Goal: Task Accomplishment & Management: Manage account settings

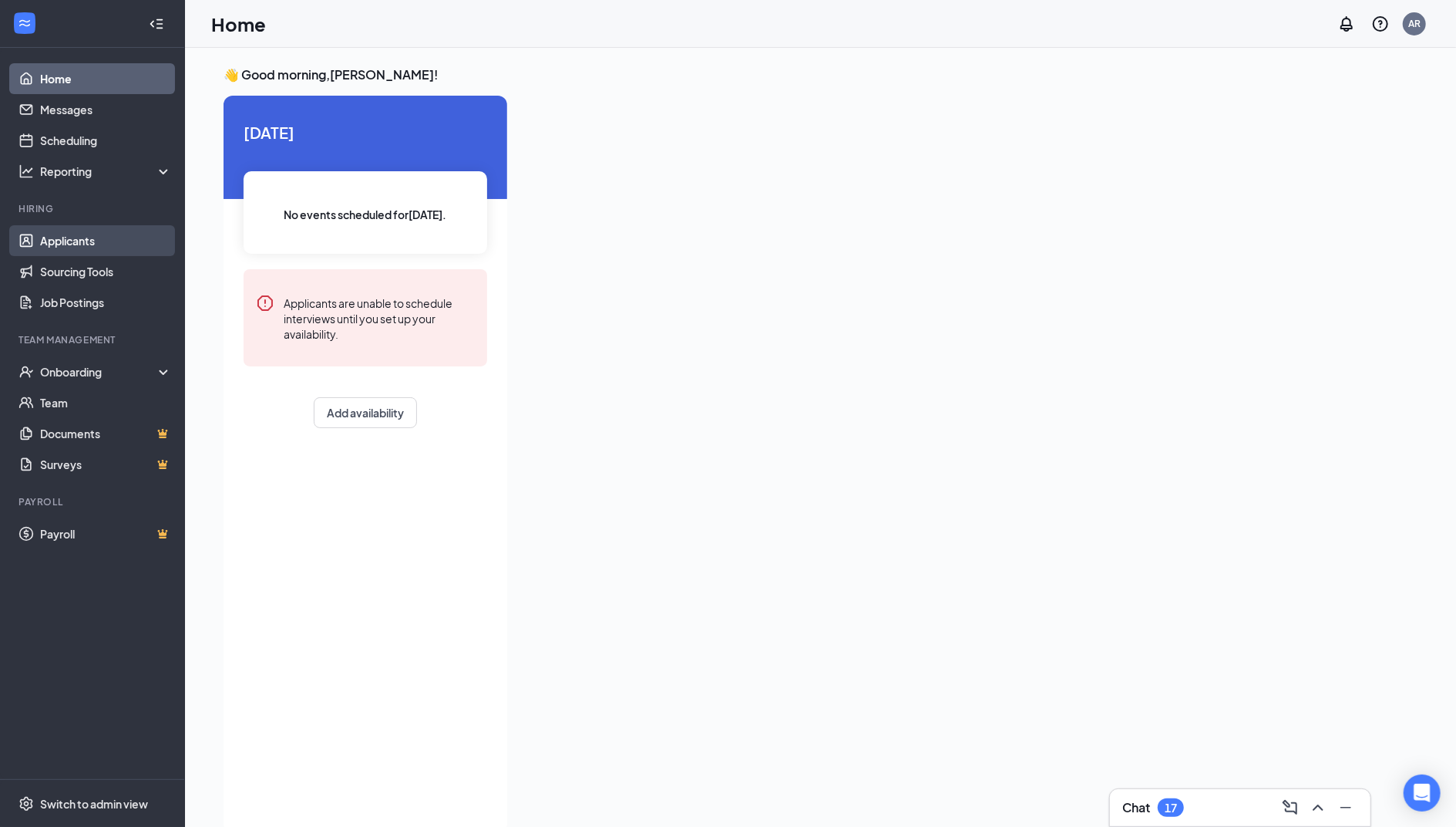
click at [101, 236] on link "Applicants" at bounding box center [106, 241] width 132 height 31
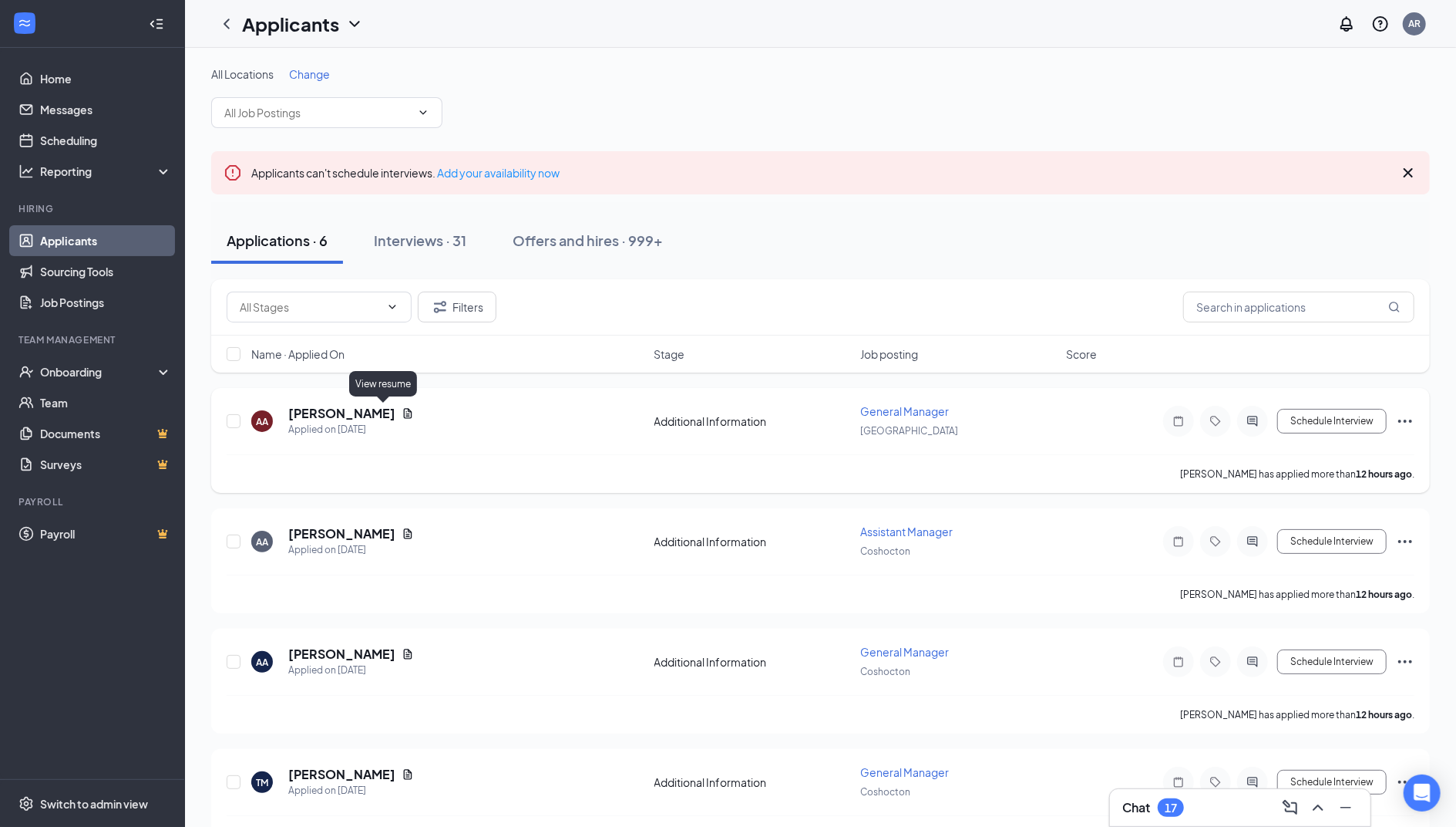
click at [402, 413] on icon "Document" at bounding box center [408, 413] width 13 height 13
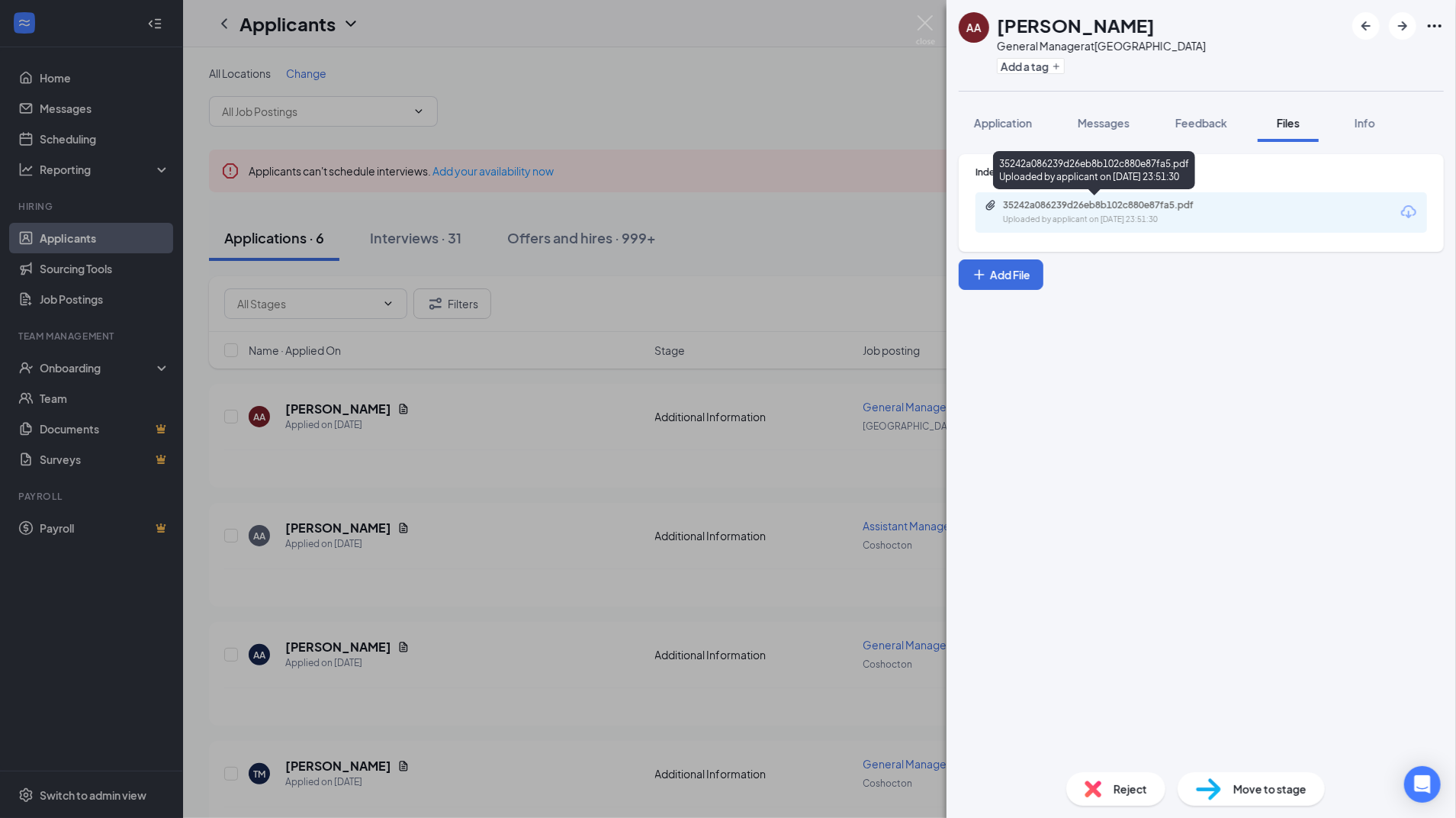
click at [988, 203] on icon "Paperclip" at bounding box center [990, 205] width 12 height 12
click at [919, 27] on img at bounding box center [925, 30] width 19 height 30
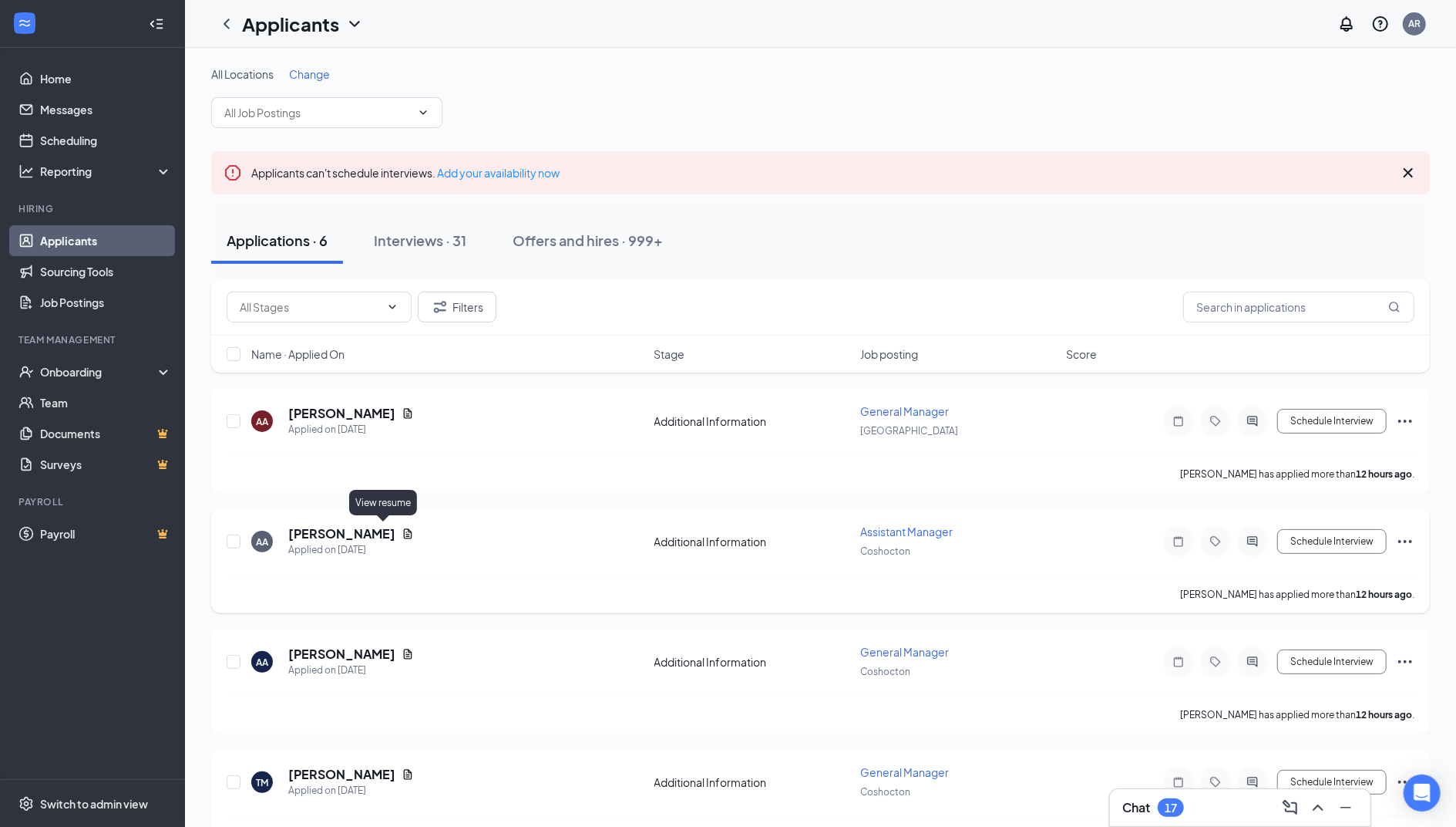
click at [404, 531] on icon "Document" at bounding box center [408, 533] width 8 height 10
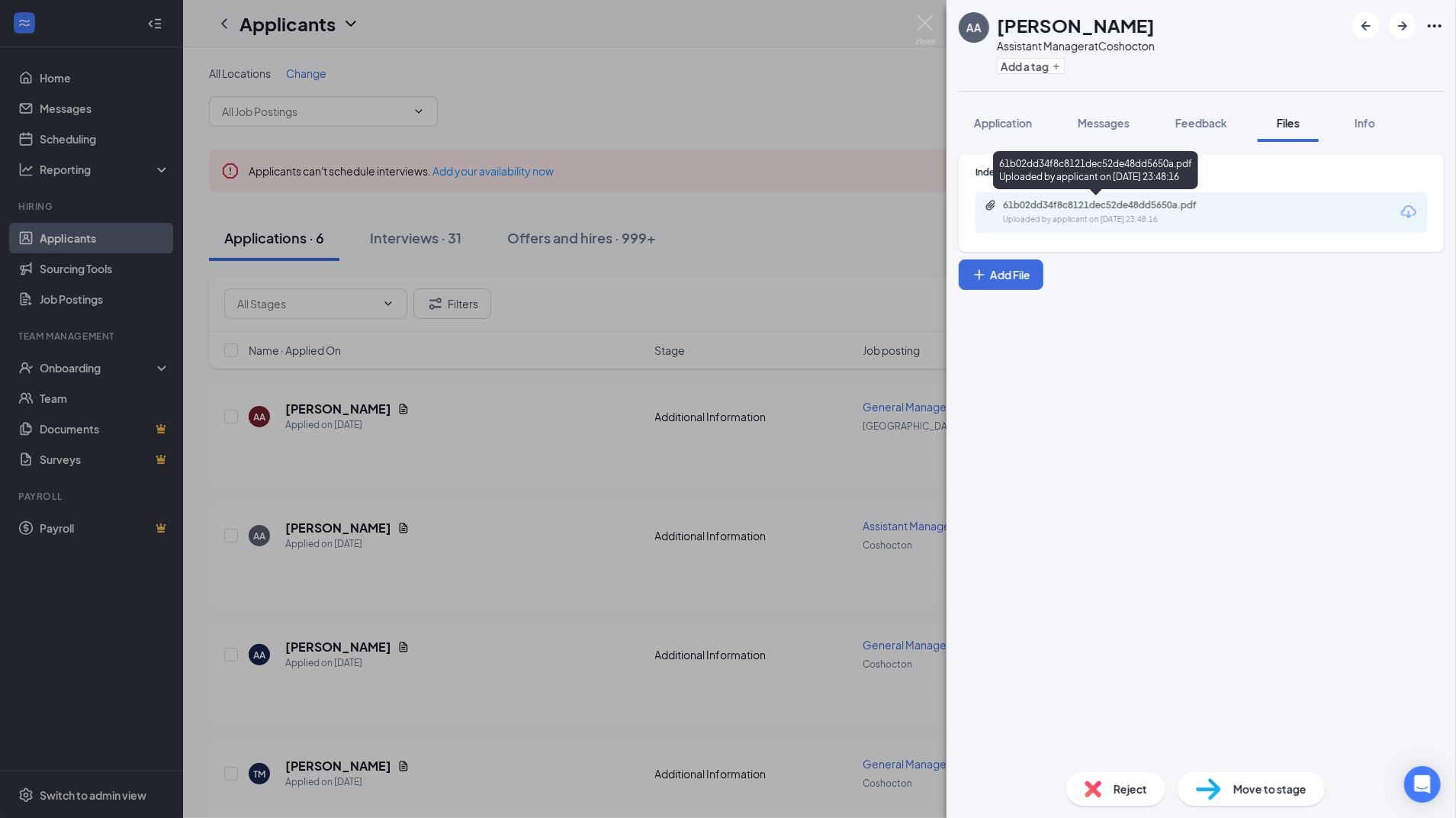
click at [1062, 212] on div "61b02dd34f8c8121dec52de48dd5650a.pdf Uploaded by applicant on [DATE] 23:48:16" at bounding box center [1107, 212] width 247 height 27
click at [932, 13] on div "AA [PERSON_NAME] Assistant Manager at [GEOGRAPHIC_DATA] Add a tag Application M…" at bounding box center [728, 409] width 1456 height 818
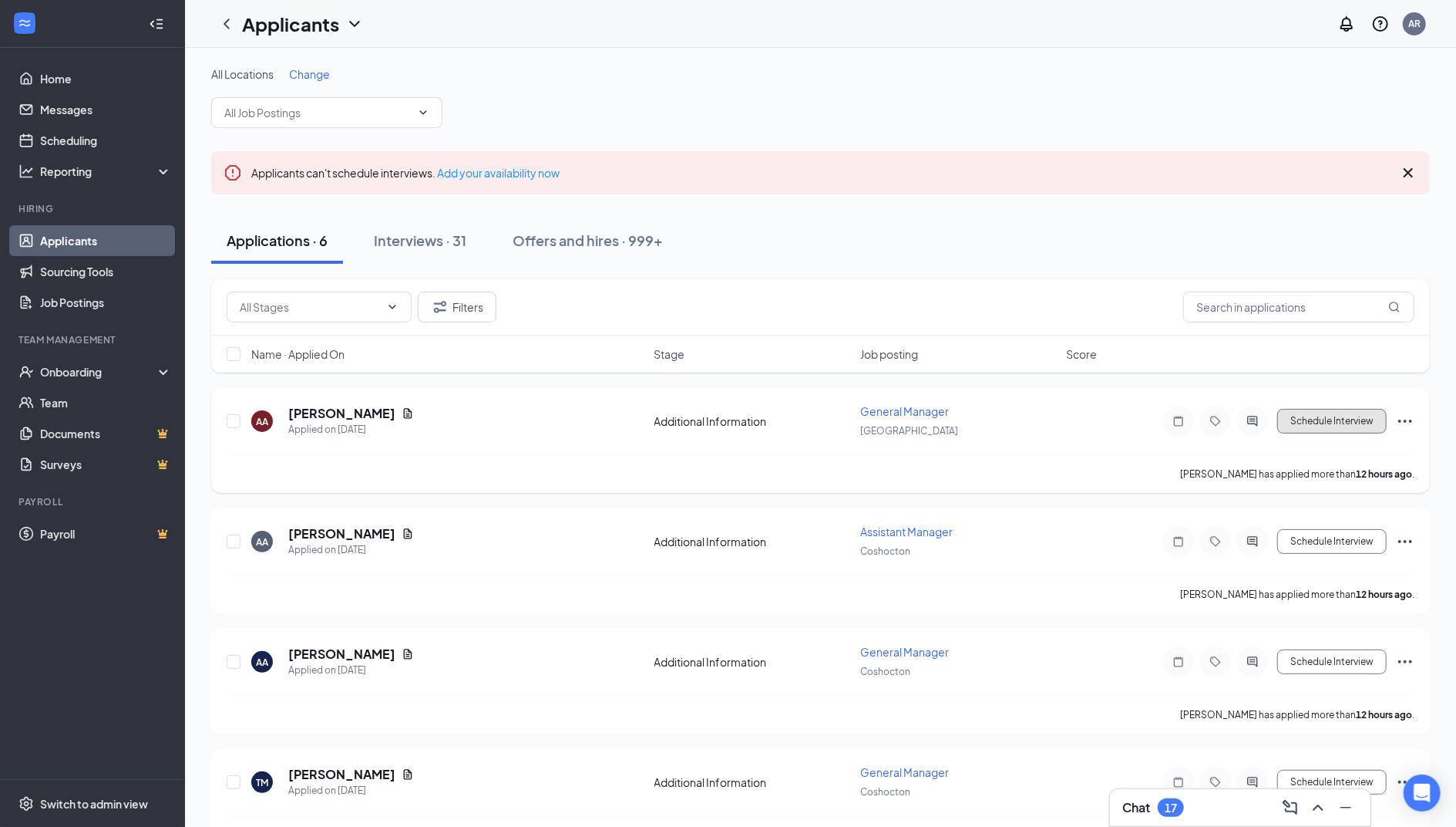
click at [1345, 426] on button "Schedule Interview" at bounding box center [1332, 421] width 109 height 24
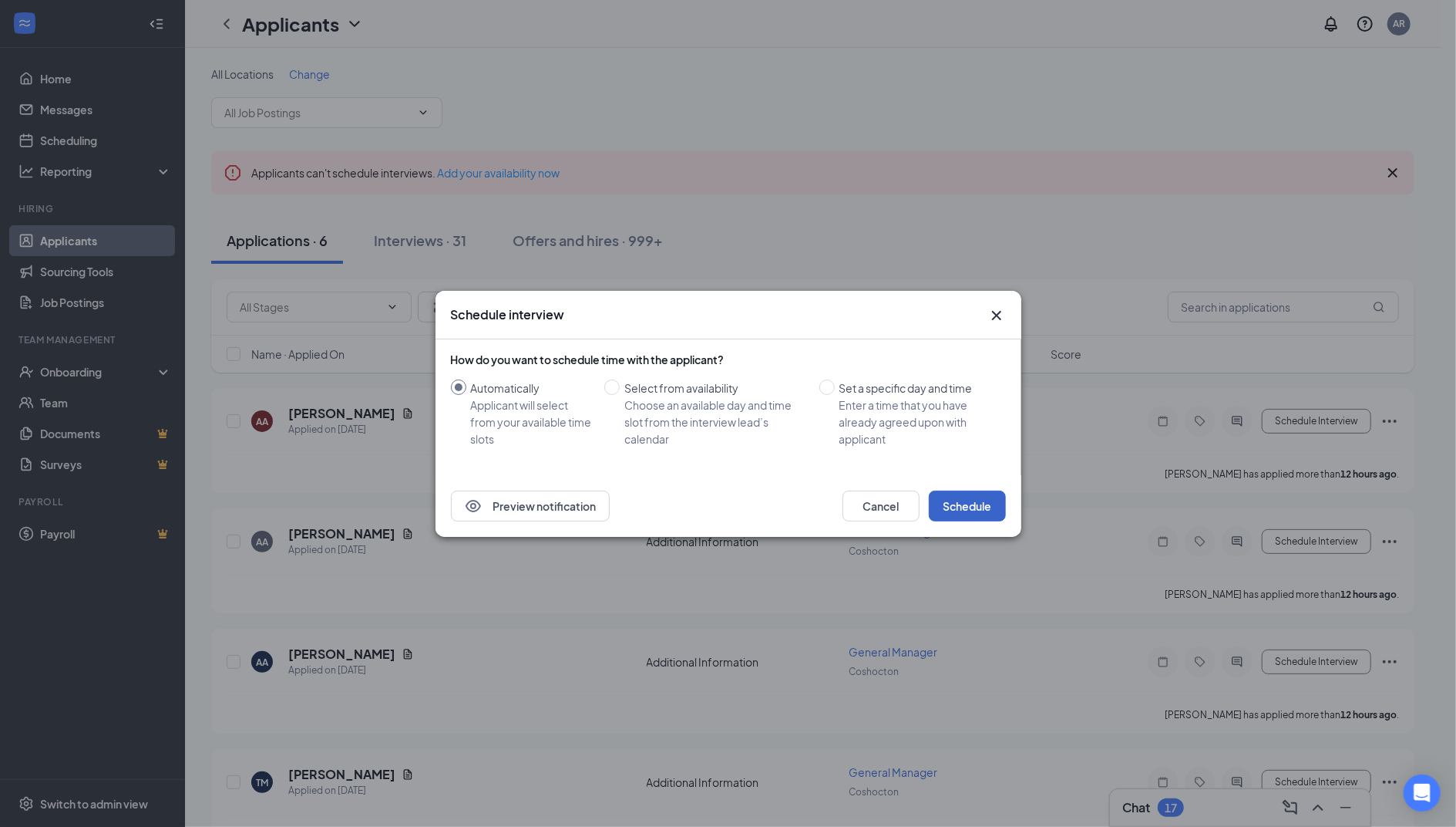
click at [977, 502] on button "Schedule" at bounding box center [967, 506] width 77 height 31
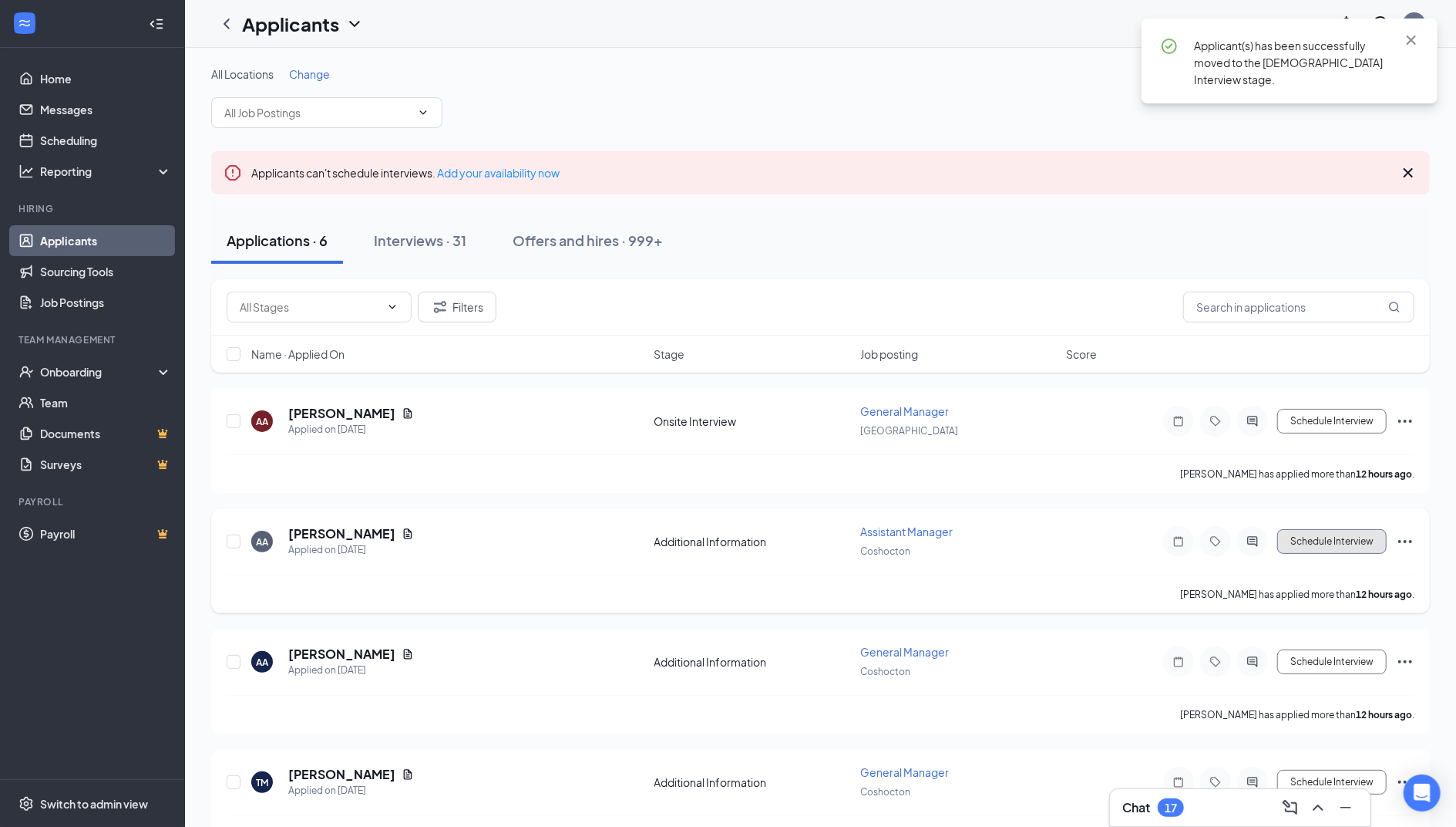
click at [1302, 533] on button "Schedule Interview" at bounding box center [1332, 541] width 109 height 24
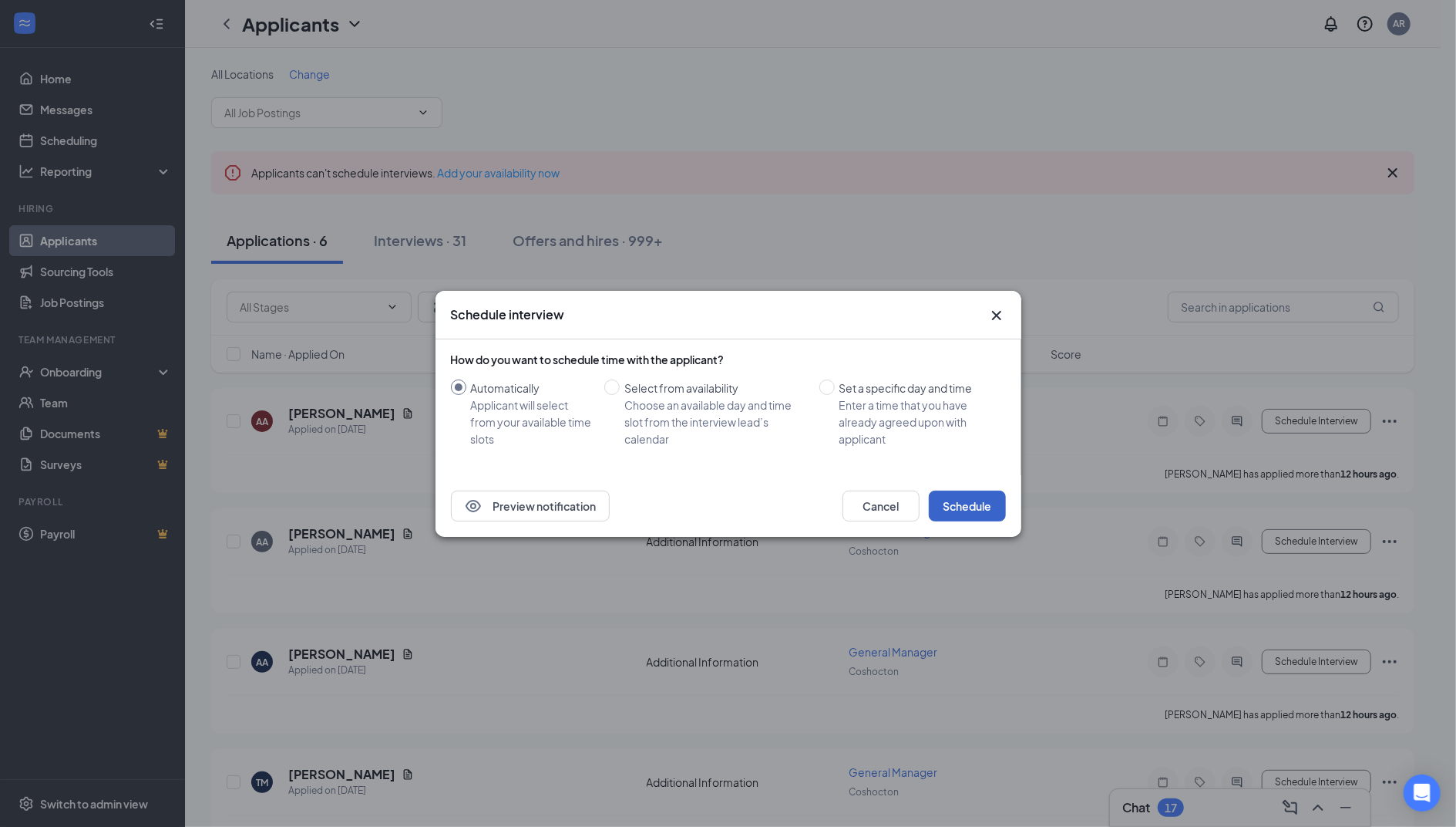
click at [972, 507] on button "Schedule" at bounding box center [967, 506] width 77 height 31
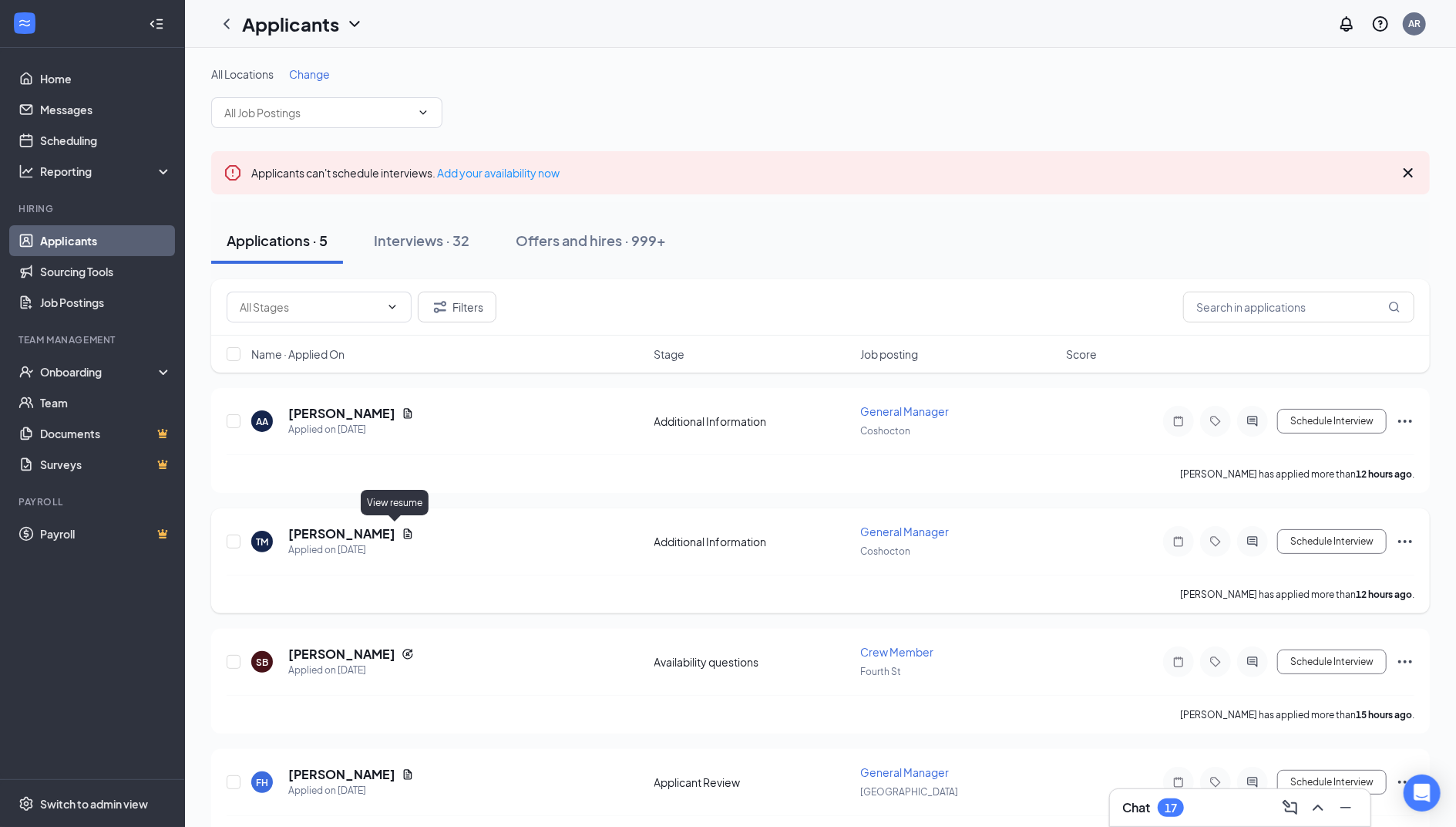
click at [404, 535] on icon "Document" at bounding box center [408, 533] width 8 height 10
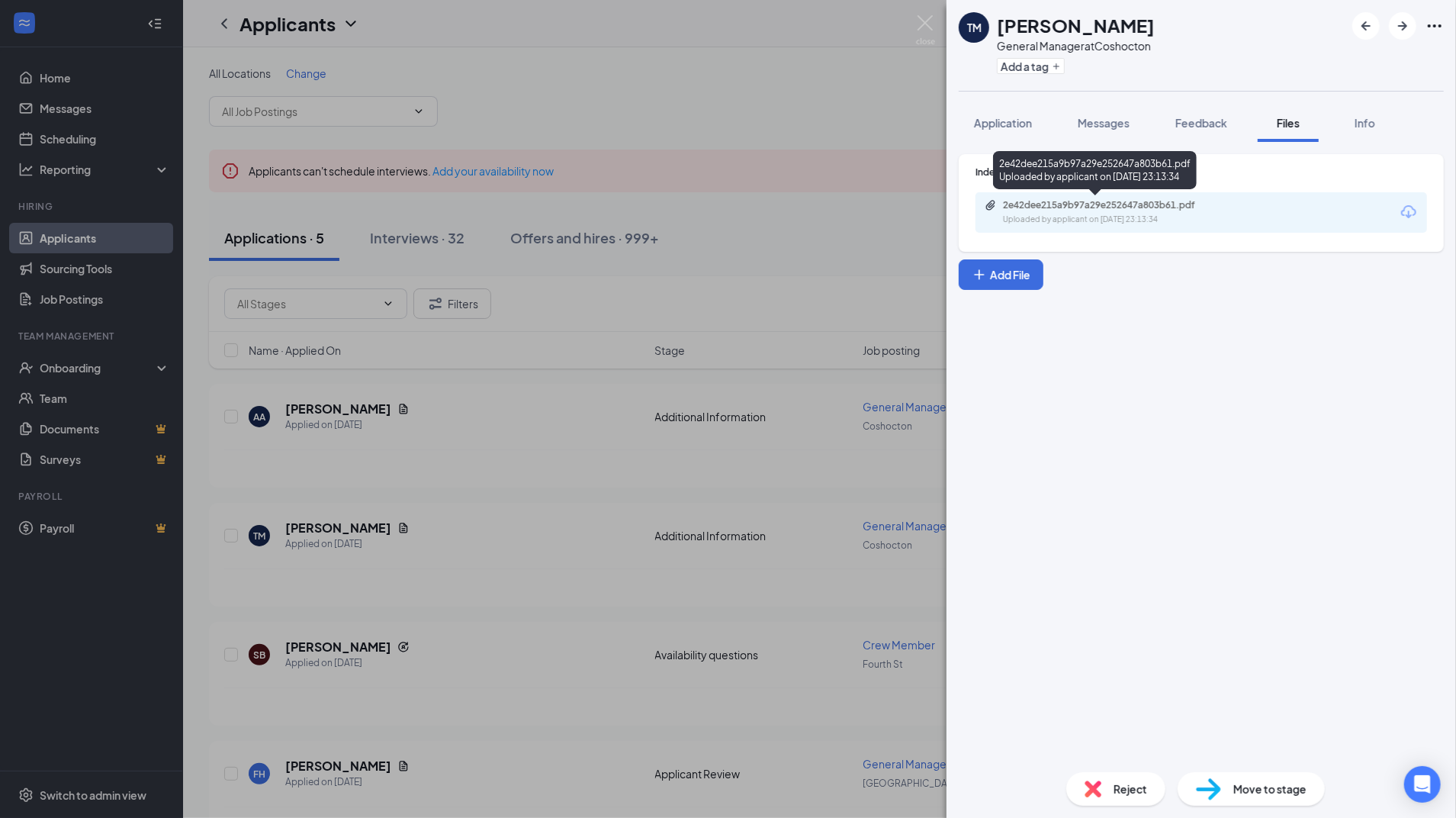
click at [1080, 215] on div "Uploaded by applicant on [DATE] 23:13:34" at bounding box center [1117, 220] width 229 height 12
click at [693, 493] on div "TM [PERSON_NAME] General Manager at [GEOGRAPHIC_DATA] Add a tag Application Mes…" at bounding box center [728, 409] width 1456 height 818
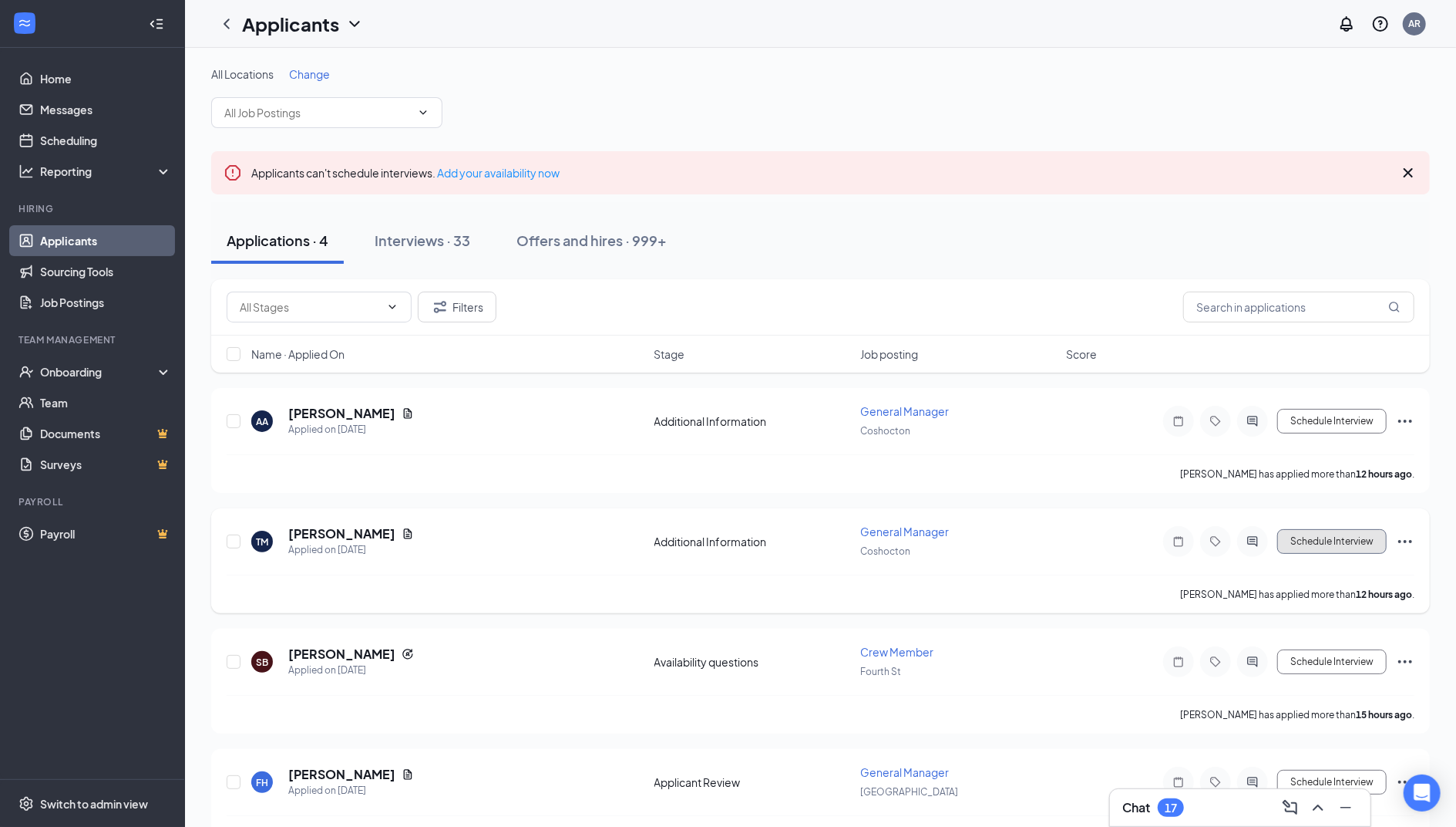
click at [1338, 537] on button "Schedule Interview" at bounding box center [1332, 541] width 109 height 24
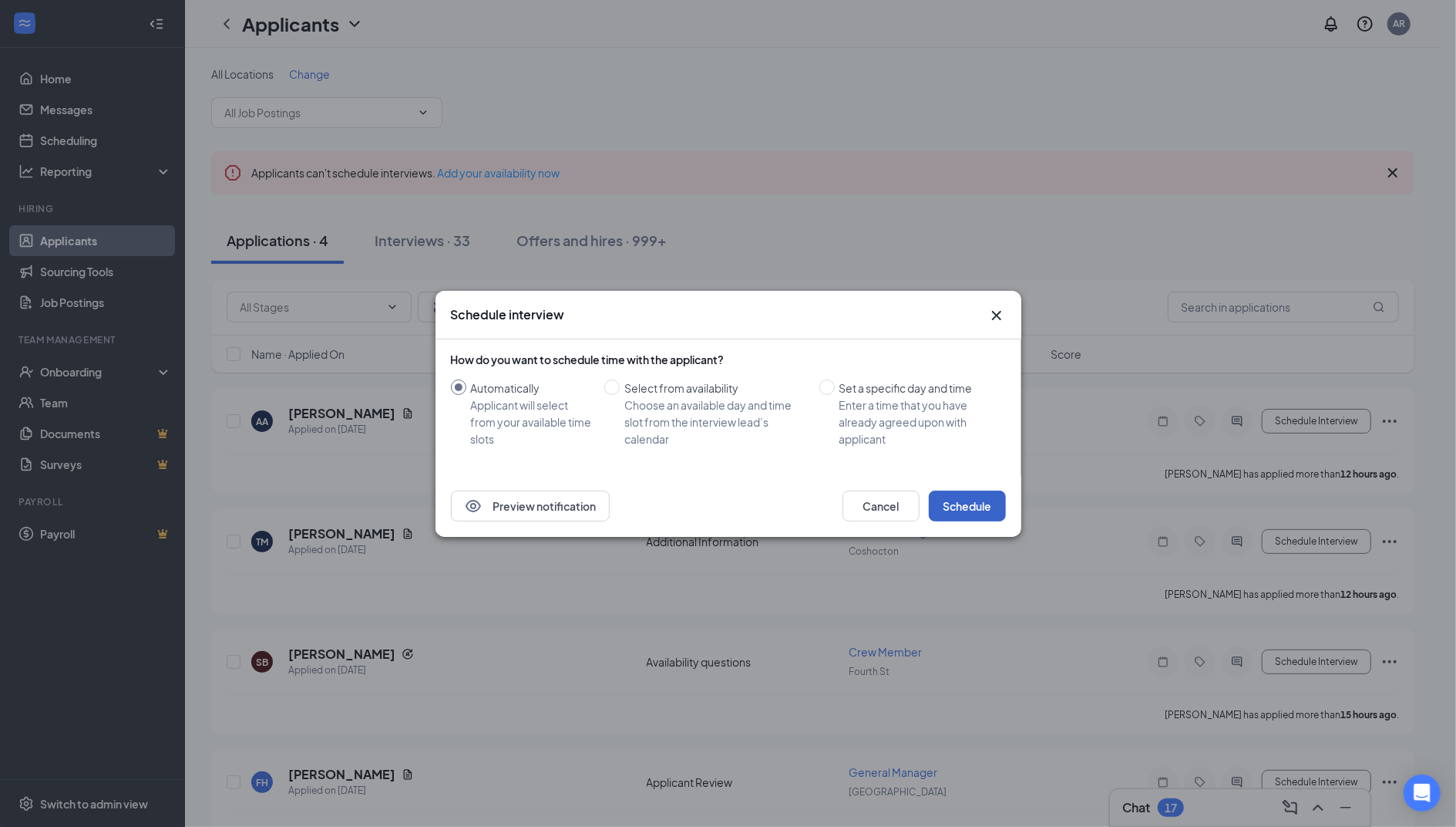
click at [970, 503] on button "Schedule" at bounding box center [967, 506] width 77 height 31
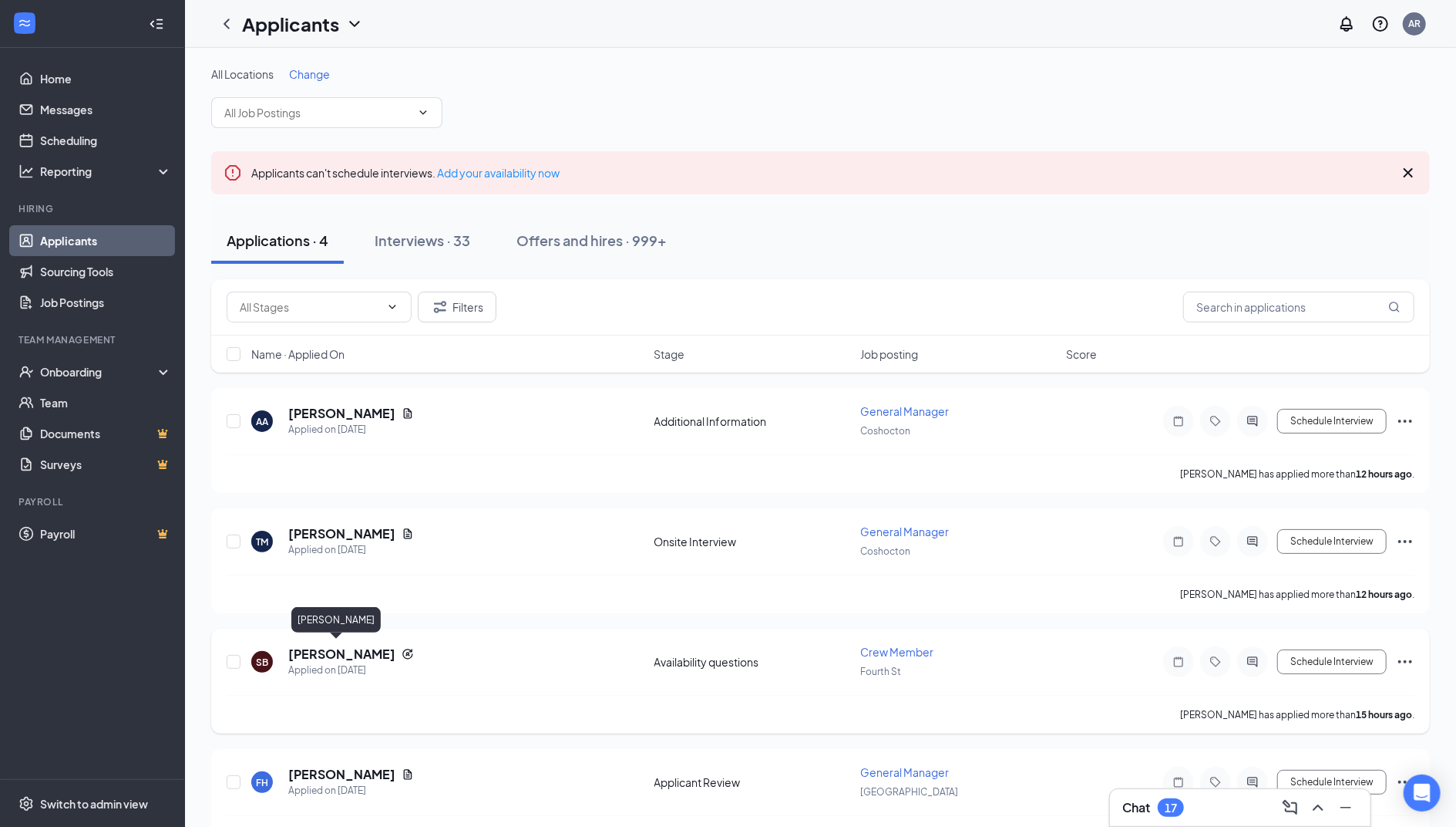
click at [318, 651] on h5 "[PERSON_NAME]" at bounding box center [341, 654] width 107 height 17
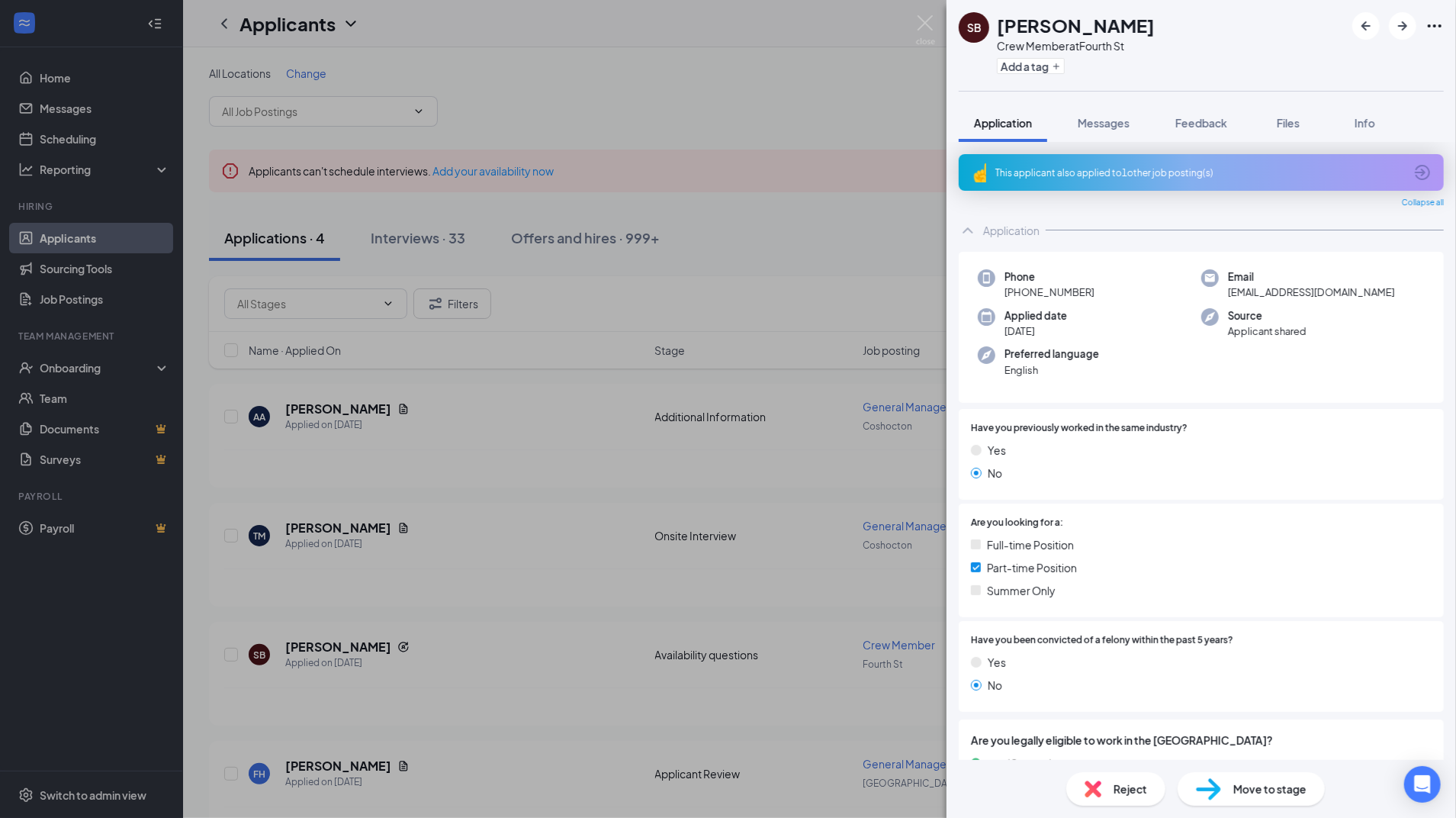
click at [1108, 170] on div "This applicant also applied to 1 other job posting(s)" at bounding box center [1199, 173] width 409 height 13
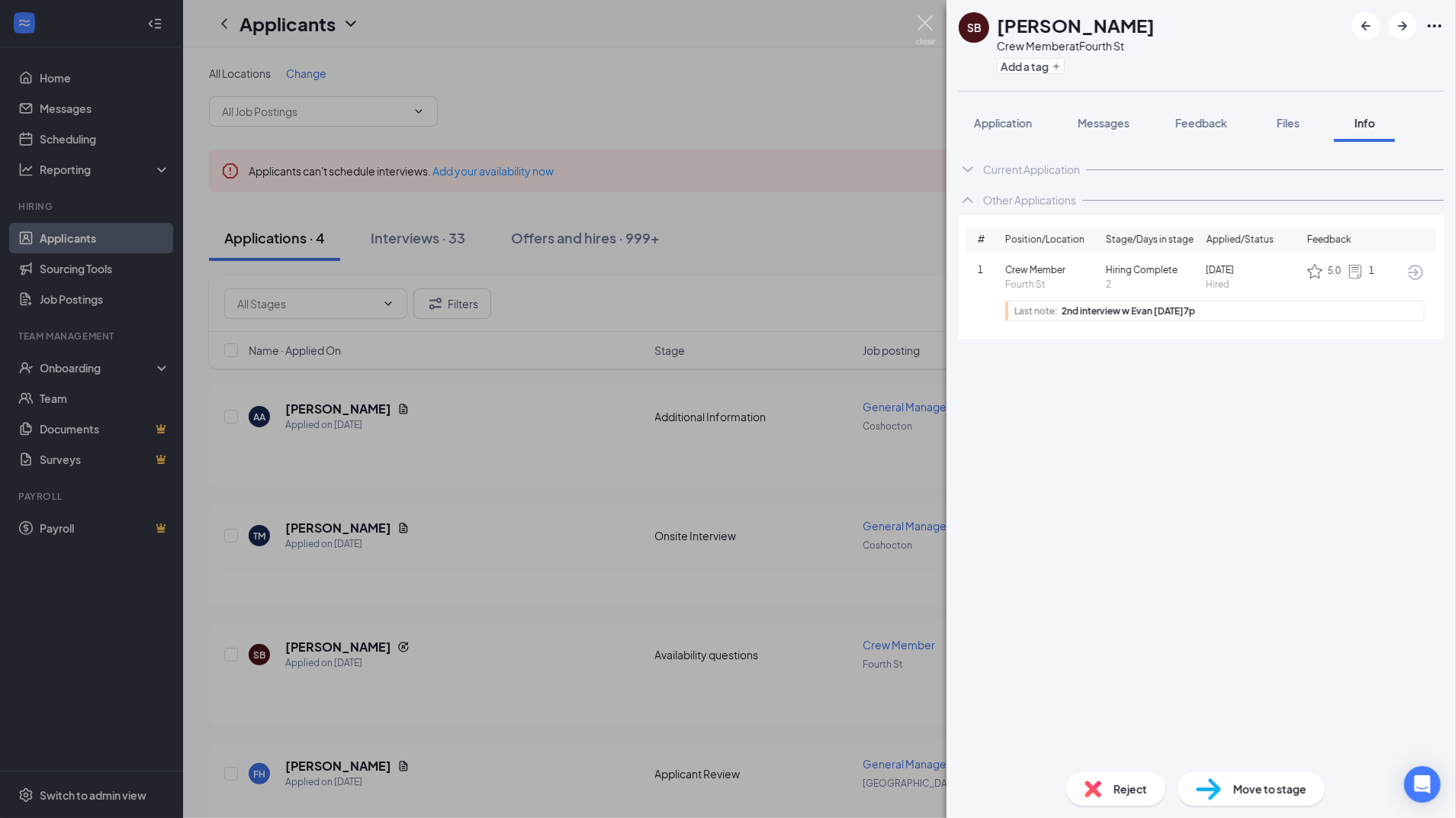
click at [919, 22] on img at bounding box center [925, 30] width 19 height 30
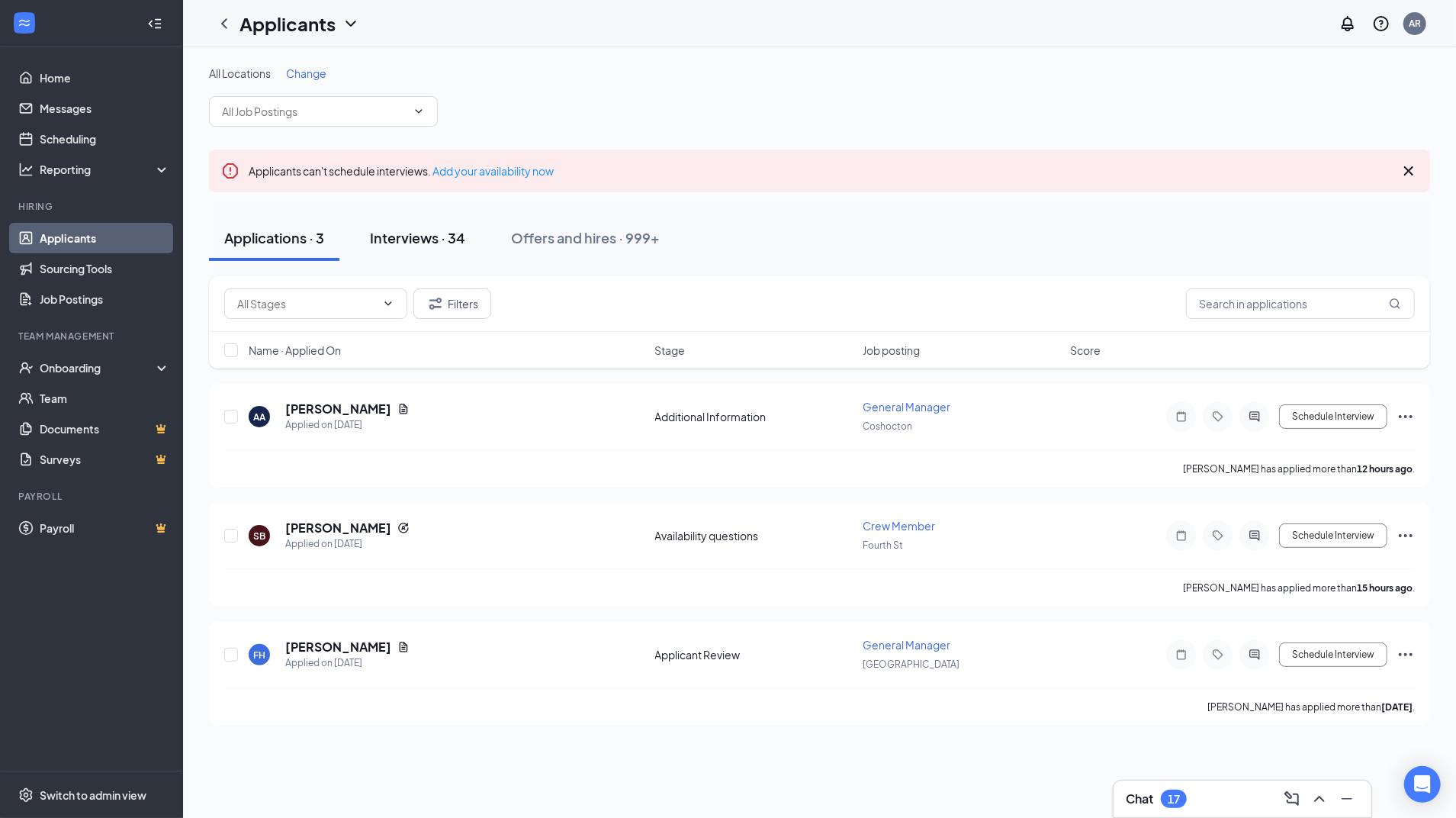
click at [438, 232] on div "Interviews · 34" at bounding box center [418, 237] width 96 height 19
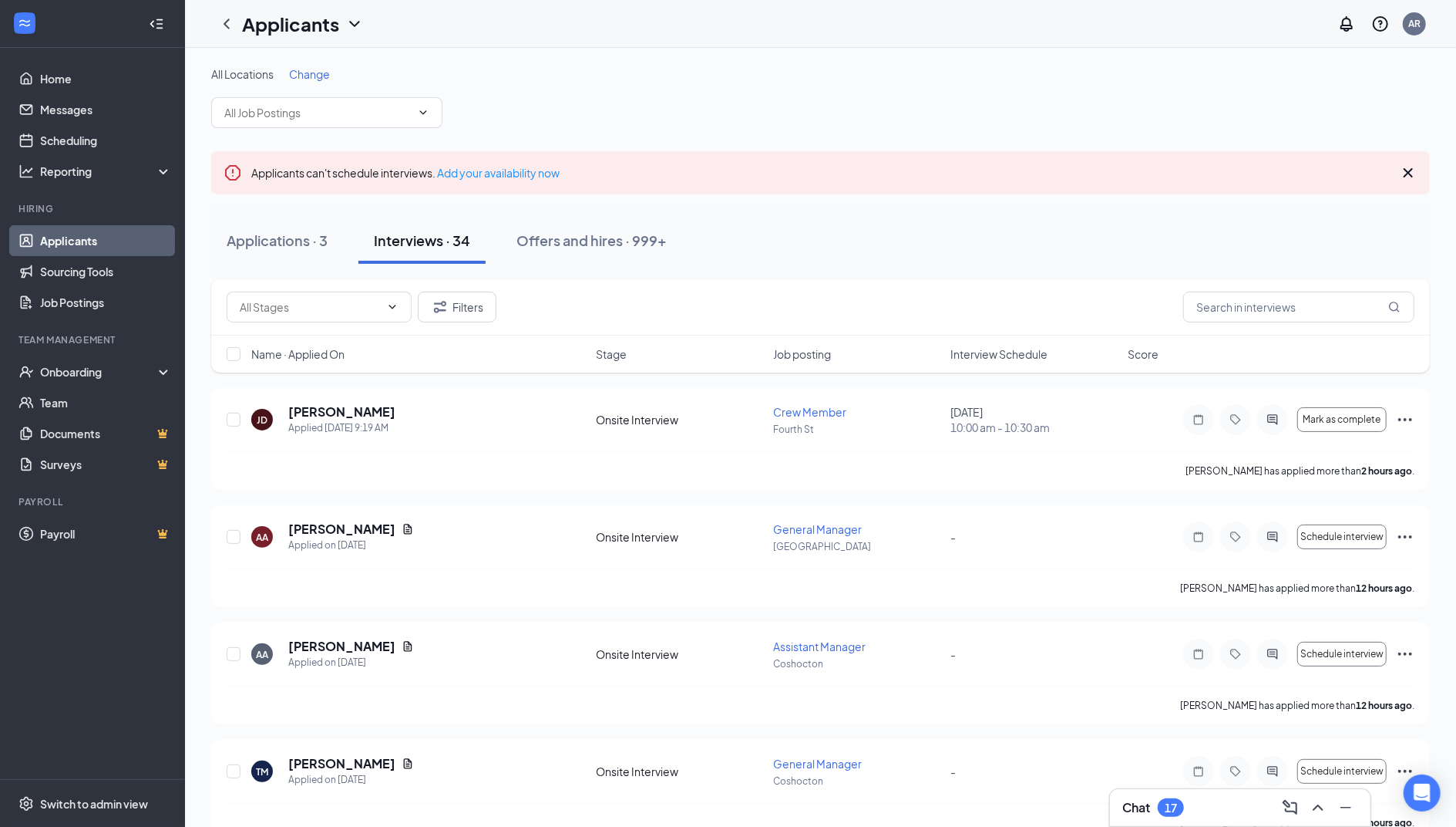
click at [1033, 293] on div "Filters" at bounding box center [820, 306] width 1188 height 31
click at [1021, 356] on span "Interview Schedule" at bounding box center [998, 354] width 97 height 15
click at [1024, 351] on span "Interview Schedule" at bounding box center [998, 354] width 97 height 15
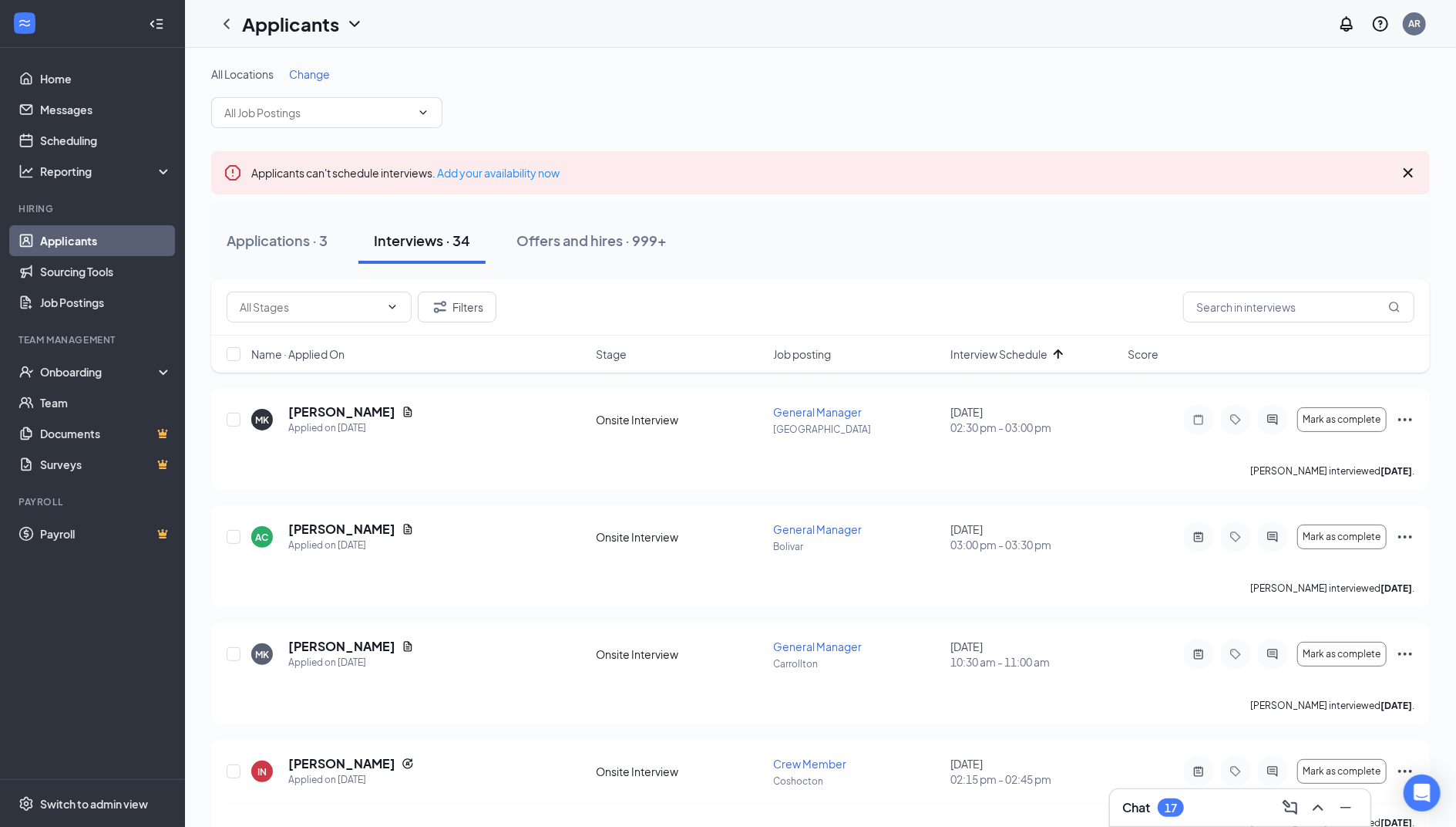
click at [1410, 171] on icon "Cross" at bounding box center [1408, 172] width 9 height 9
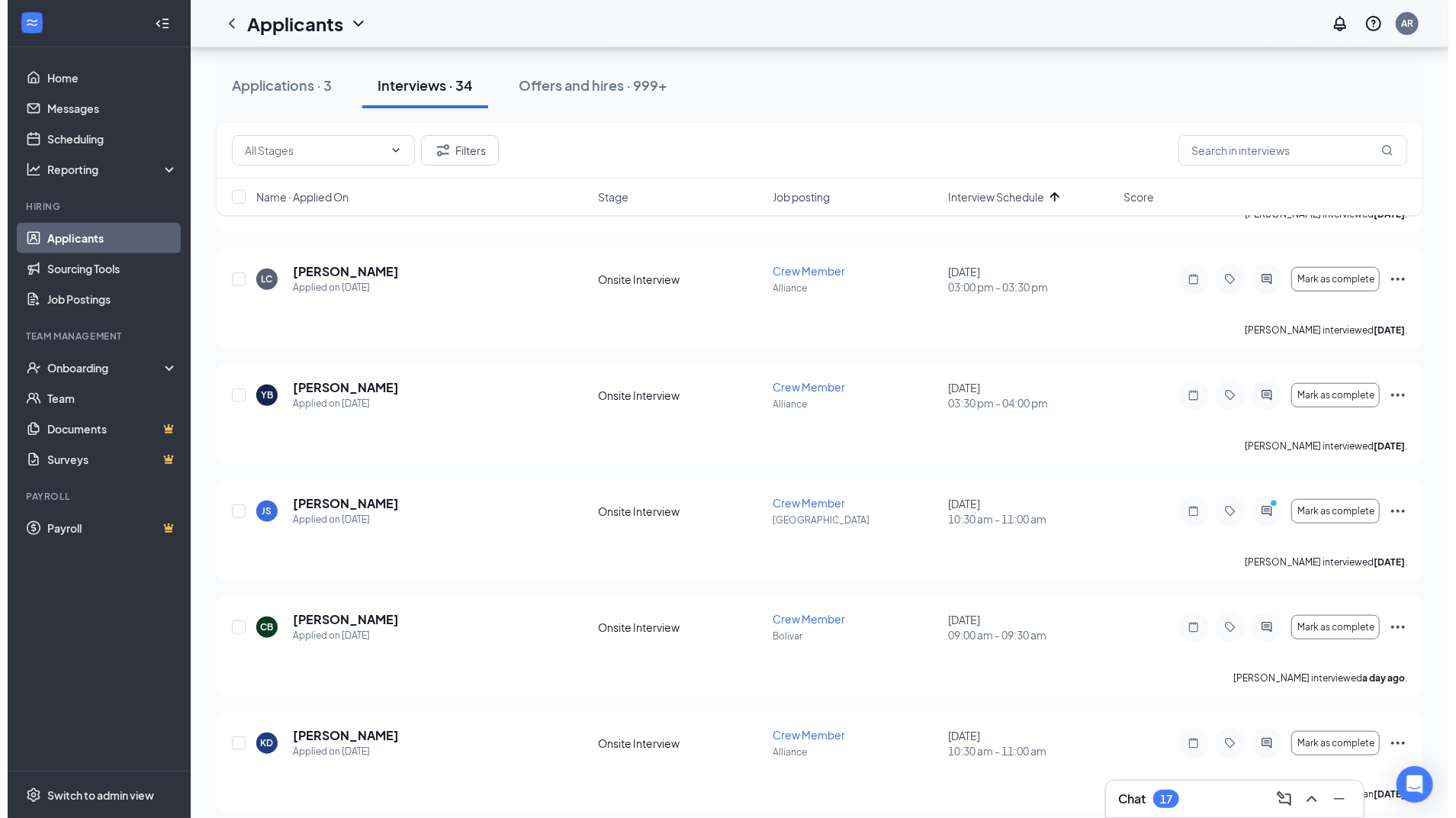
scroll to position [762, 0]
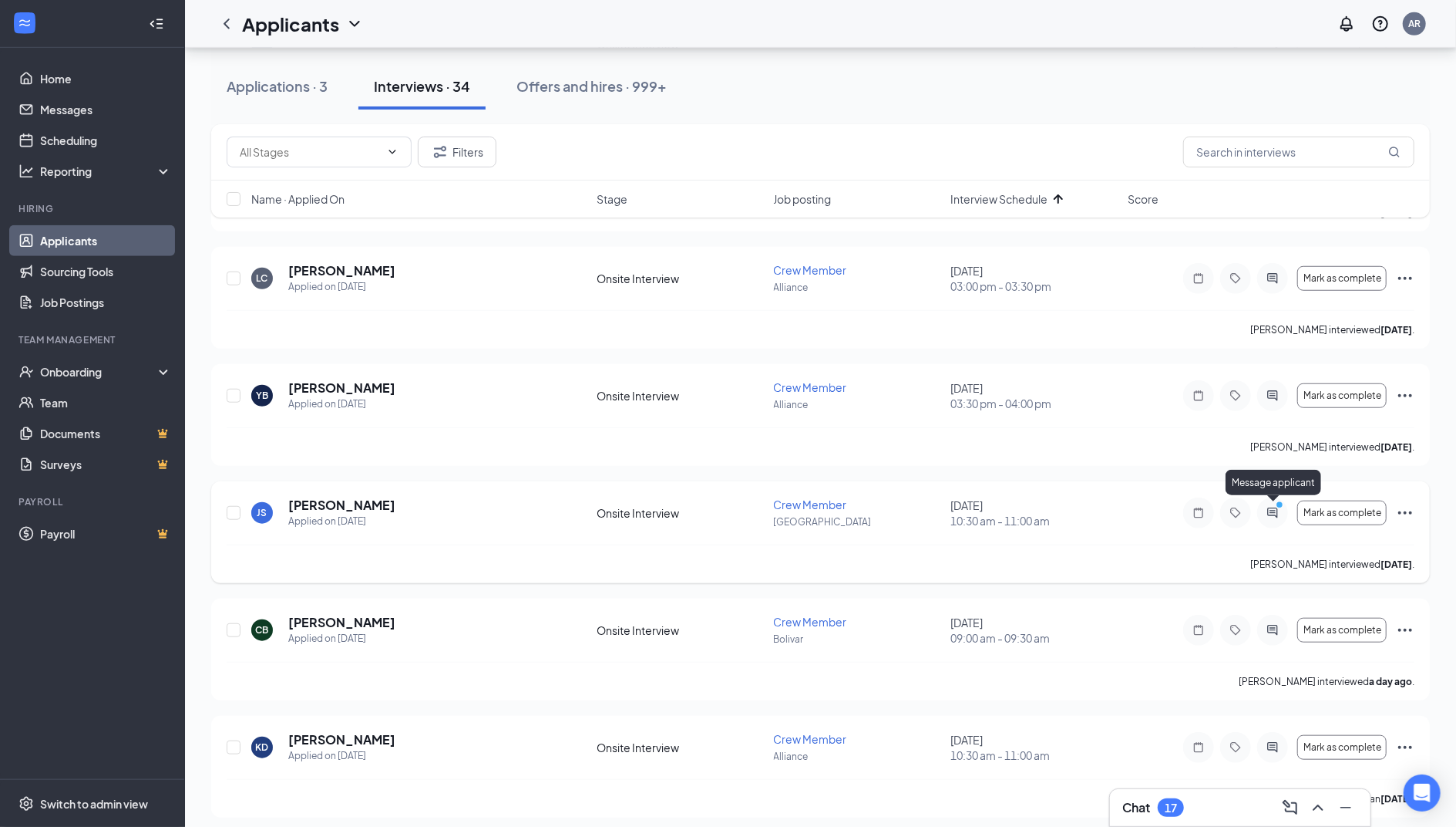
click at [1275, 510] on icon "ActiveChat" at bounding box center [1273, 512] width 10 height 10
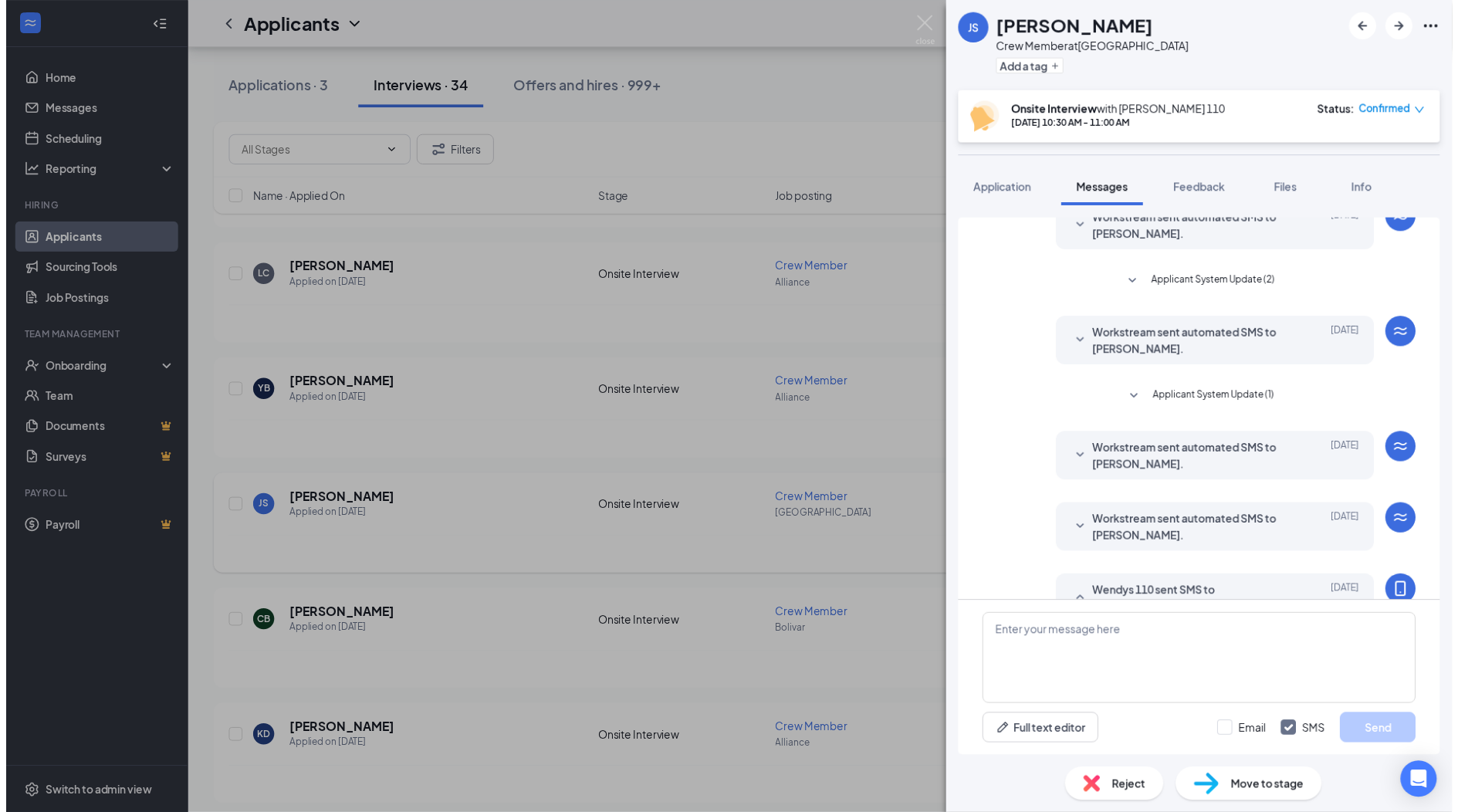
scroll to position [311, 0]
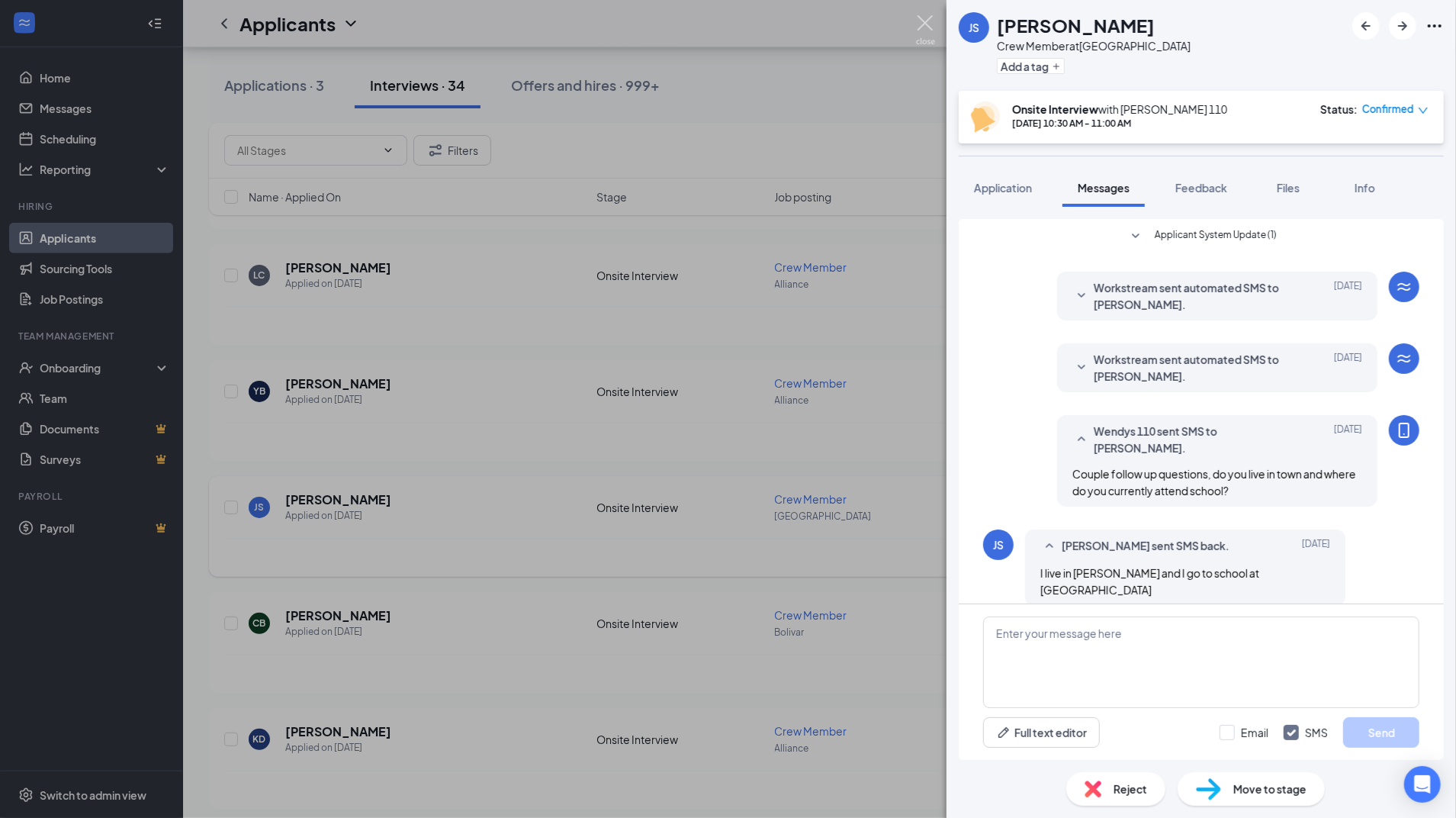
click at [930, 23] on img at bounding box center [925, 30] width 19 height 30
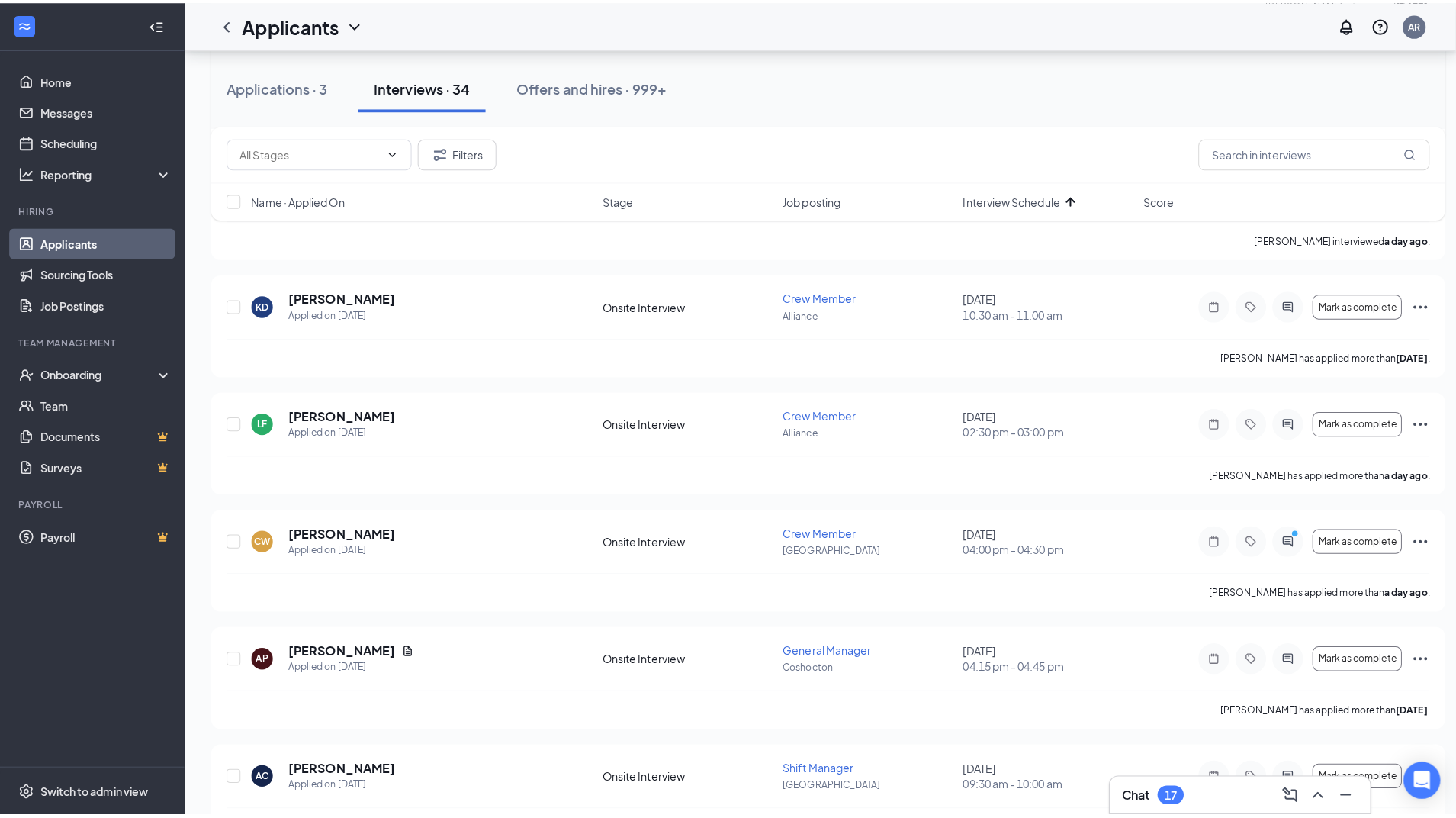
scroll to position [1226, 0]
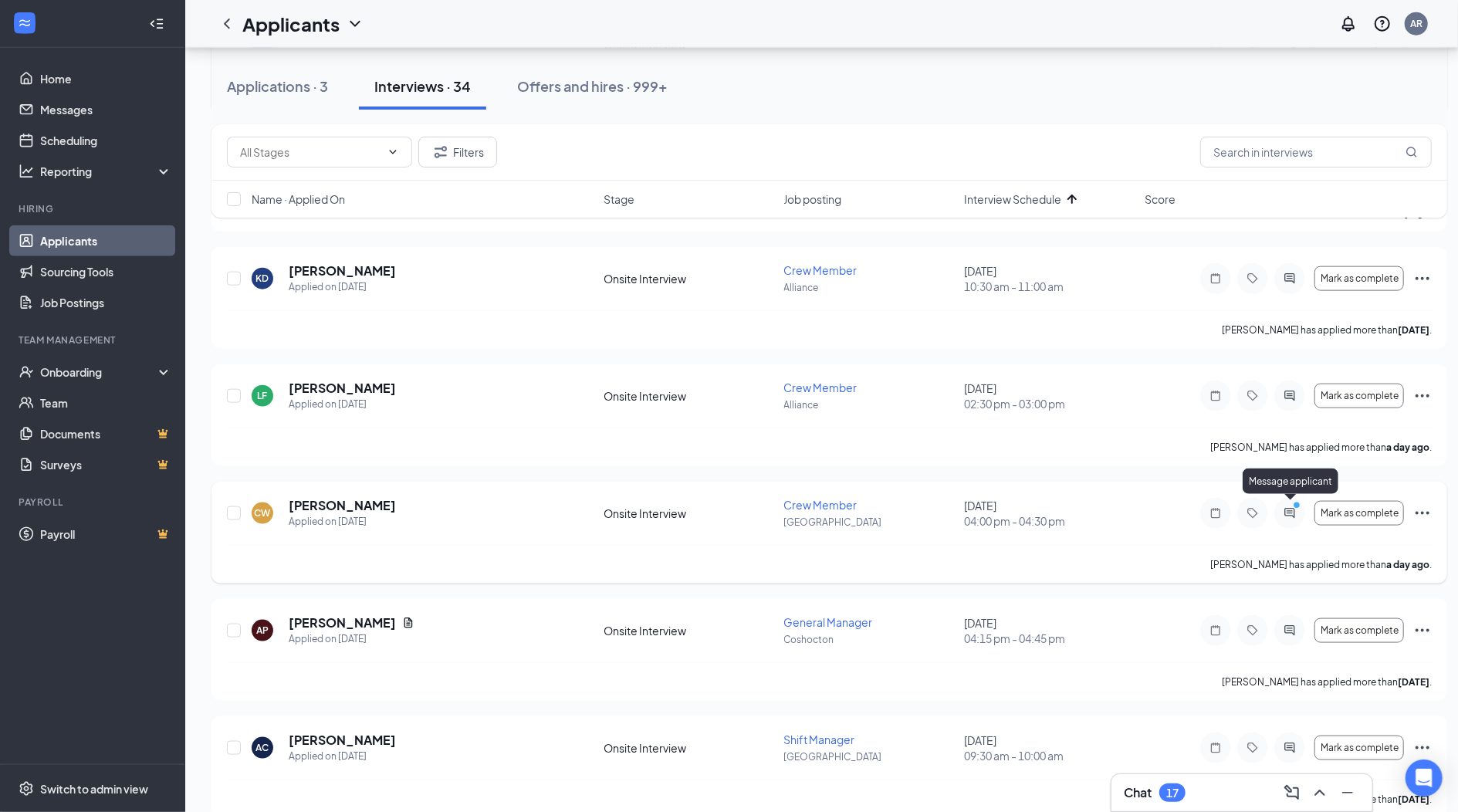
click at [1301, 505] on icon "PrimaryDot" at bounding box center [1300, 507] width 19 height 13
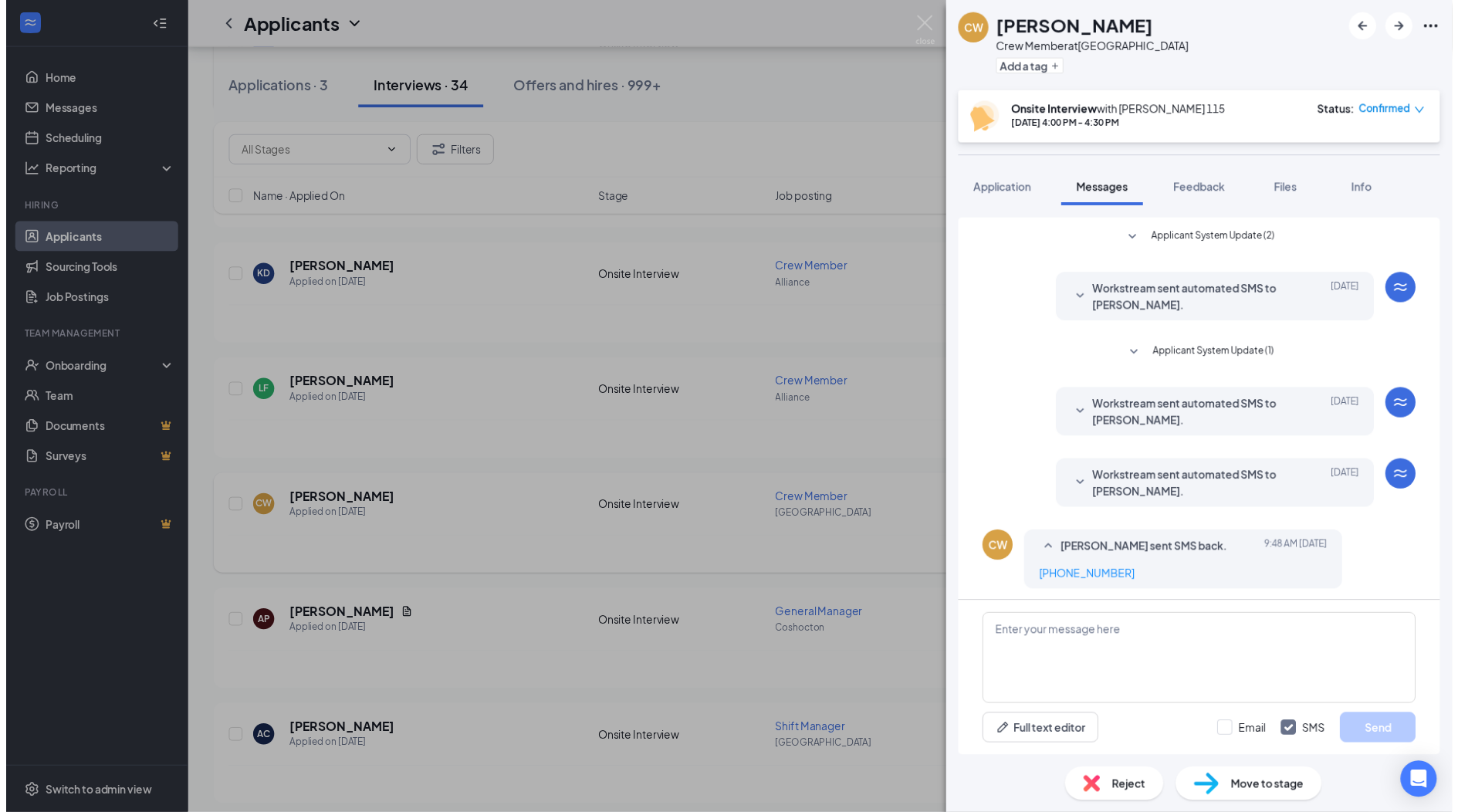
scroll to position [268, 0]
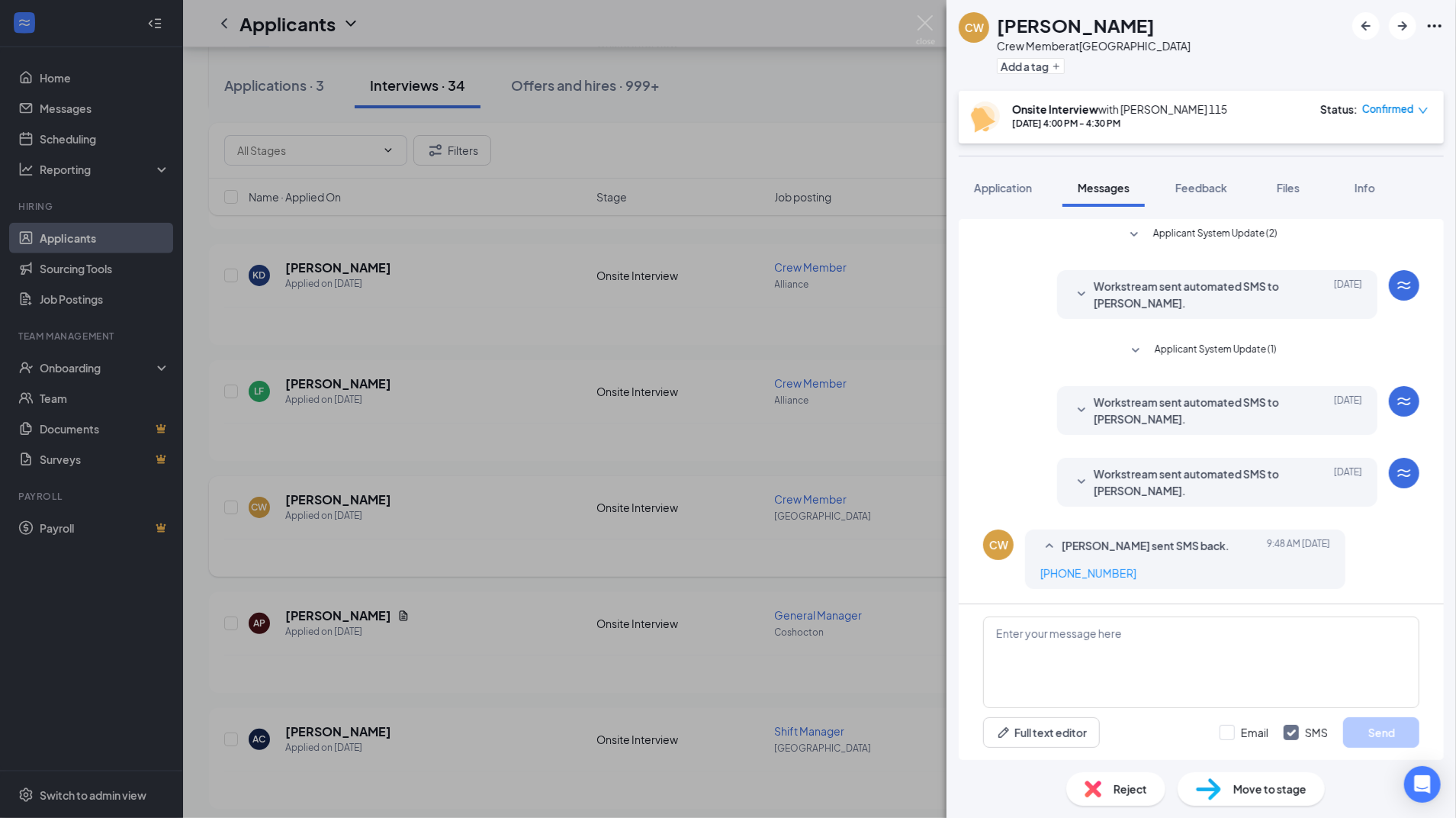
click at [1248, 487] on span "Workstream sent automated SMS to [PERSON_NAME]." at bounding box center [1193, 482] width 200 height 33
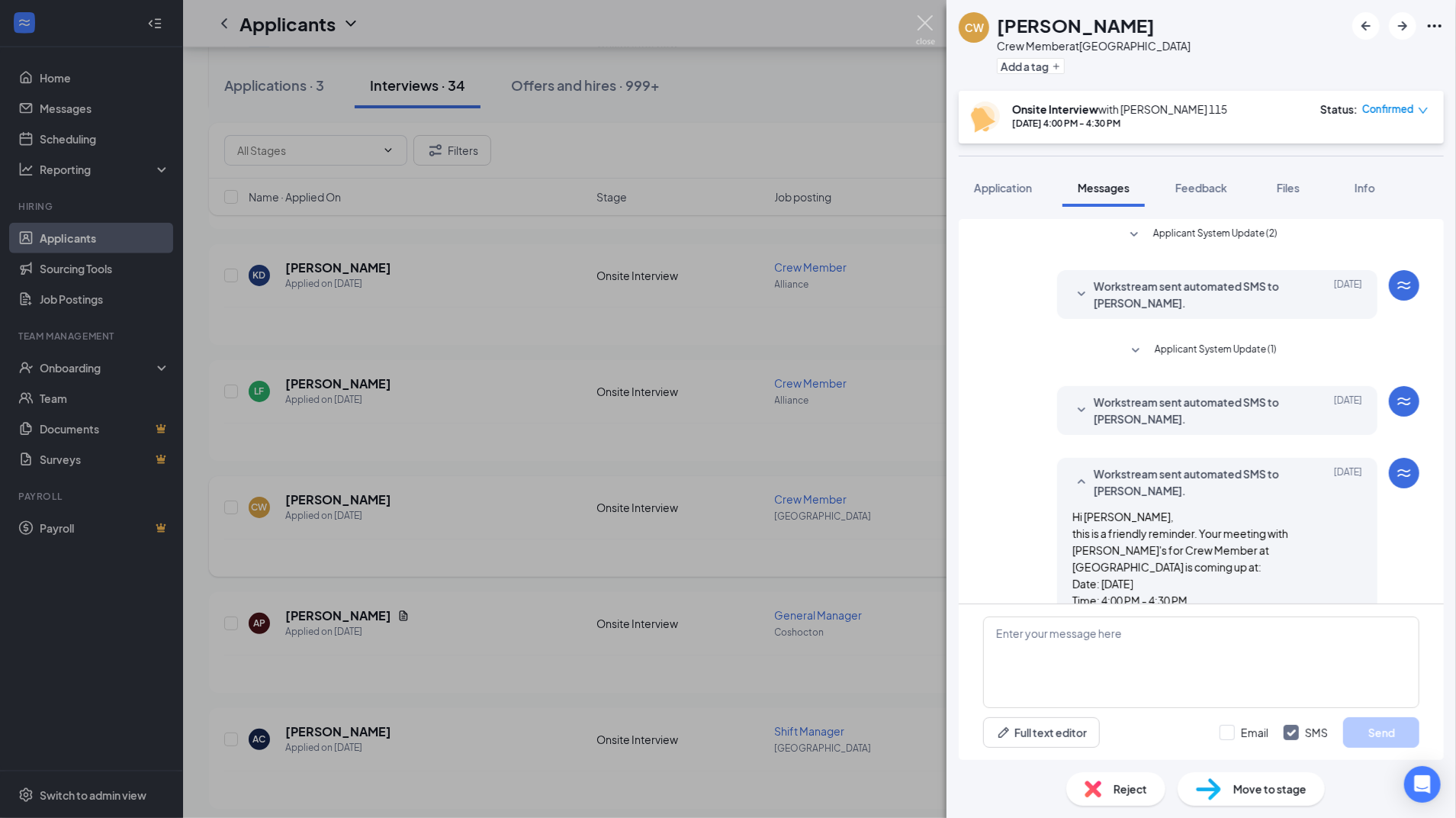
click at [924, 22] on img at bounding box center [925, 30] width 19 height 30
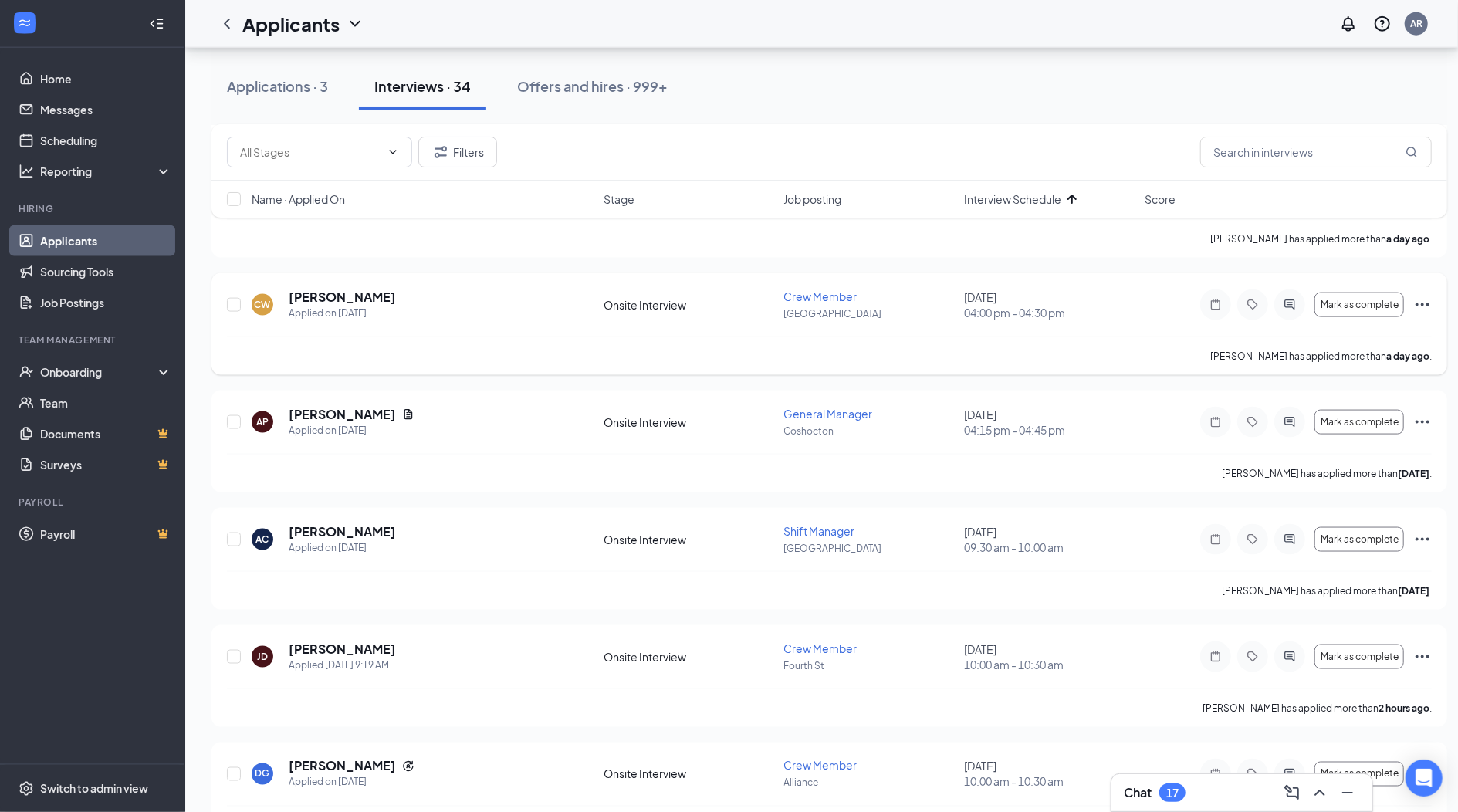
scroll to position [1477, 0]
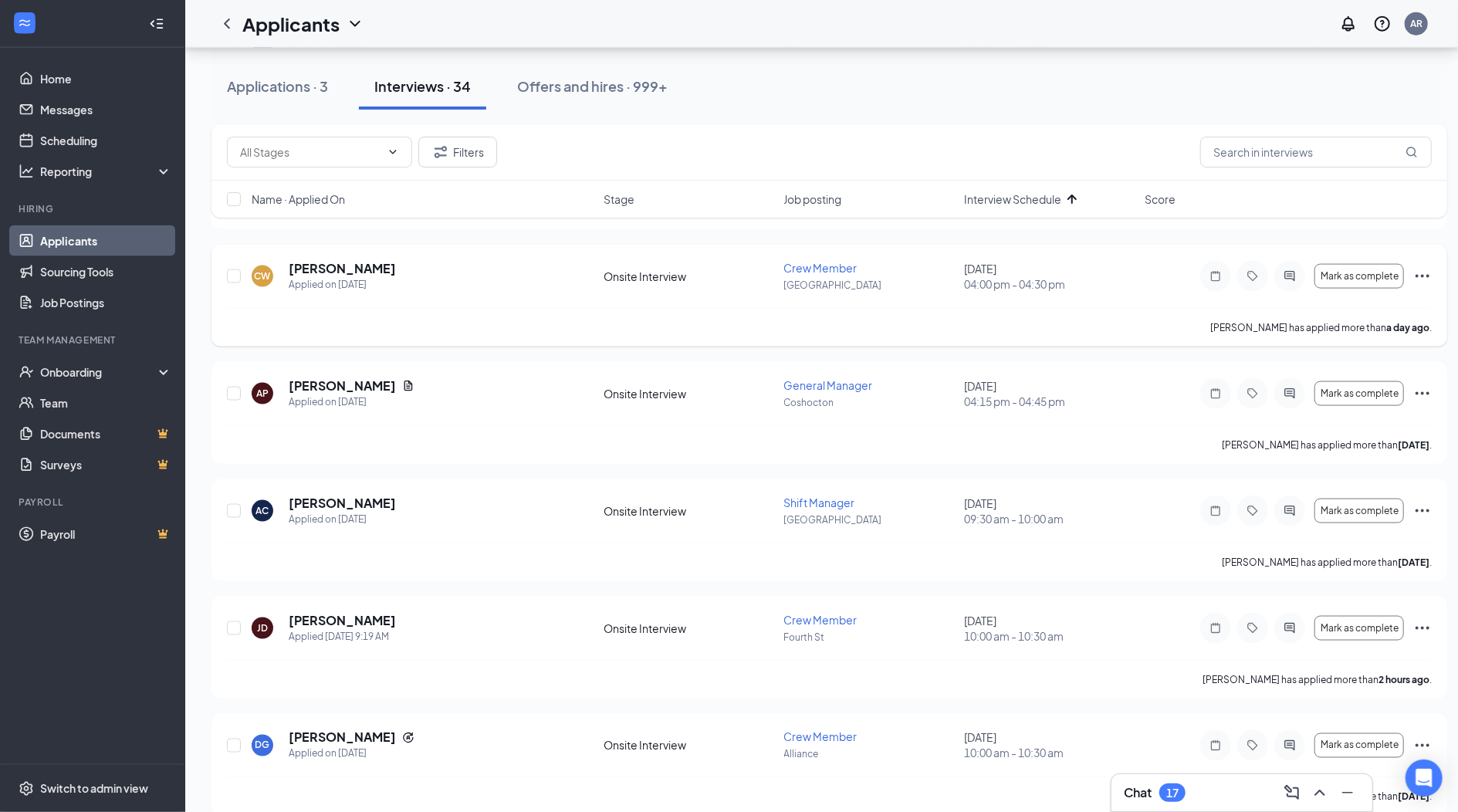
drag, startPoint x: 1455, startPoint y: 467, endPoint x: 1450, endPoint y: 500, distance: 33.4
click at [1450, 500] on div "All Locations Change Applications · 3 Interviews · 34 Offers and hires · 999+ F…" at bounding box center [830, 464] width 1289 height 3790
click at [63, 366] on div "Onboarding" at bounding box center [99, 372] width 119 height 15
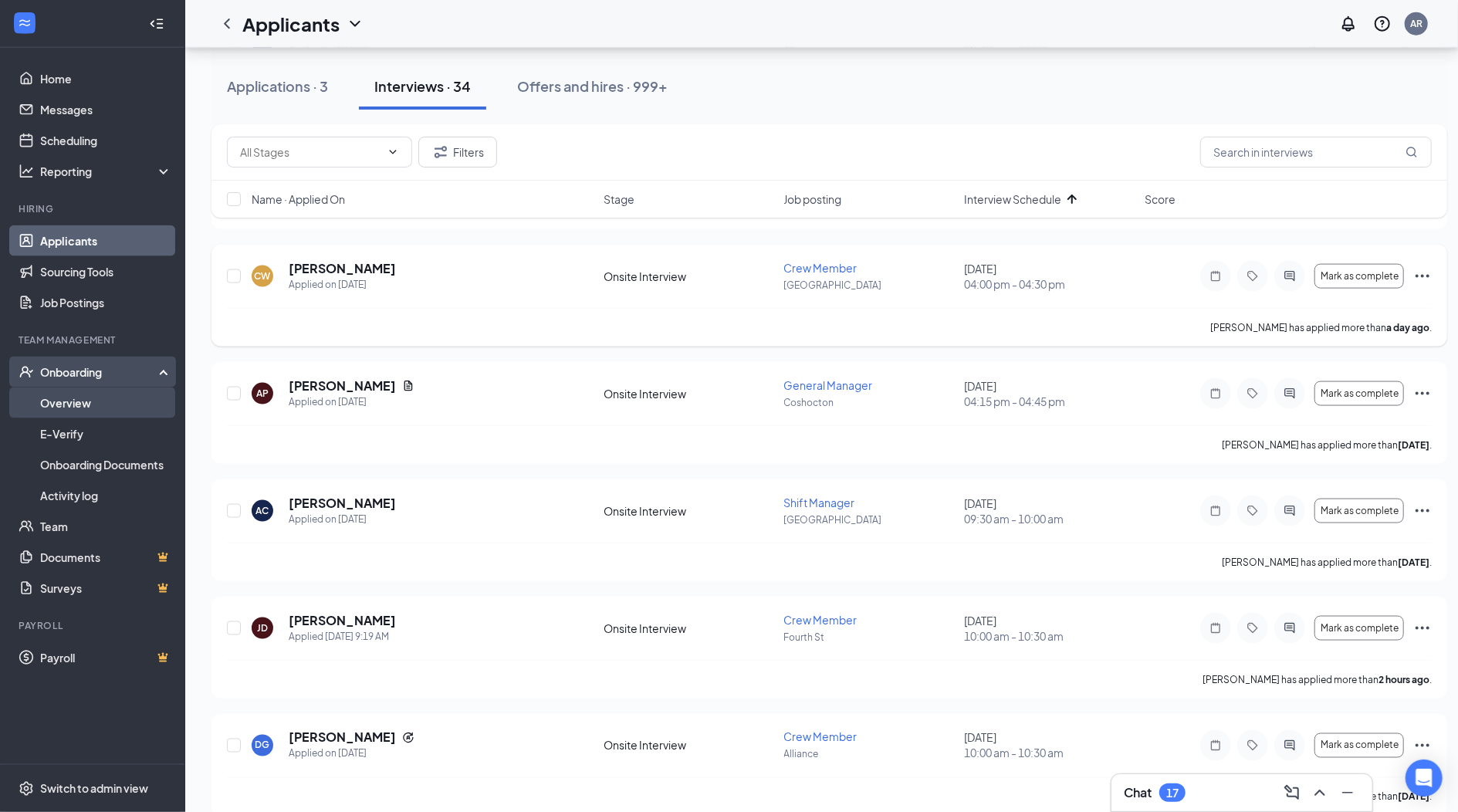
click at [60, 411] on link "Overview" at bounding box center [106, 403] width 132 height 31
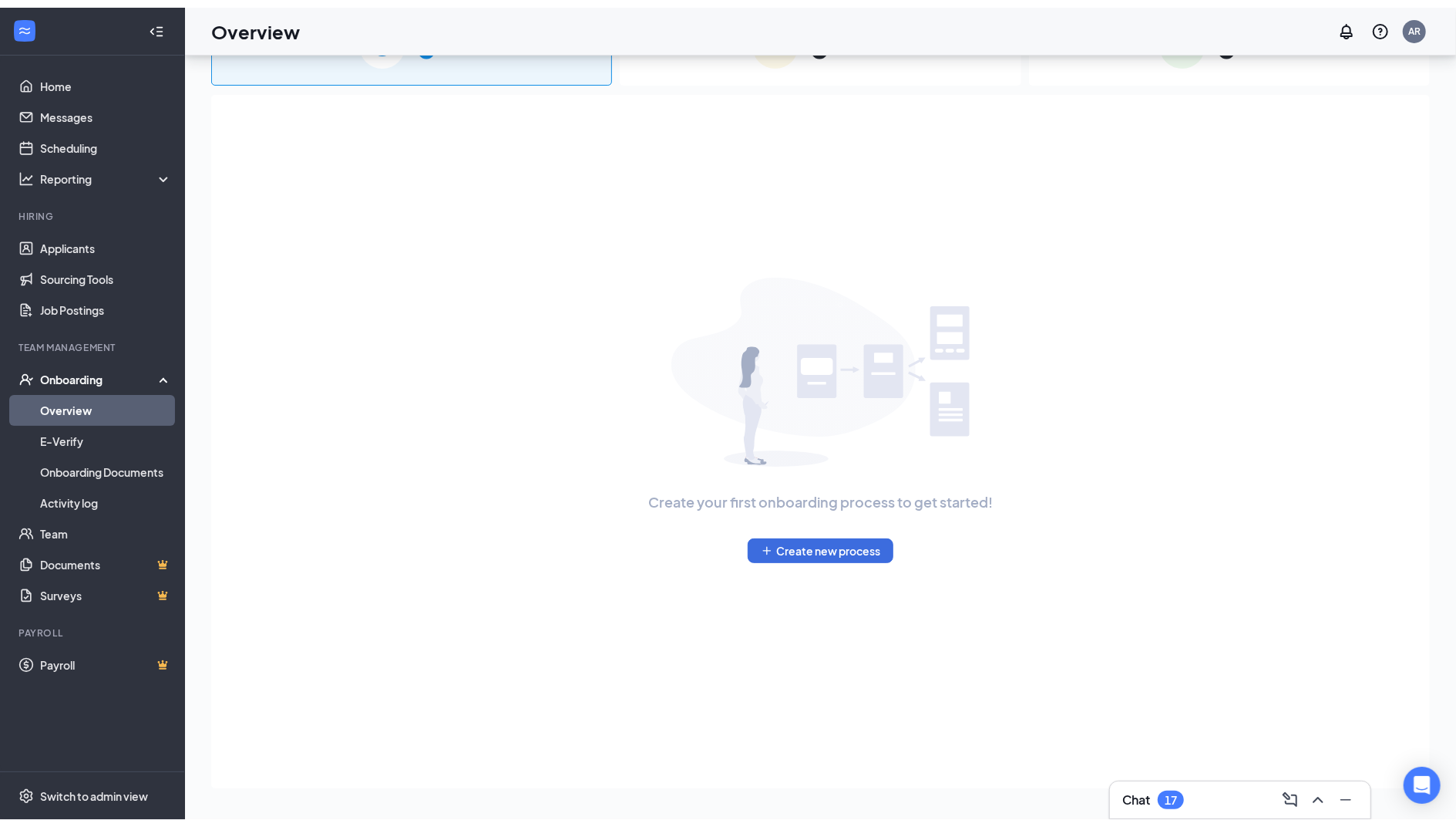
scroll to position [69, 0]
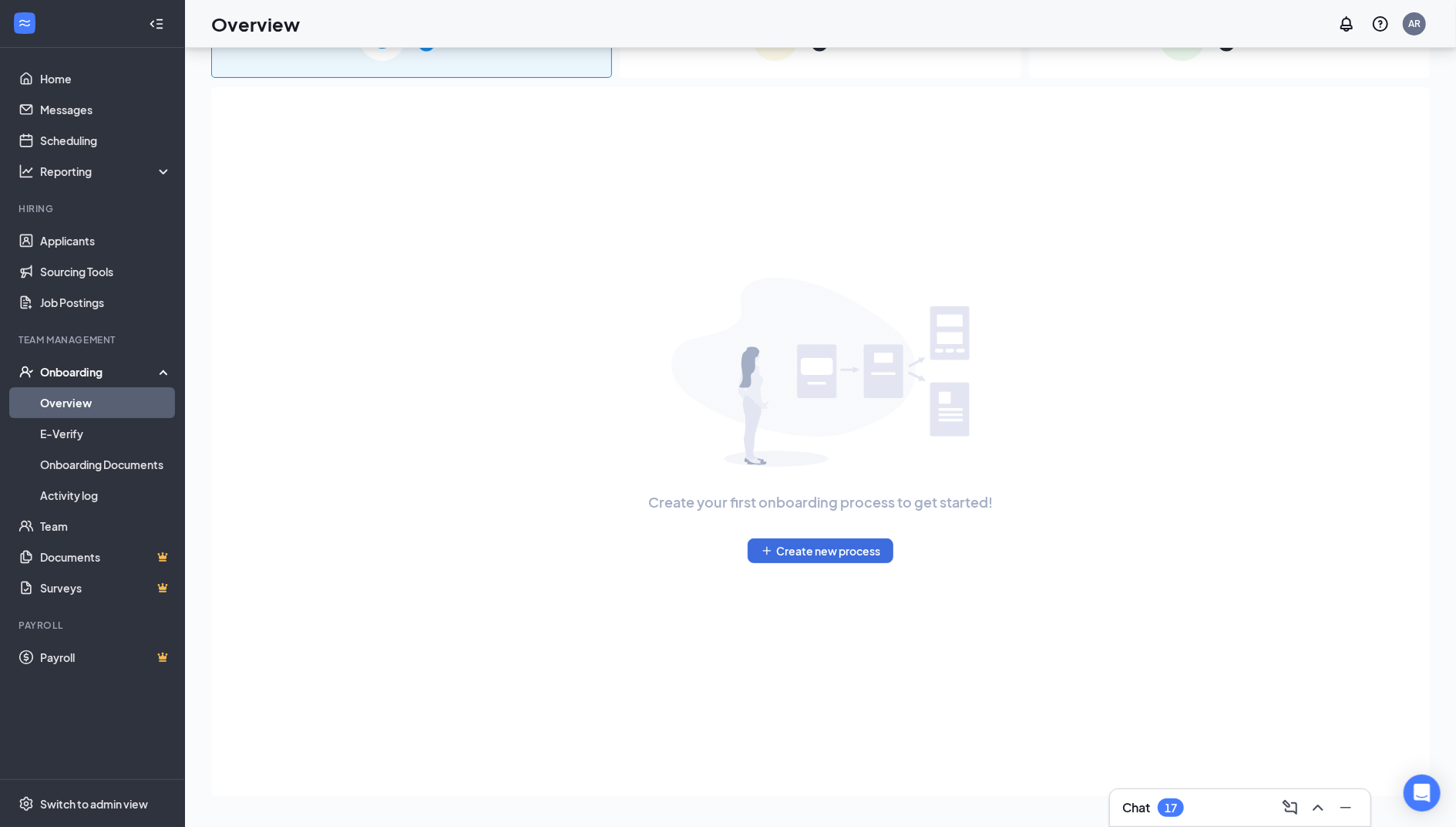
click at [822, 65] on div "0 In progress" at bounding box center [820, 37] width 401 height 81
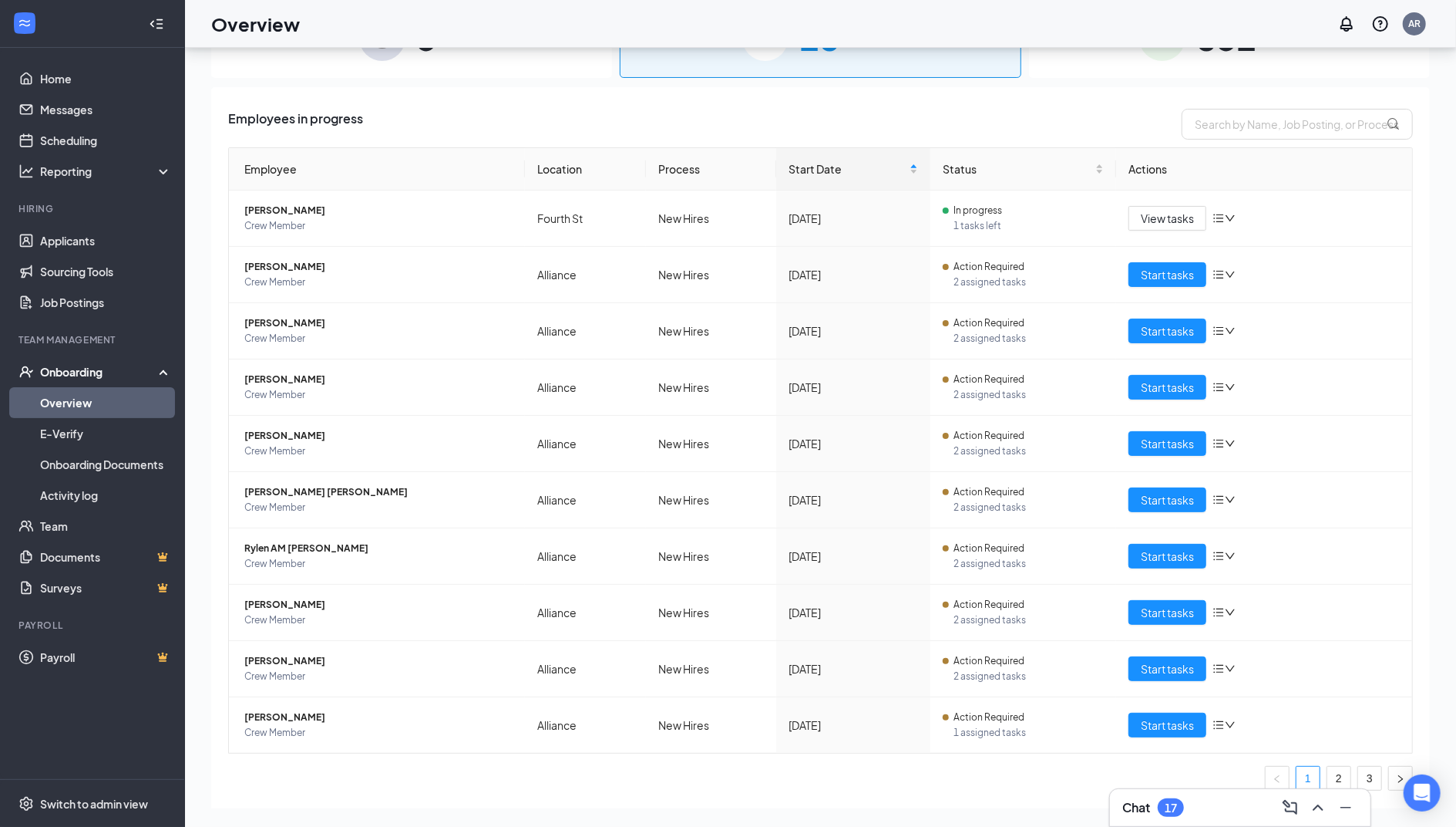
click at [522, 60] on div "5 New" at bounding box center [411, 37] width 401 height 81
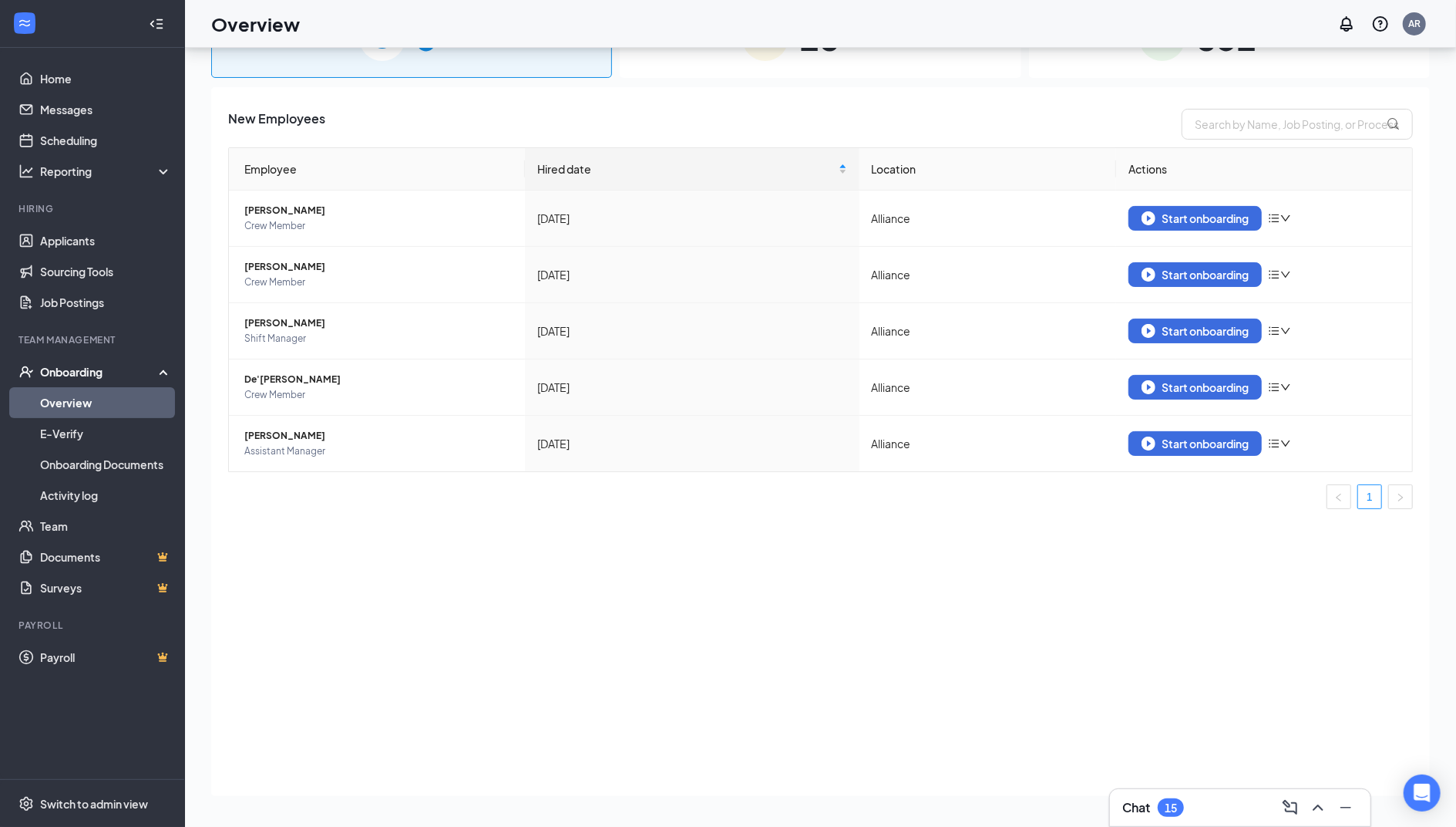
click at [1188, 803] on div "Chat 15" at bounding box center [1241, 807] width 236 height 24
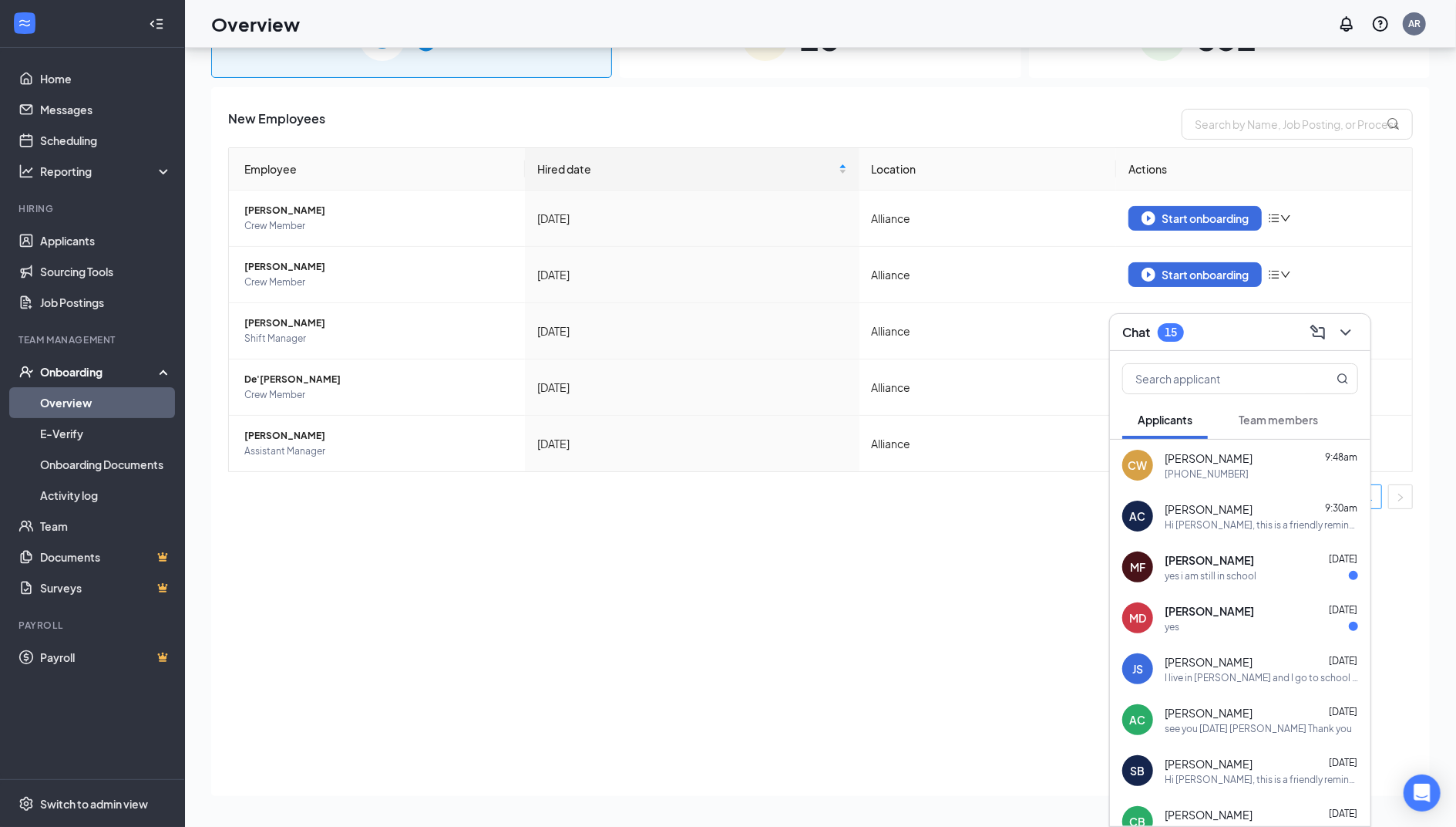
click at [1224, 505] on div "[PERSON_NAME] 9:30am" at bounding box center [1262, 509] width 193 height 15
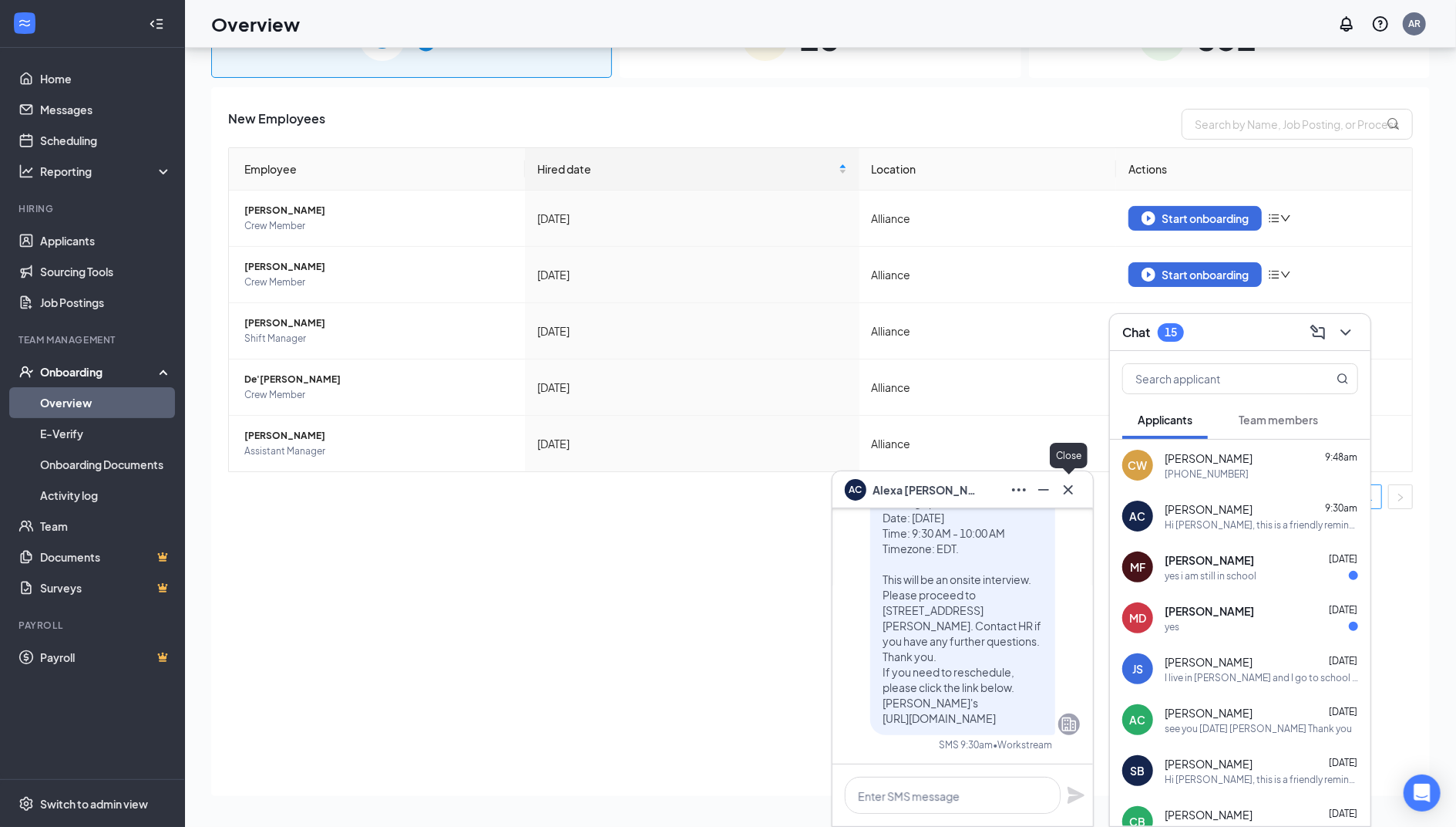
click at [1072, 491] on icon "Cross" at bounding box center [1068, 490] width 19 height 19
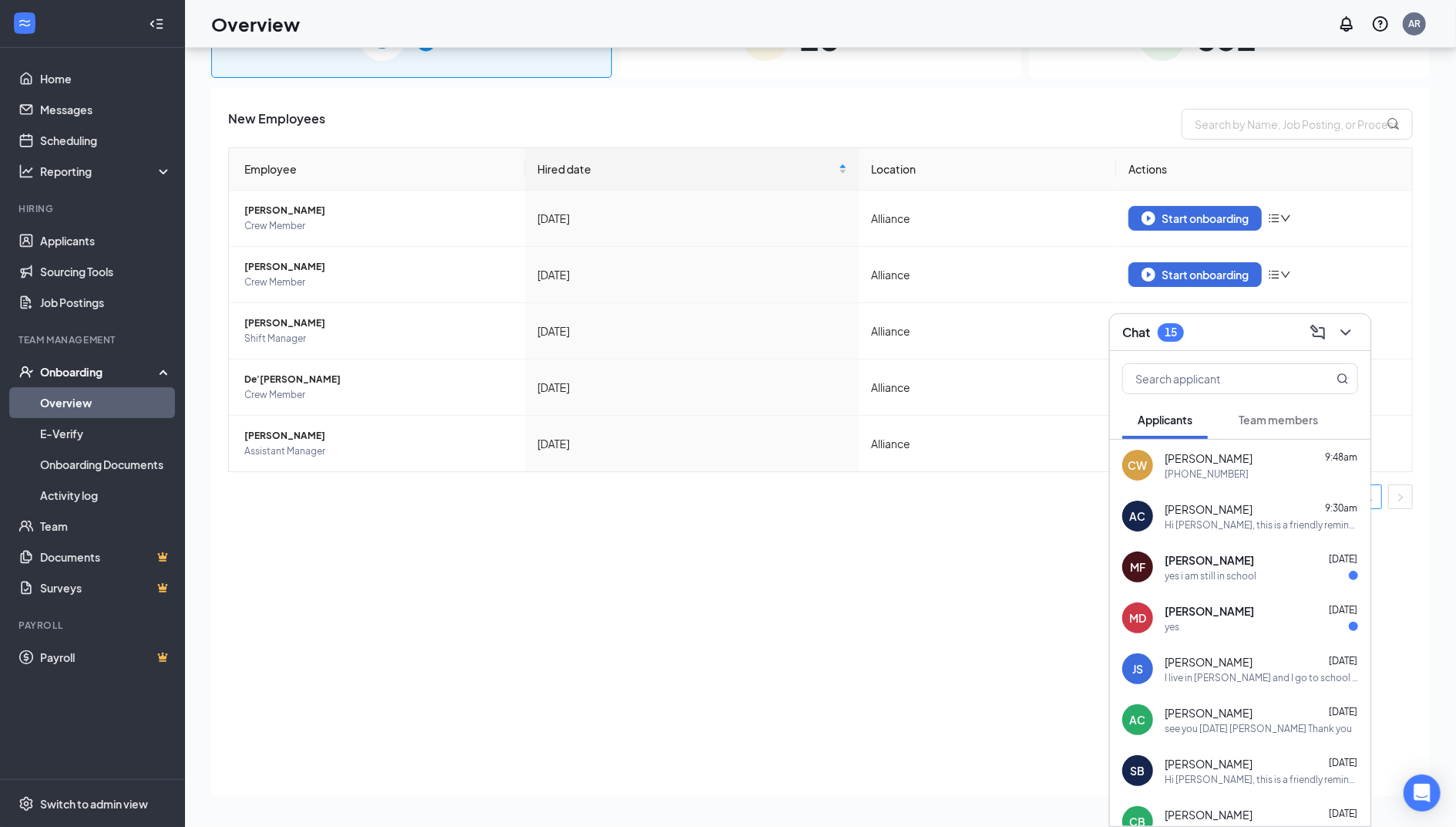
click at [1214, 581] on div "yes i am still in school" at bounding box center [1210, 575] width 92 height 13
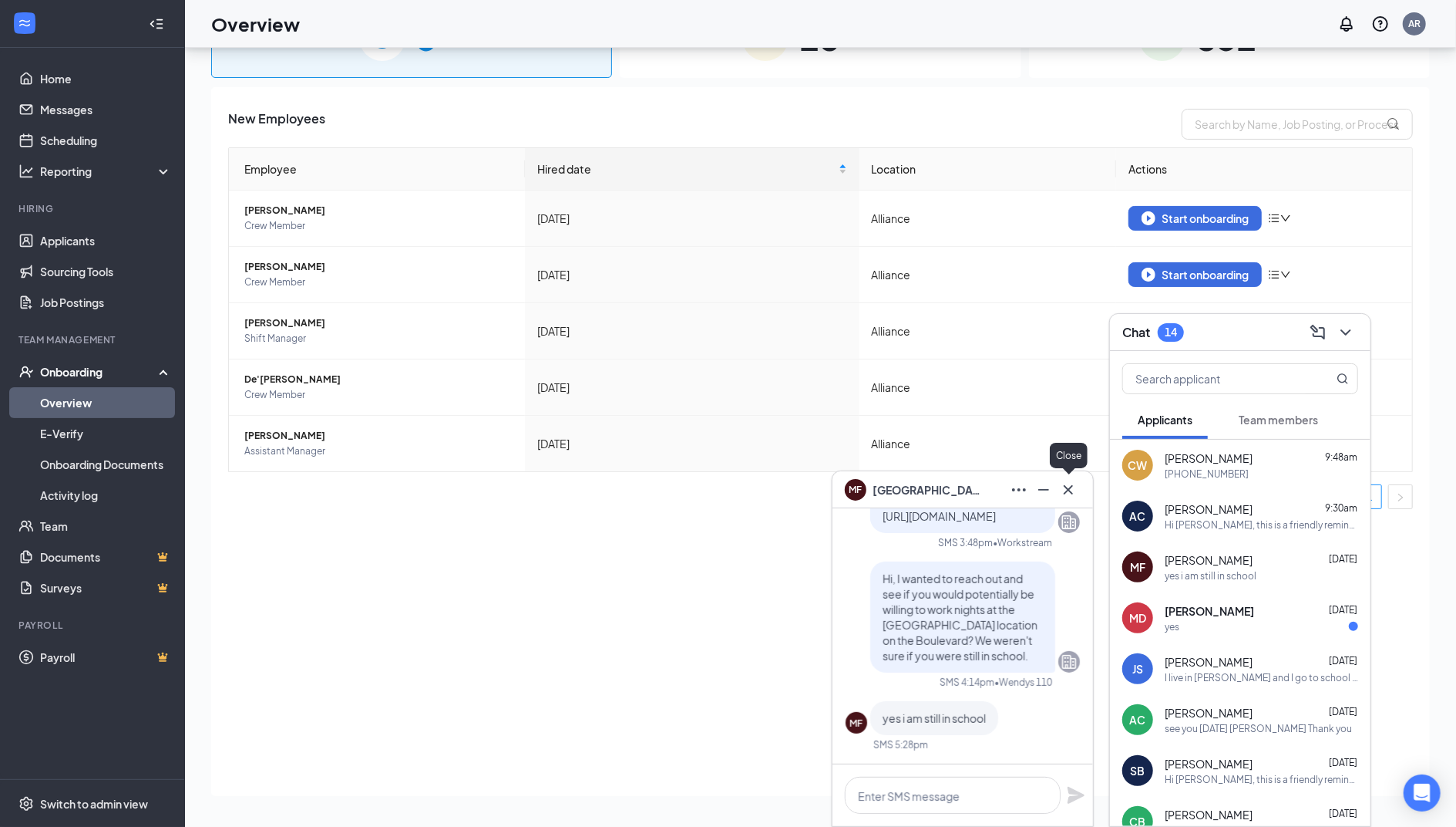
click at [1070, 492] on icon "Cross" at bounding box center [1068, 489] width 9 height 9
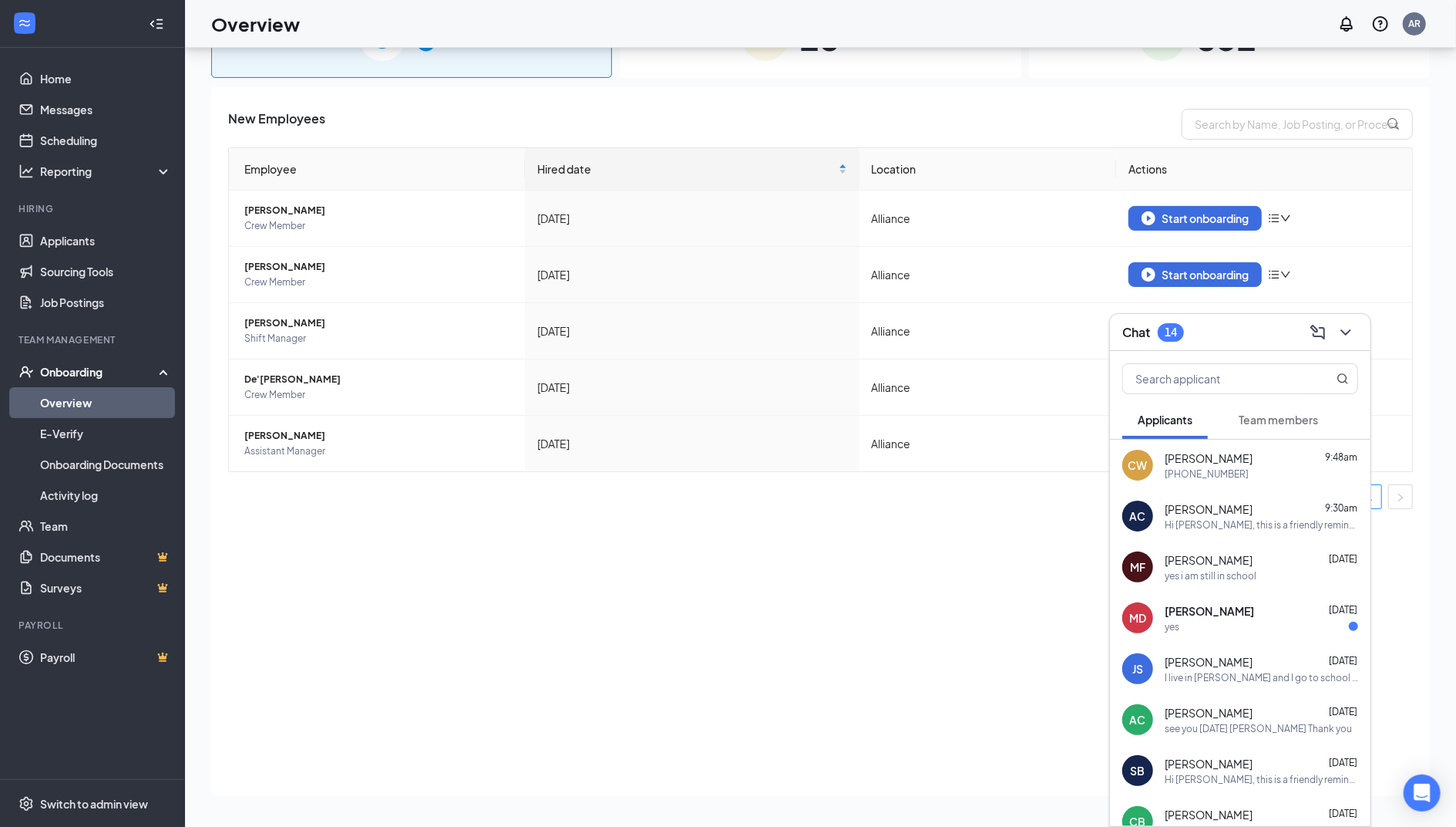
click at [1185, 622] on div "yes" at bounding box center [1262, 627] width 193 height 13
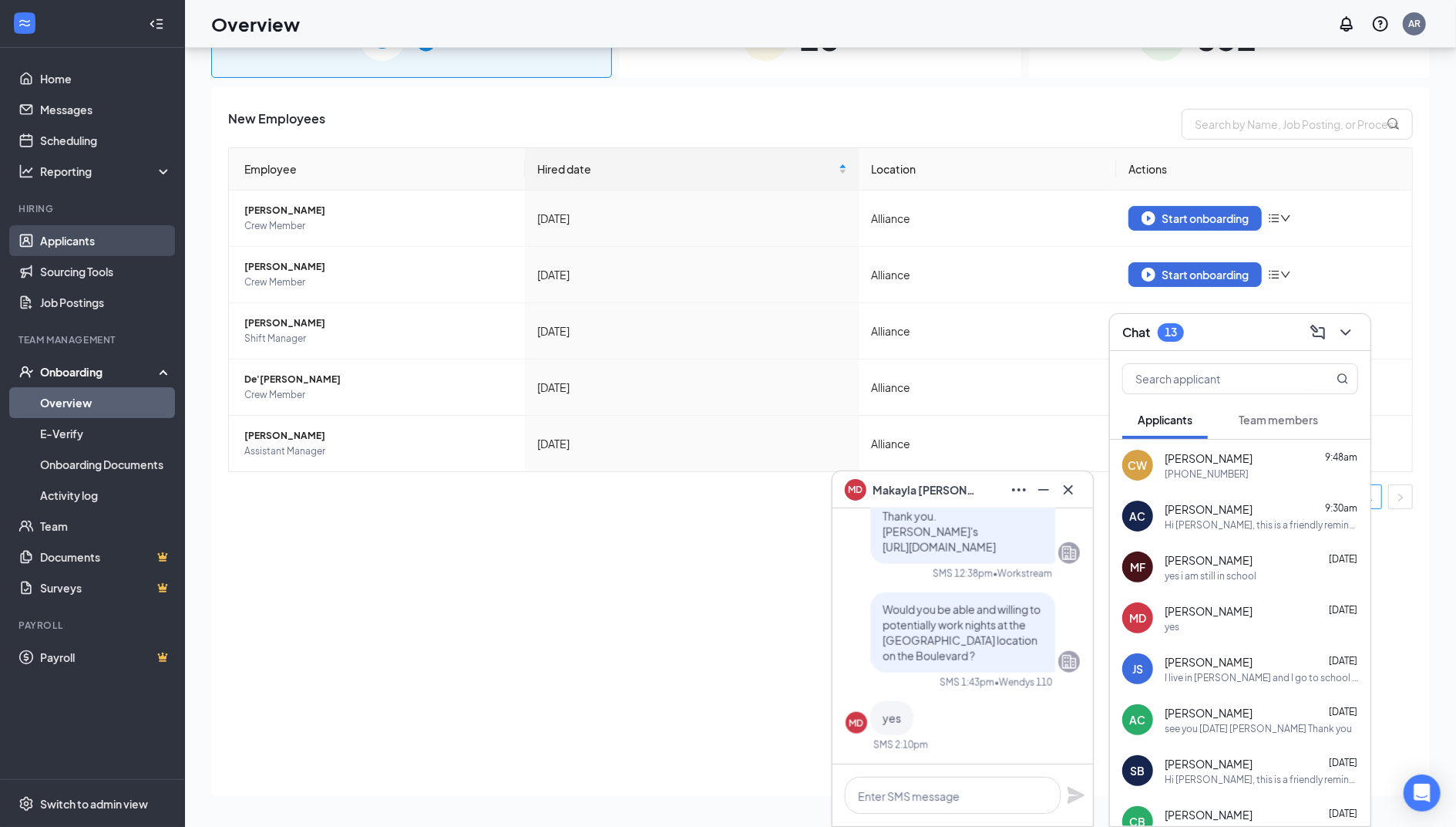
click at [88, 236] on link "Applicants" at bounding box center [106, 241] width 132 height 31
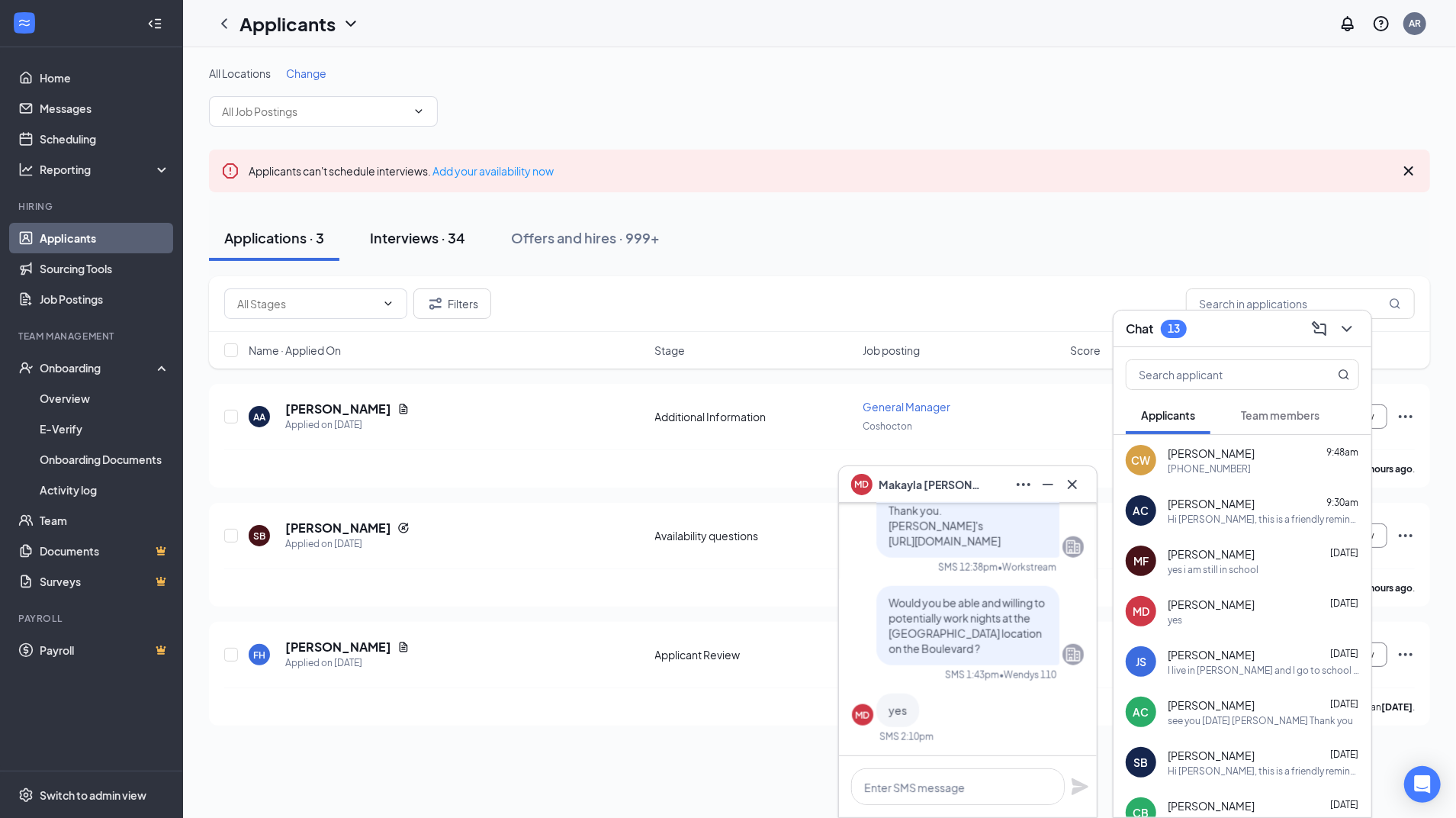
click at [442, 236] on div "Interviews · 34" at bounding box center [418, 237] width 96 height 19
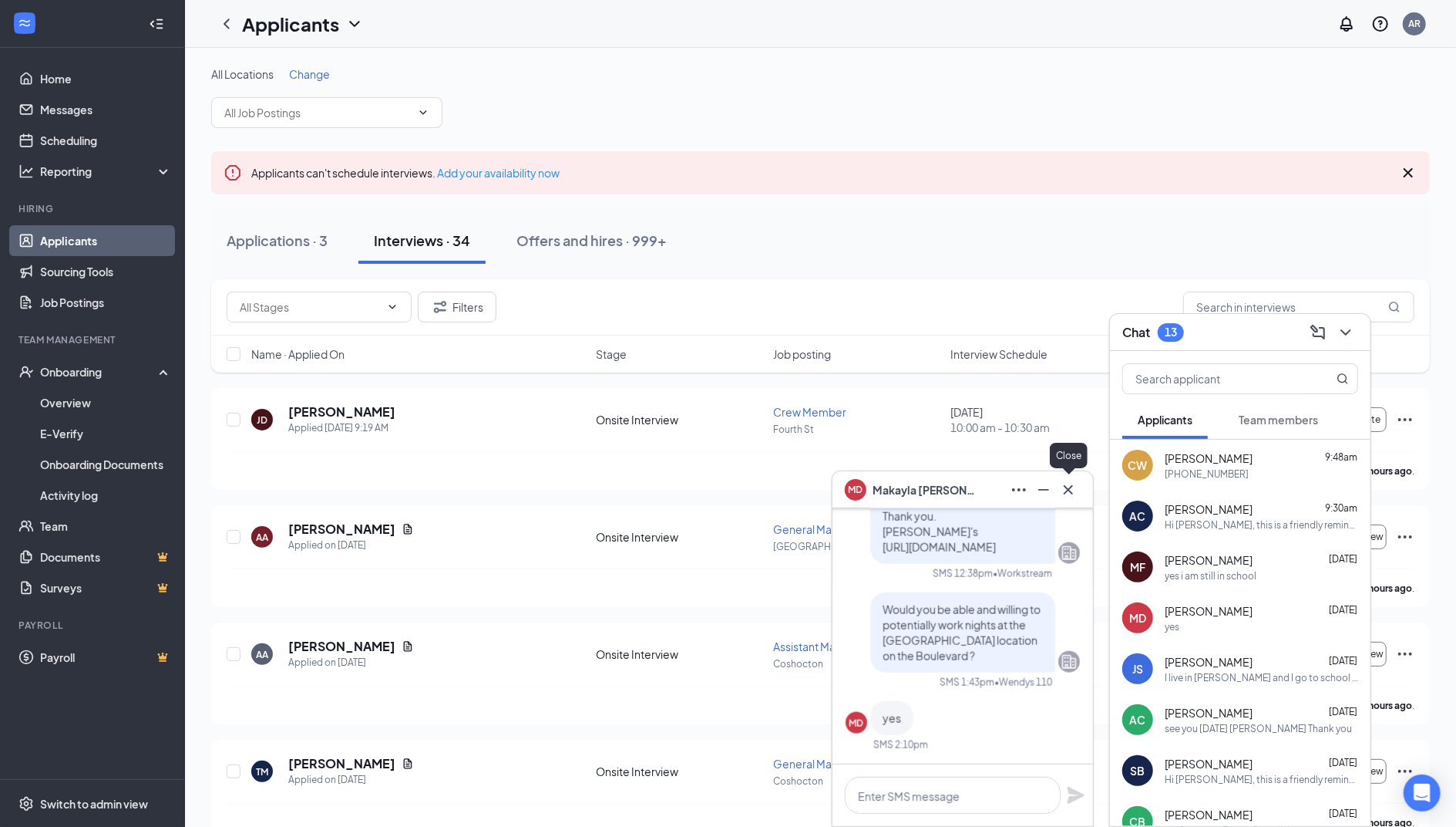
click at [1075, 495] on icon "Cross" at bounding box center [1068, 490] width 19 height 19
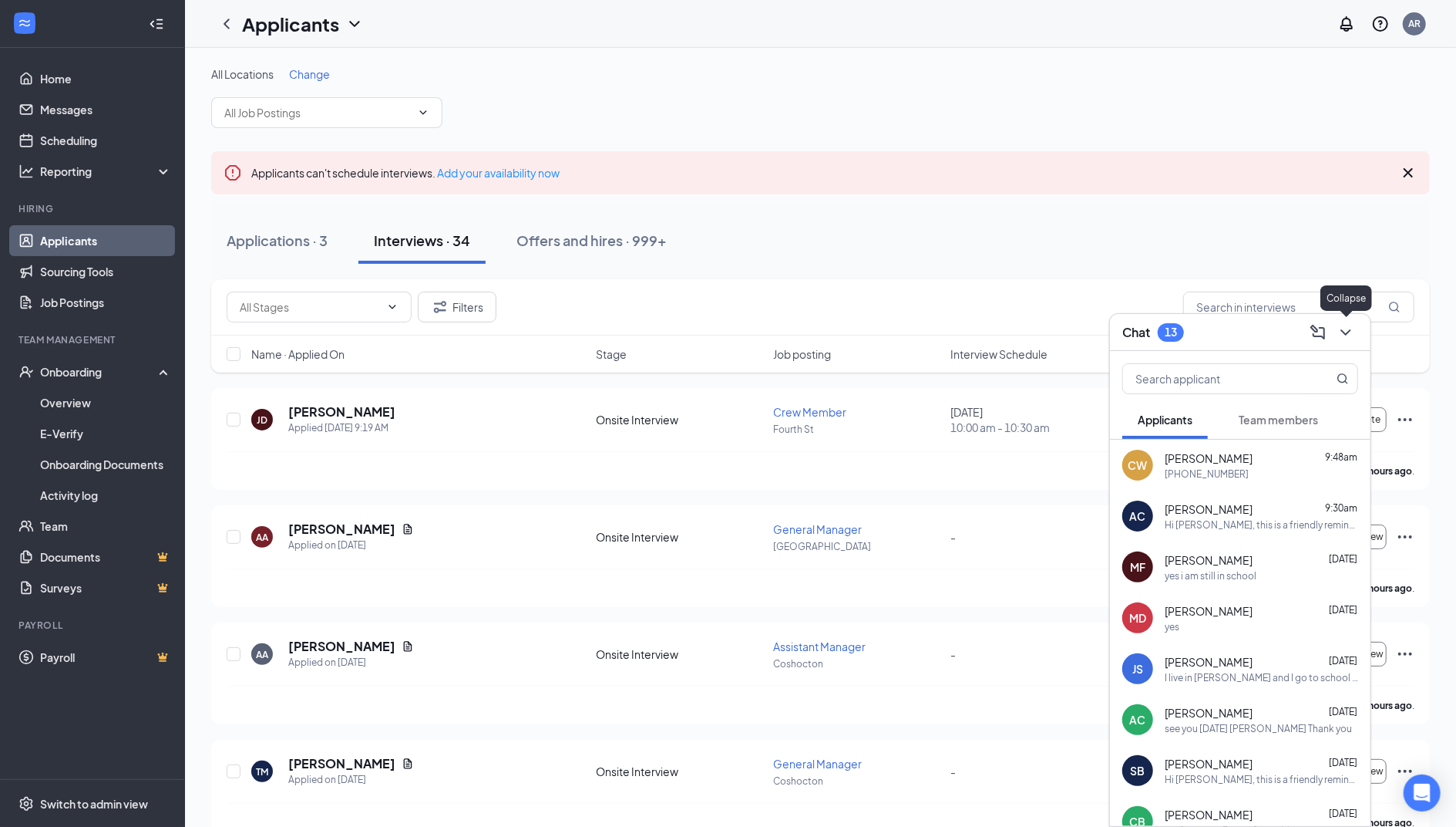
click at [1354, 334] on icon "ChevronDown" at bounding box center [1346, 332] width 19 height 19
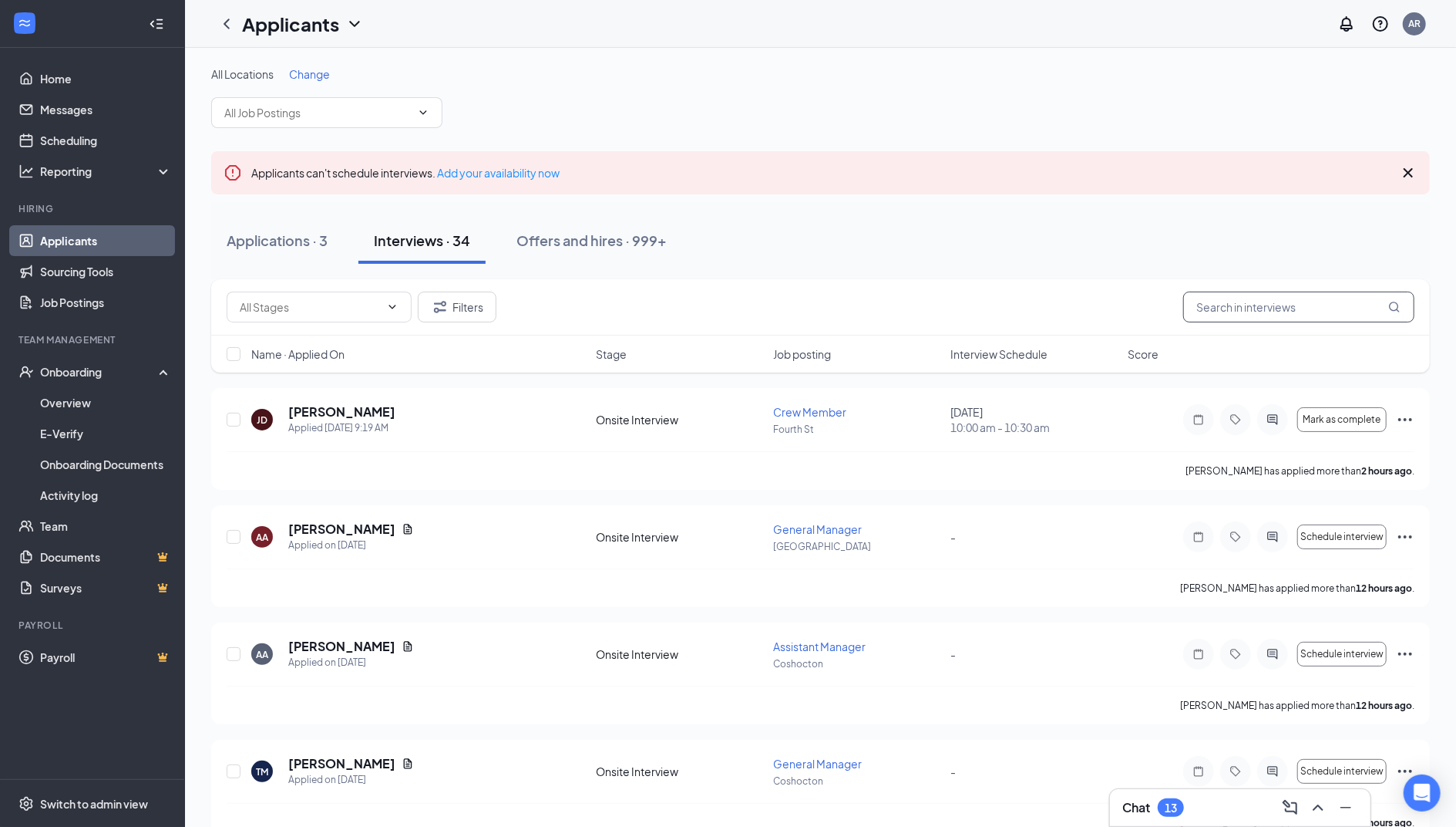
click at [1335, 303] on input "text" at bounding box center [1299, 306] width 231 height 31
type input "[PERSON_NAME]"
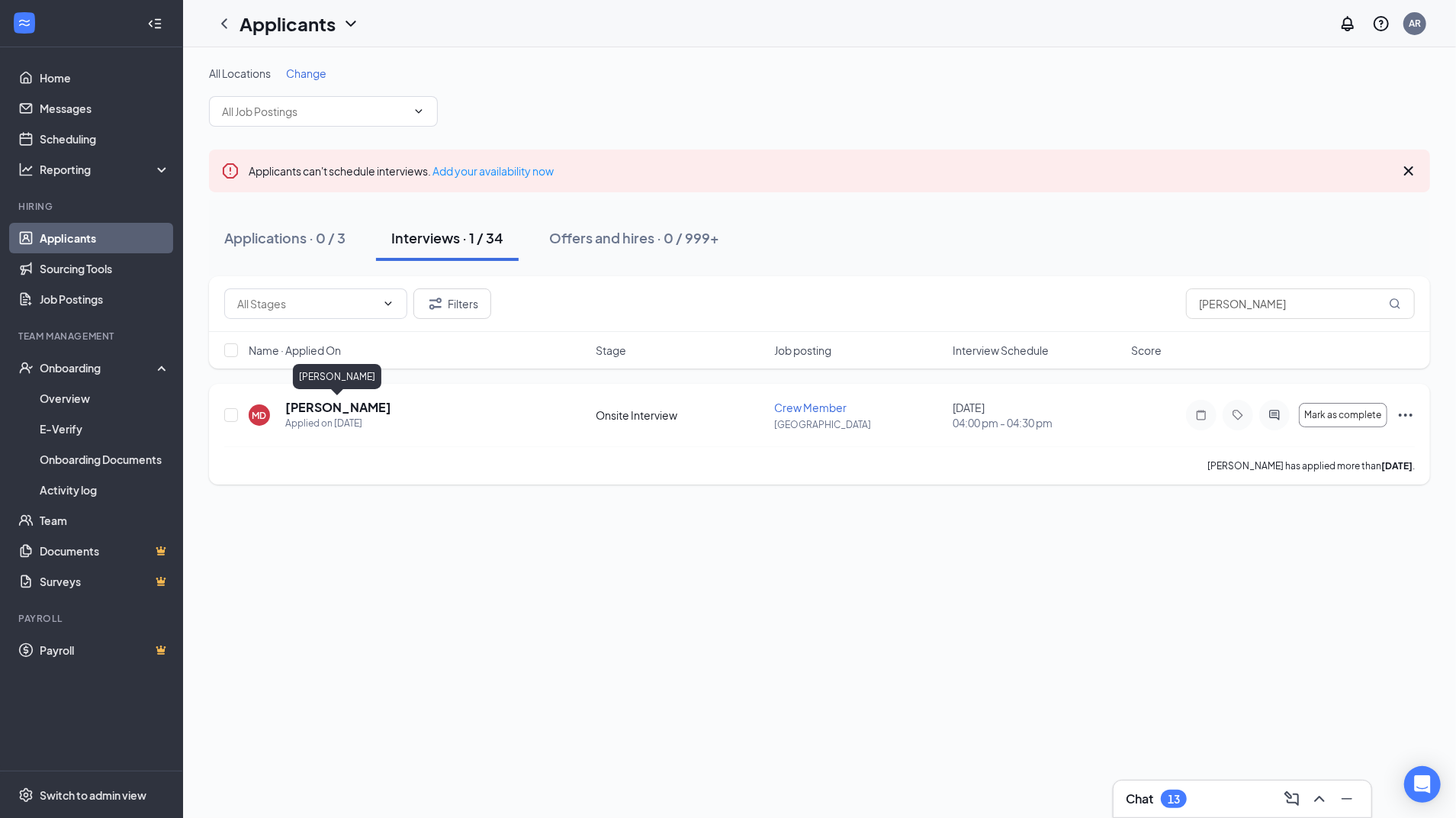
click at [344, 411] on h5 "[PERSON_NAME]" at bounding box center [338, 407] width 106 height 17
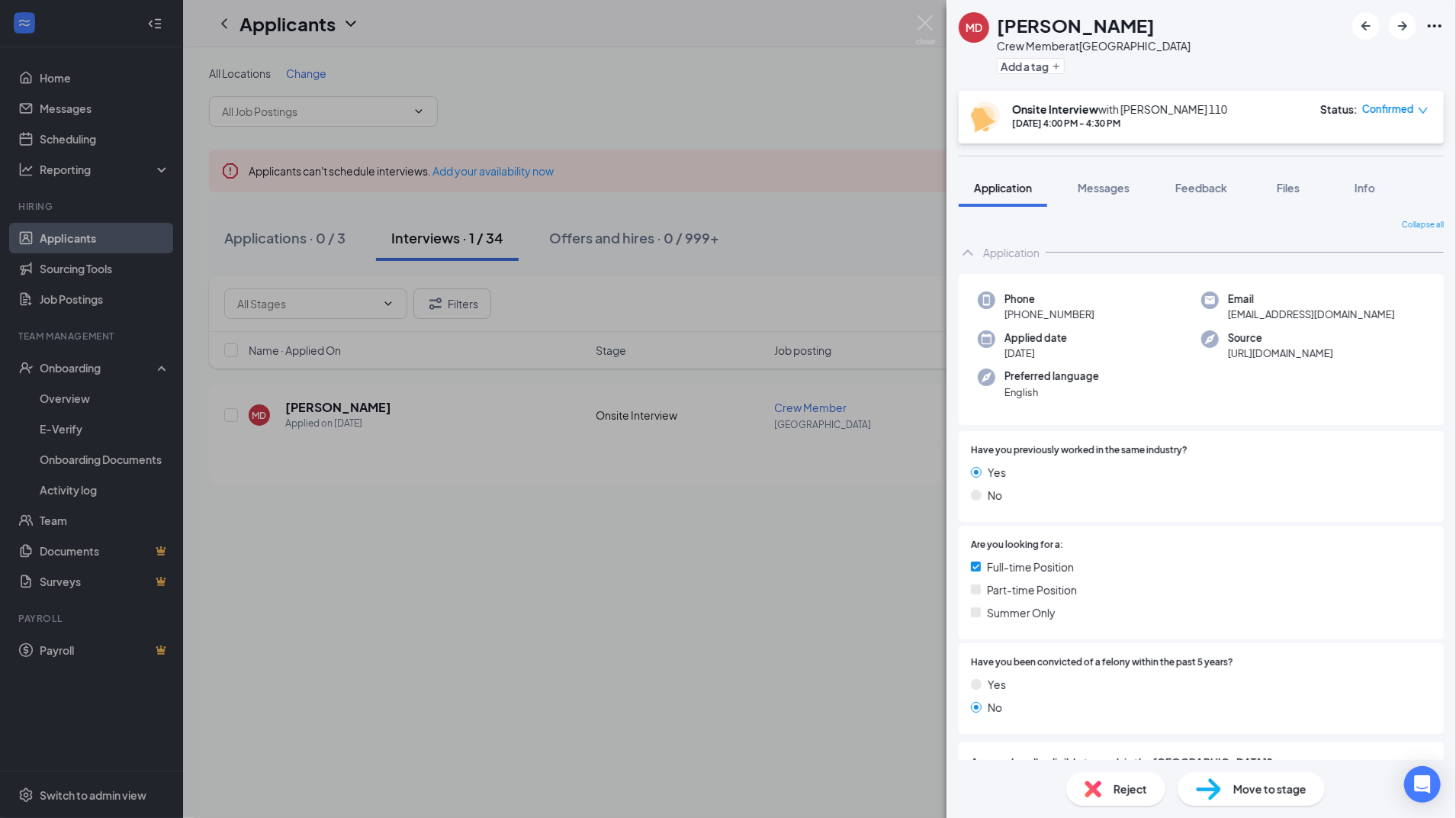
click at [577, 562] on div "MD [PERSON_NAME] Crew Member at [GEOGRAPHIC_DATA] Add a tag Onsite Interview wi…" at bounding box center [728, 409] width 1456 height 818
click at [922, 24] on img at bounding box center [925, 30] width 19 height 30
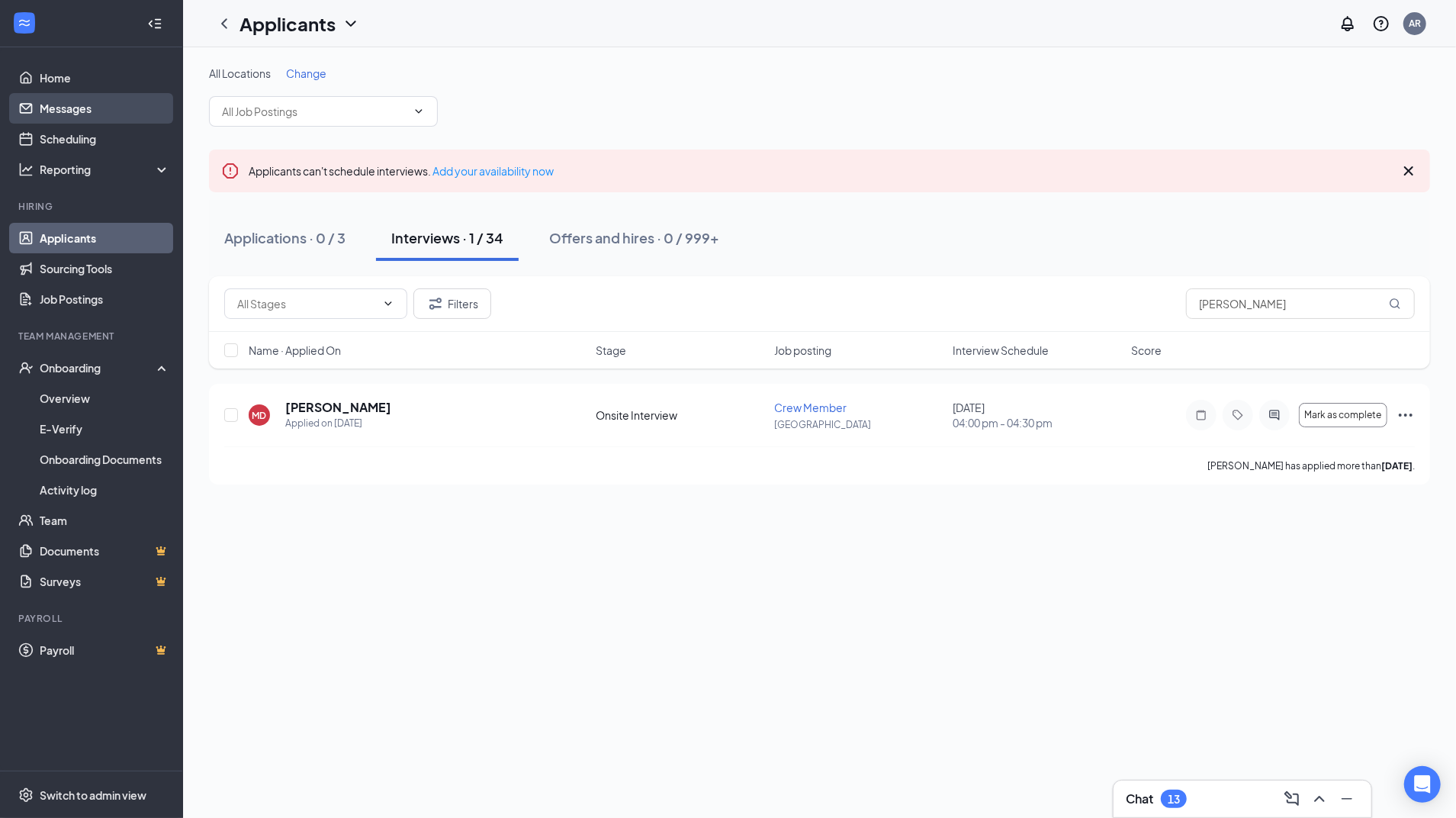
click at [102, 115] on link "Messages" at bounding box center [105, 108] width 131 height 31
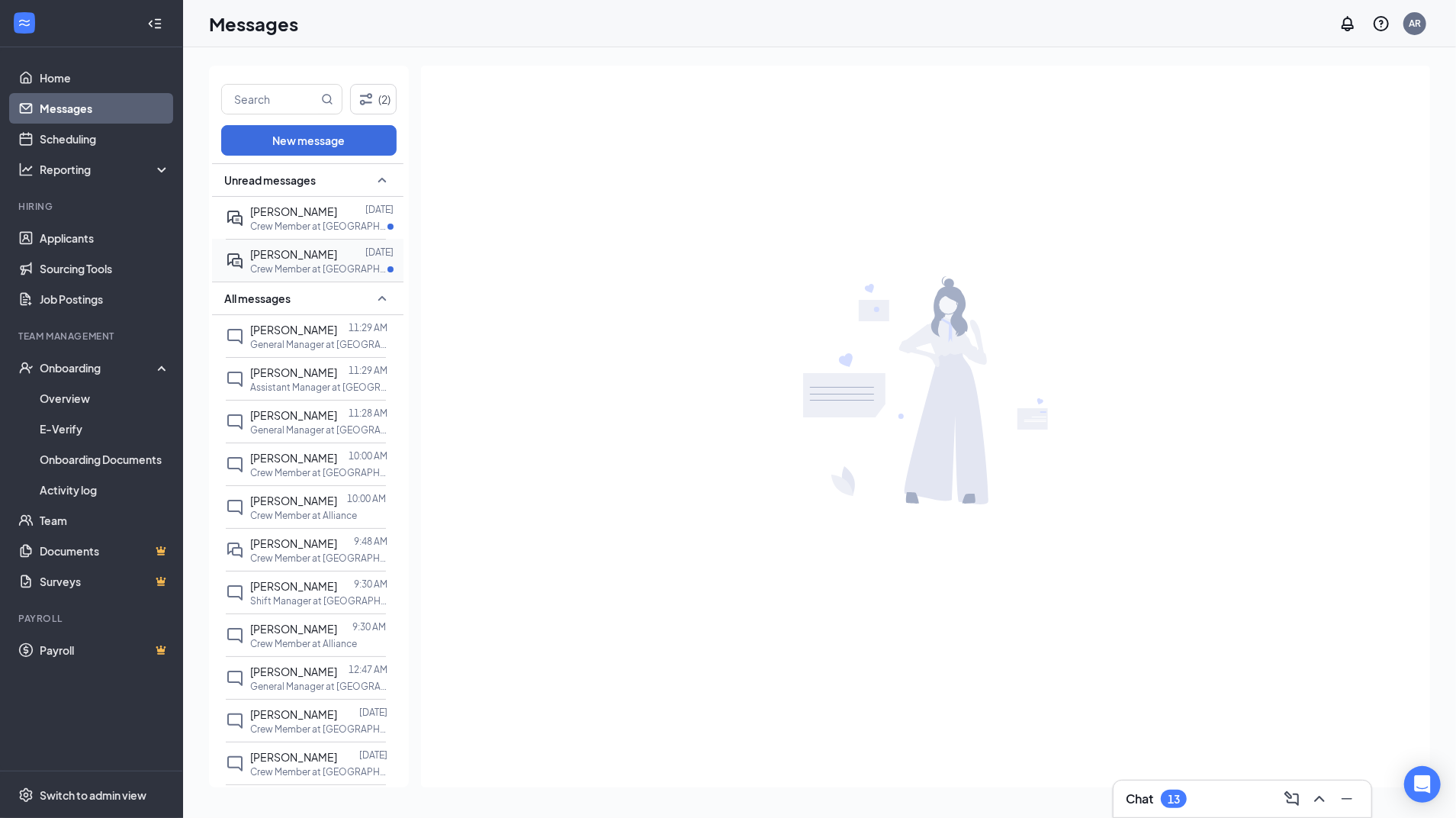
click at [300, 264] on p "Crew Member at [GEOGRAPHIC_DATA]" at bounding box center [319, 269] width 137 height 13
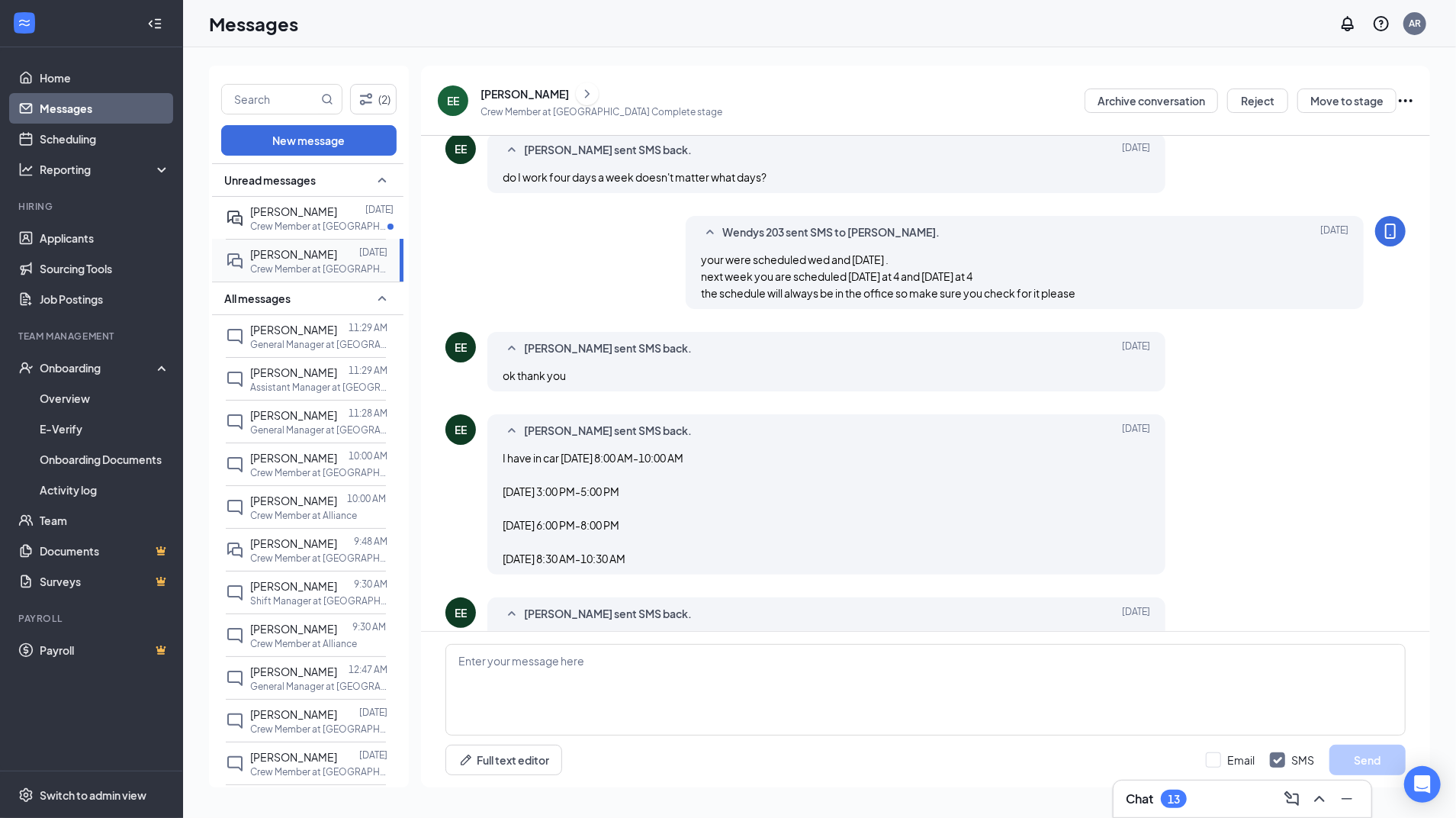
scroll to position [528, 0]
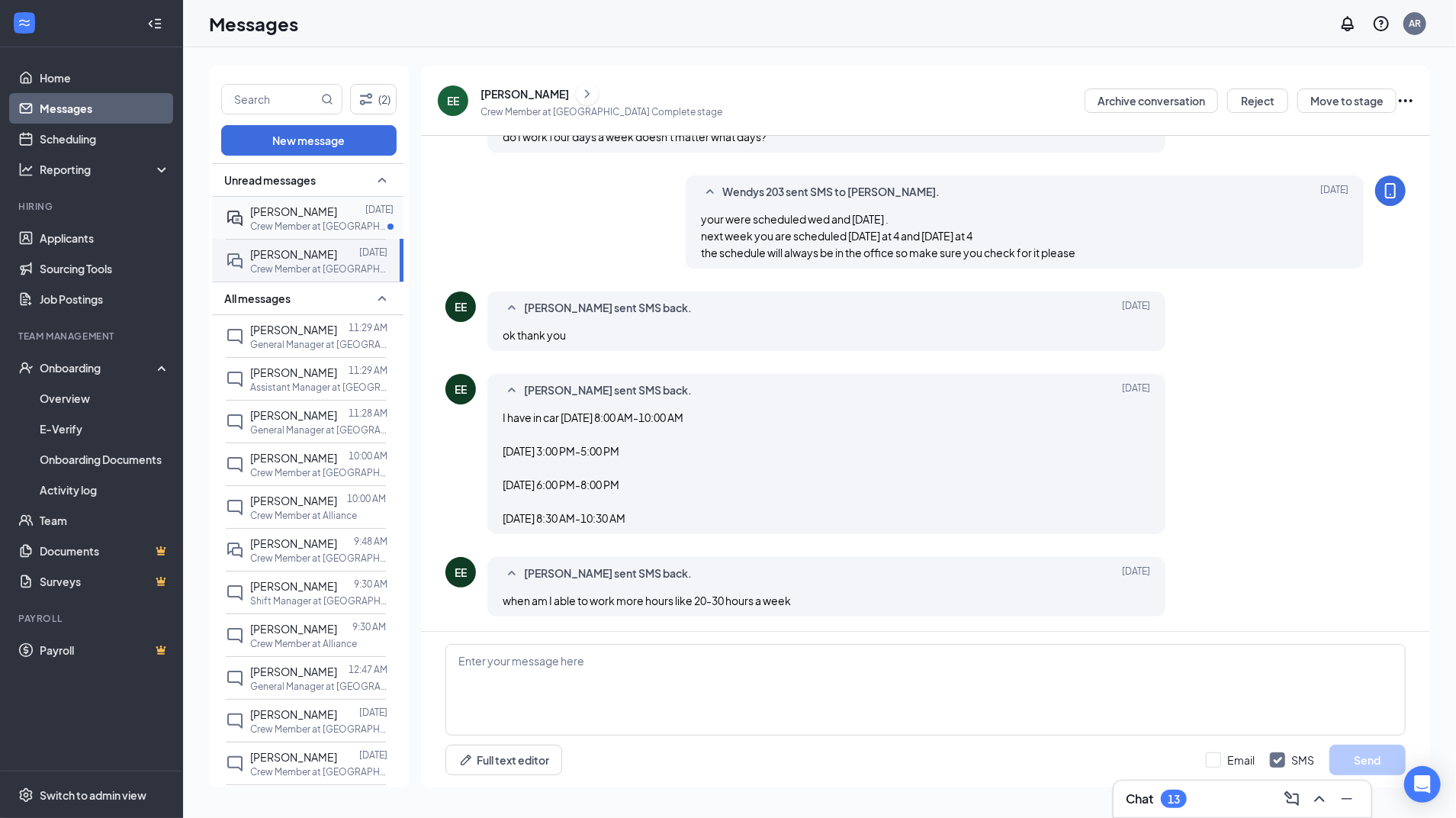
click at [310, 215] on span "[PERSON_NAME]" at bounding box center [294, 211] width 87 height 13
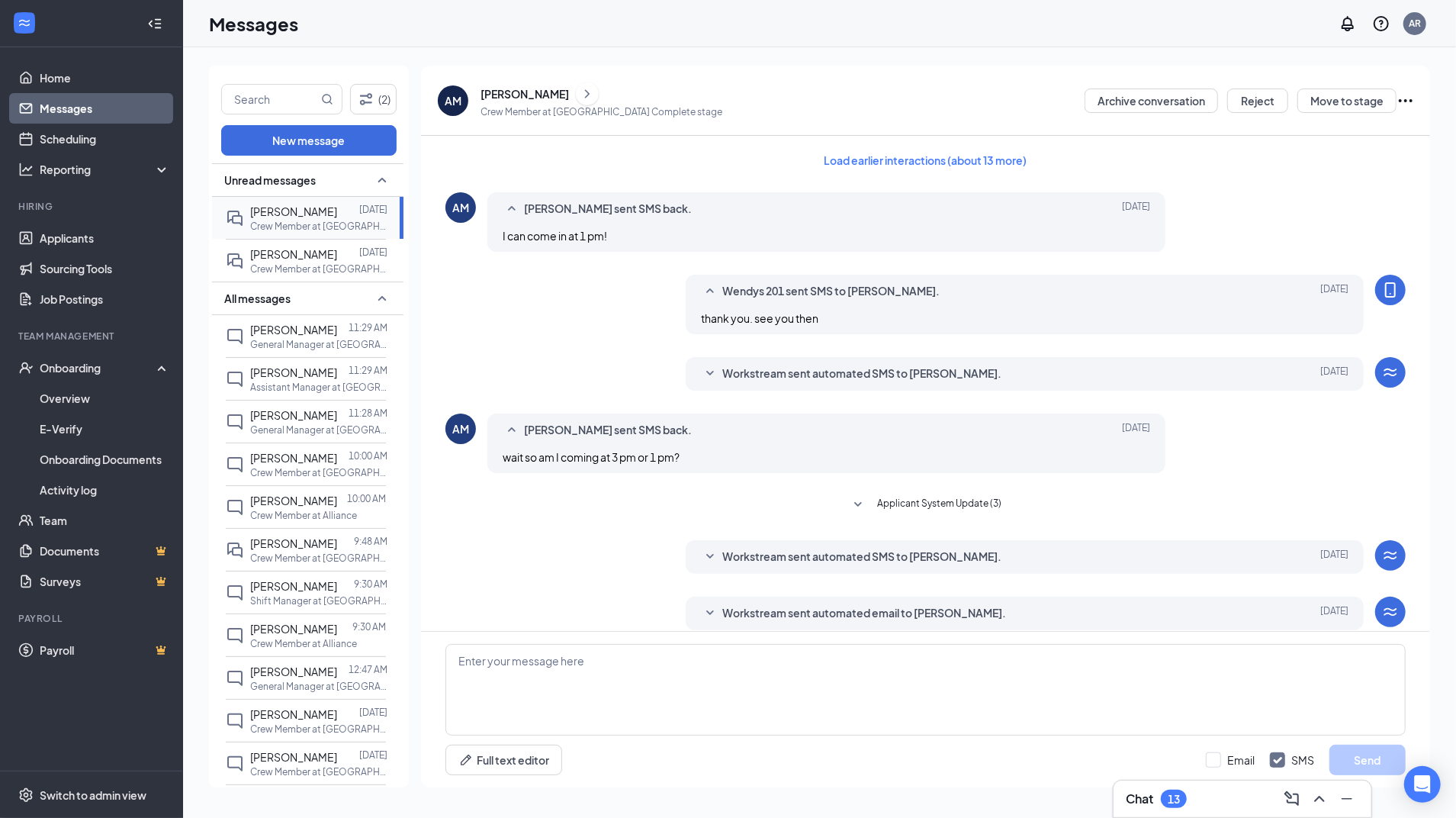
scroll to position [70, 0]
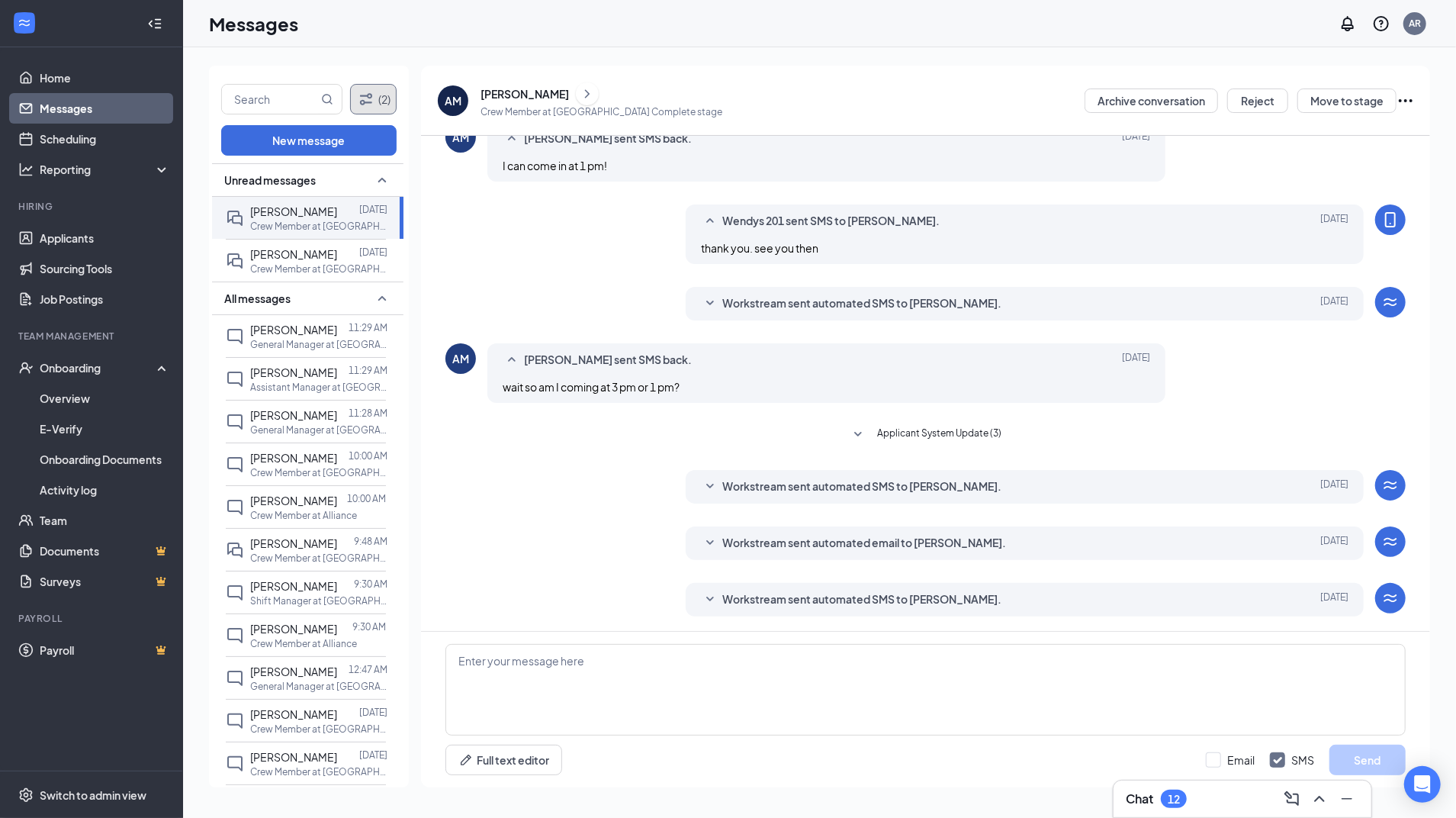
click at [369, 104] on icon "Filter" at bounding box center [366, 99] width 18 height 18
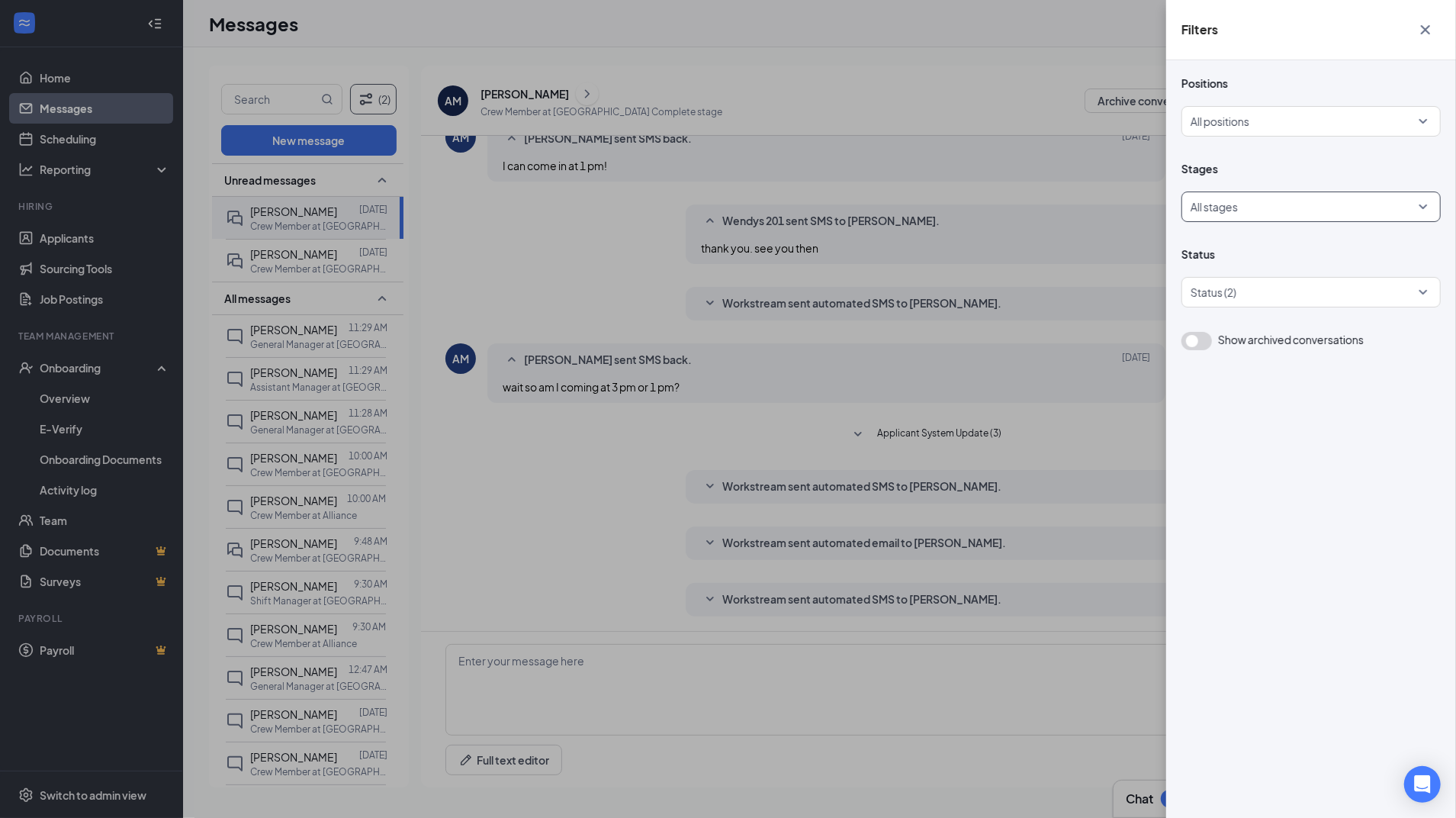
click at [1228, 192] on div "All stages" at bounding box center [1311, 206] width 260 height 31
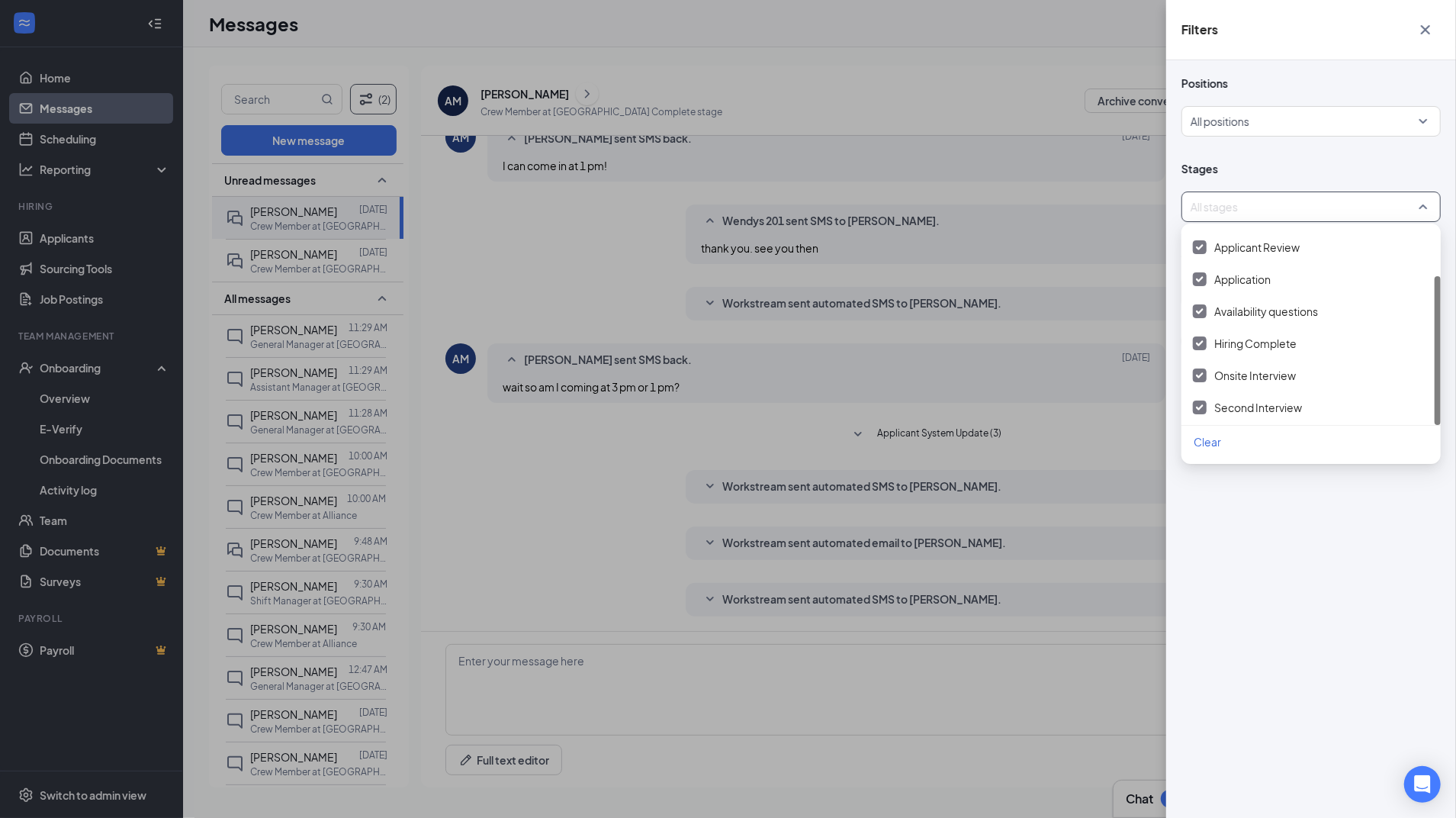
scroll to position [0, 0]
drag, startPoint x: 1439, startPoint y: 344, endPoint x: 1428, endPoint y: 207, distance: 137.4
click at [1428, 207] on body "Home Messages Scheduling Reporting Hiring Applicants Sourcing Tools Job Posting…" at bounding box center [728, 409] width 1456 height 818
click at [1418, 205] on div at bounding box center [1306, 206] width 230 height 24
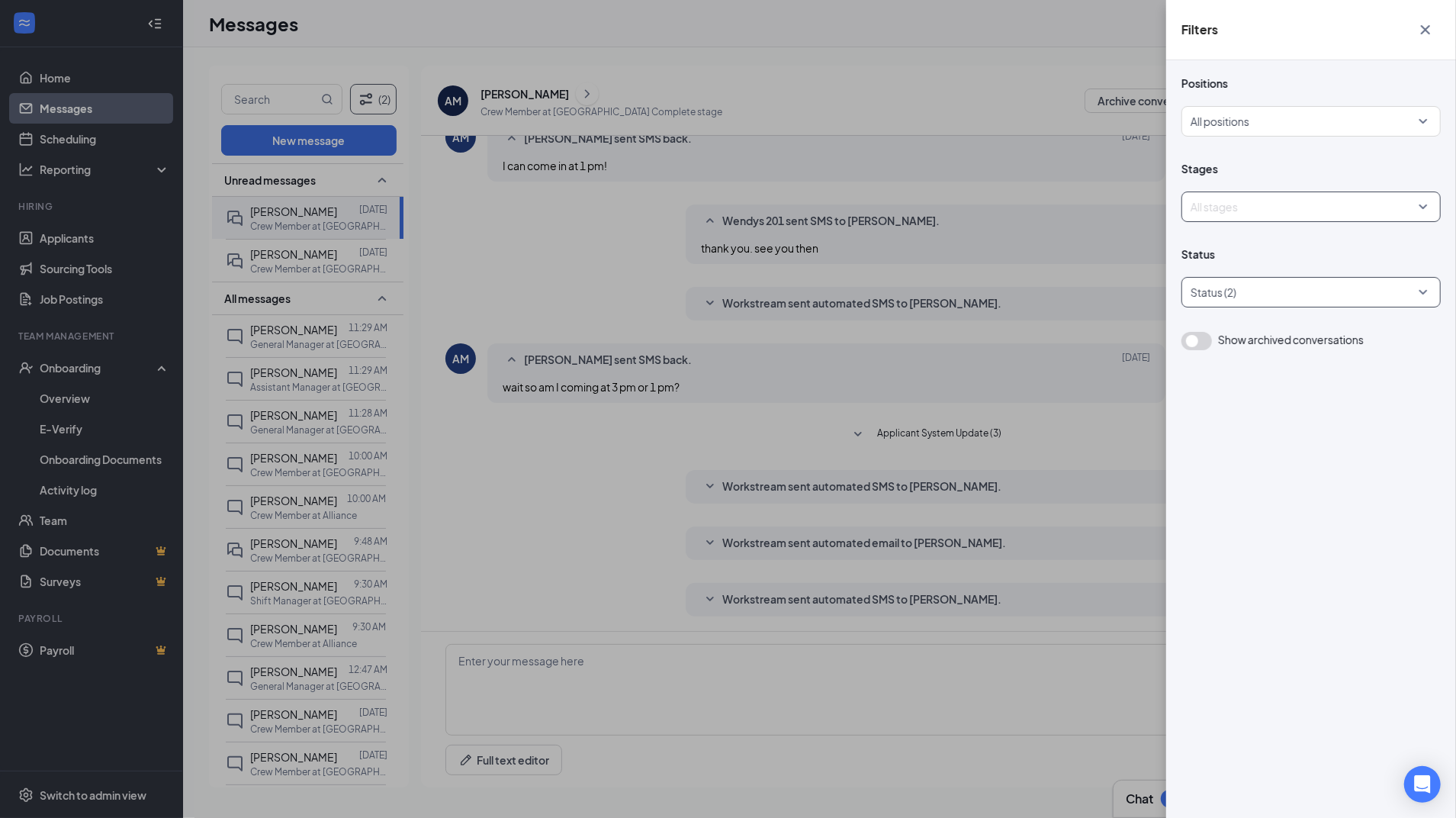
click at [1406, 296] on div at bounding box center [1303, 291] width 236 height 24
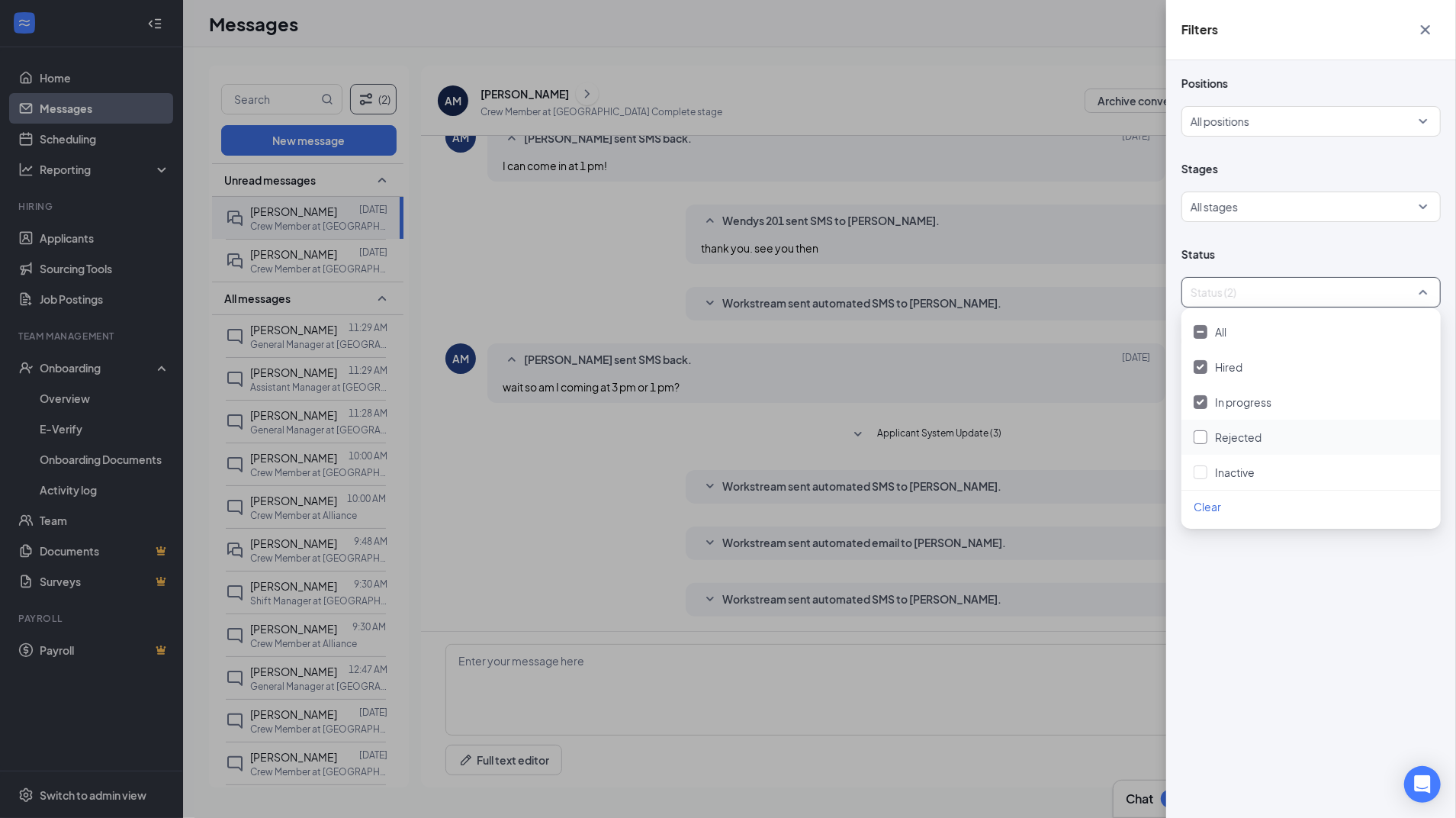
click at [1202, 439] on div at bounding box center [1200, 437] width 13 height 13
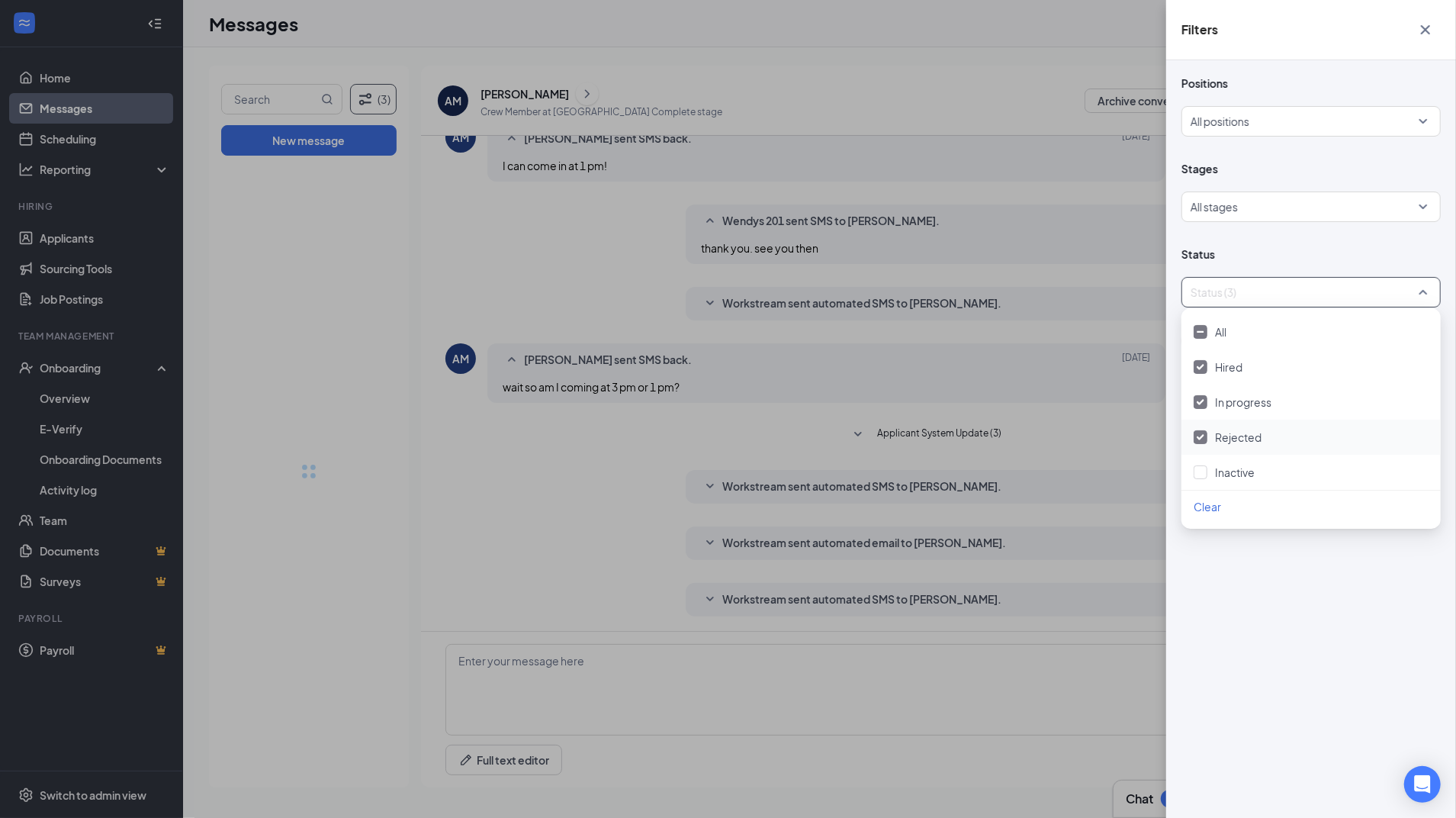
click at [1422, 32] on icon "Cross" at bounding box center [1425, 29] width 9 height 9
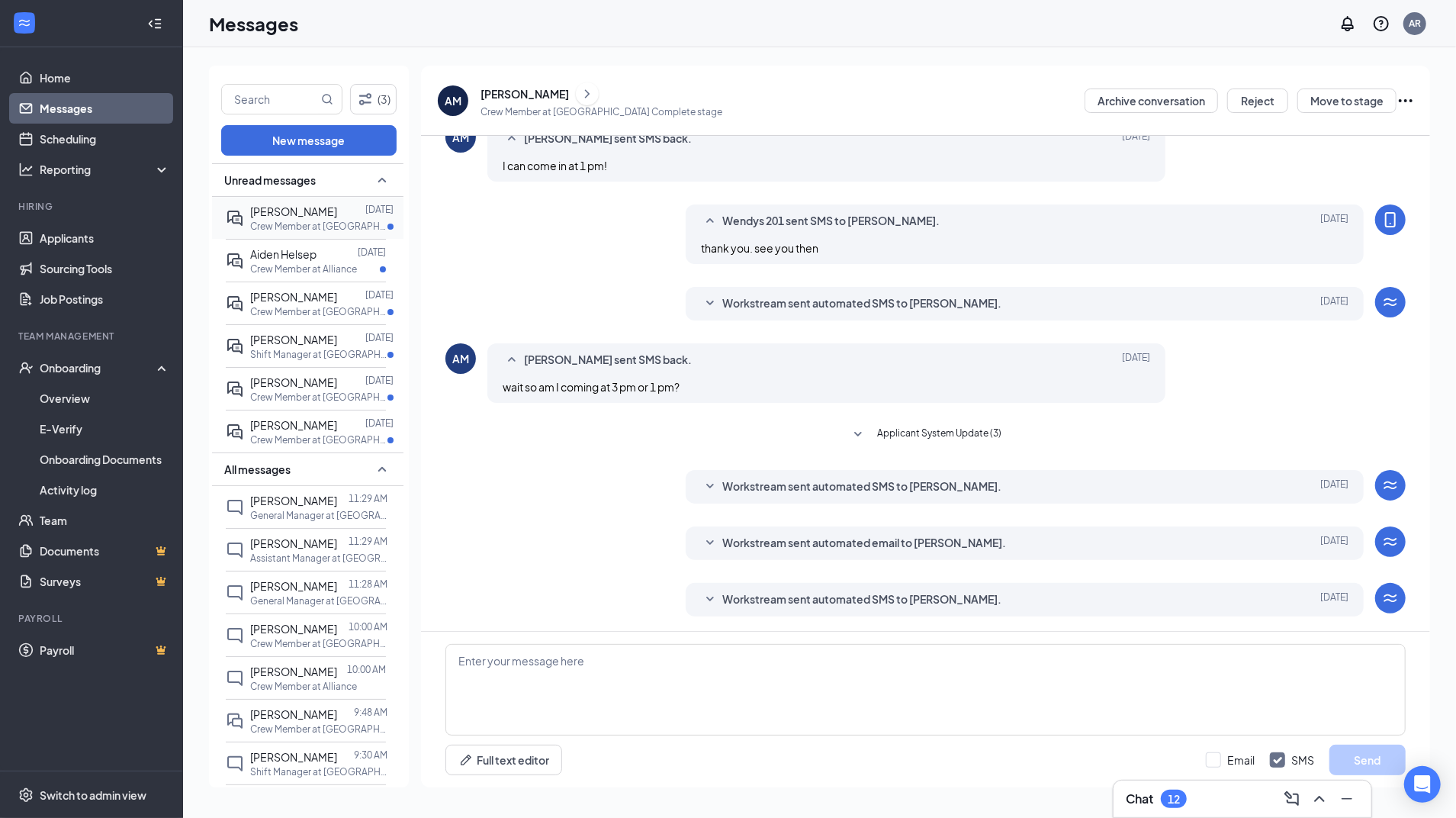
click at [337, 214] on div at bounding box center [351, 211] width 28 height 17
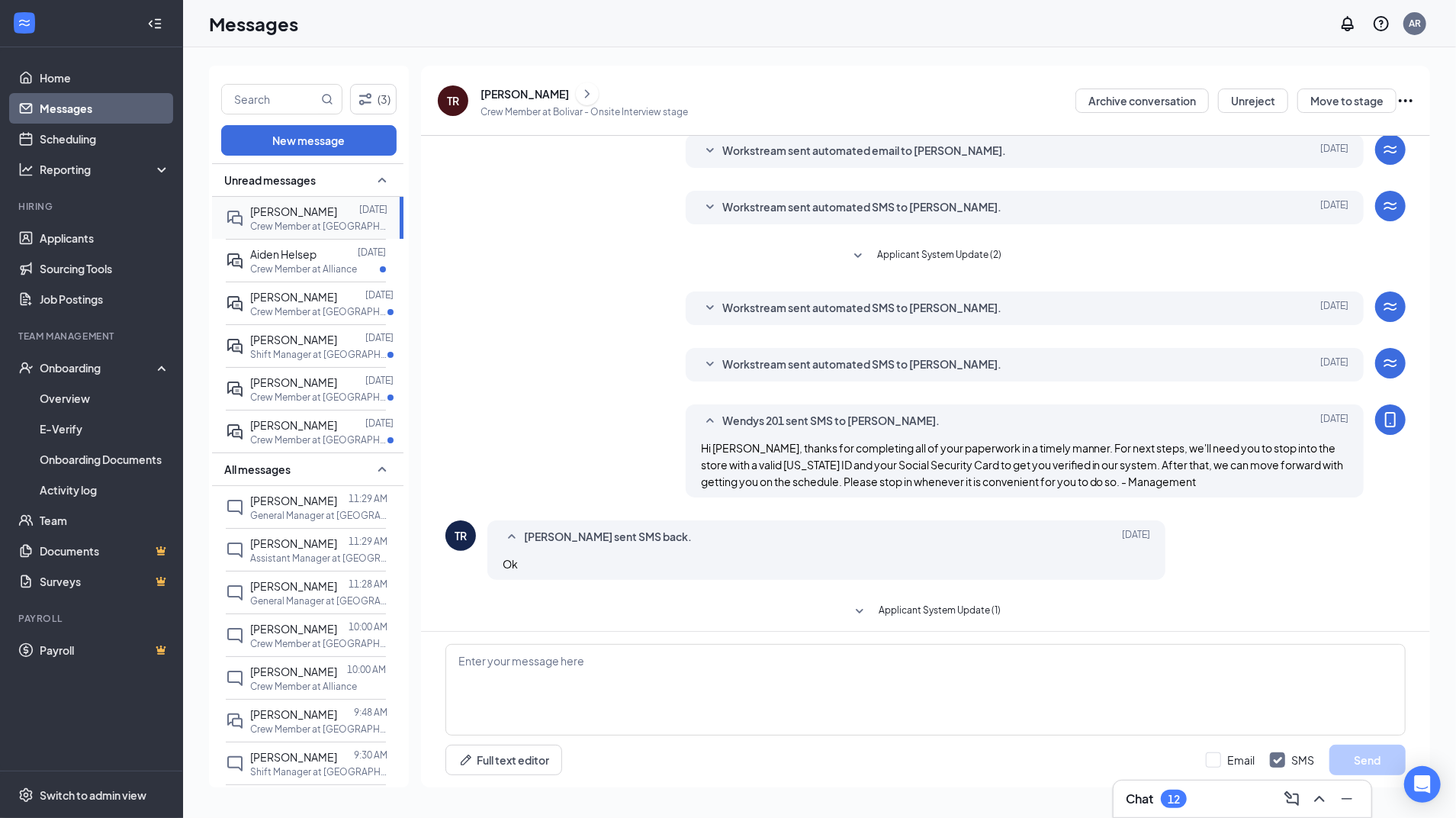
scroll to position [110, 0]
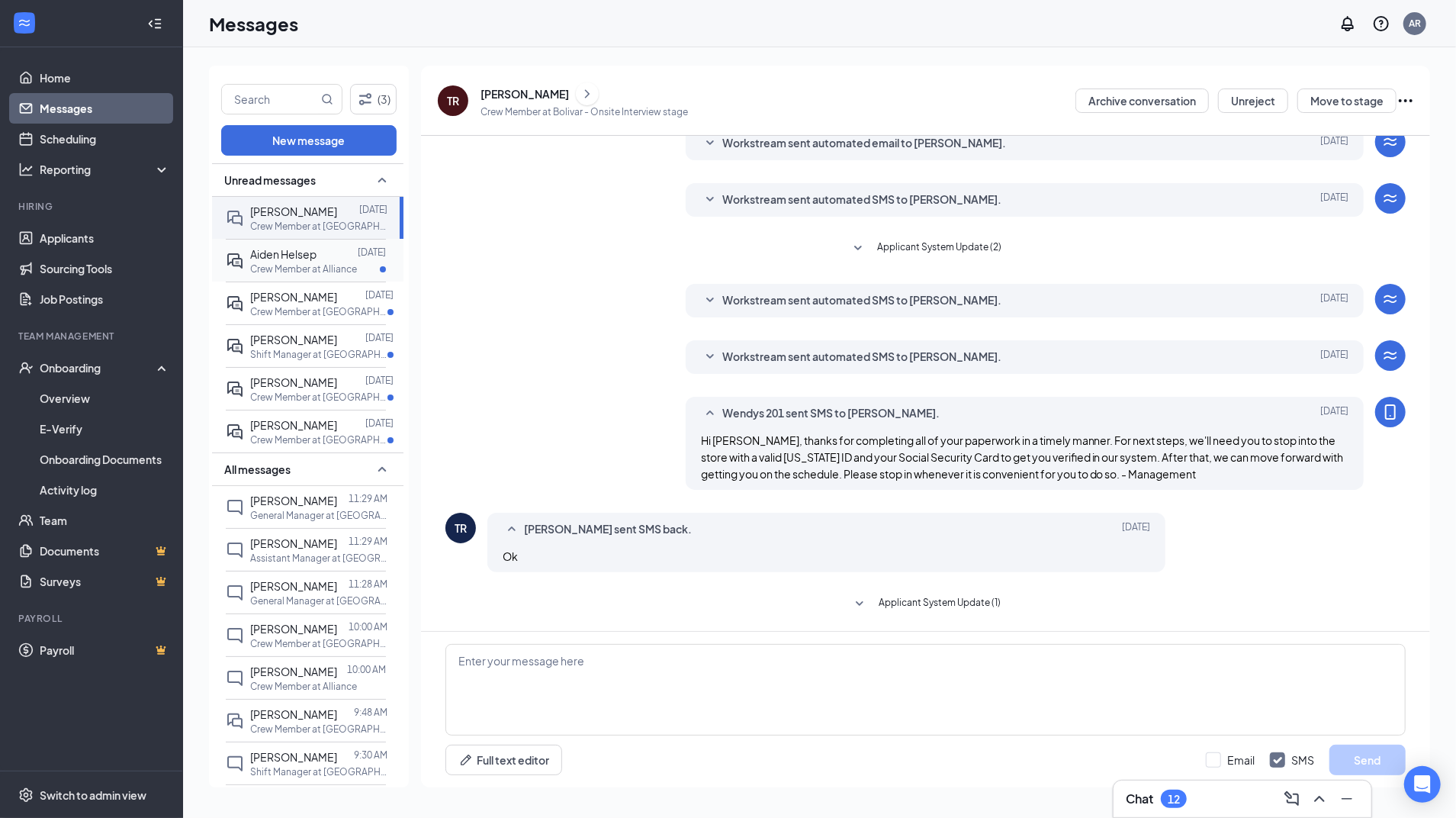
click at [285, 265] on p "Crew Member at Alliance" at bounding box center [304, 269] width 106 height 13
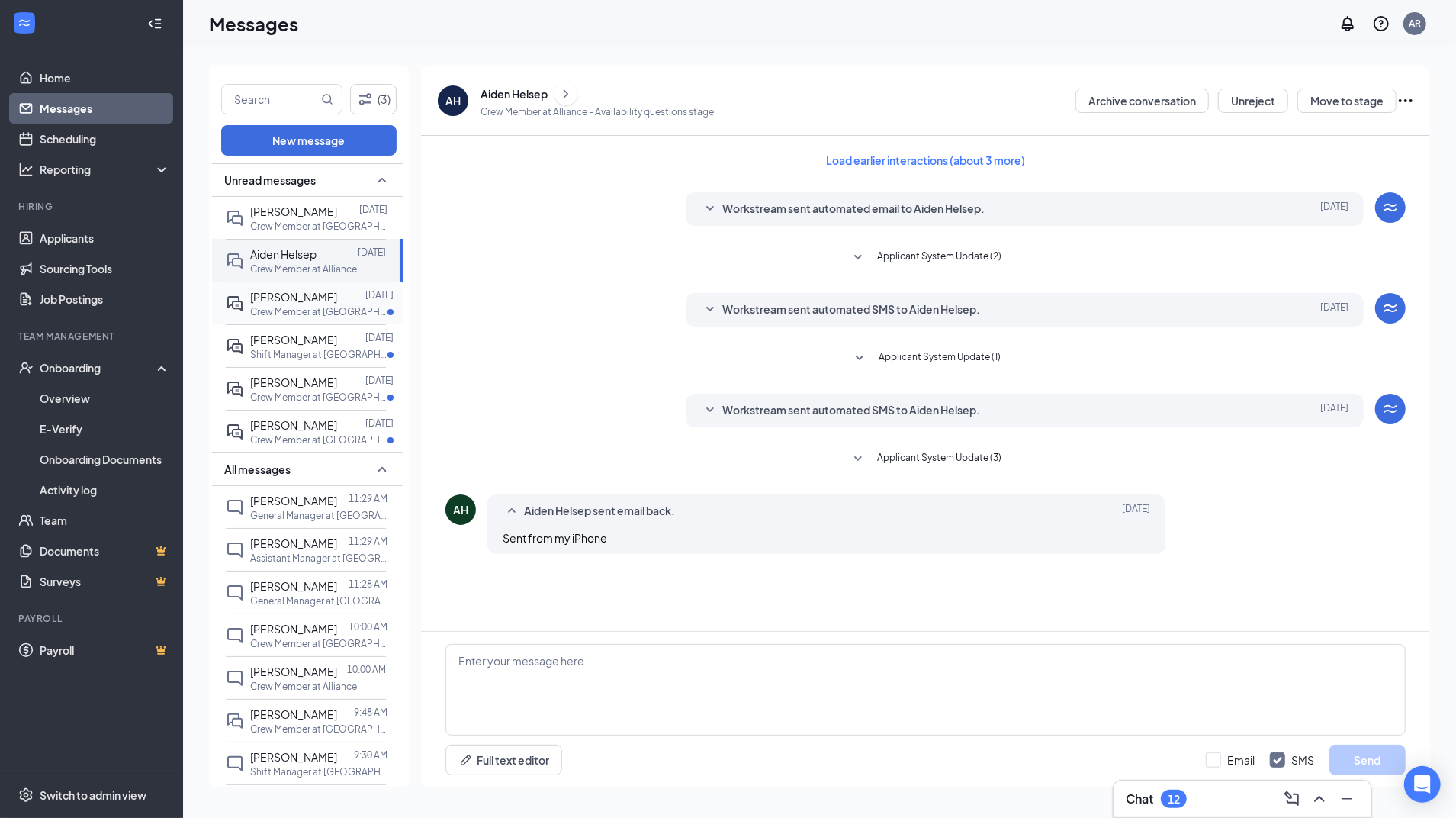
click at [291, 298] on span "[PERSON_NAME]" at bounding box center [294, 296] width 87 height 13
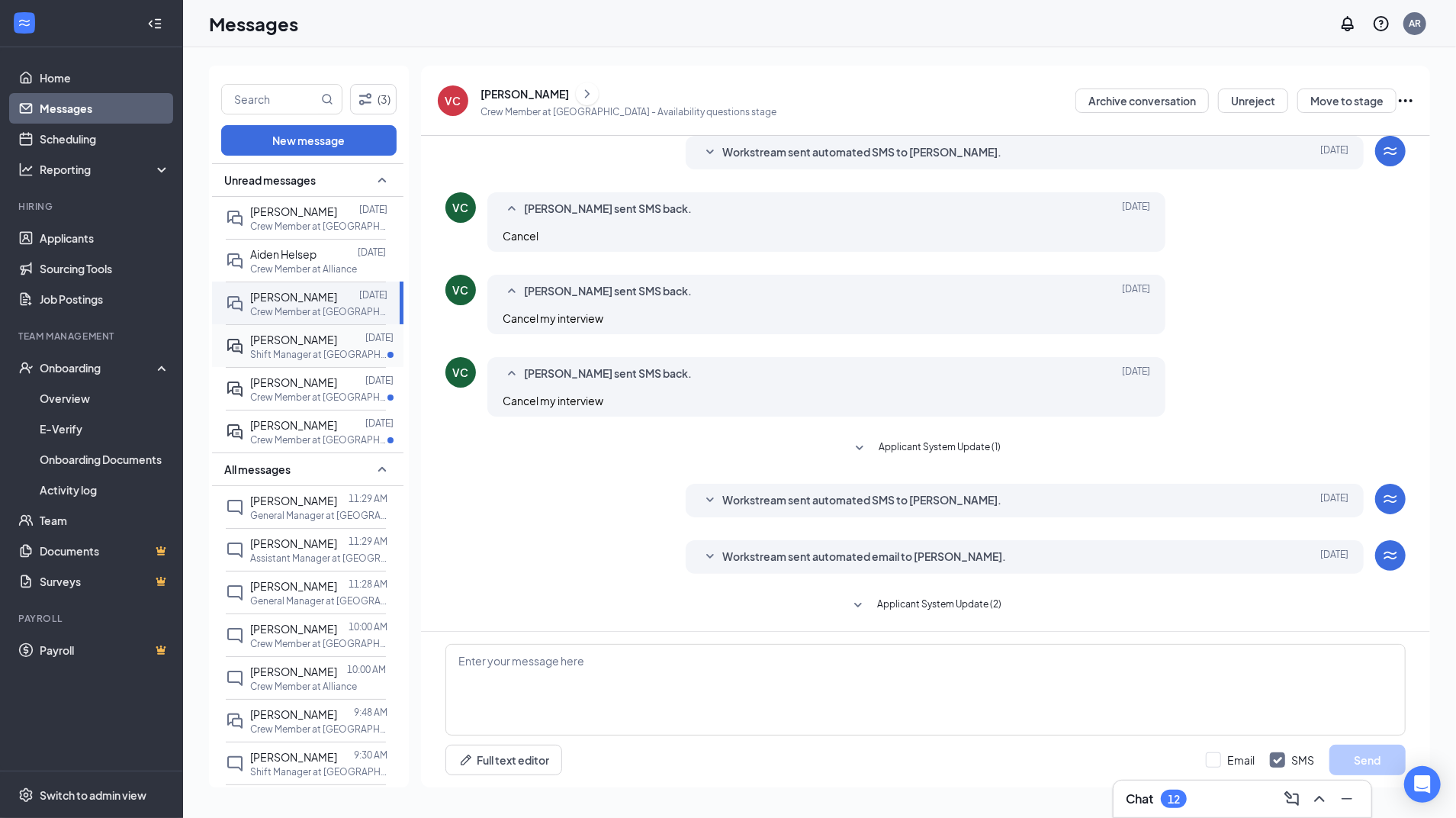
scroll to position [114, 0]
click at [300, 340] on span "[PERSON_NAME]" at bounding box center [294, 340] width 87 height 13
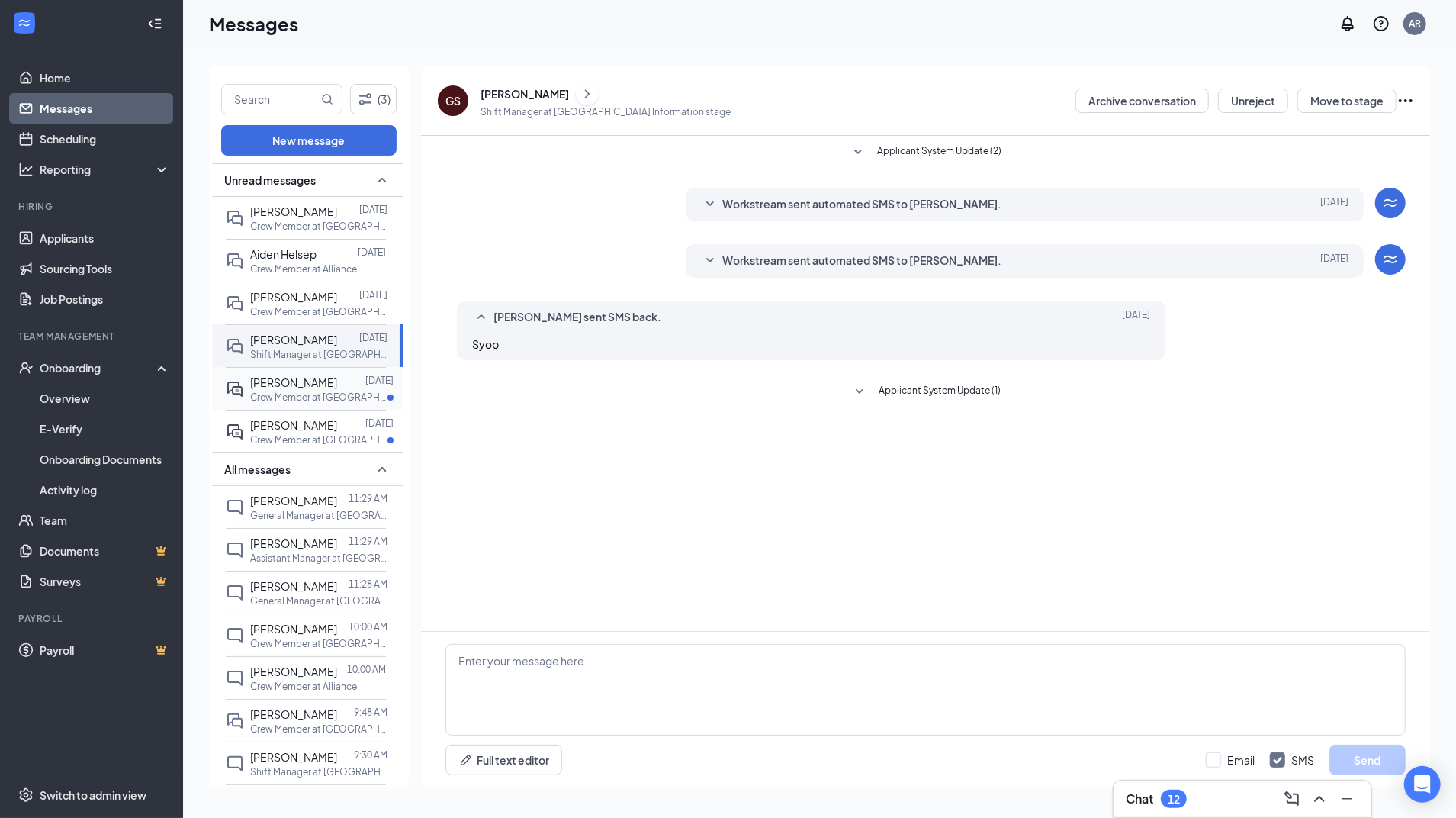
click at [294, 389] on div "[PERSON_NAME]" at bounding box center [294, 382] width 87 height 17
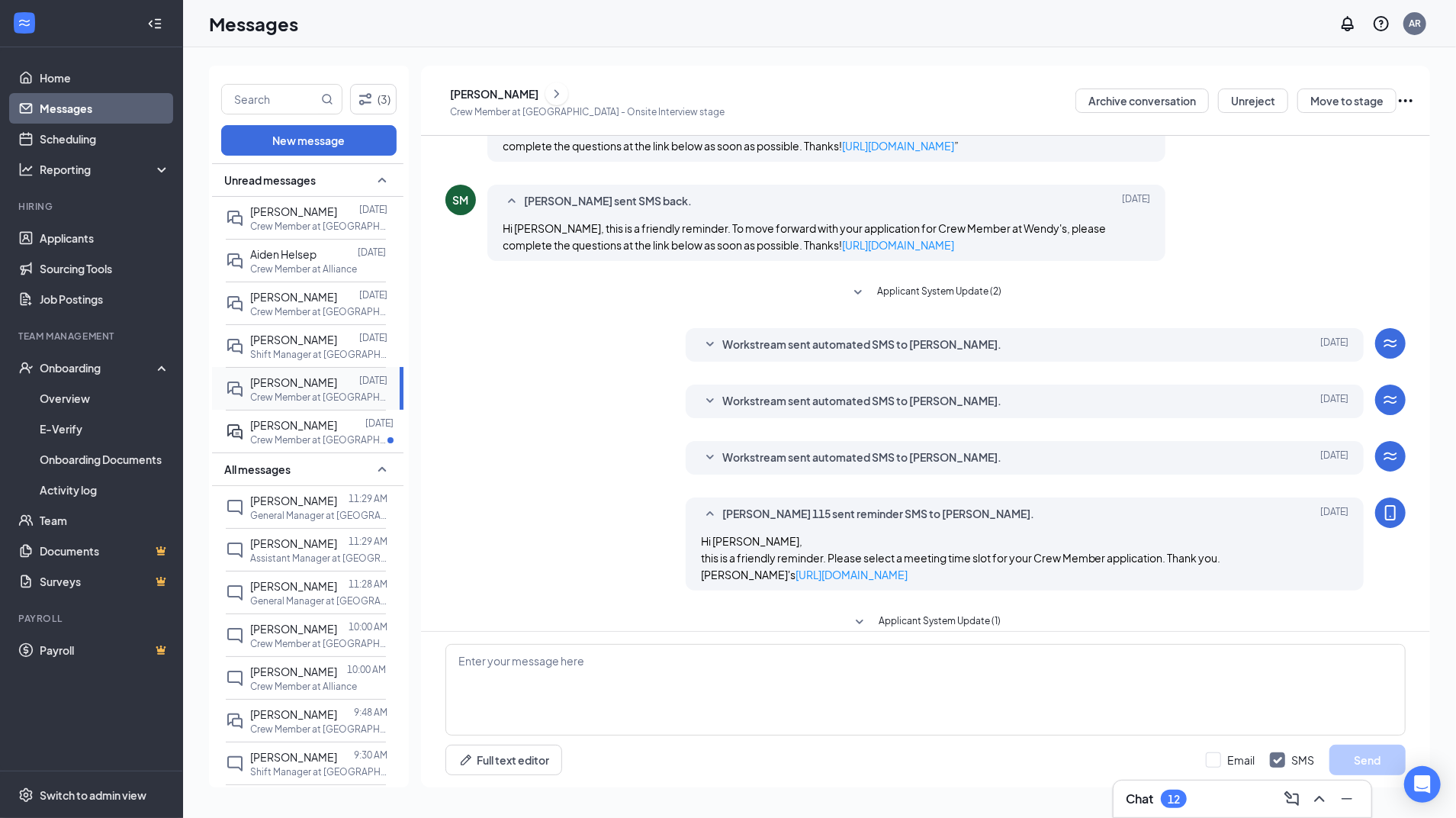
scroll to position [198, 0]
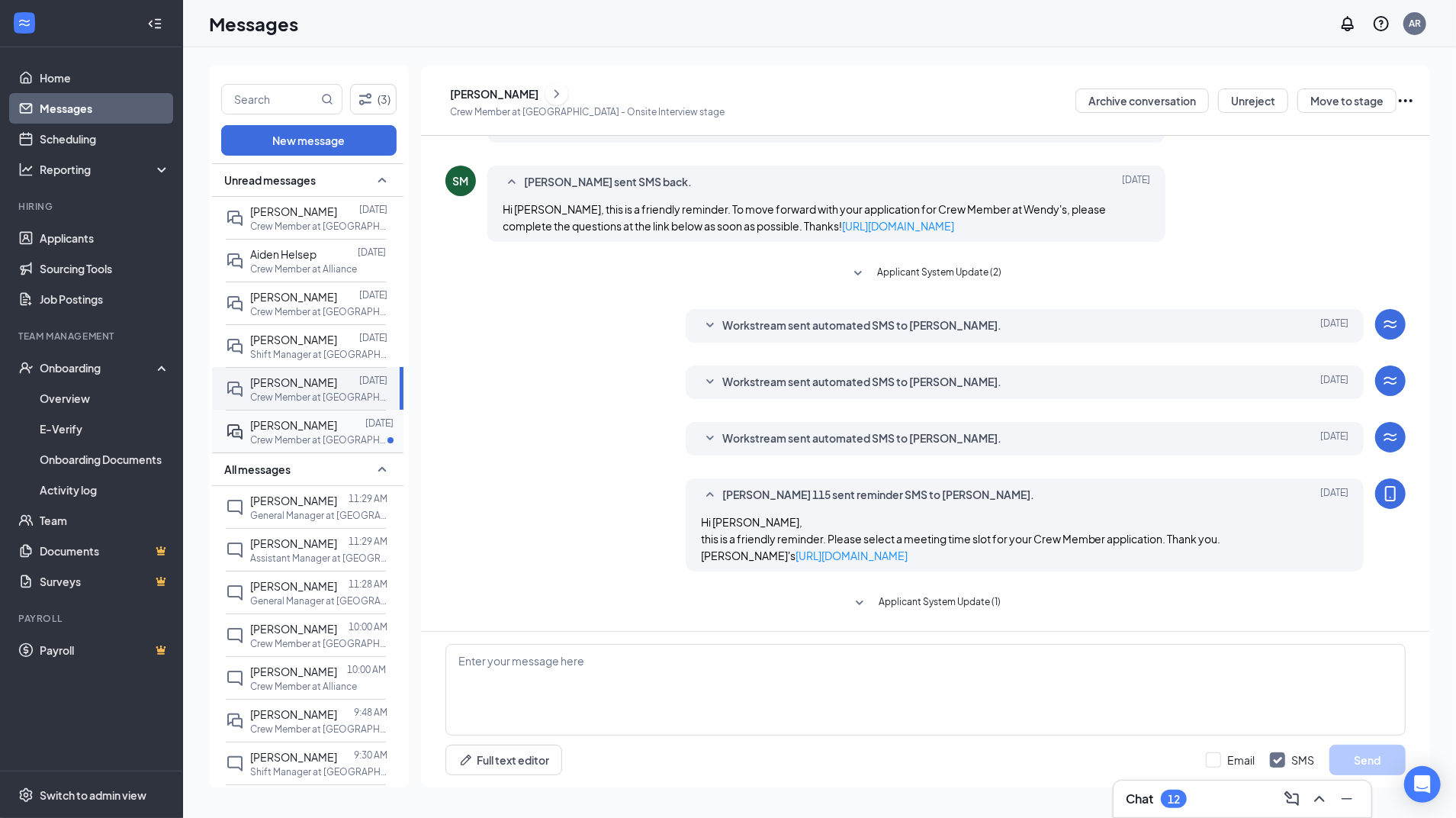
click at [287, 430] on div "[PERSON_NAME]" at bounding box center [294, 424] width 87 height 17
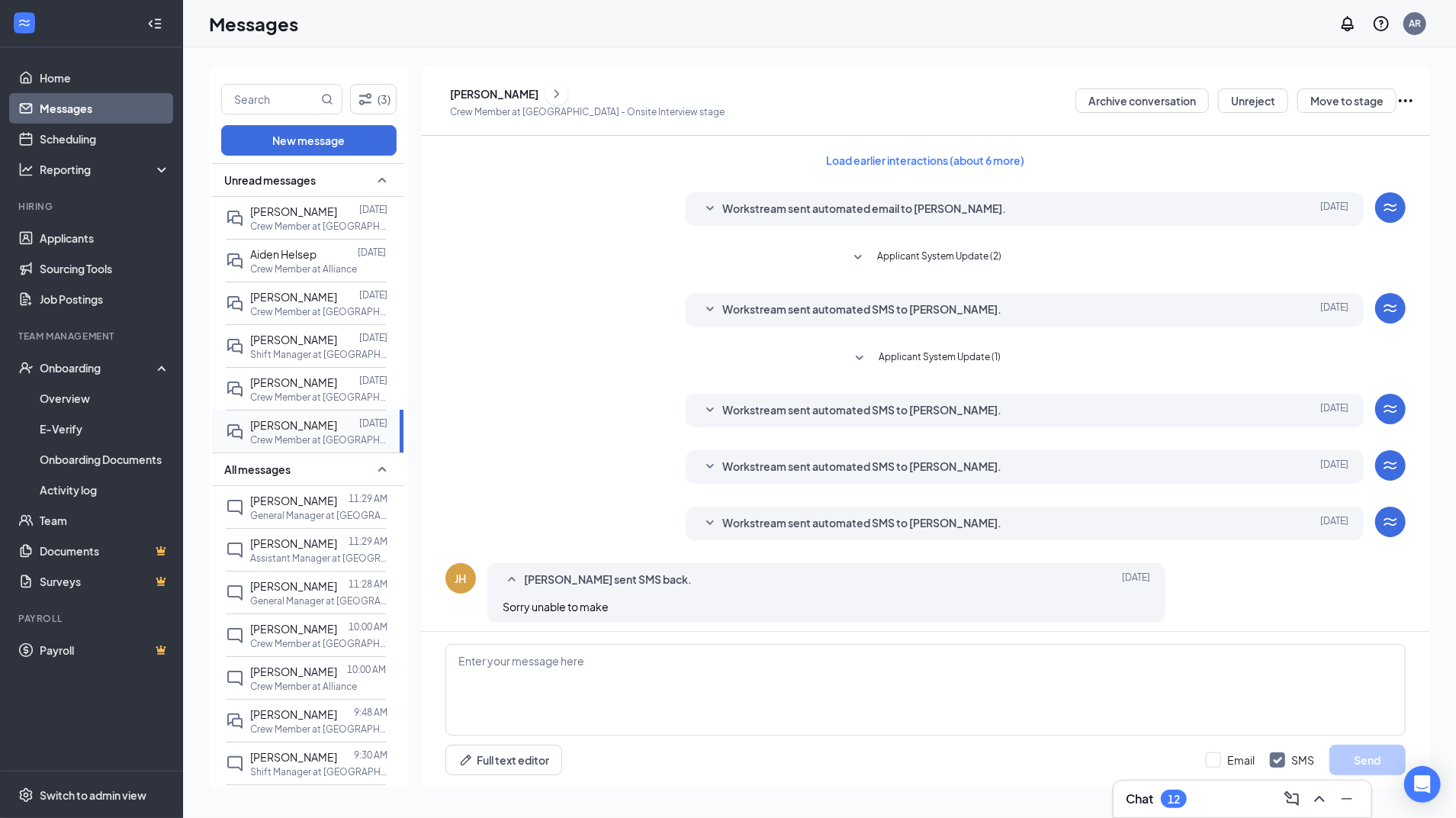
scroll to position [50, 0]
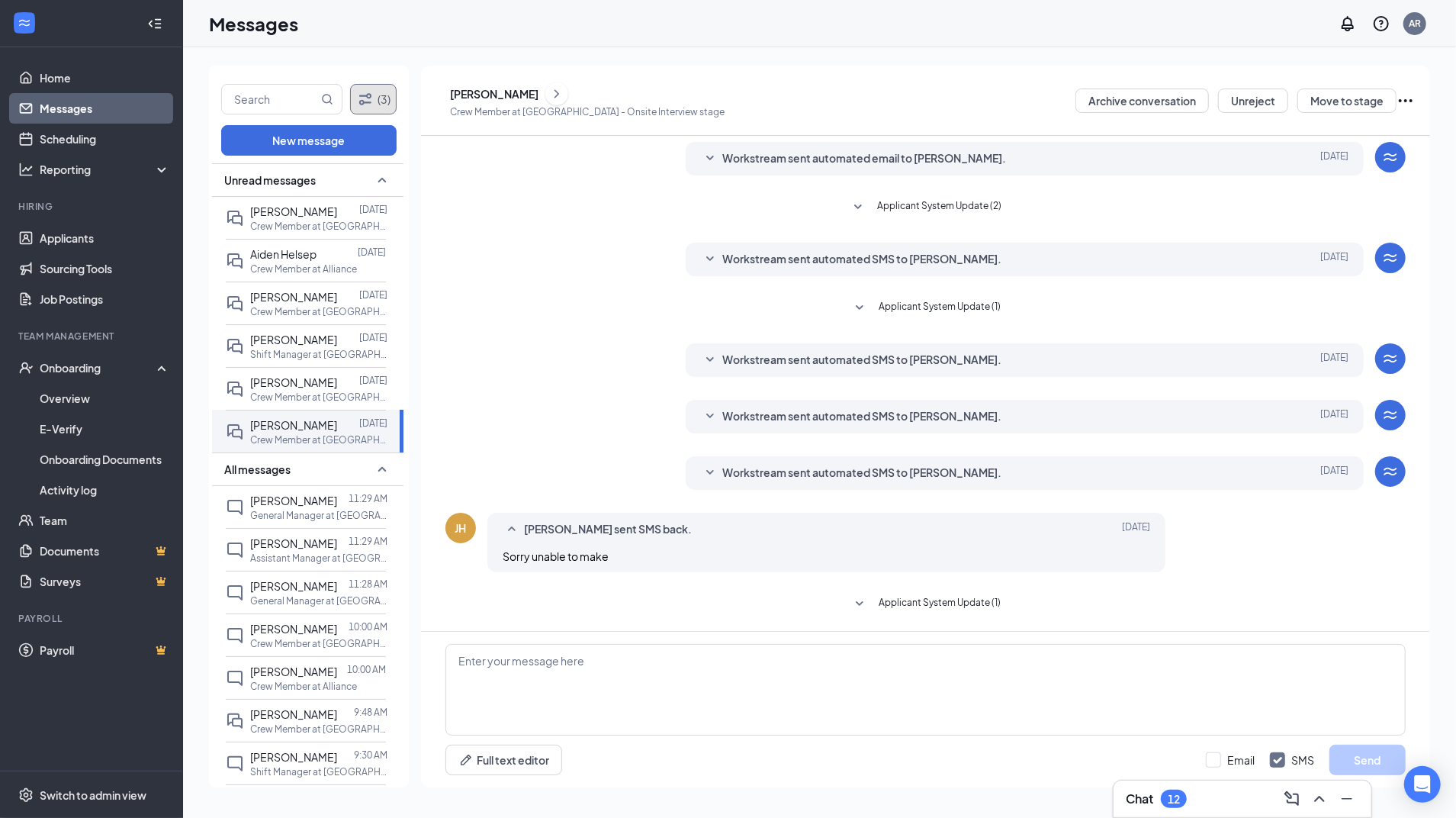
click at [380, 113] on button "(3)" at bounding box center [374, 99] width 47 height 31
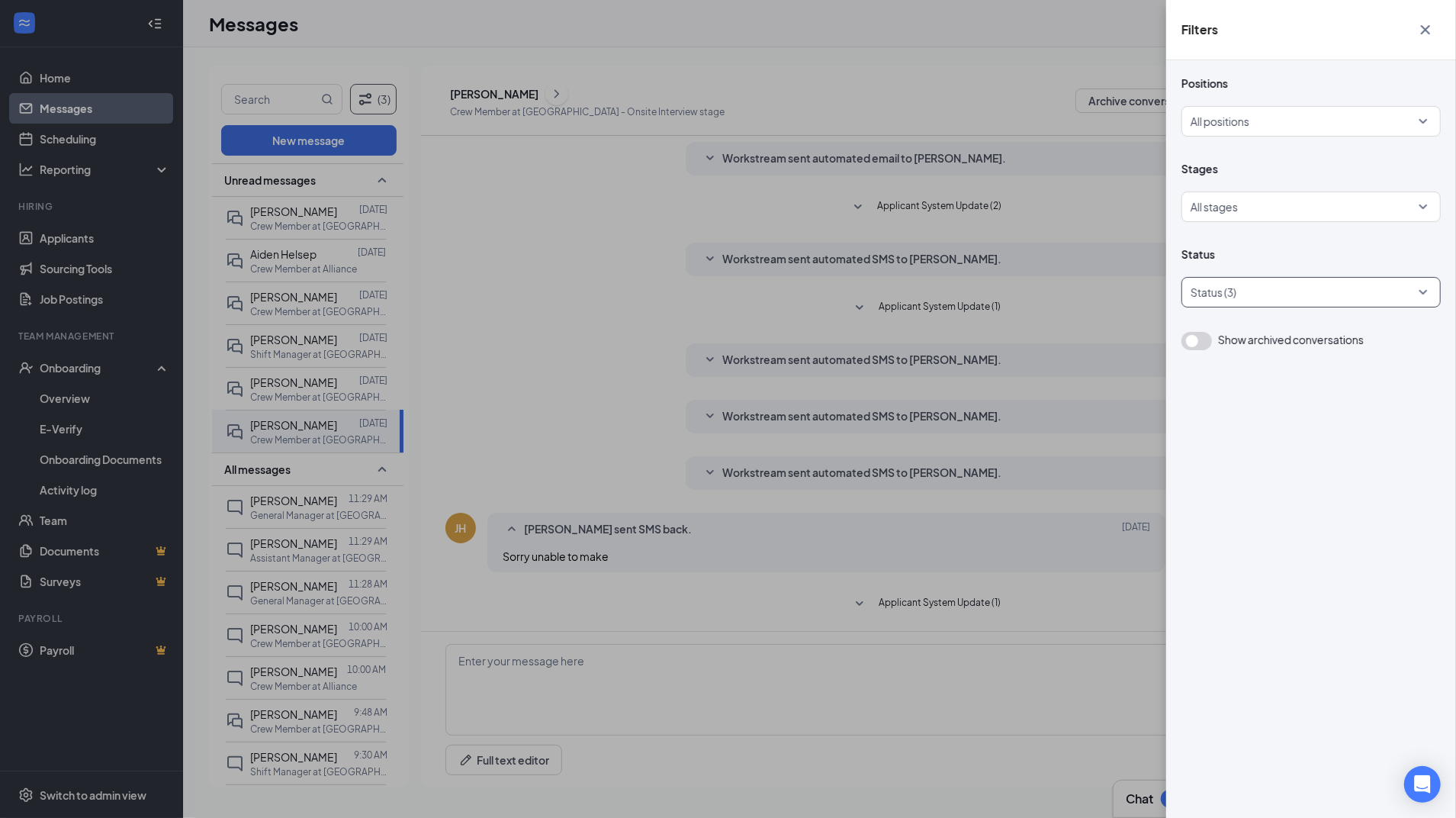
click at [1293, 288] on div at bounding box center [1303, 291] width 236 height 24
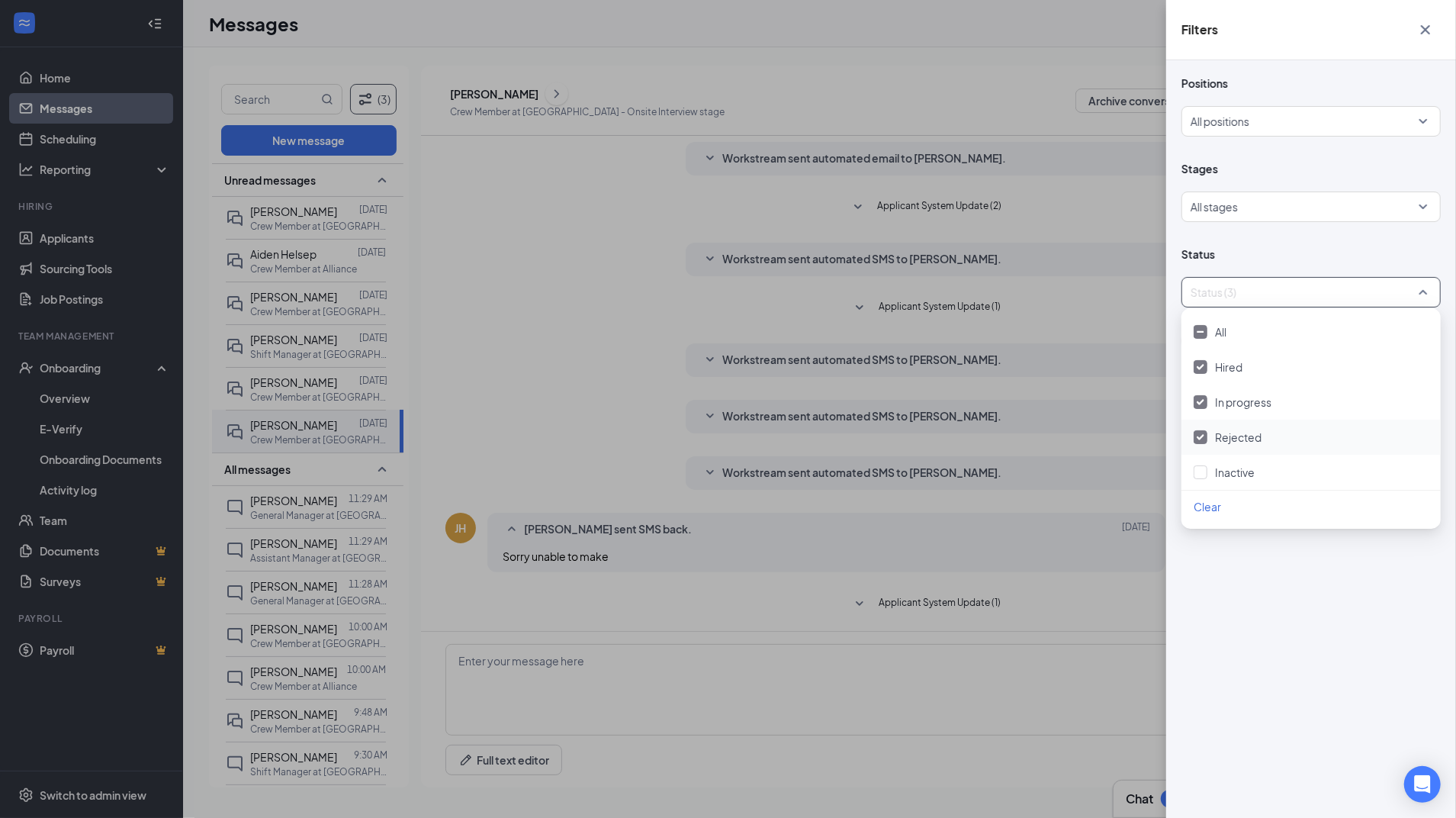
click at [1241, 436] on span "Rejected" at bounding box center [1238, 437] width 47 height 13
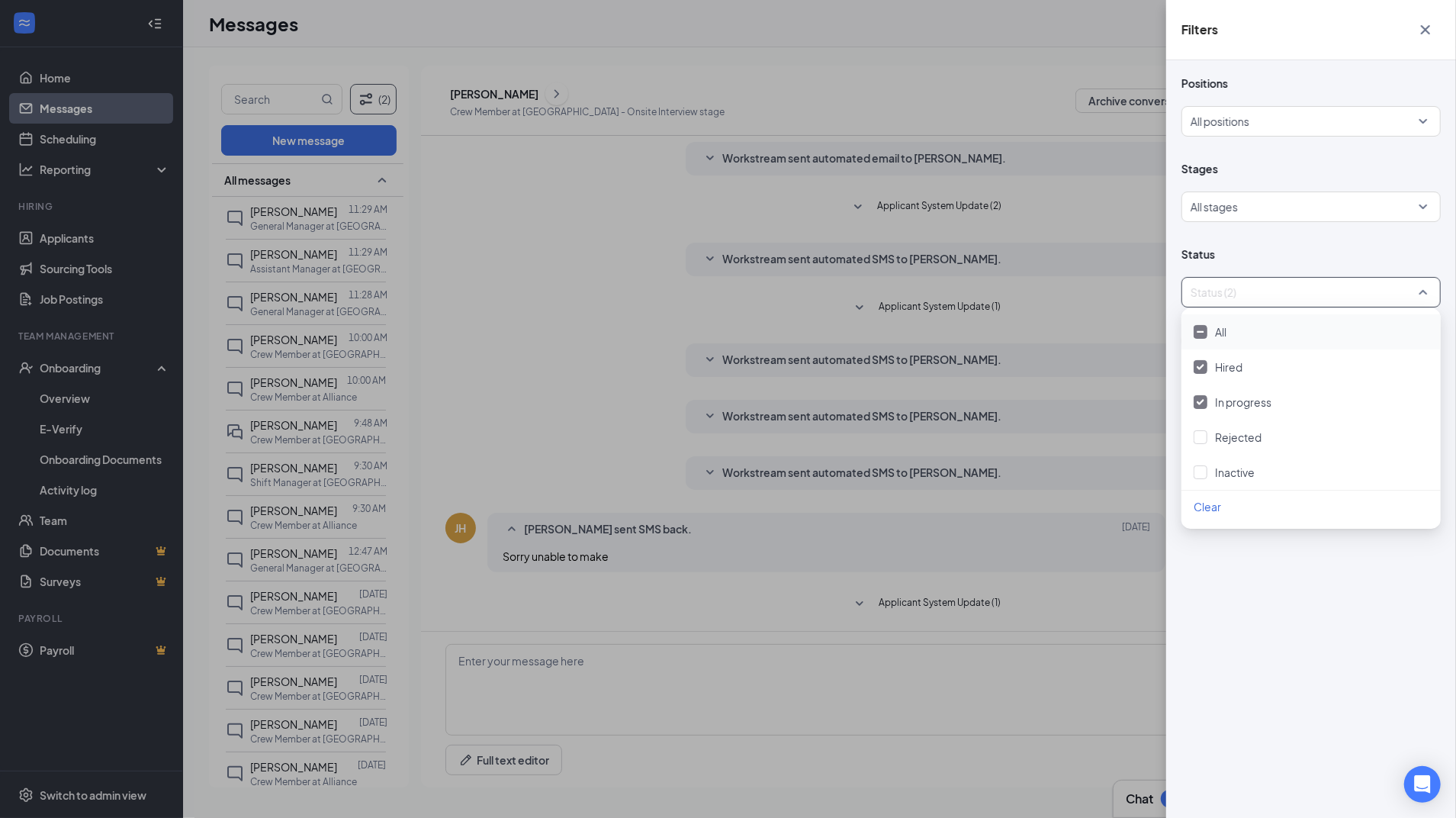
click at [1018, 22] on div "Filters Positions All positions Stages All stages Status Status (2) Show archiv…" at bounding box center [728, 409] width 1456 height 818
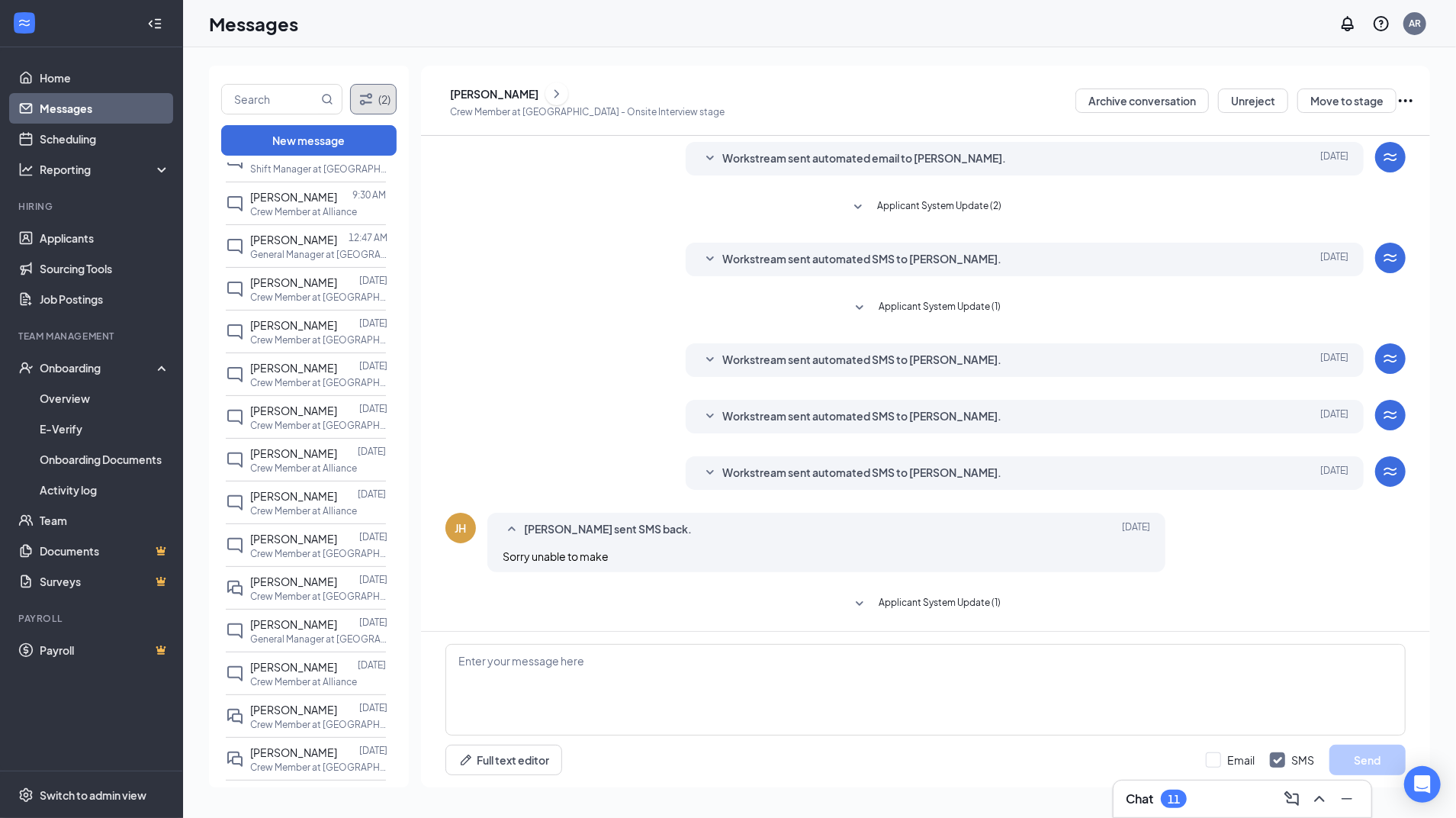
scroll to position [315, 0]
click at [295, 729] on p "Crew Member at [GEOGRAPHIC_DATA]" at bounding box center [319, 723] width 137 height 13
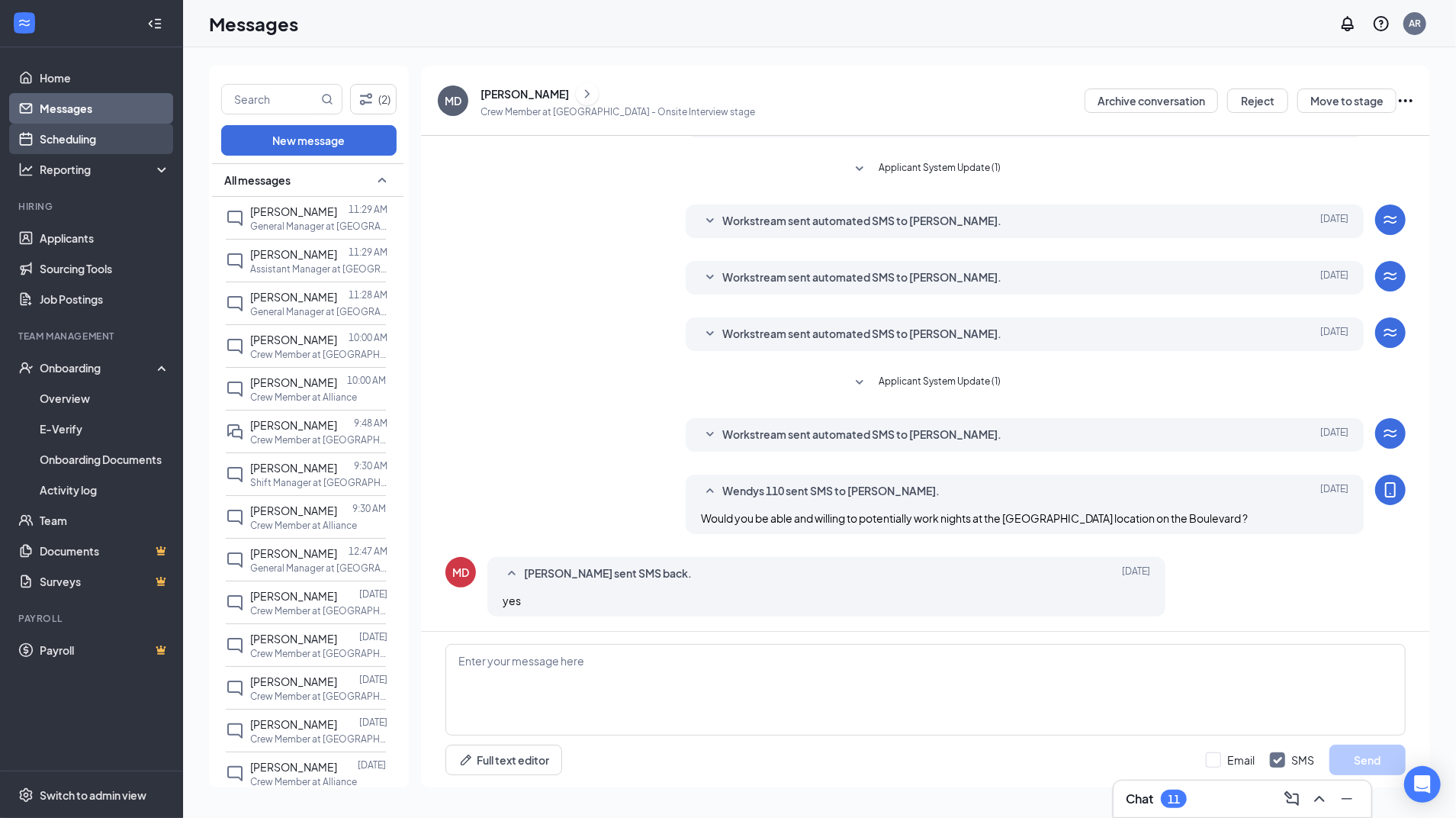
click at [102, 140] on link "Scheduling" at bounding box center [105, 138] width 131 height 31
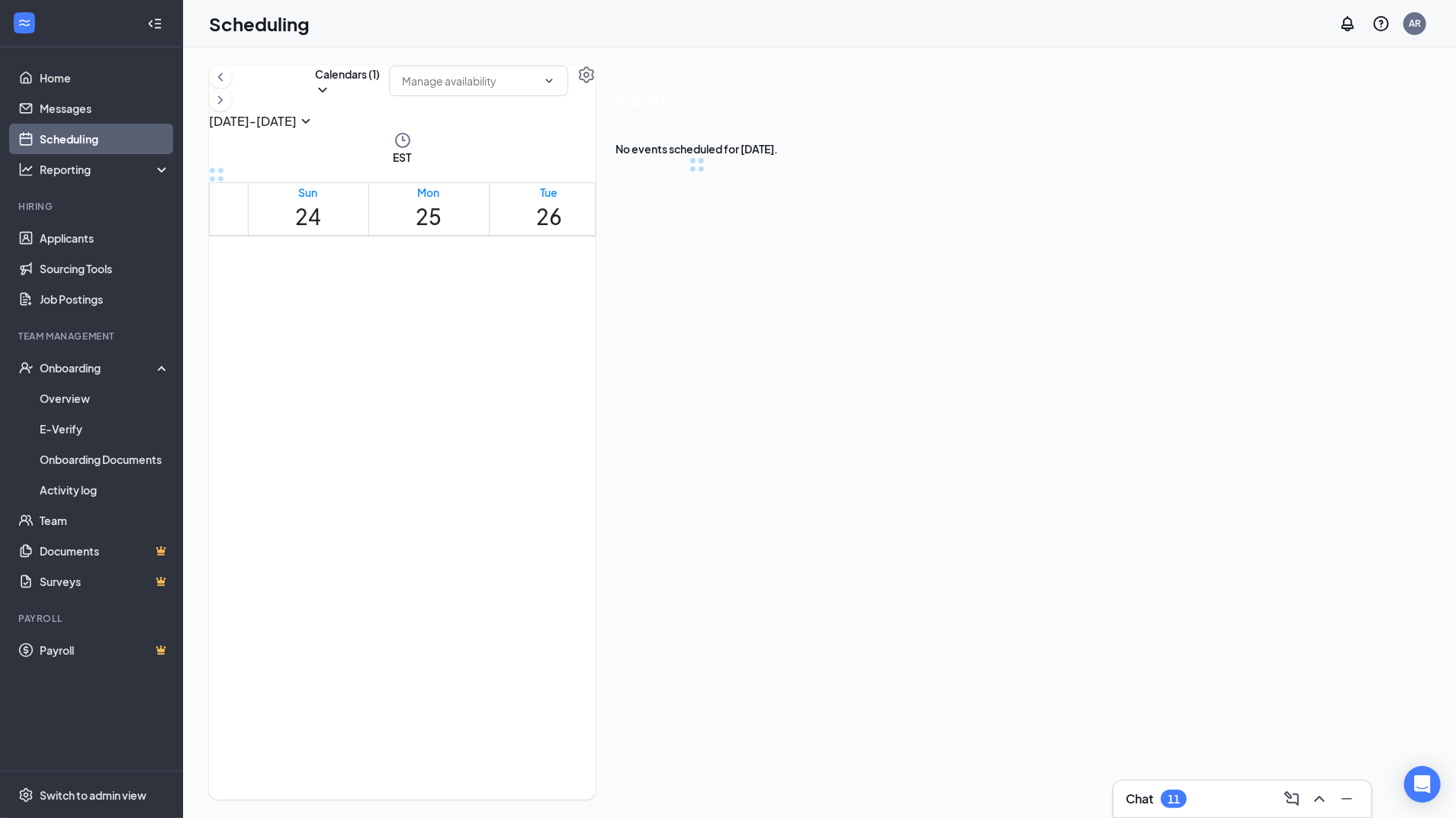
scroll to position [750, 0]
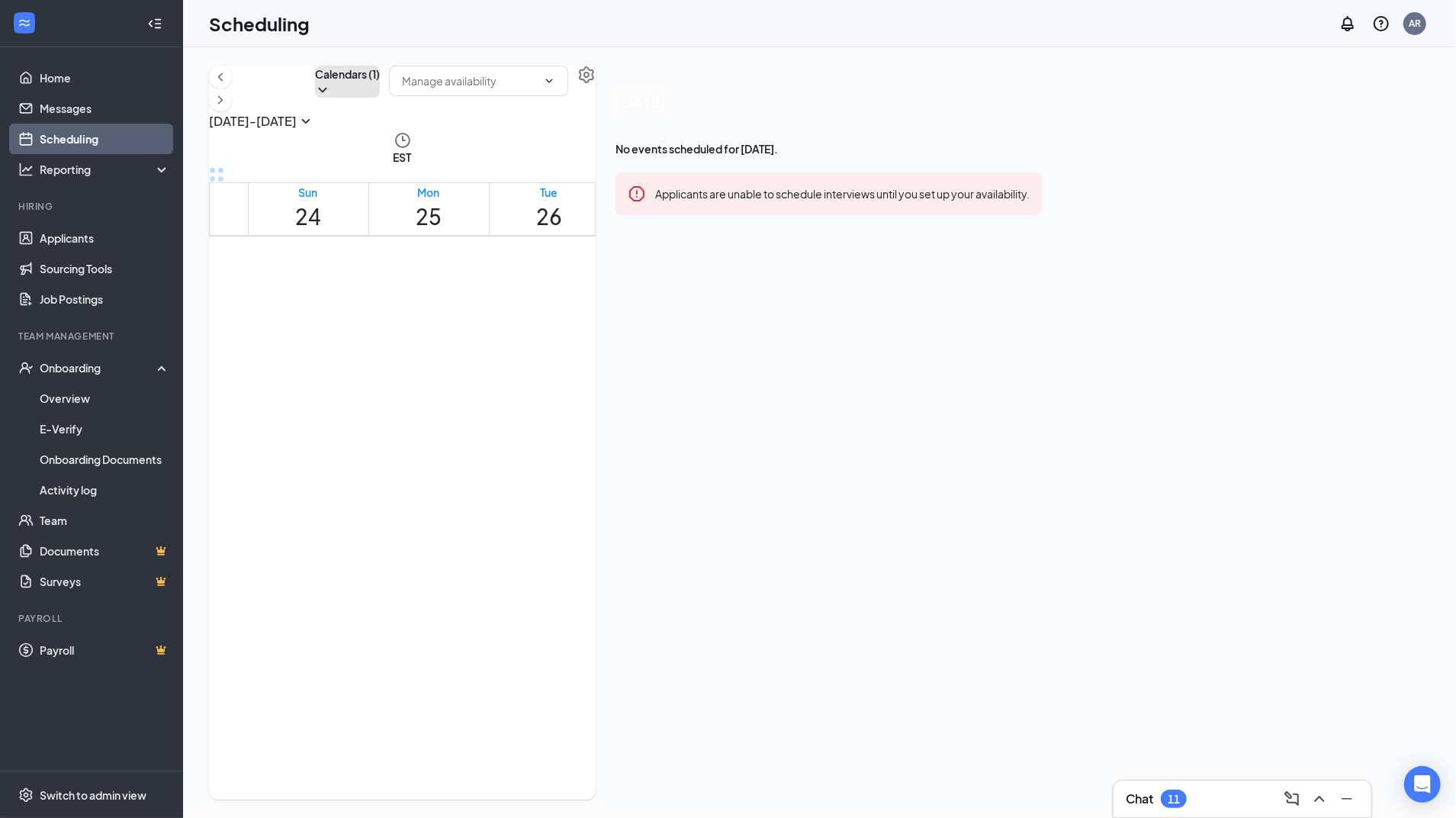
click at [330, 97] on icon "ChevronDown" at bounding box center [323, 90] width 15 height 15
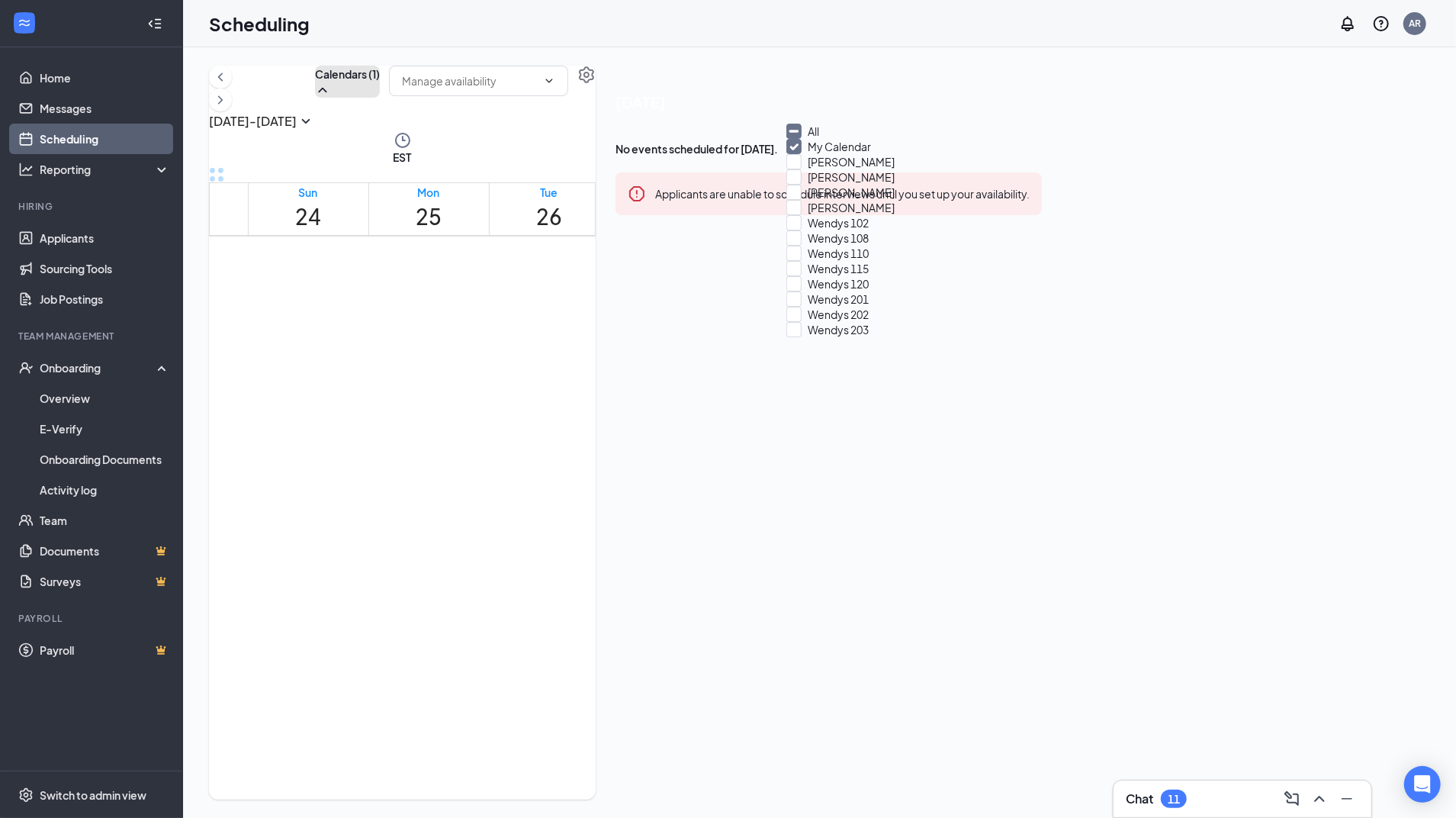
scroll to position [81, 0]
click at [805, 231] on input "Wendys 102" at bounding box center [827, 222] width 82 height 15
checkbox input "true"
click at [330, 97] on icon "ChevronUp" at bounding box center [323, 90] width 15 height 15
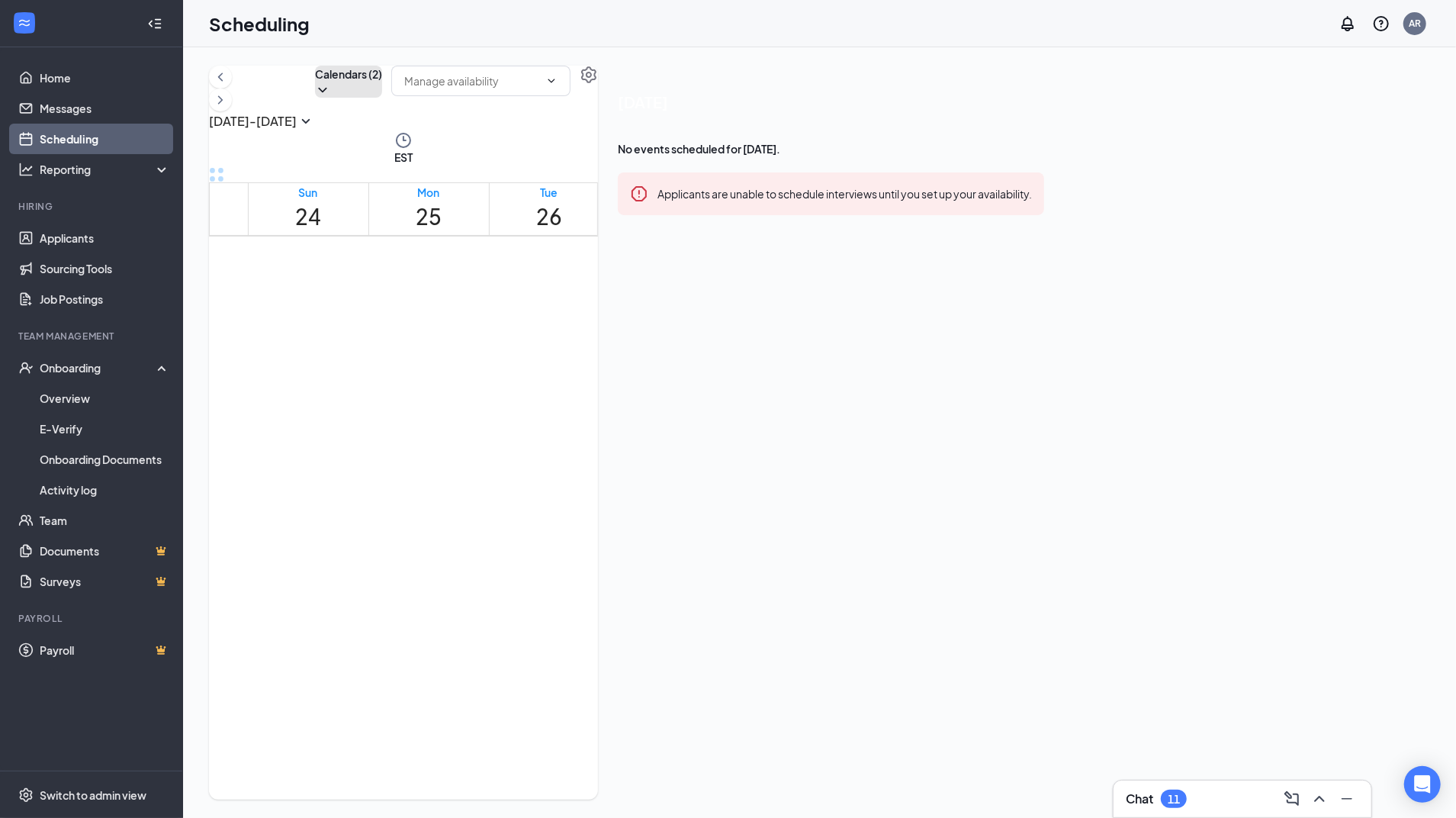
scroll to position [1363, 0]
click at [305, 499] on div at bounding box center [305, 492] width 0 height 14
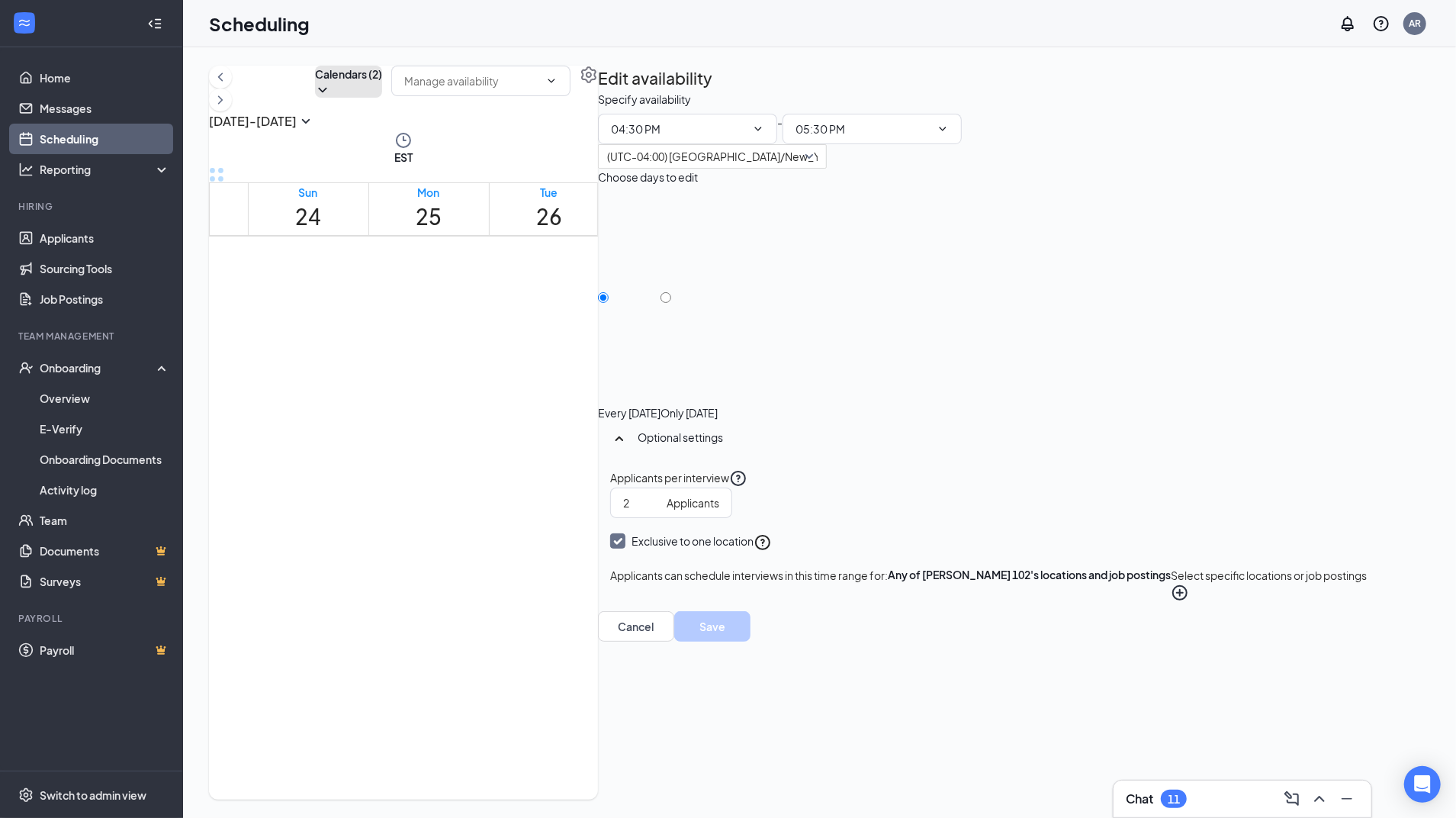
type input "04:30 PM"
type input "05:30 PM"
drag, startPoint x: 329, startPoint y: 489, endPoint x: 330, endPoint y: 411, distance: 78.0
click at [764, 135] on icon "ChevronDown" at bounding box center [758, 129] width 12 height 12
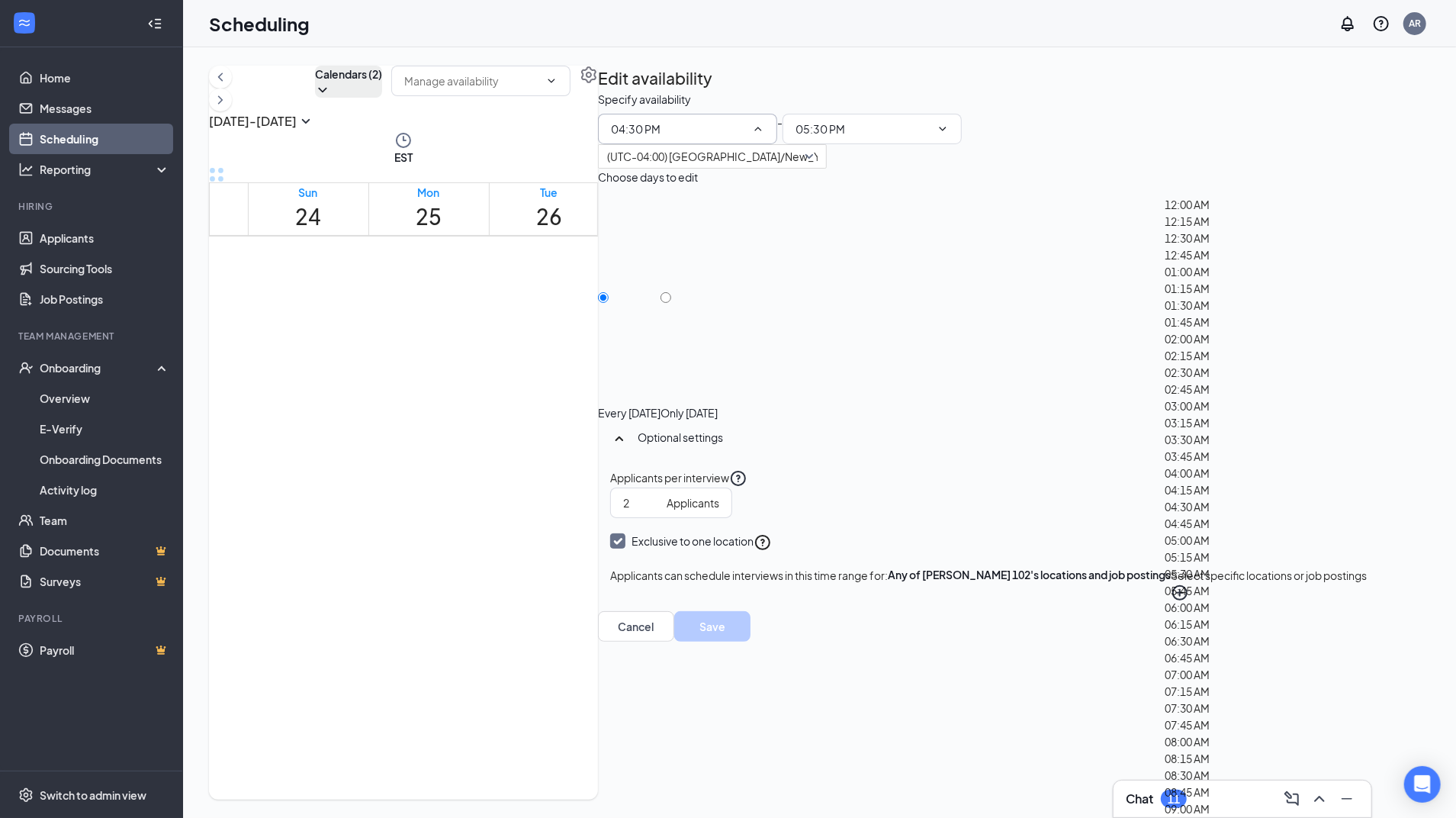
scroll to position [2199, 0]
type input "04:00 PM"
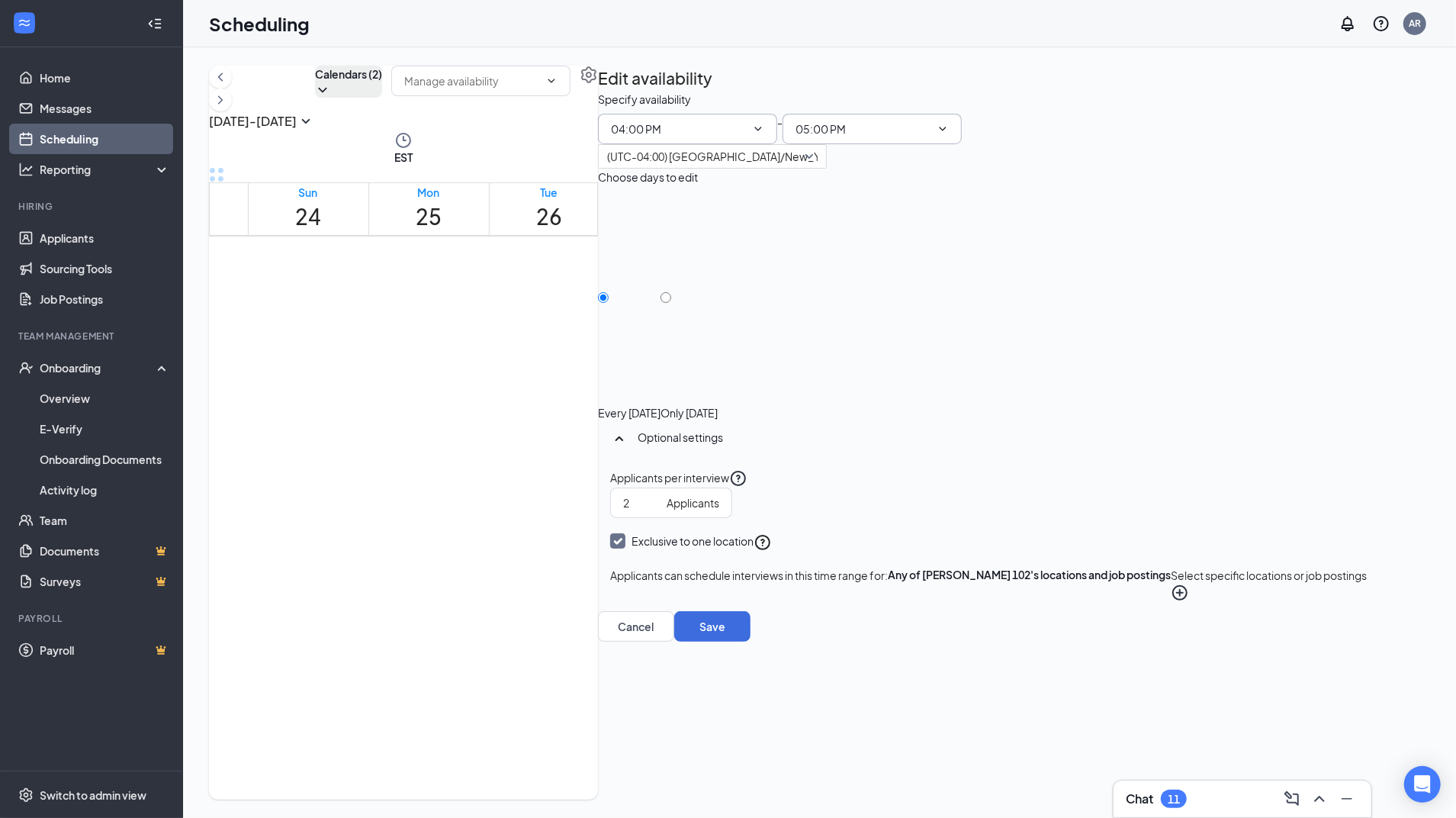
click at [962, 144] on span "05:00 PM" at bounding box center [871, 129] width 179 height 31
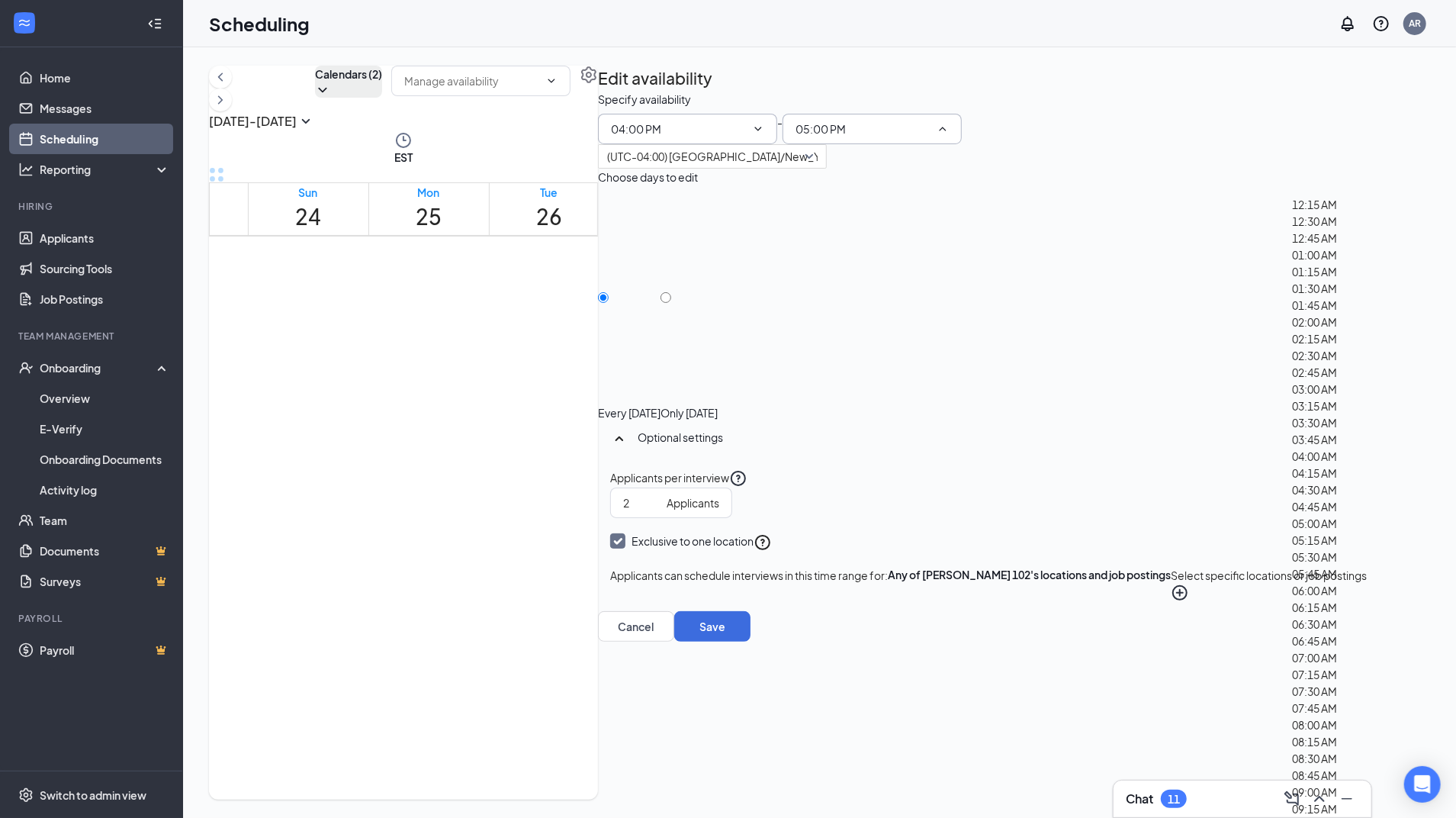
scroll to position [2303, 0]
type input "05:30 PM"
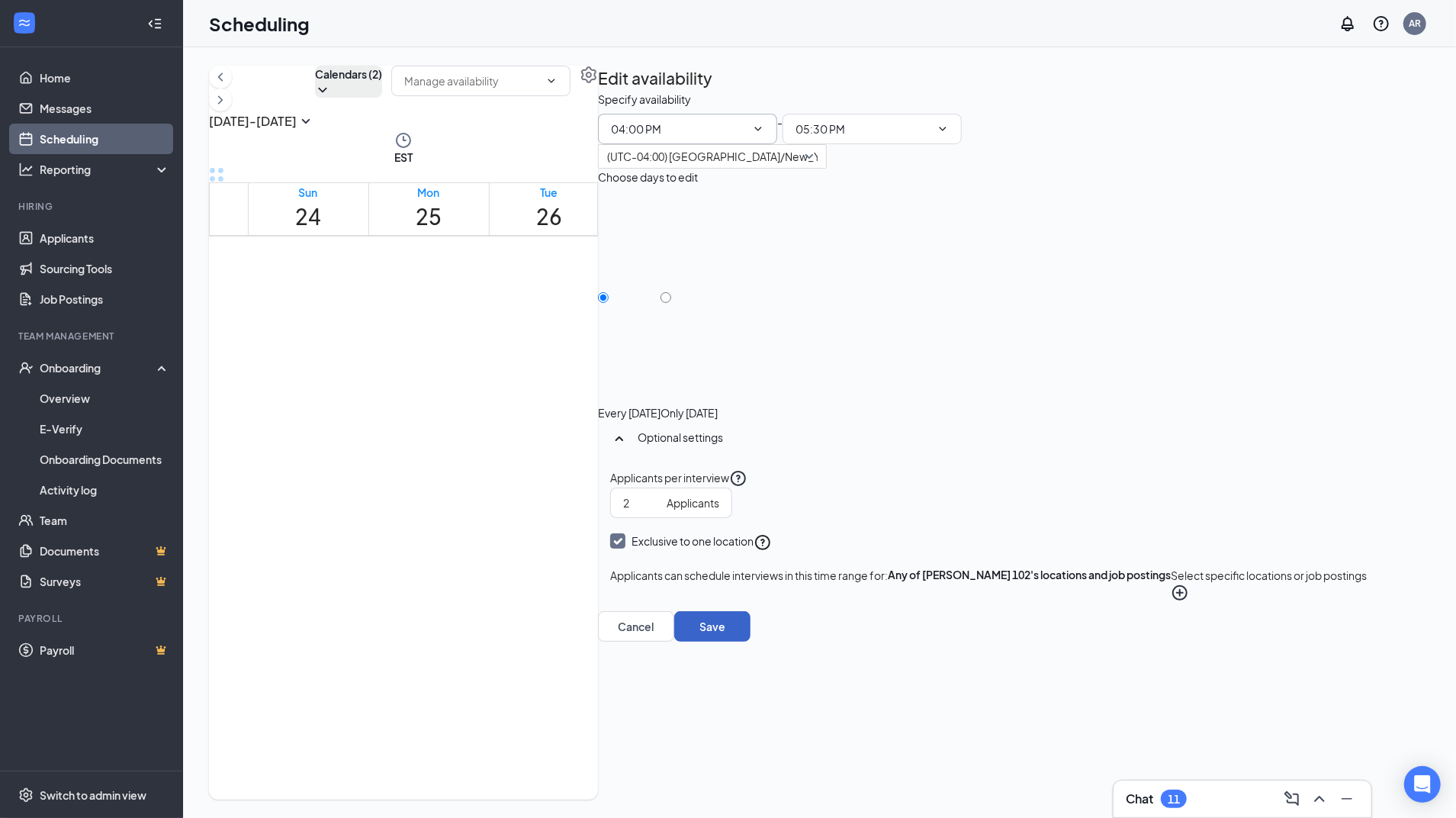
click at [750, 642] on button "Save" at bounding box center [712, 626] width 77 height 31
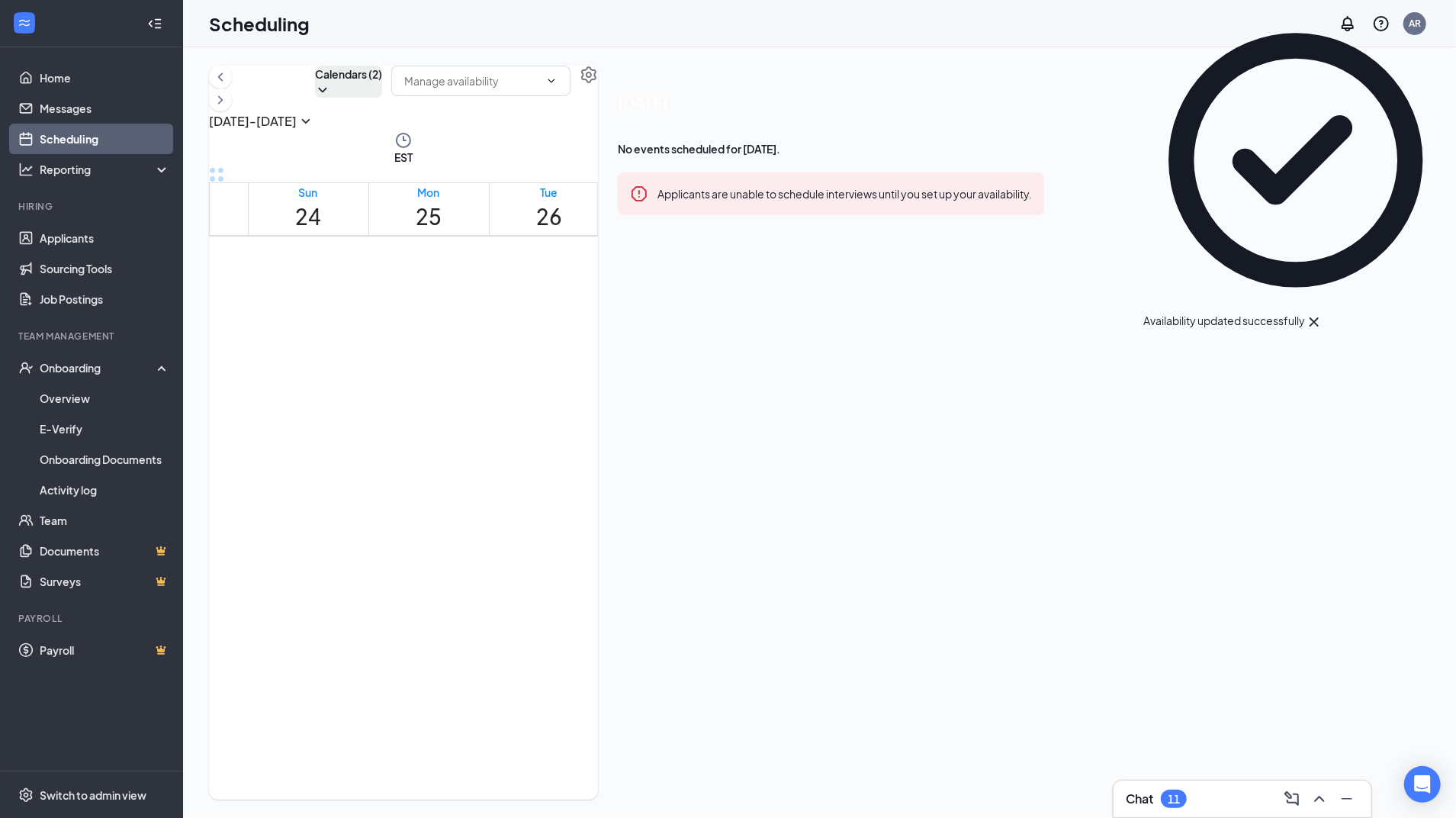
click at [425, 487] on div at bounding box center [425, 492] width 0 height 14
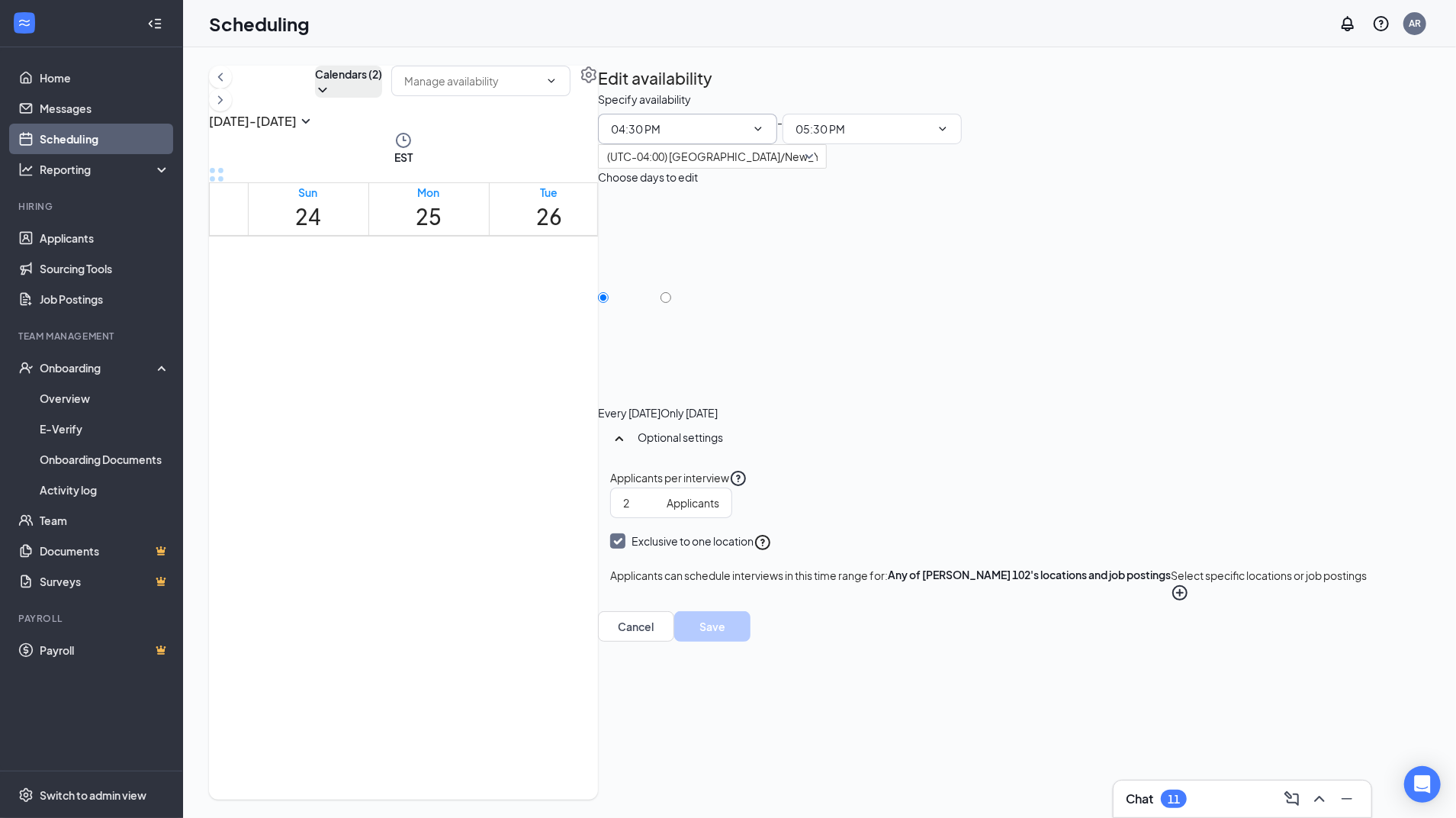
click at [777, 144] on span "04:30 PM" at bounding box center [687, 129] width 179 height 31
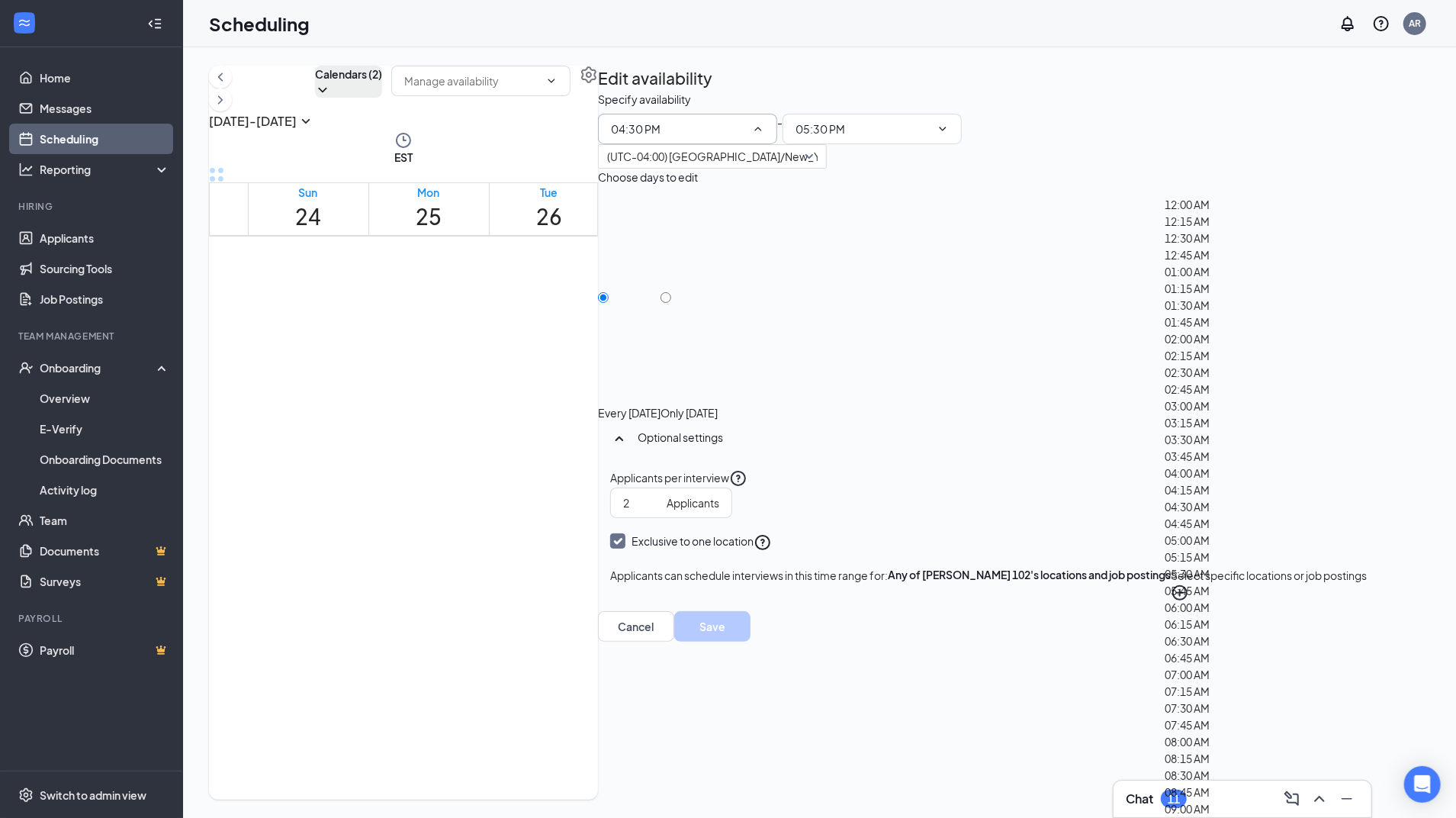
scroll to position [2259, 0]
type input "04:00 PM"
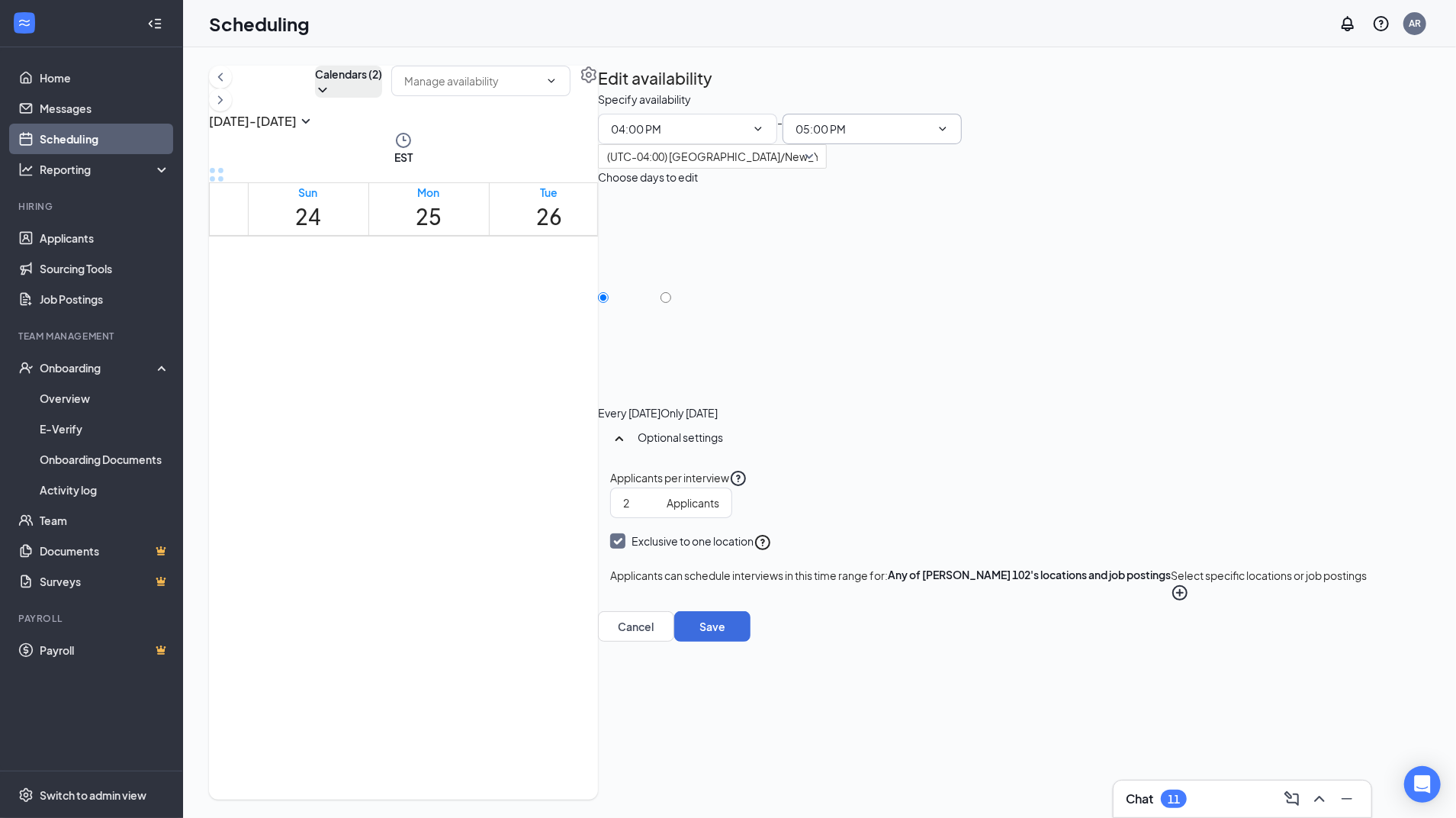
click at [962, 144] on span "05:00 PM" at bounding box center [871, 129] width 179 height 31
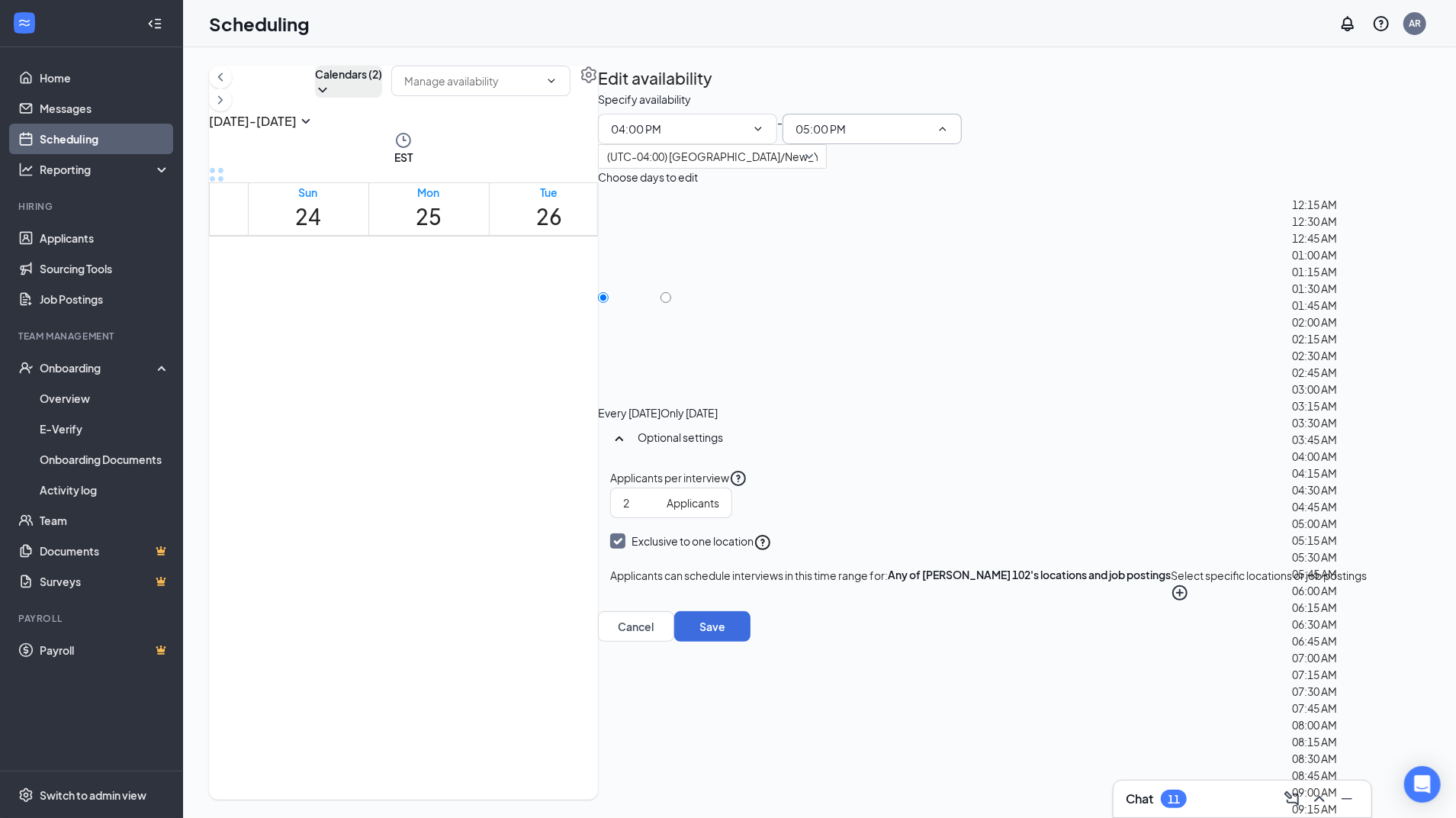
scroll to position [2306, 0]
type input "05:30 PM"
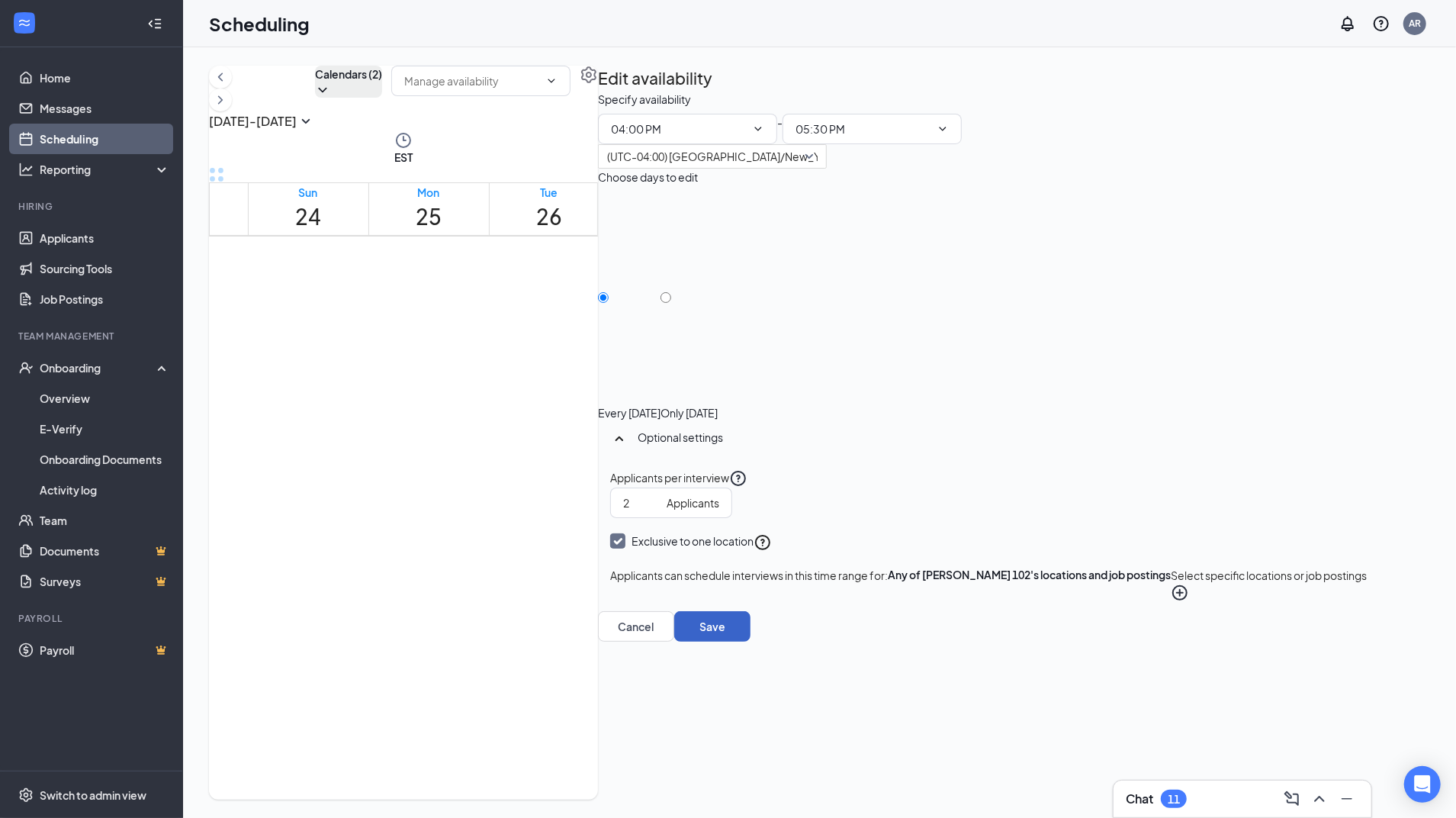
click at [750, 642] on button "Save" at bounding box center [712, 626] width 77 height 31
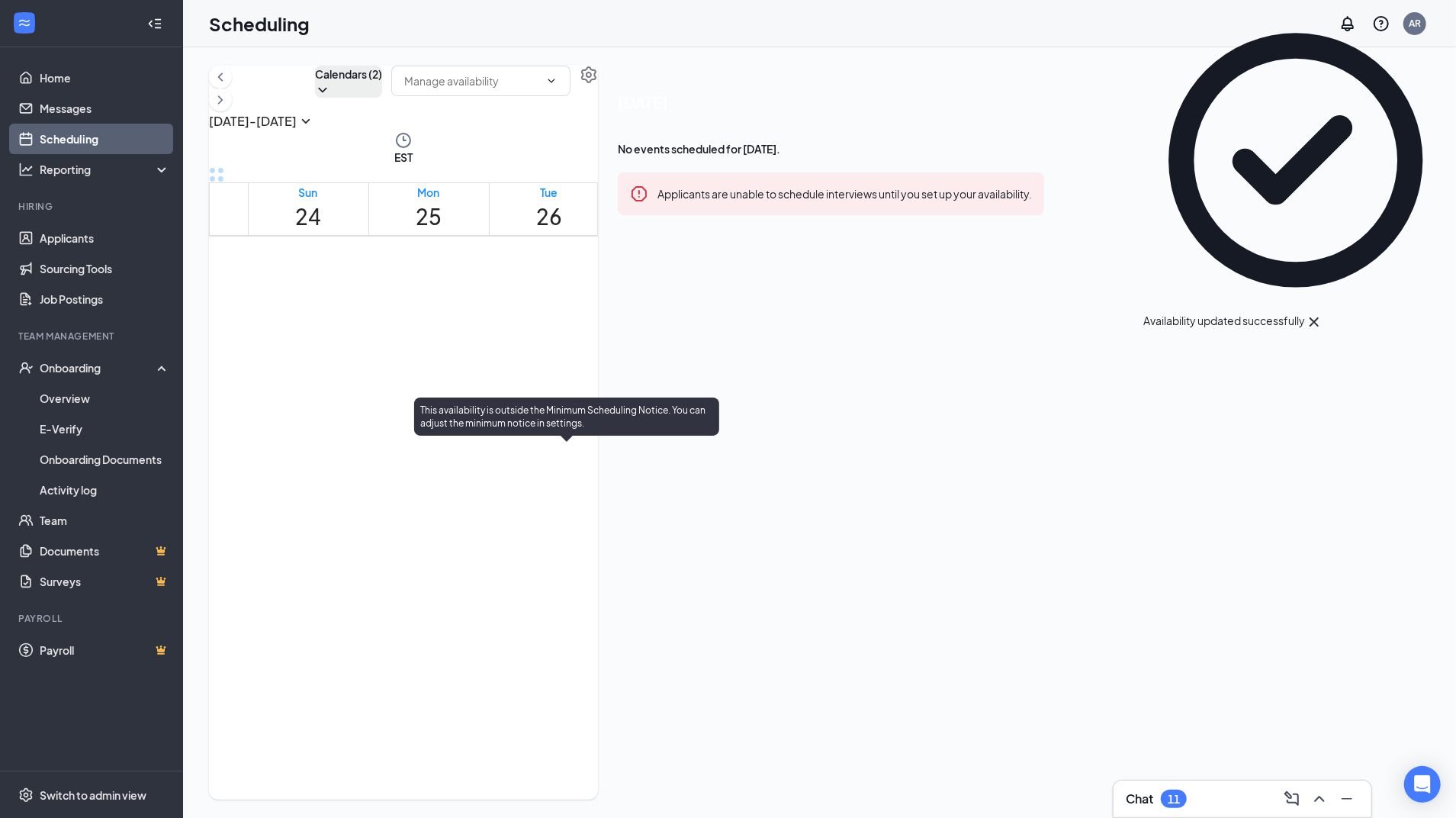
click at [545, 485] on div at bounding box center [545, 492] width 0 height 14
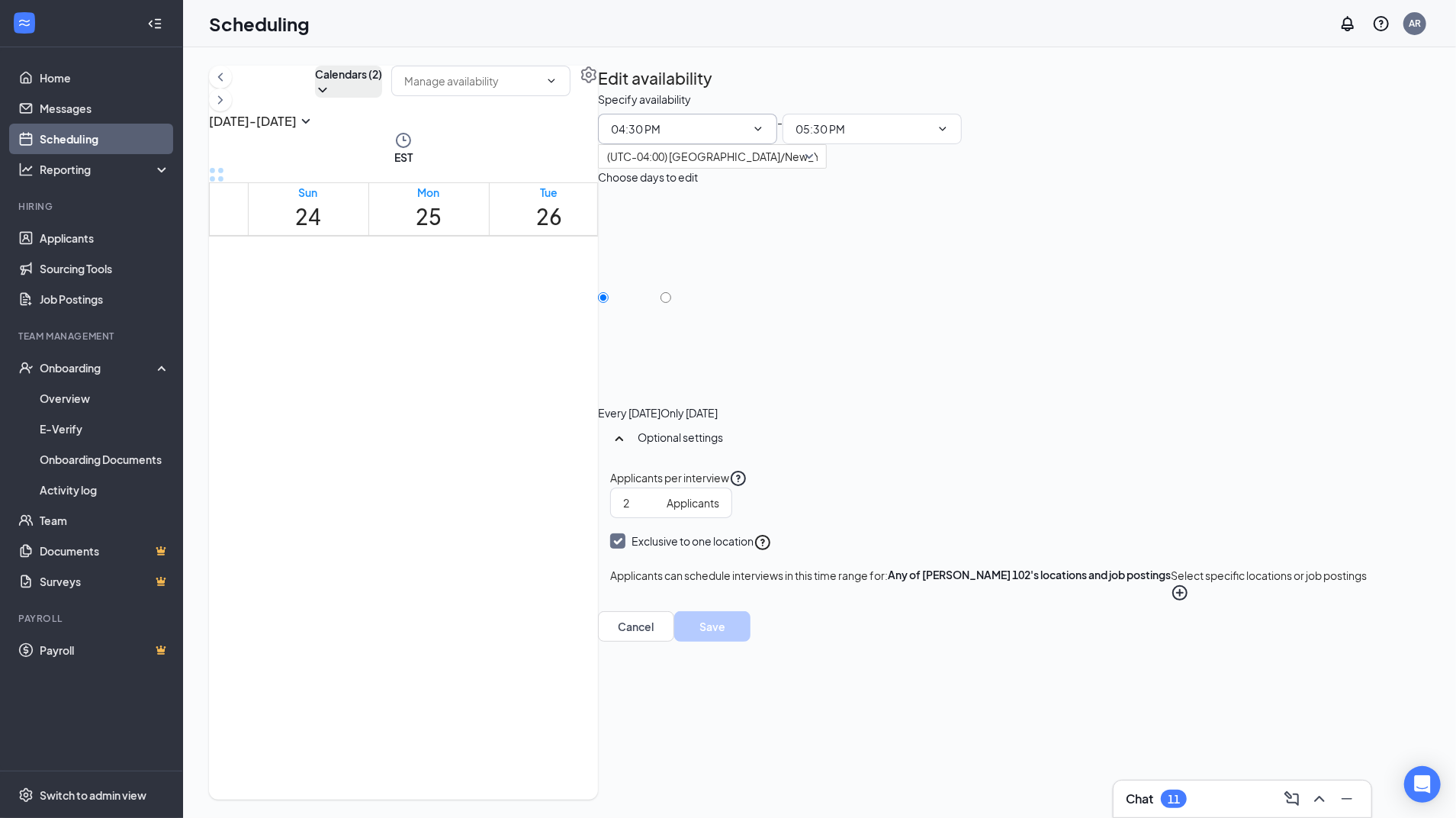
click at [745, 137] on input "04:30 PM" at bounding box center [678, 129] width 135 height 17
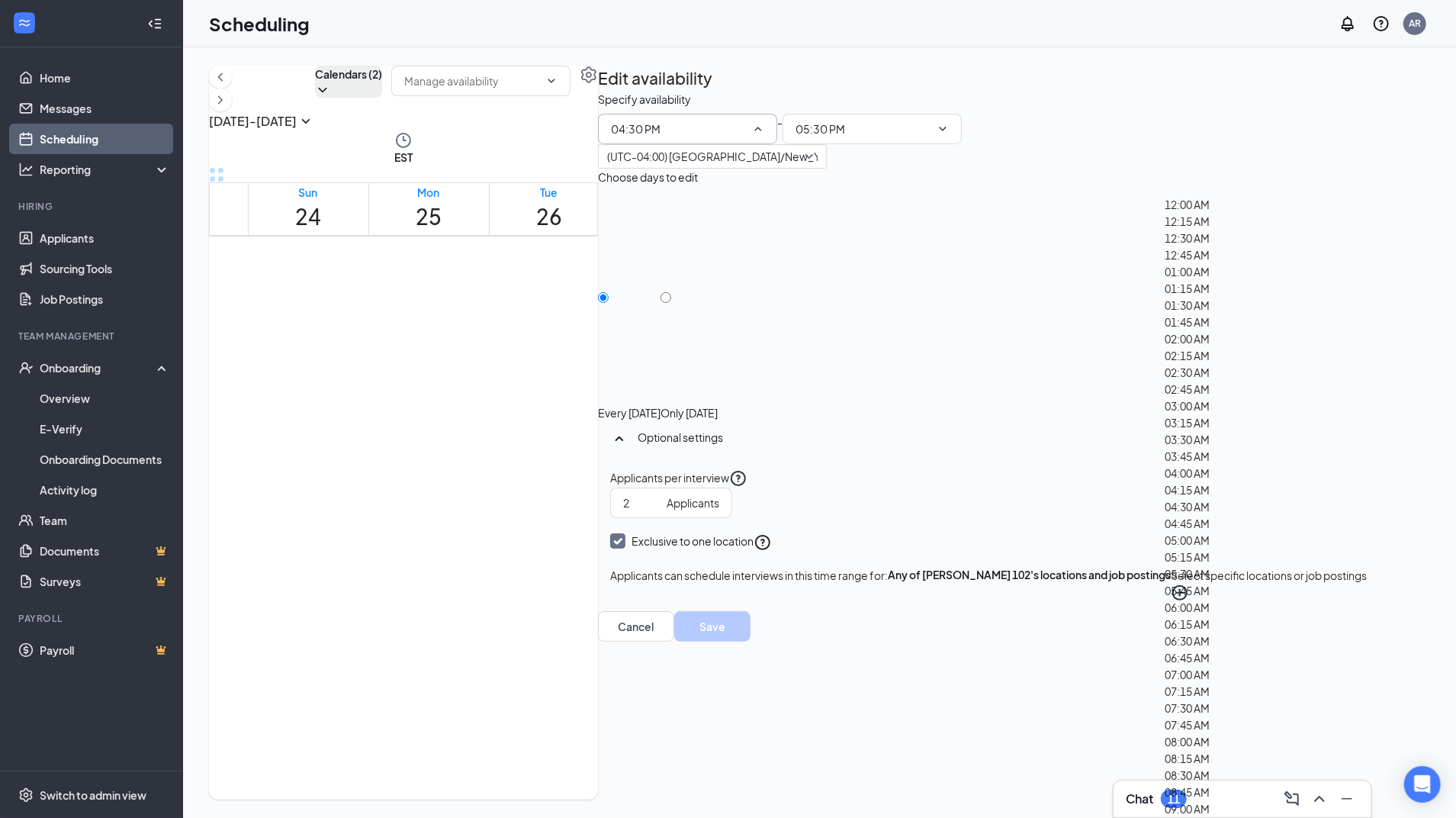
drag, startPoint x: 1240, startPoint y: 177, endPoint x: 1123, endPoint y: 209, distance: 121.3
click at [1123, 209] on div "[DATE] - [DATE] Calendars (2) EST Sun 24 Mon 25 Tue 26 Wed 27 Thu 28 Fri 29 Sat…" at bounding box center [819, 433] width 1221 height 734
drag, startPoint x: 1123, startPoint y: 209, endPoint x: 1257, endPoint y: 178, distance: 137.5
click at [764, 135] on icon "ChevronUp" at bounding box center [758, 129] width 12 height 12
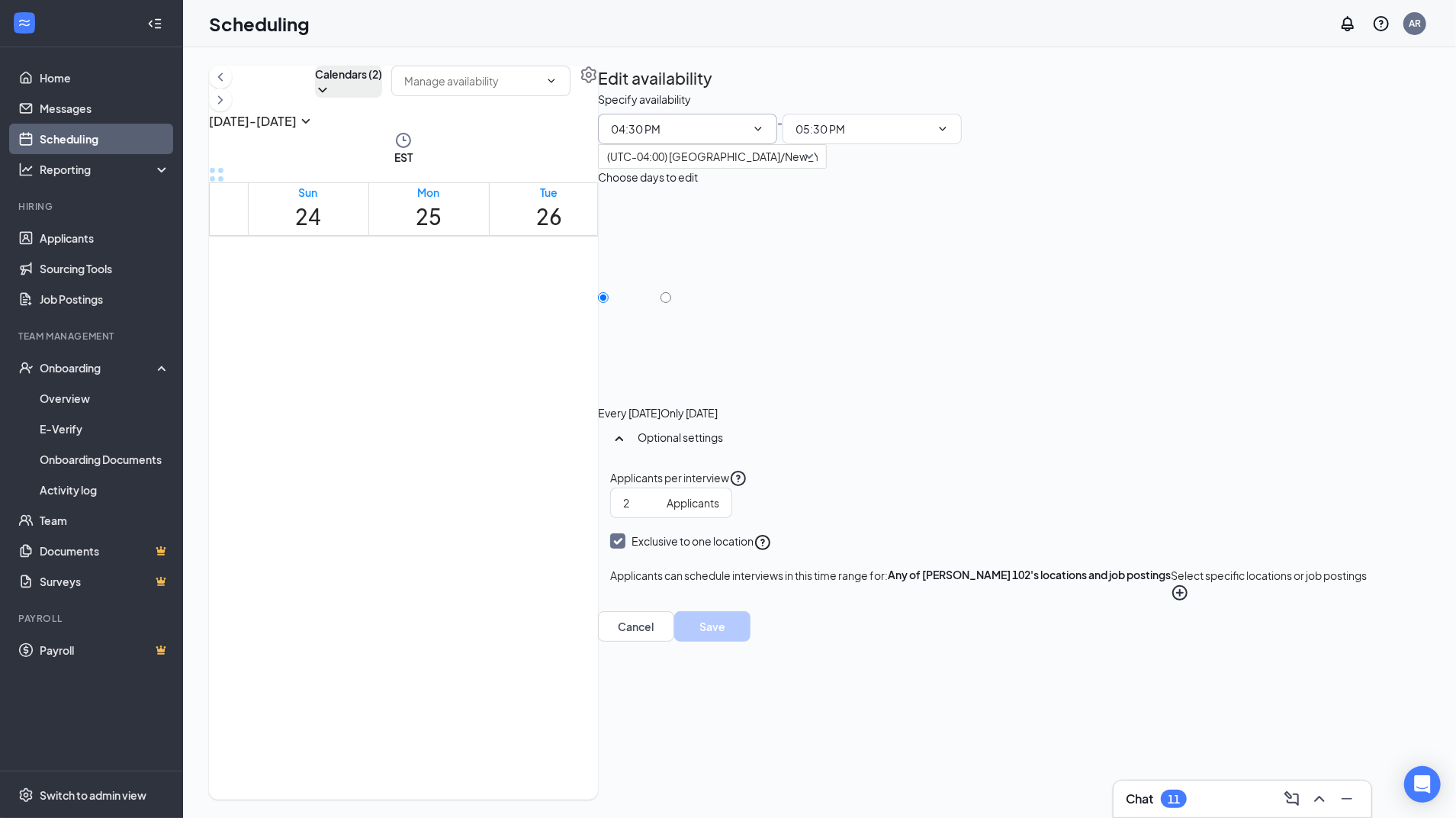
click at [764, 135] on icon "ChevronDown" at bounding box center [758, 129] width 12 height 12
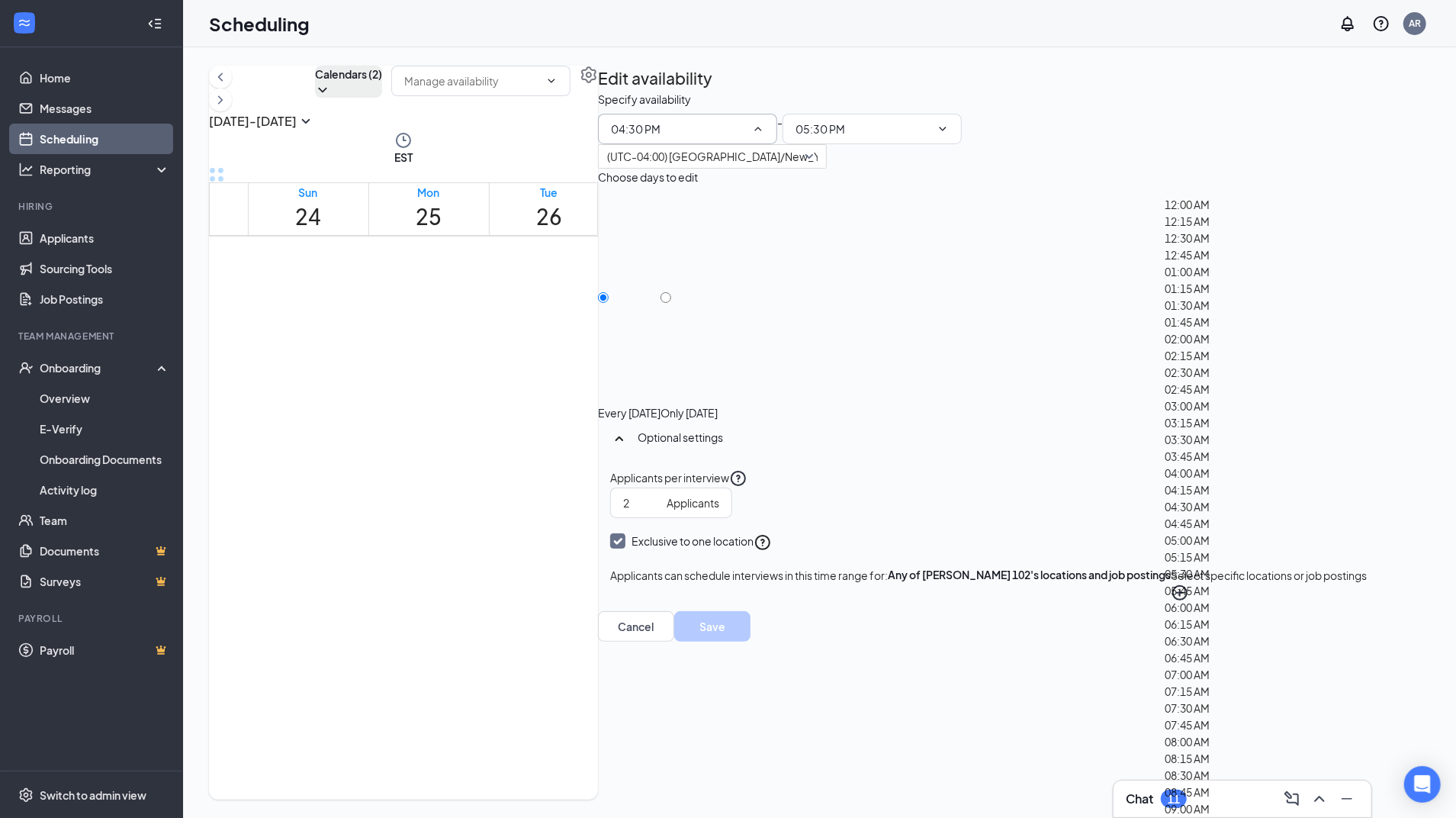
scroll to position [2212, 0]
type input "04:00 PM"
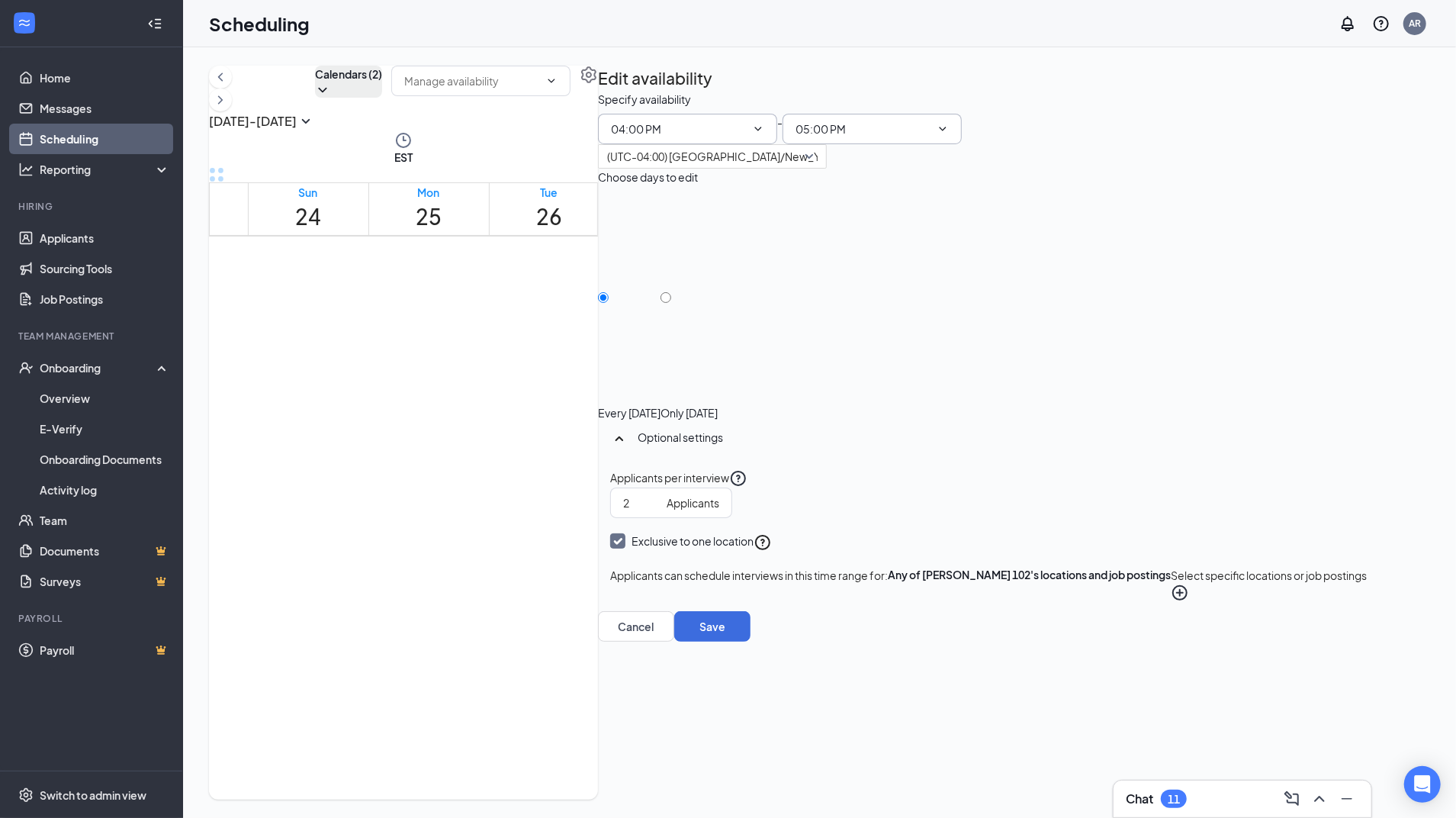
click at [930, 137] on input "05:00 PM" at bounding box center [863, 129] width 135 height 17
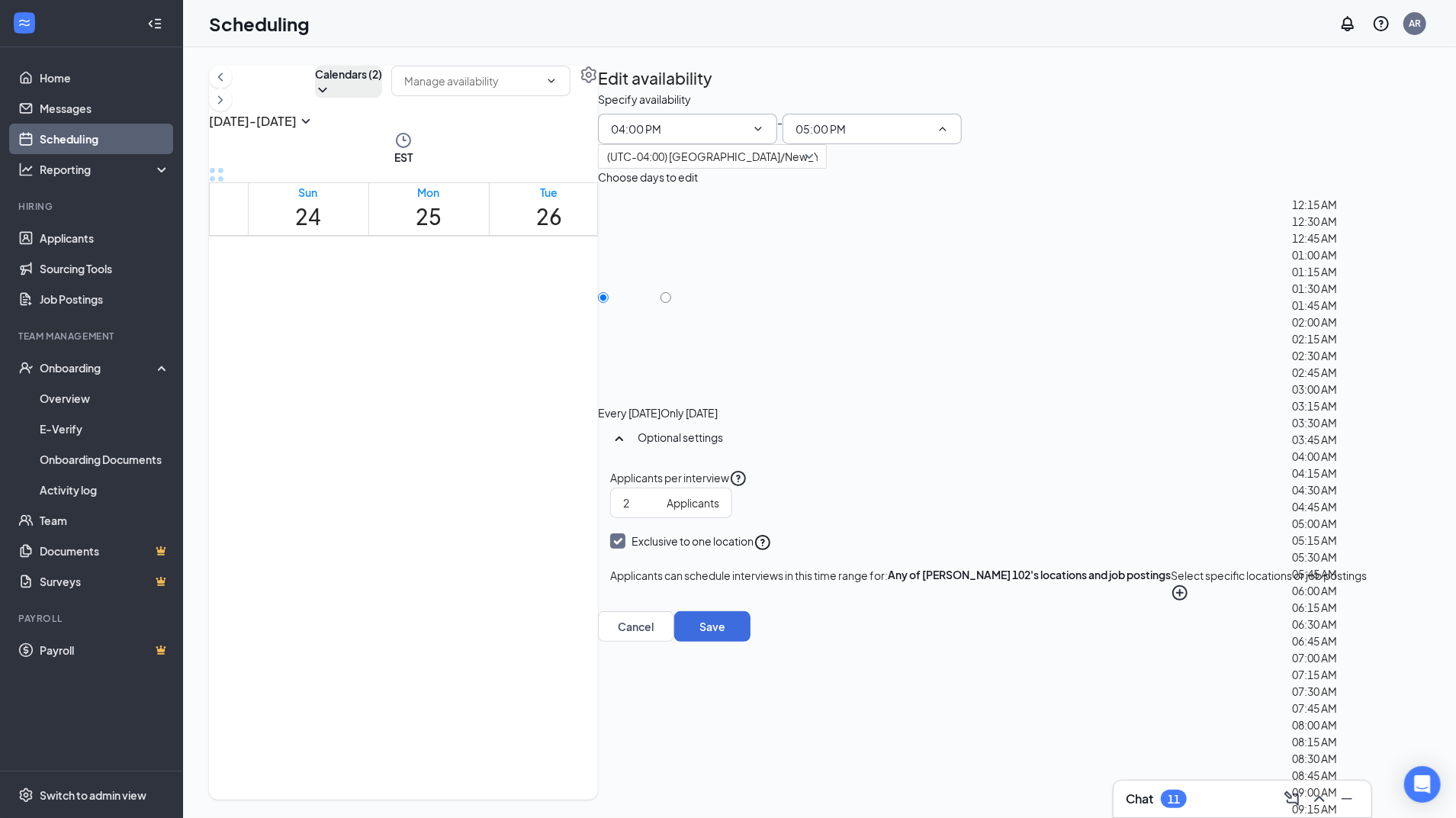
scroll to position [2263, 0]
type input "05:30 PM"
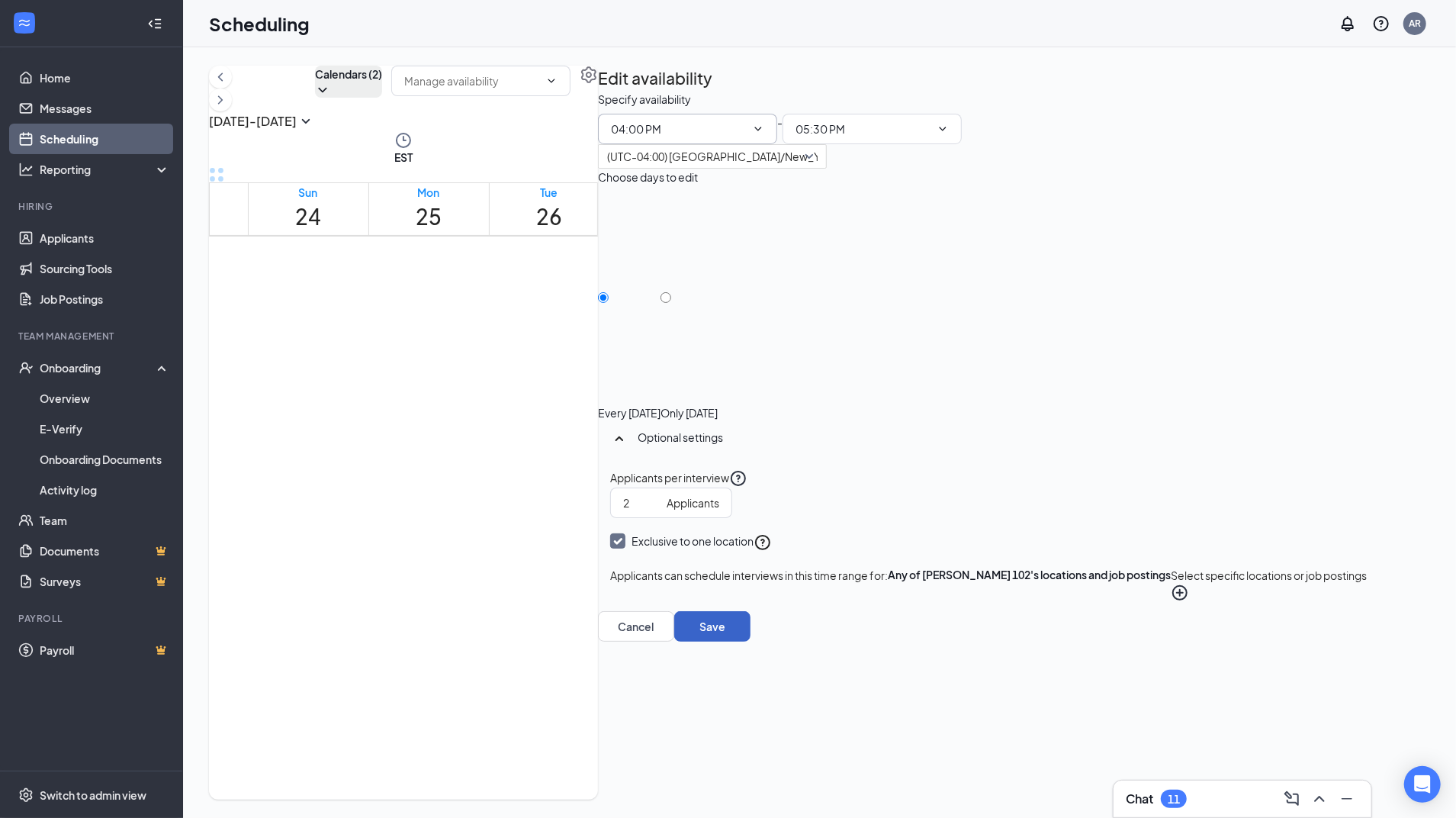
click at [750, 642] on button "Save" at bounding box center [712, 626] width 77 height 31
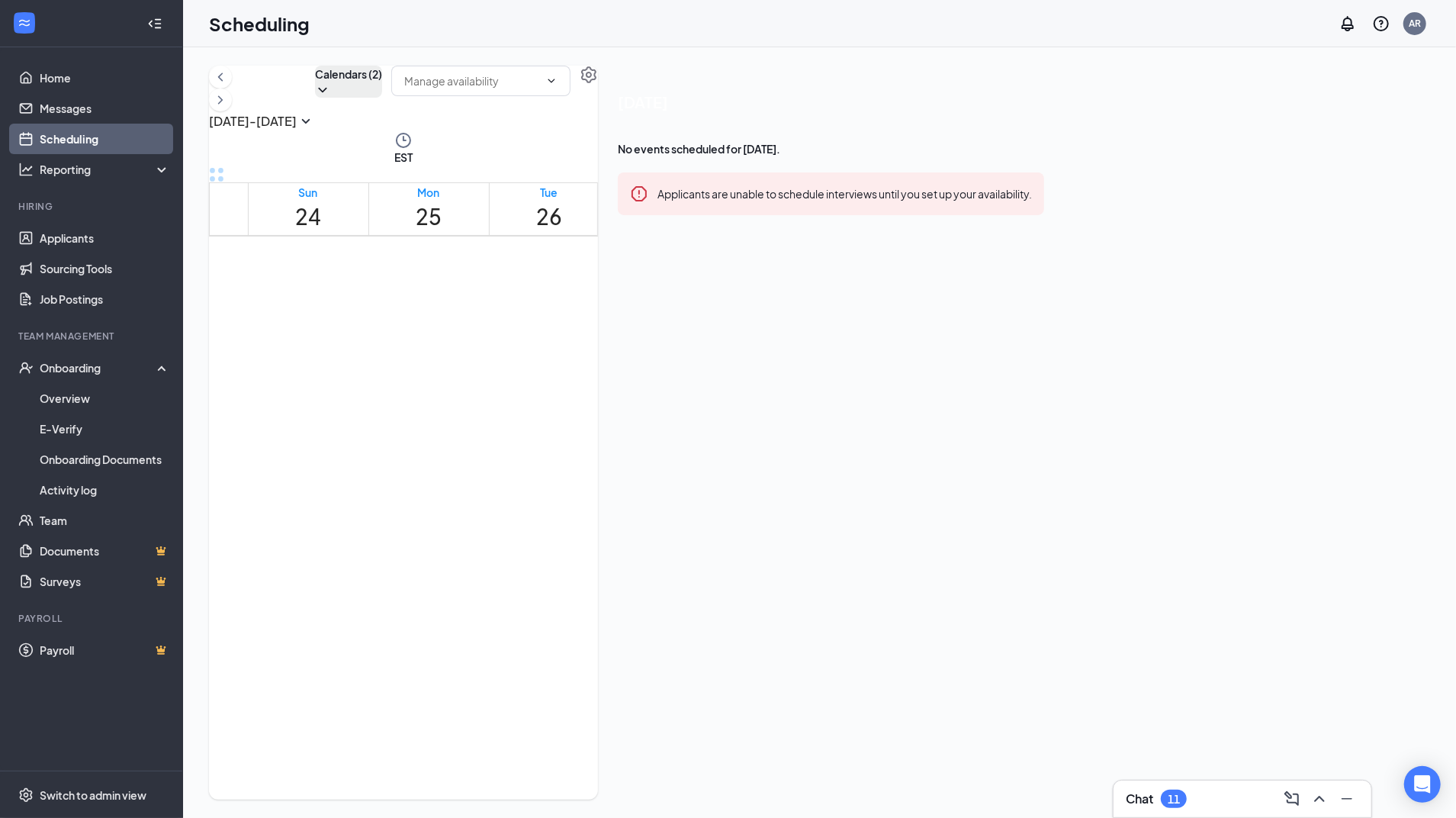
click at [907, 491] on div at bounding box center [907, 492] width 0 height 14
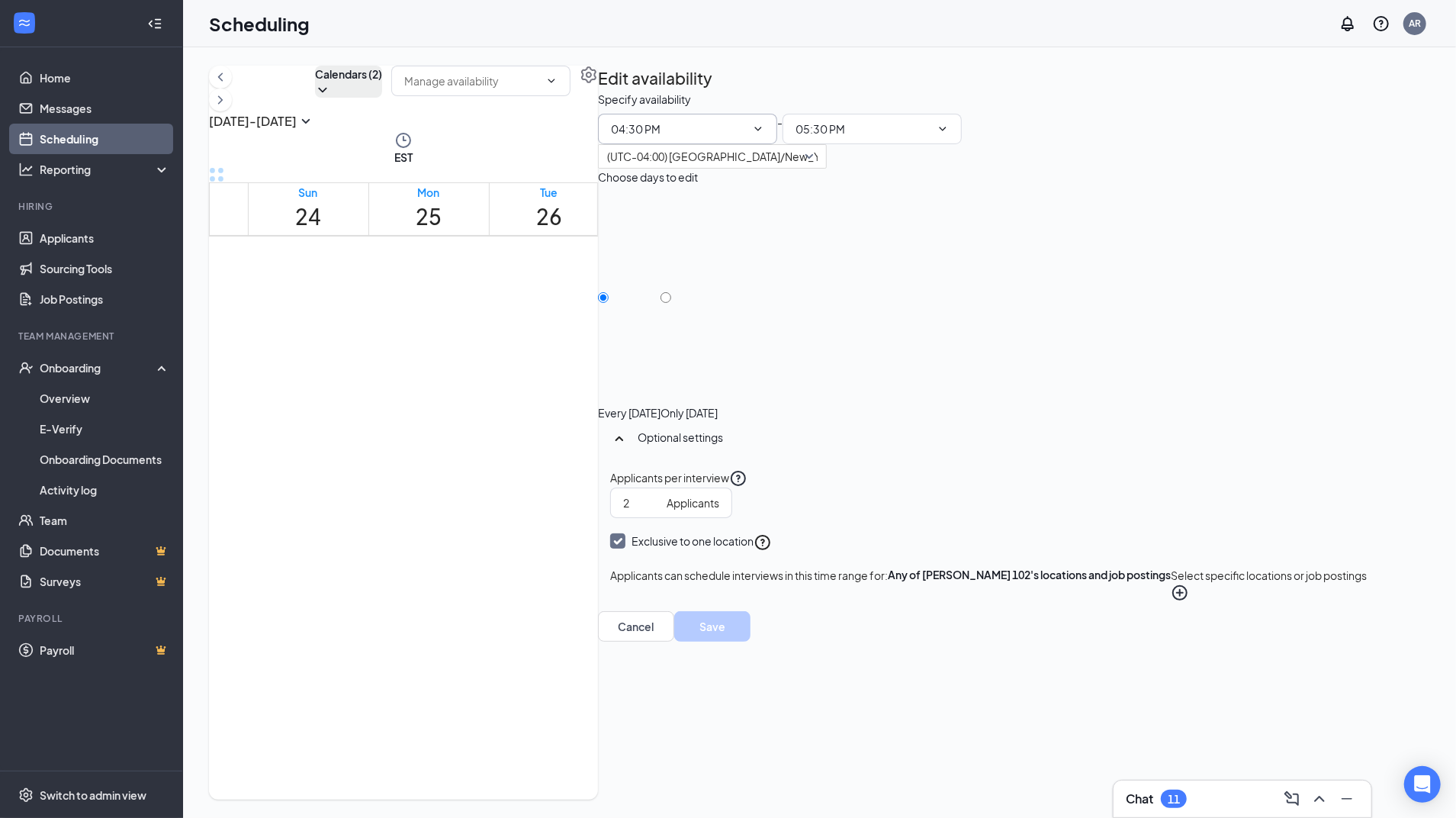
click at [764, 135] on icon "ChevronDown" at bounding box center [758, 129] width 12 height 12
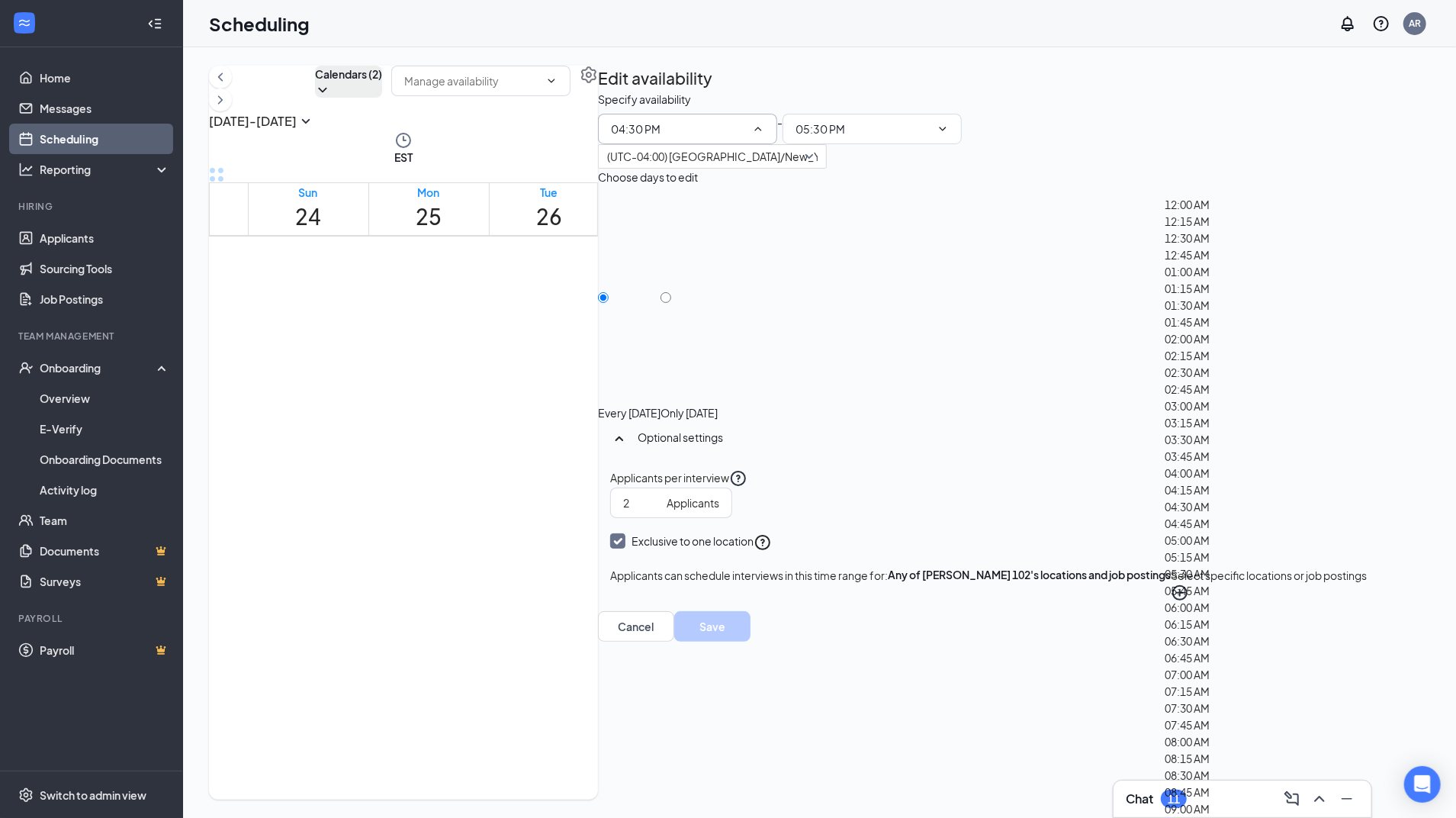
scroll to position [2224, 0]
type input "04:00 PM"
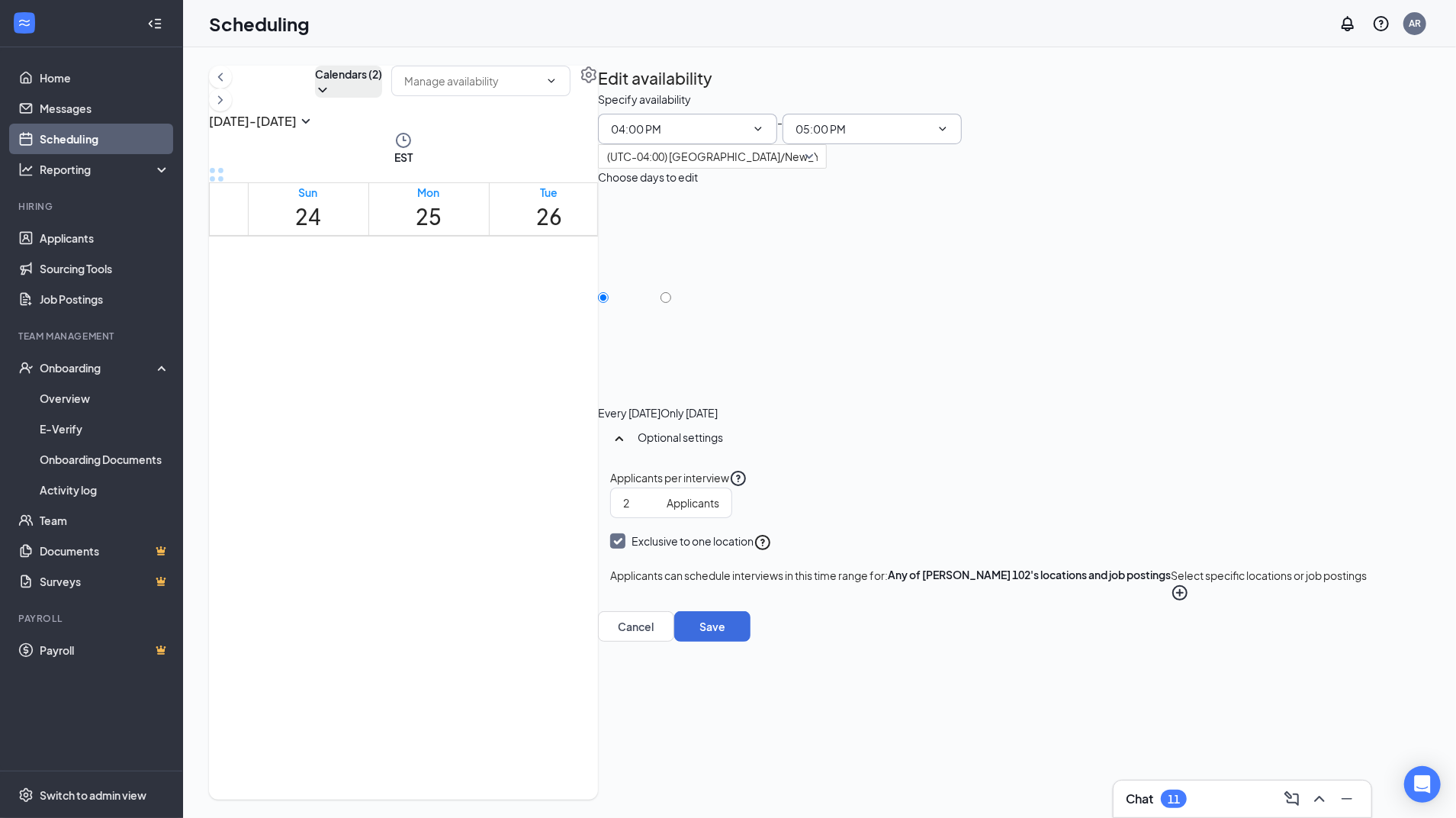
click at [948, 135] on icon "ChevronDown" at bounding box center [943, 129] width 12 height 12
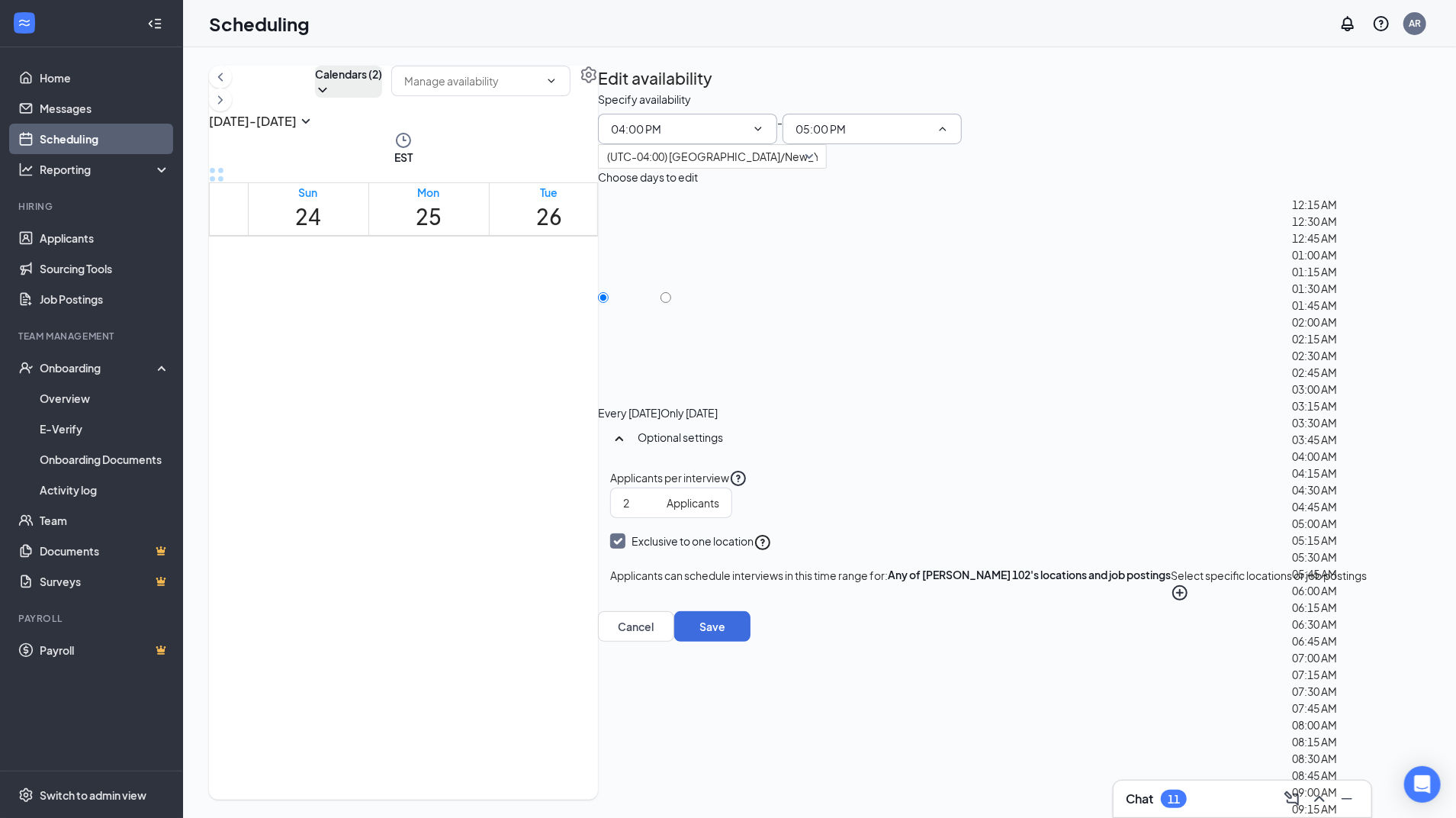
scroll to position [2333, 0]
type input "05:30 PM"
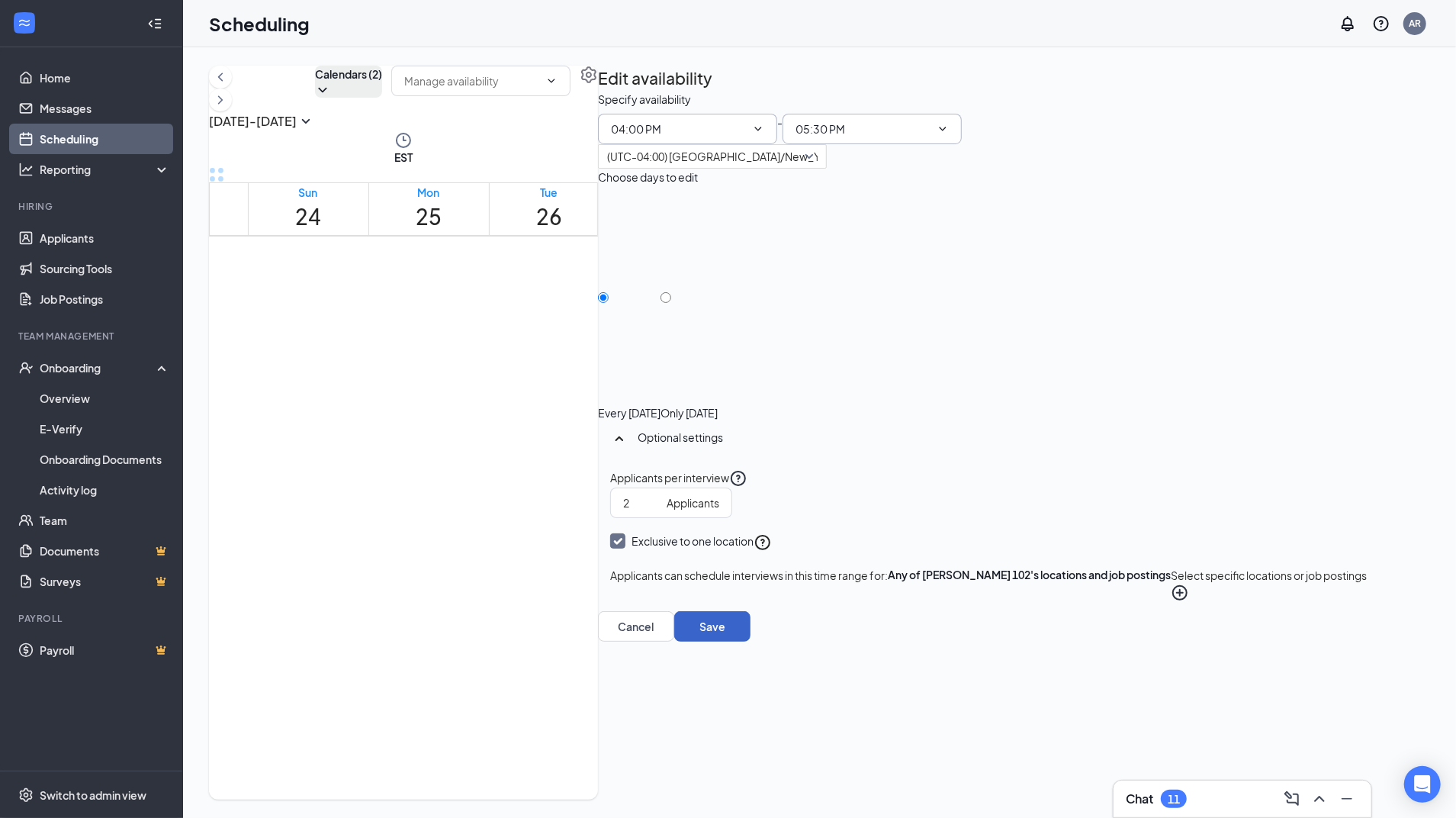
click at [750, 642] on button "Save" at bounding box center [712, 626] width 77 height 31
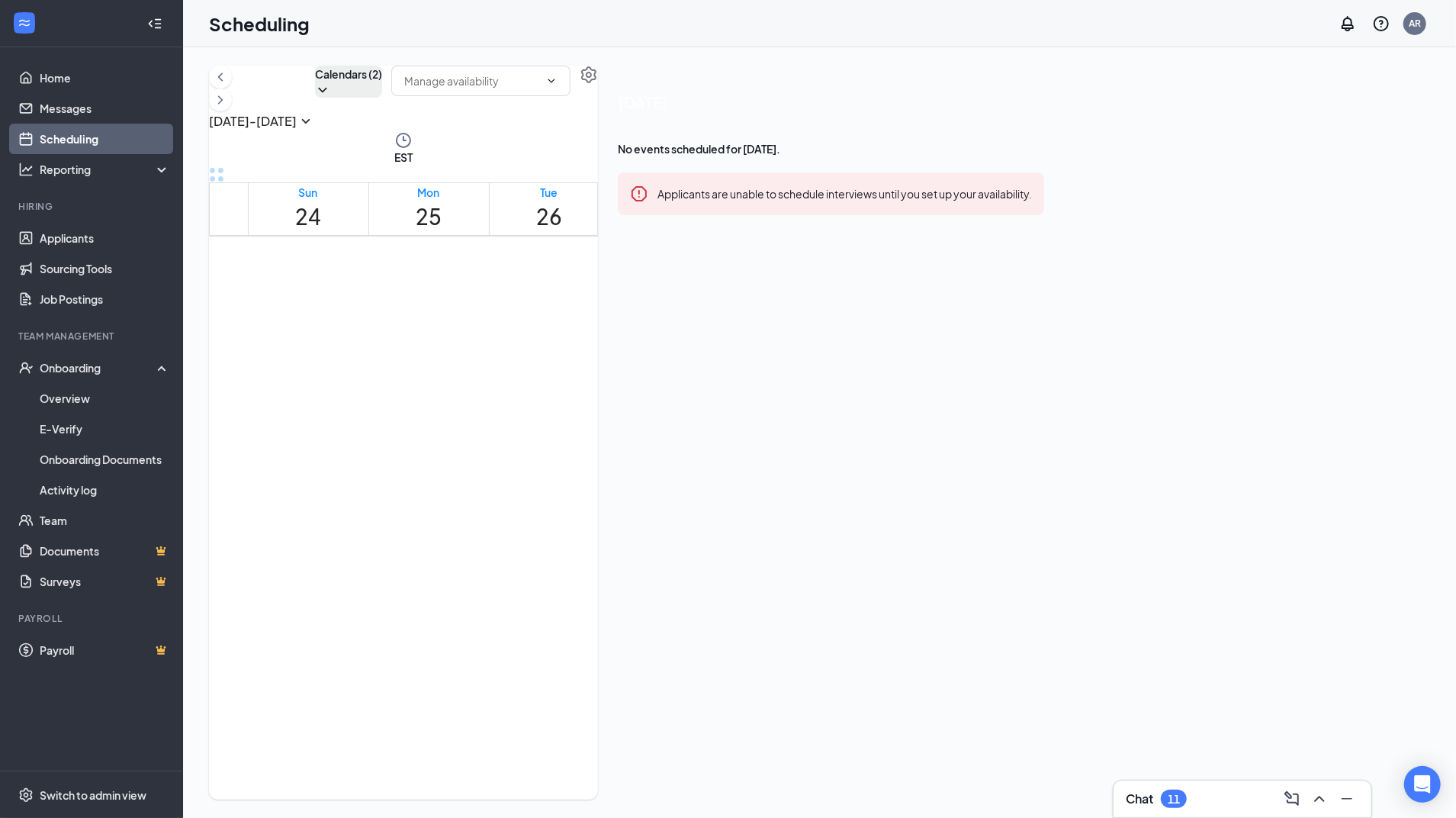
drag, startPoint x: 1047, startPoint y: 301, endPoint x: 1038, endPoint y: 483, distance: 182.2
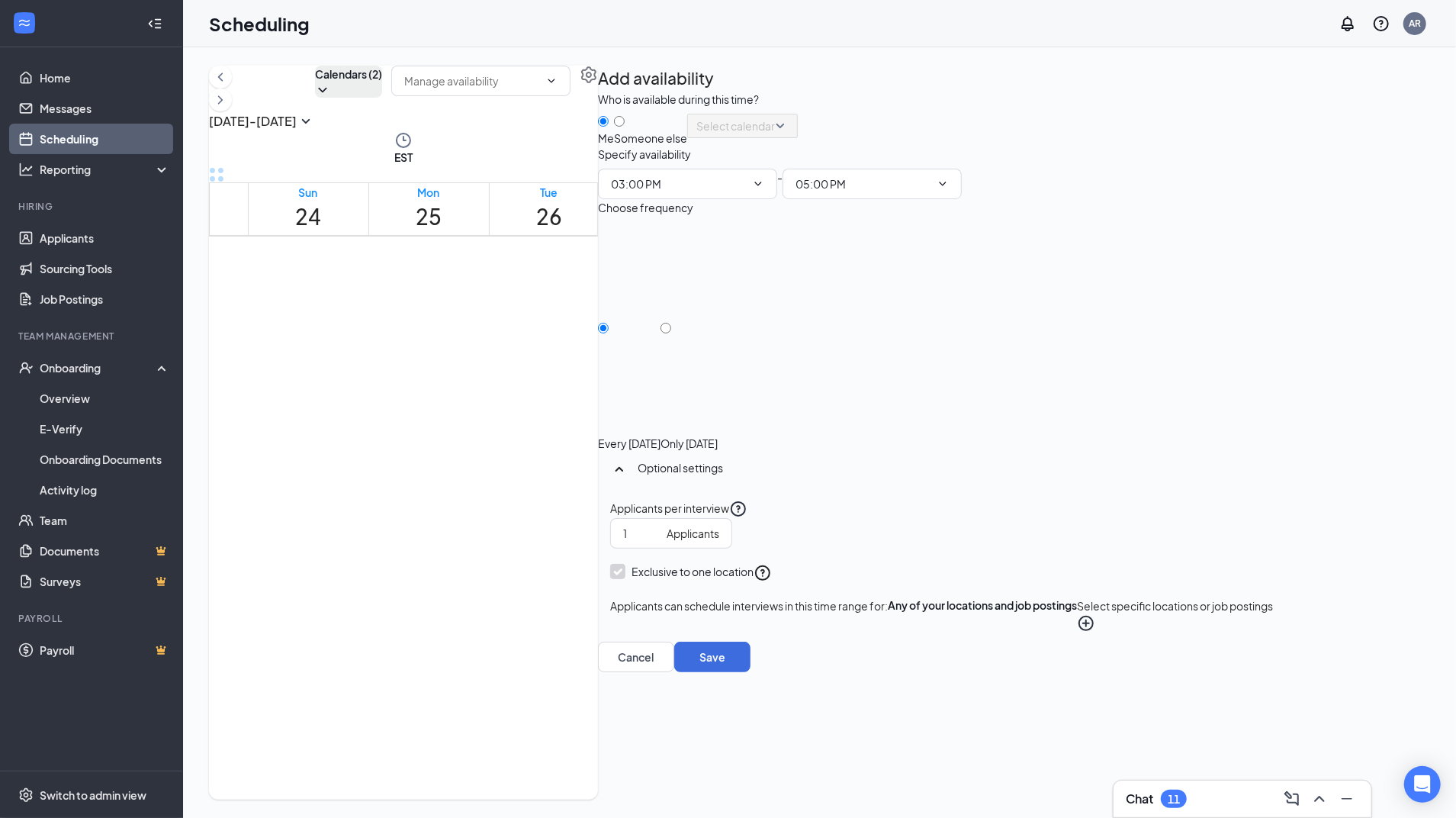
type input "03:00 PM"
type input "05:00 PM"
click at [625, 126] on input "Someone else" at bounding box center [619, 121] width 11 height 11
radio input "true"
radio input "false"
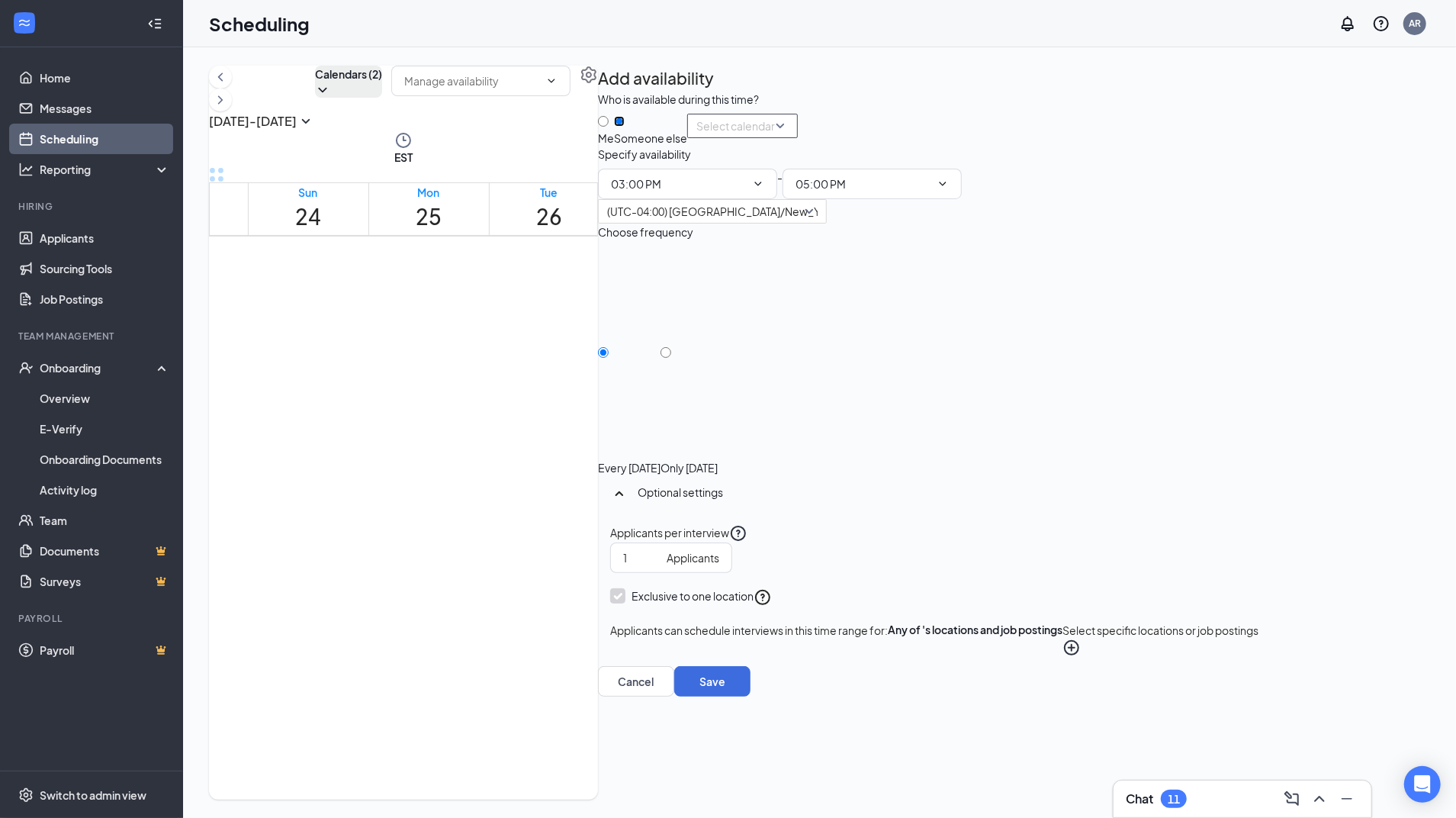
click at [798, 138] on div "Select calendar" at bounding box center [742, 126] width 111 height 24
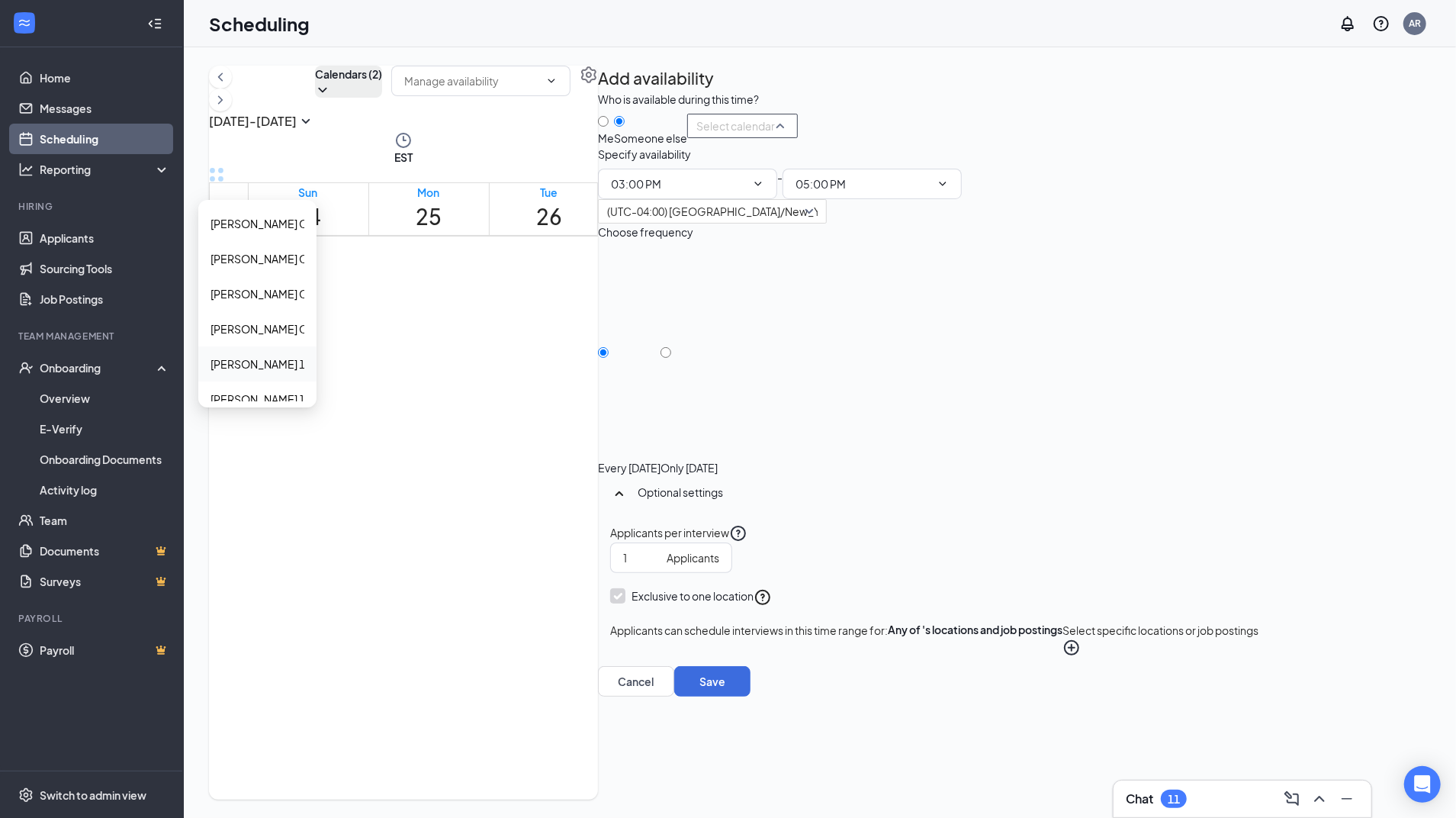
click at [373, 372] on span "[PERSON_NAME] 102's Calendar" at bounding box center [291, 364] width 162 height 17
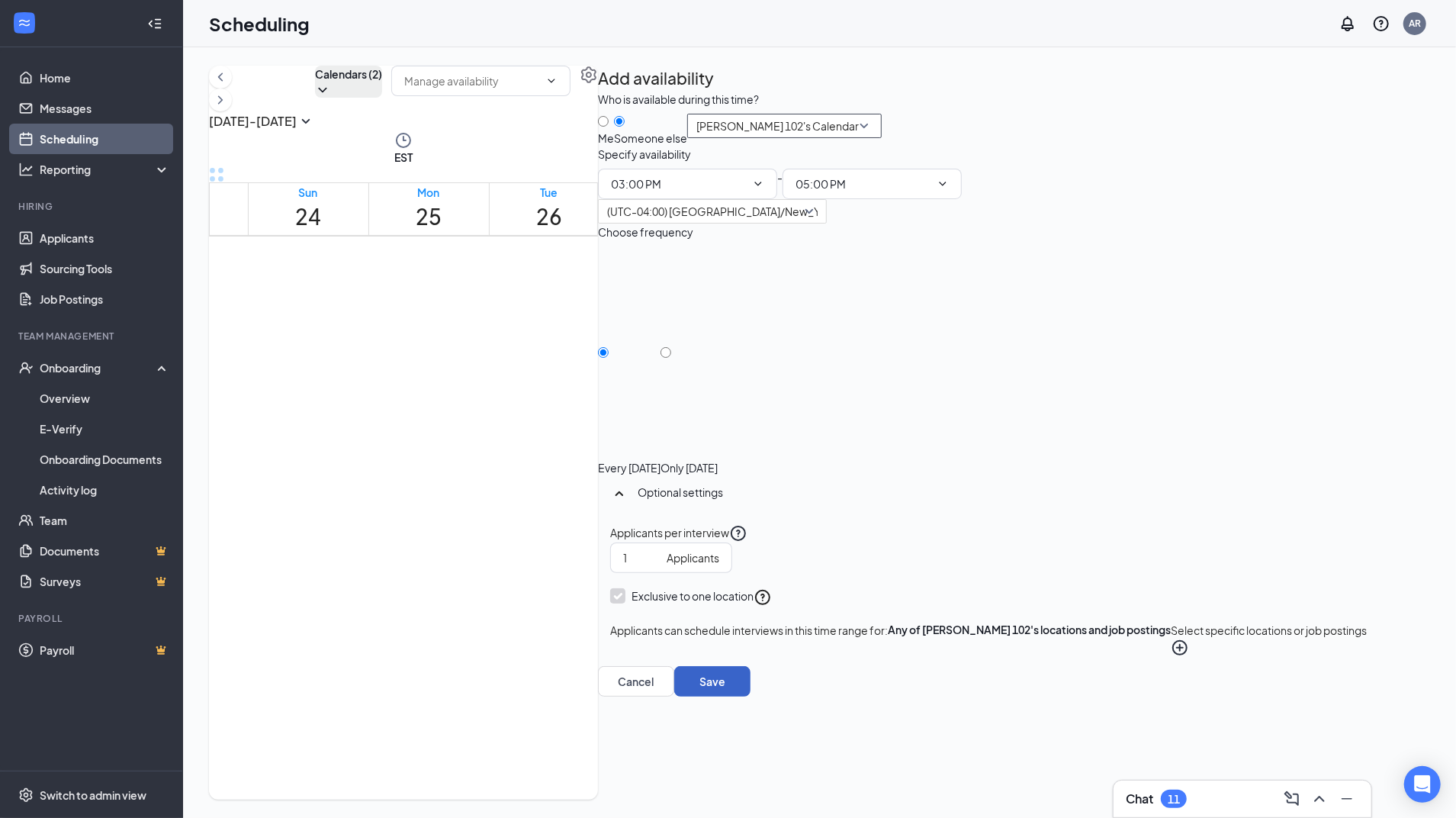
click at [750, 697] on button "Save" at bounding box center [712, 681] width 77 height 31
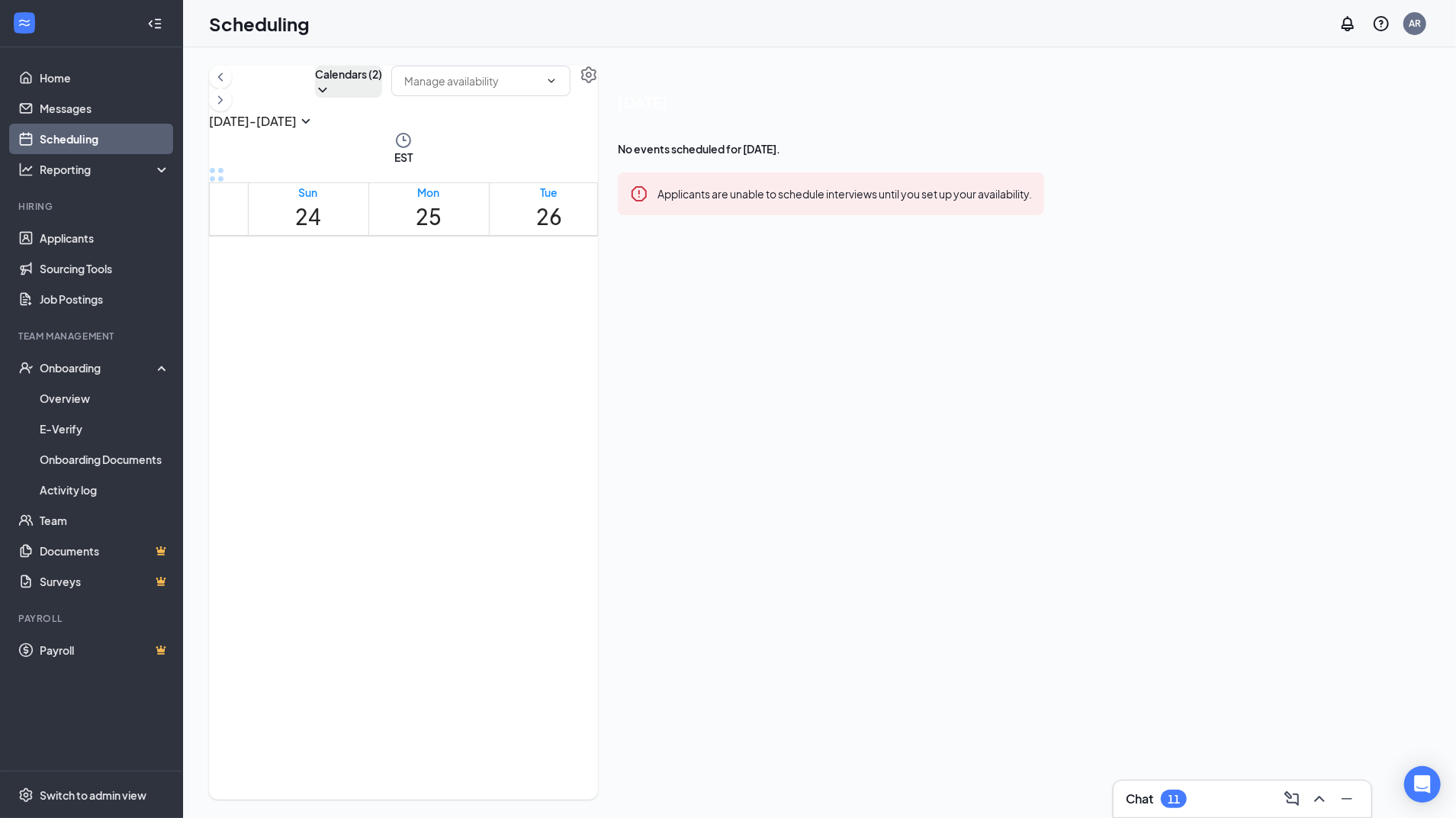
scroll to position [1702, 0]
click at [425, 390] on div at bounding box center [425, 397] width 0 height 14
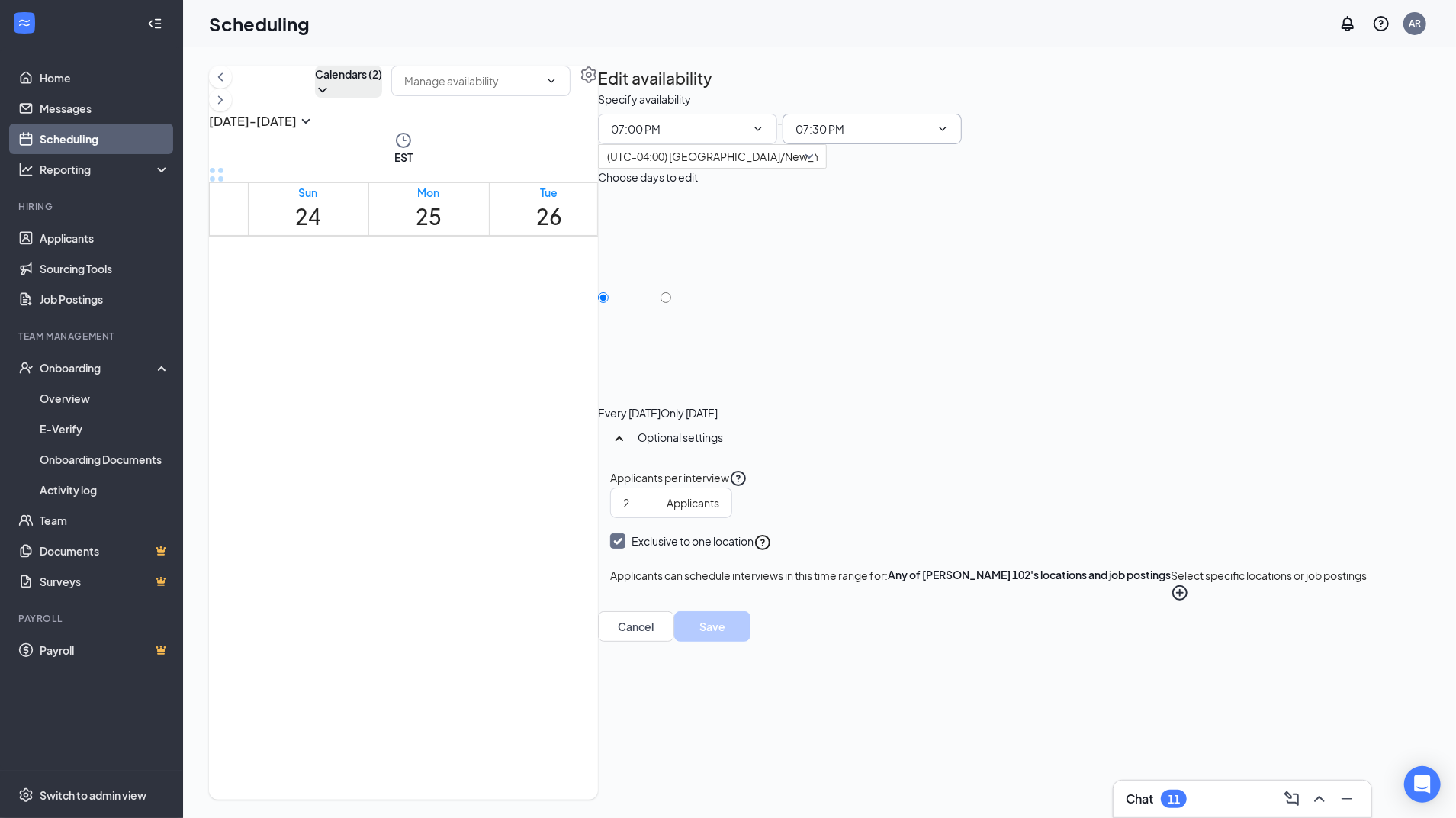
click at [948, 135] on icon "ChevronDown" at bounding box center [943, 129] width 12 height 12
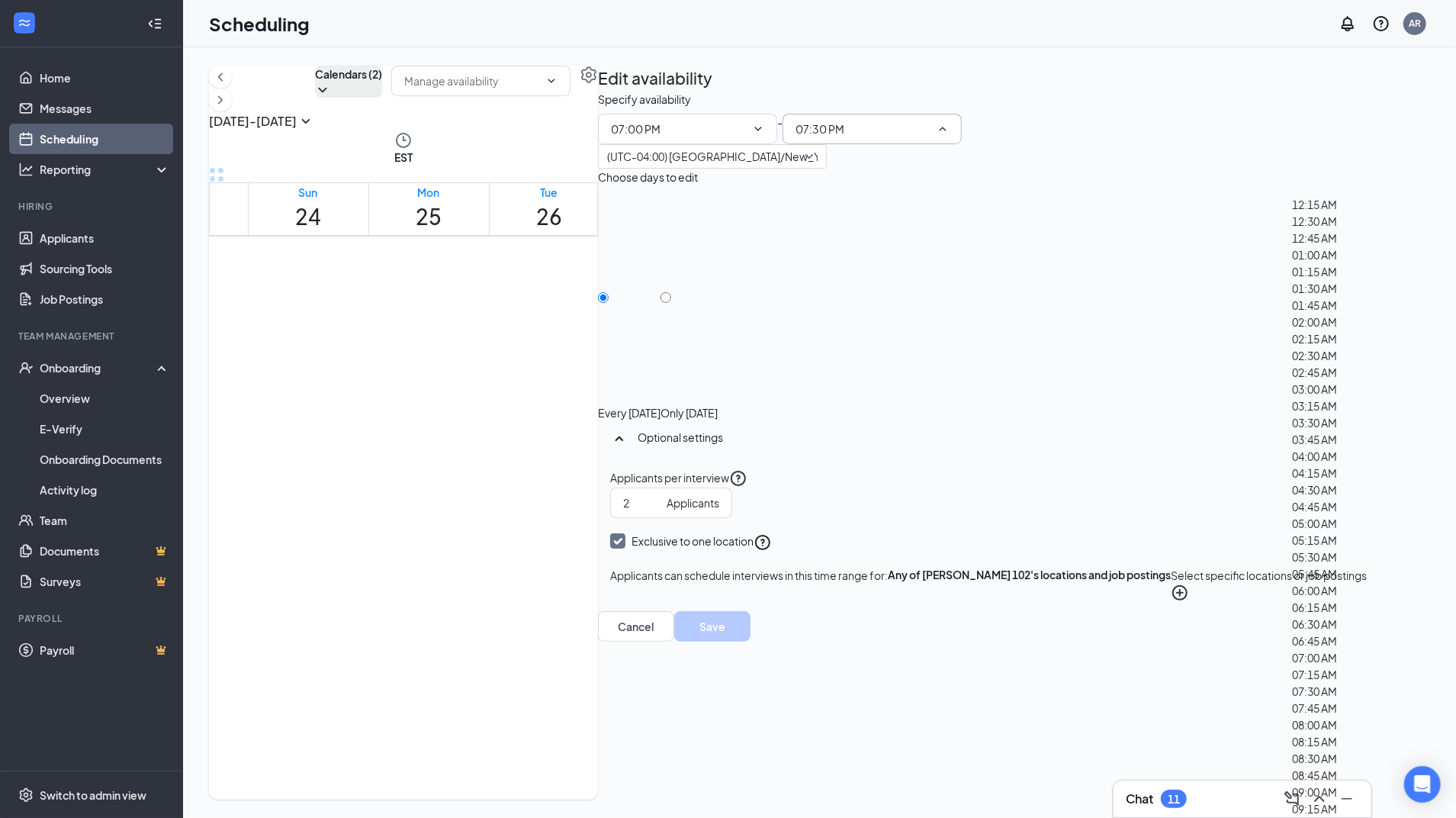
scroll to position [2572, 0]
type input "07:45 PM"
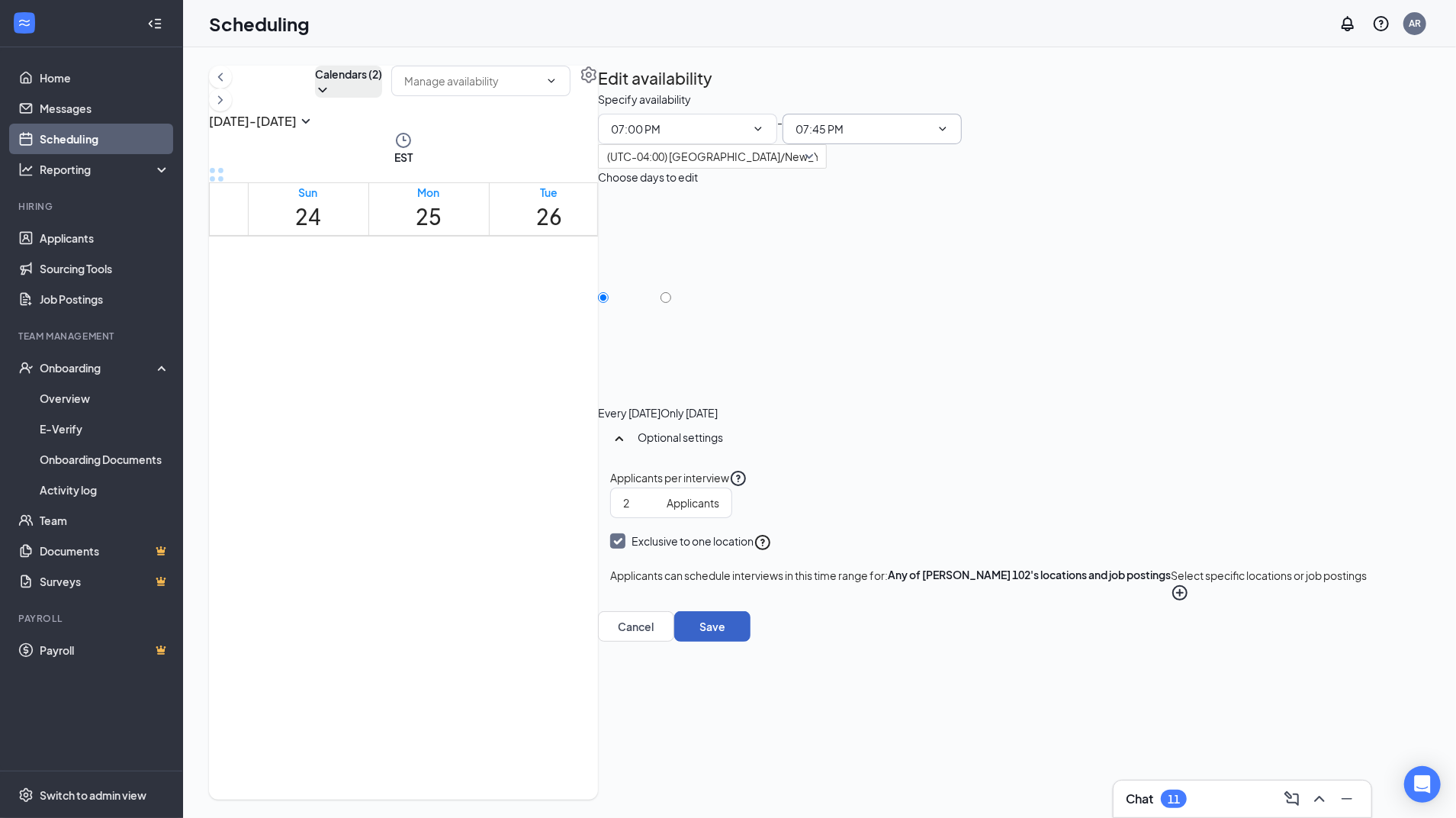
click at [750, 642] on button "Save" at bounding box center [712, 626] width 77 height 31
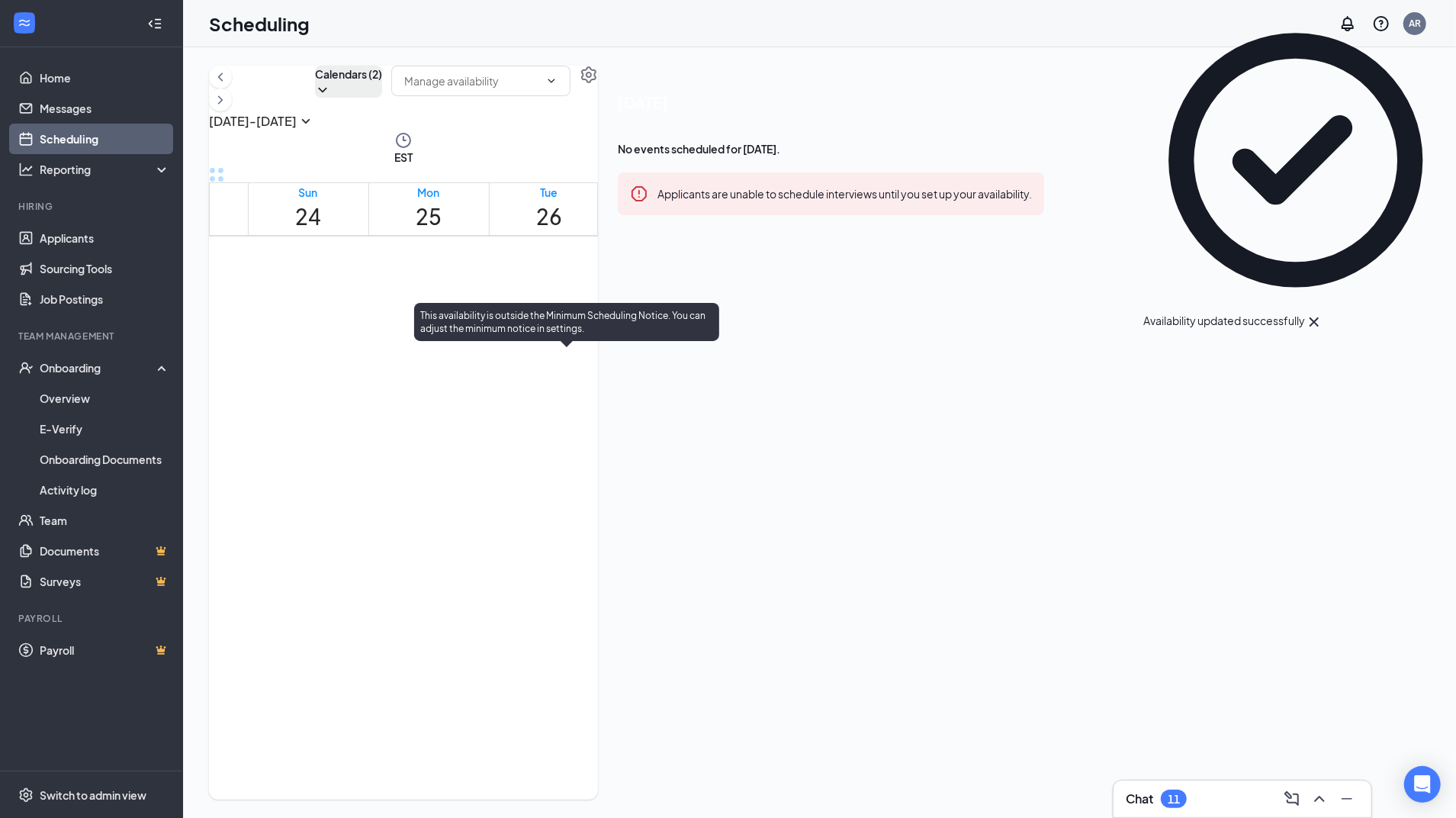
click at [547, 392] on icon "Sync" at bounding box center [554, 399] width 15 height 15
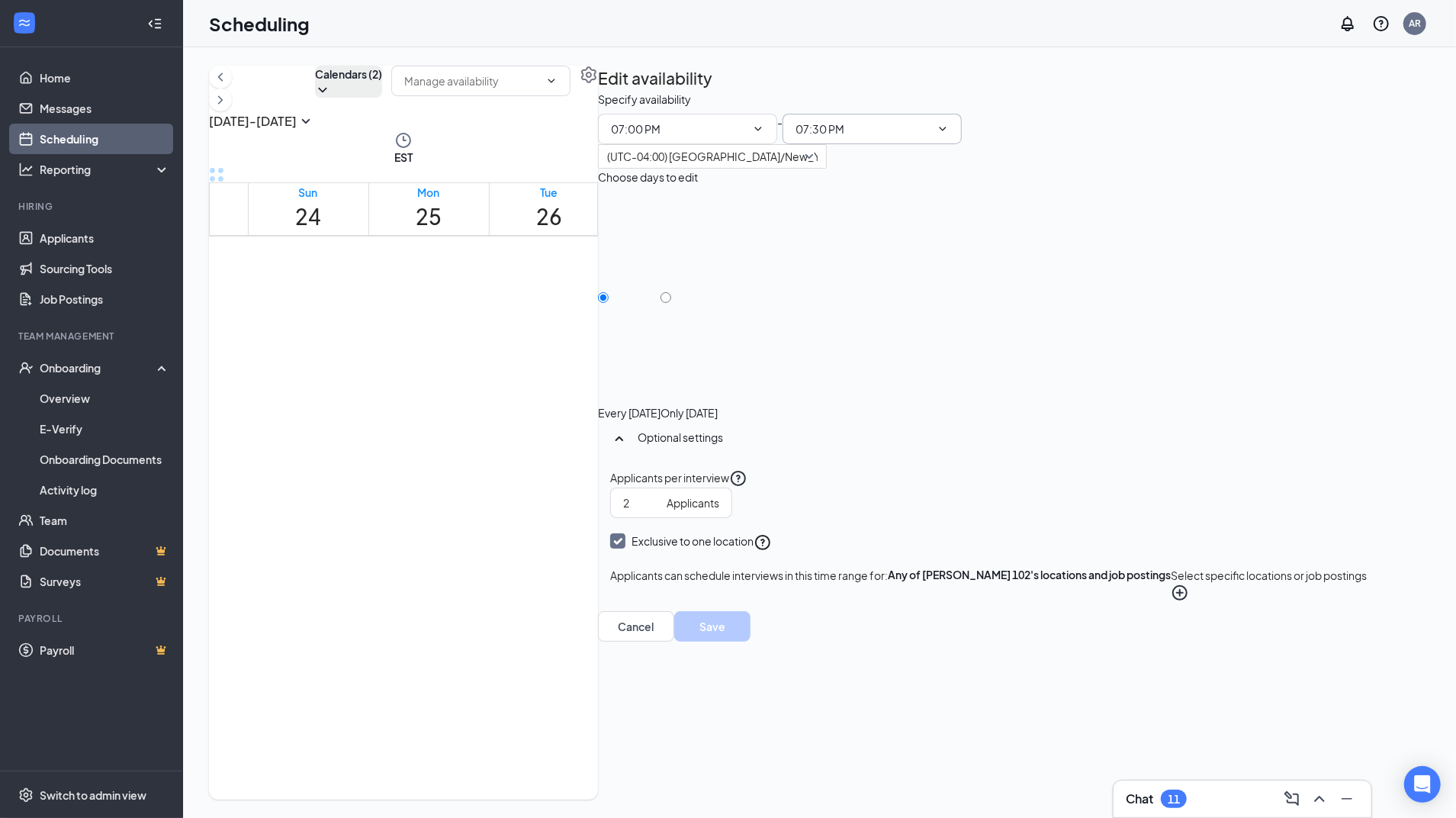
click at [930, 137] on input "07:30 PM" at bounding box center [863, 129] width 135 height 17
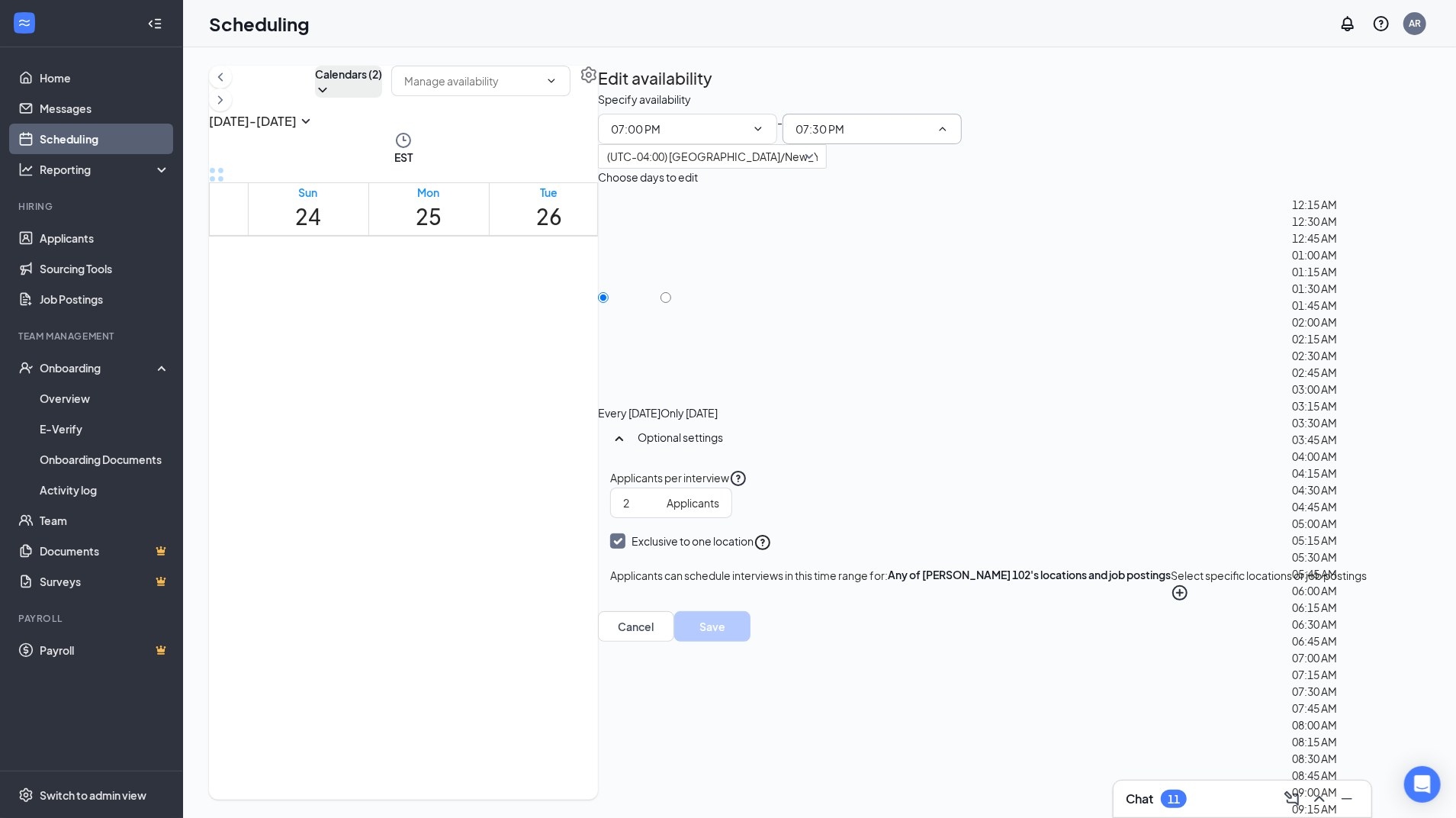
scroll to position [2731, 0]
type input "07:45 PM"
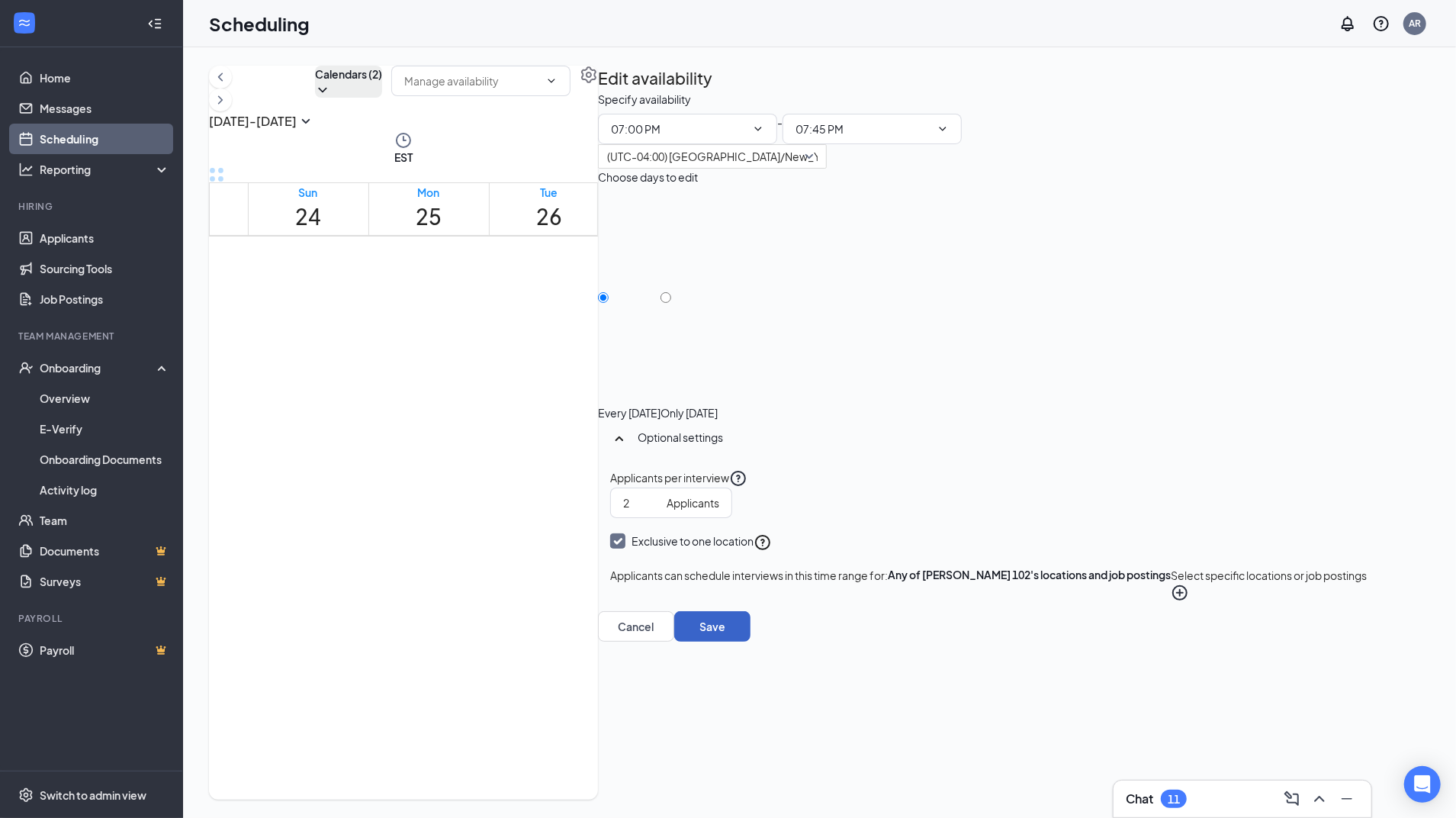
click at [750, 642] on button "Save" at bounding box center [712, 626] width 77 height 31
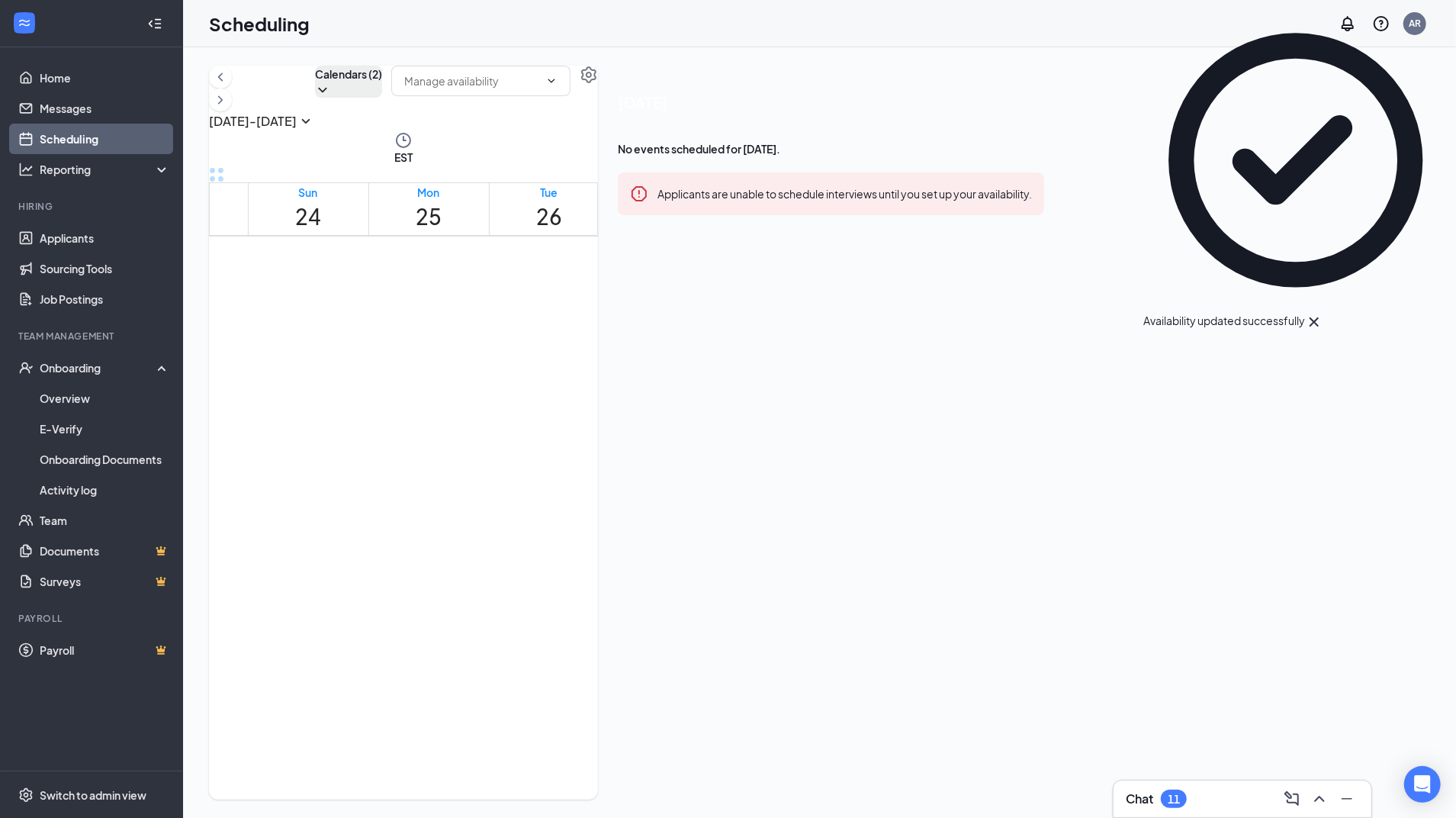
click at [425, 390] on div at bounding box center [425, 397] width 0 height 14
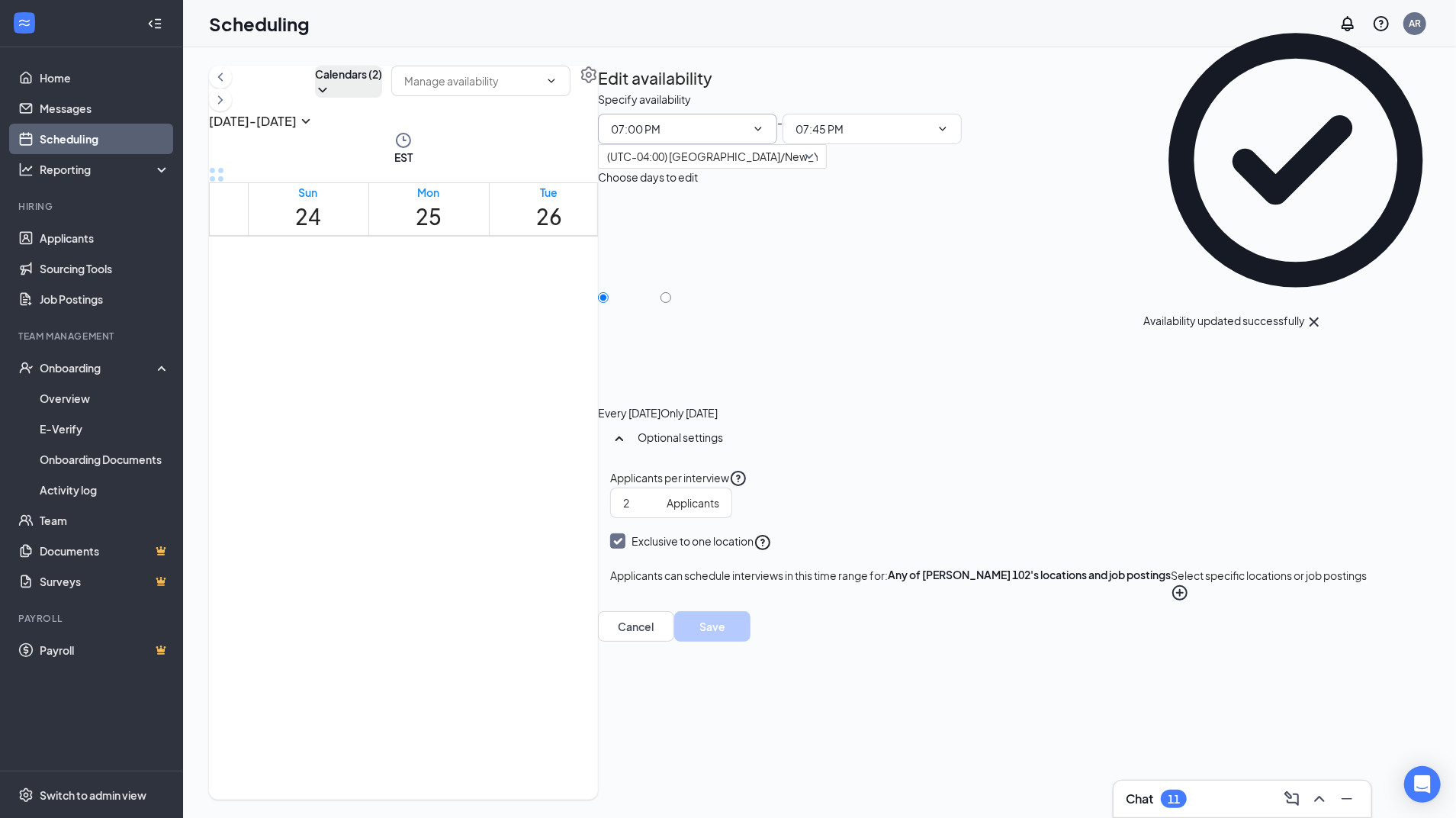
click at [764, 135] on icon "ChevronDown" at bounding box center [758, 129] width 12 height 12
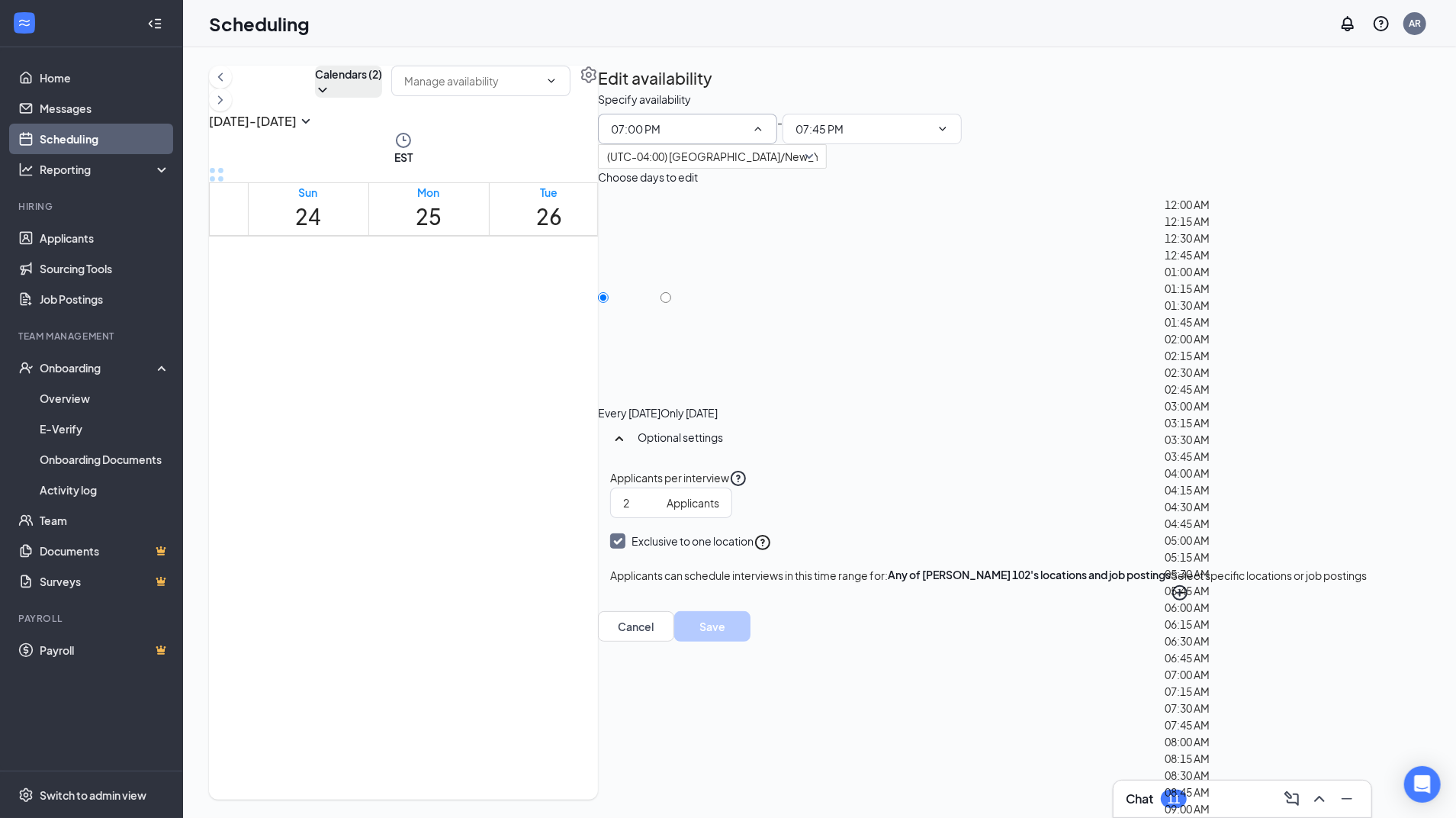
click at [764, 135] on icon "ChevronUp" at bounding box center [758, 129] width 12 height 12
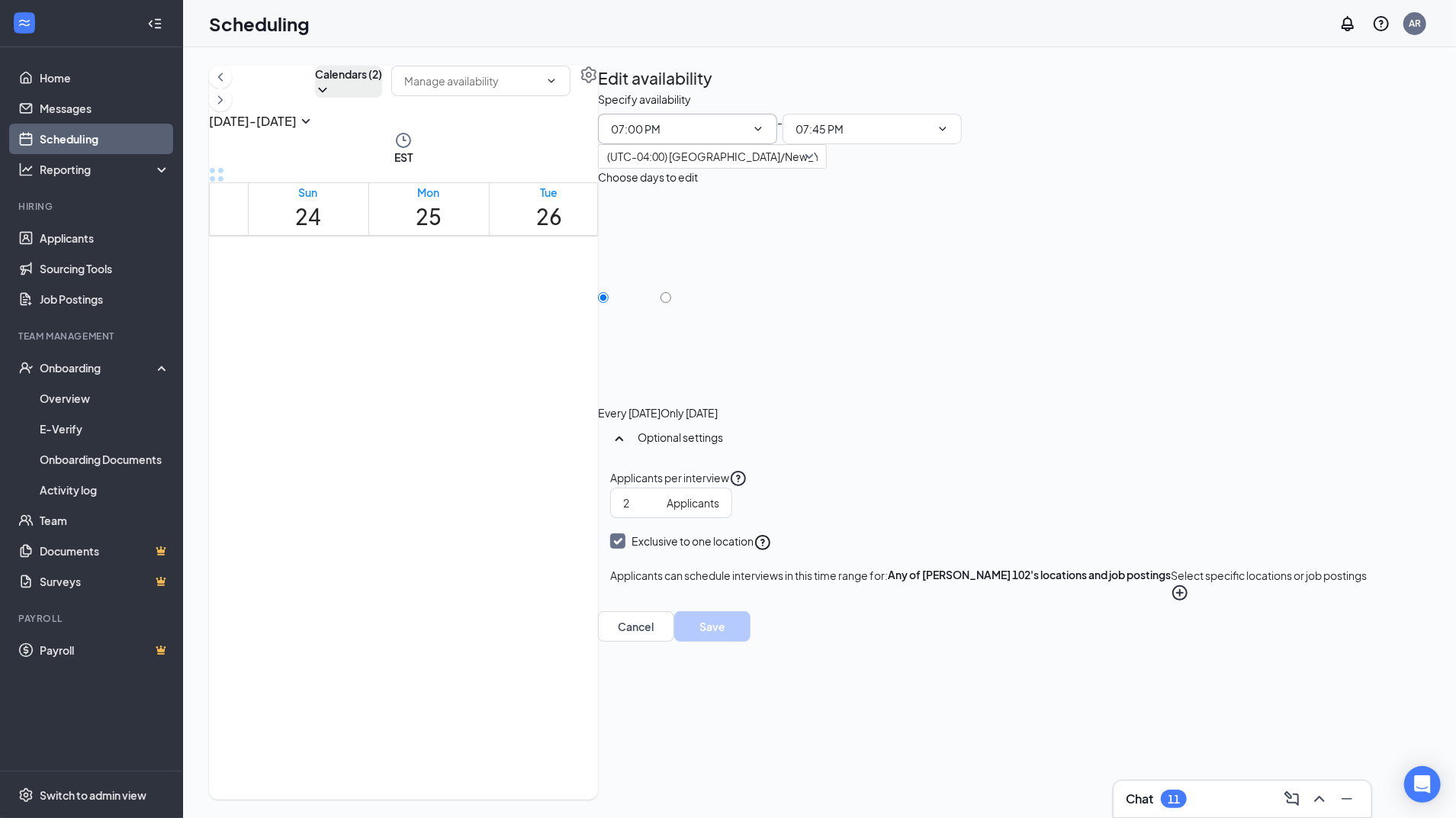
click at [666, 390] on div at bounding box center [666, 397] width 0 height 14
click at [948, 135] on icon "ChevronDown" at bounding box center [943, 129] width 12 height 12
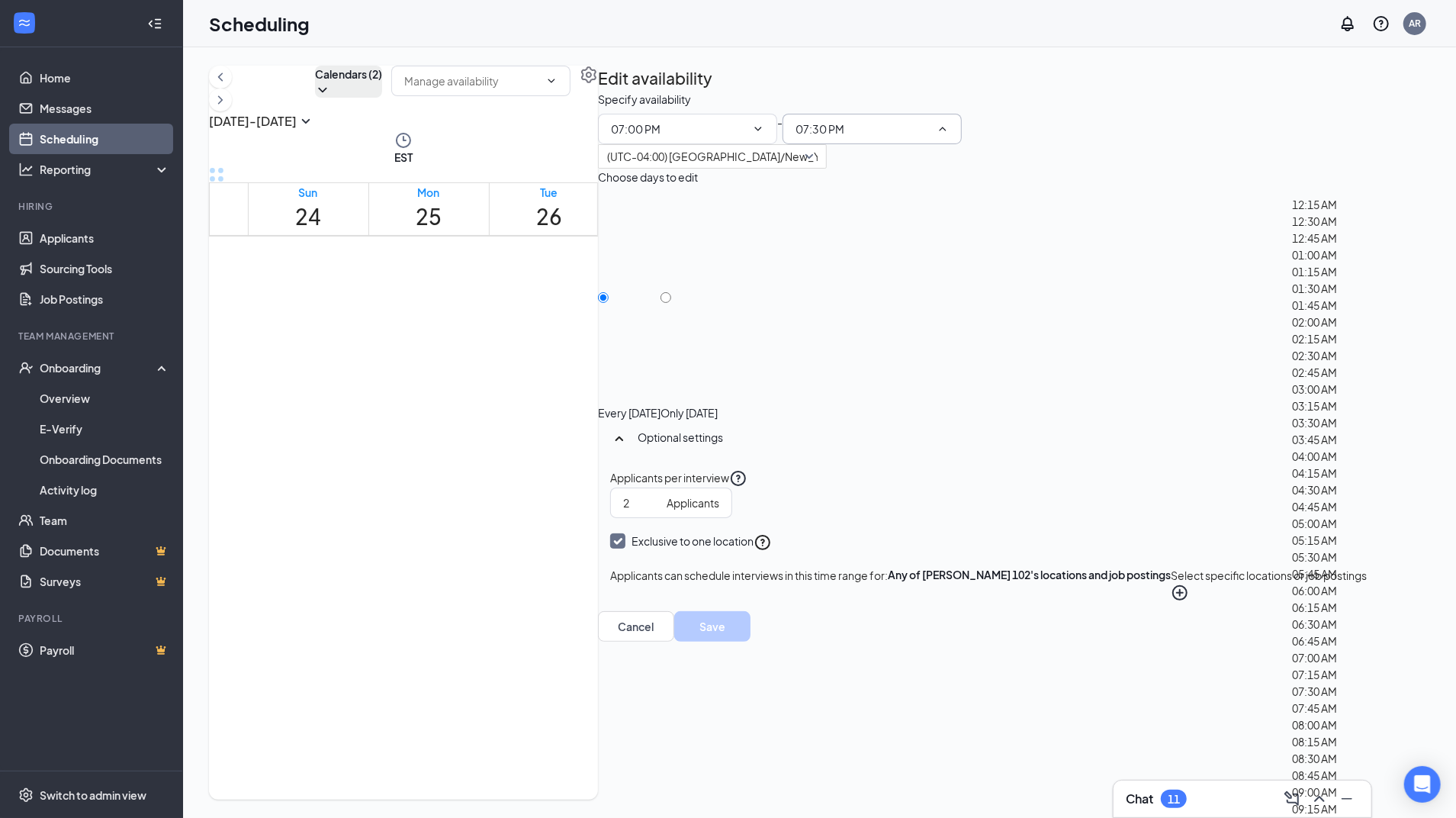
scroll to position [2597, 0]
type input "07:45 PM"
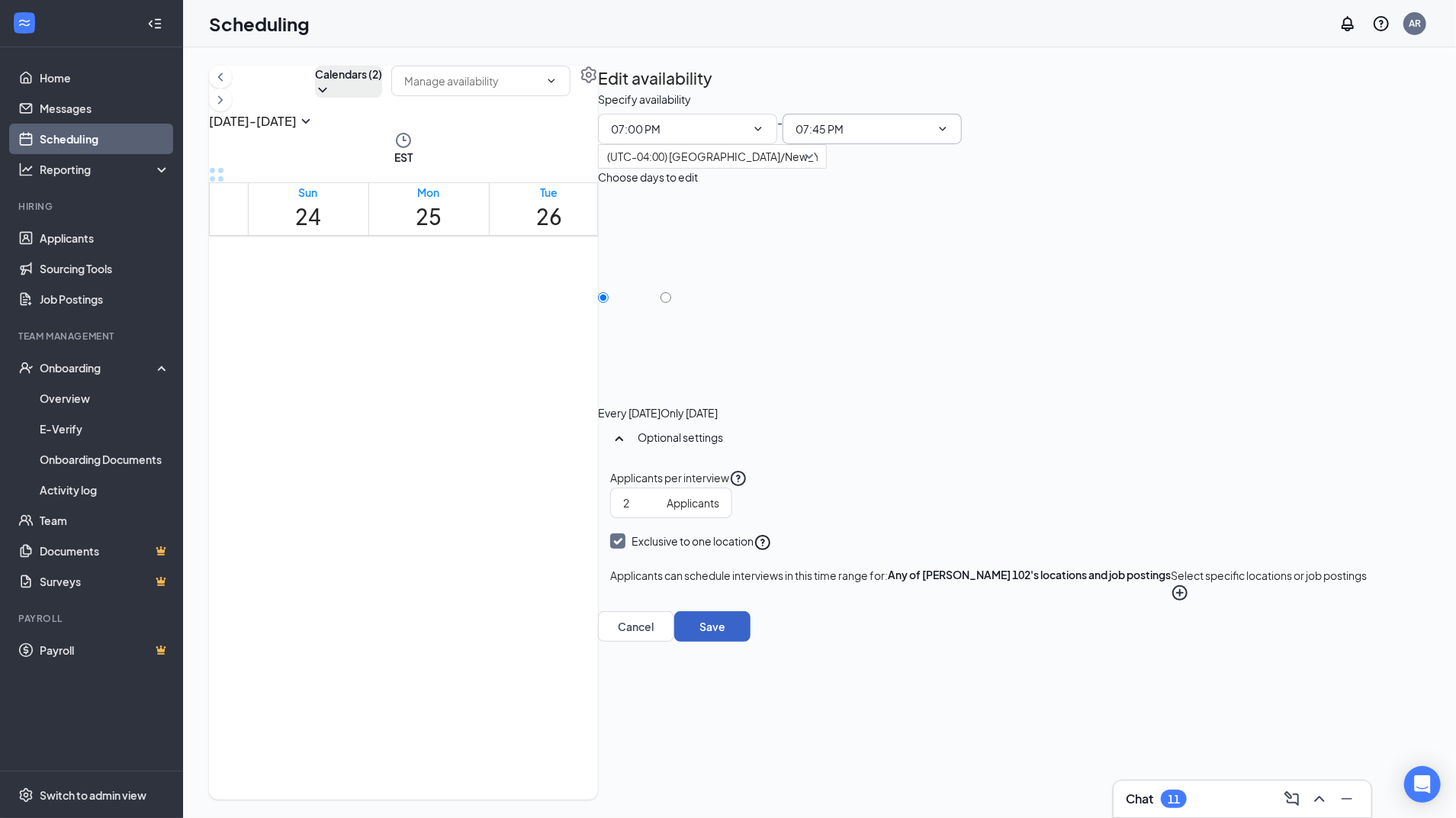
click at [750, 642] on button "Save" at bounding box center [712, 626] width 77 height 31
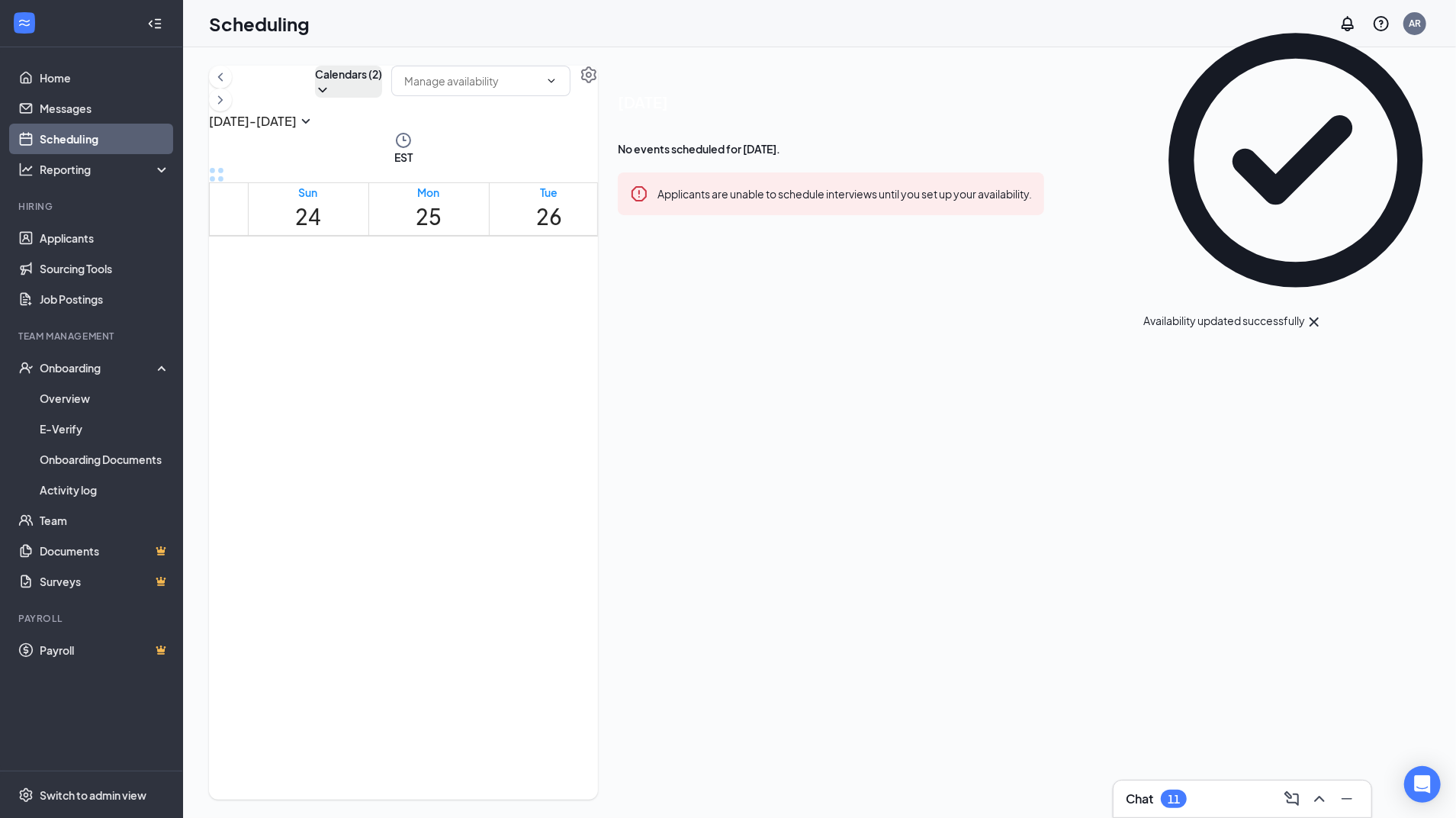
click at [666, 390] on div at bounding box center [666, 397] width 0 height 14
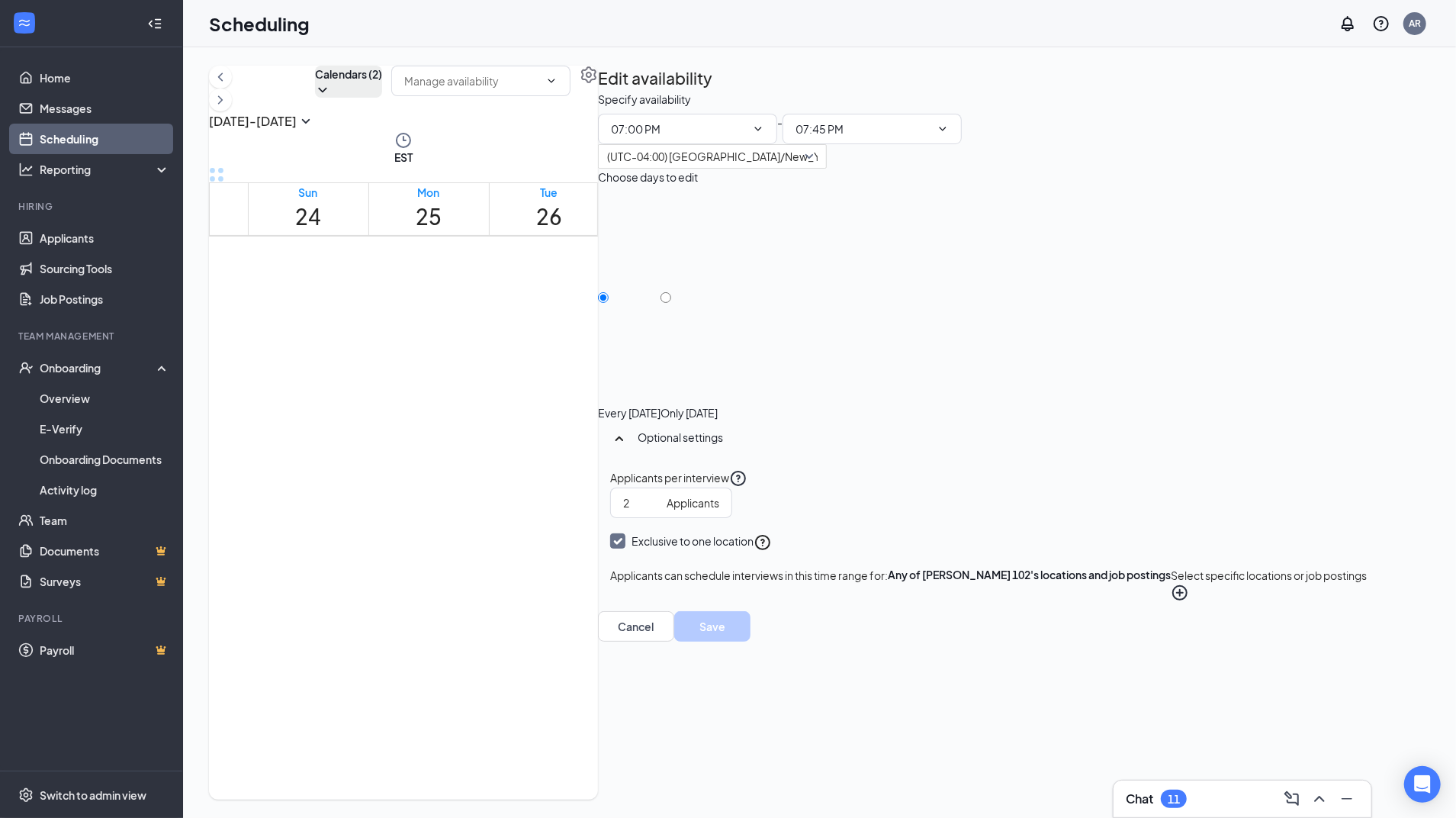
click at [907, 390] on div at bounding box center [907, 397] width 0 height 14
click at [948, 135] on icon "ChevronDown" at bounding box center [943, 129] width 12 height 12
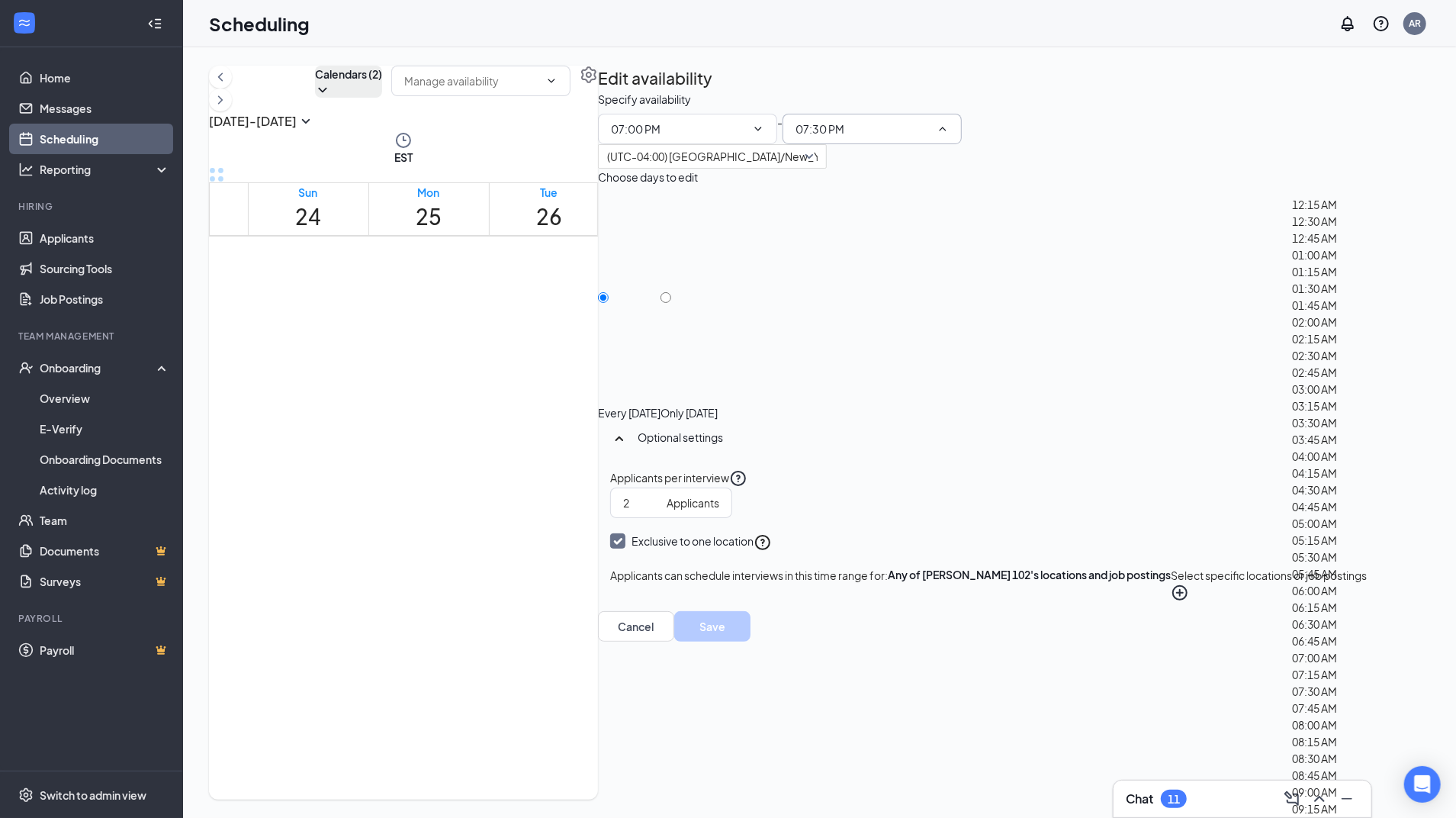
scroll to position [2600, 0]
type input "07:45 PM"
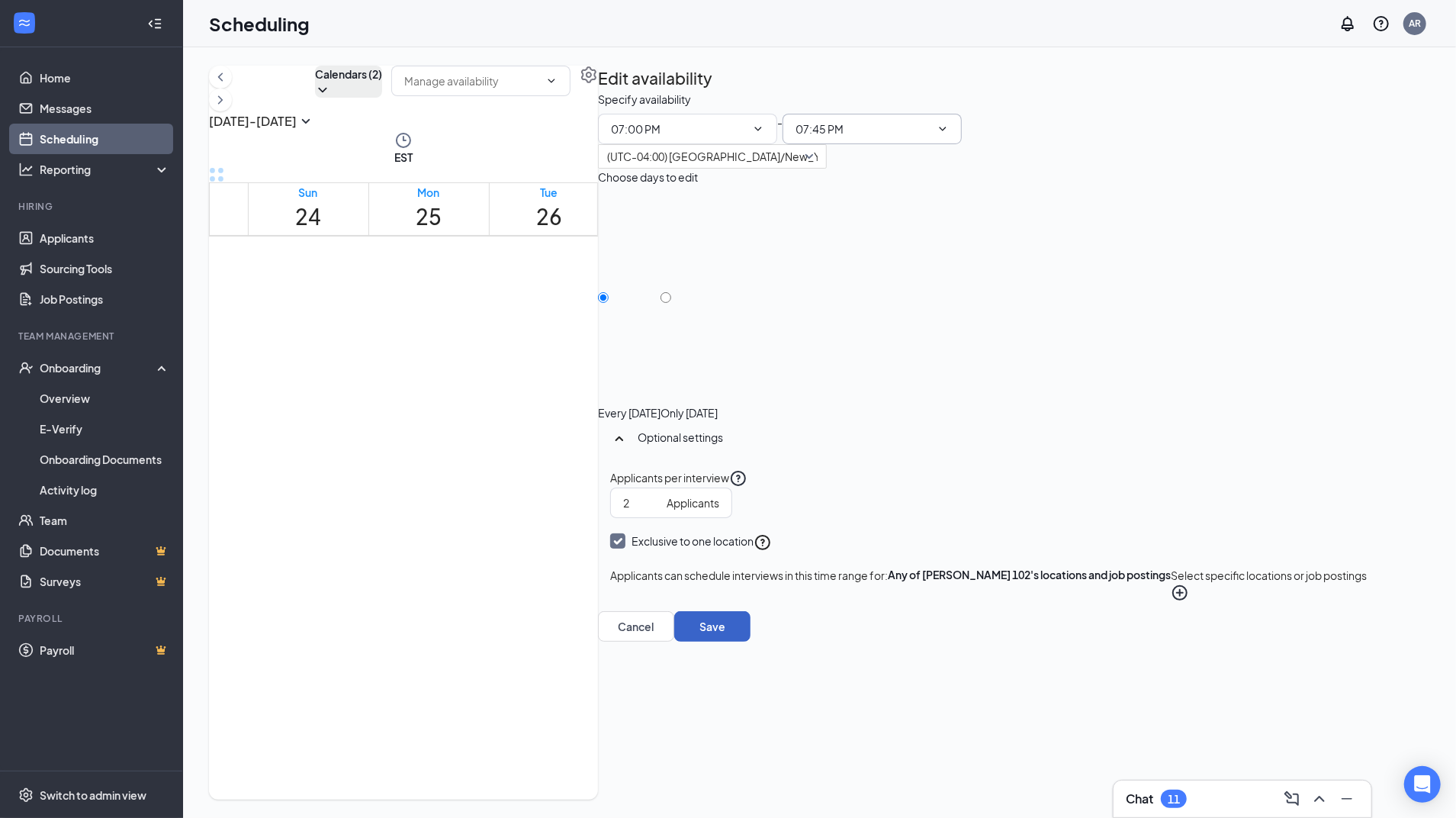
click at [750, 642] on button "Save" at bounding box center [712, 626] width 77 height 31
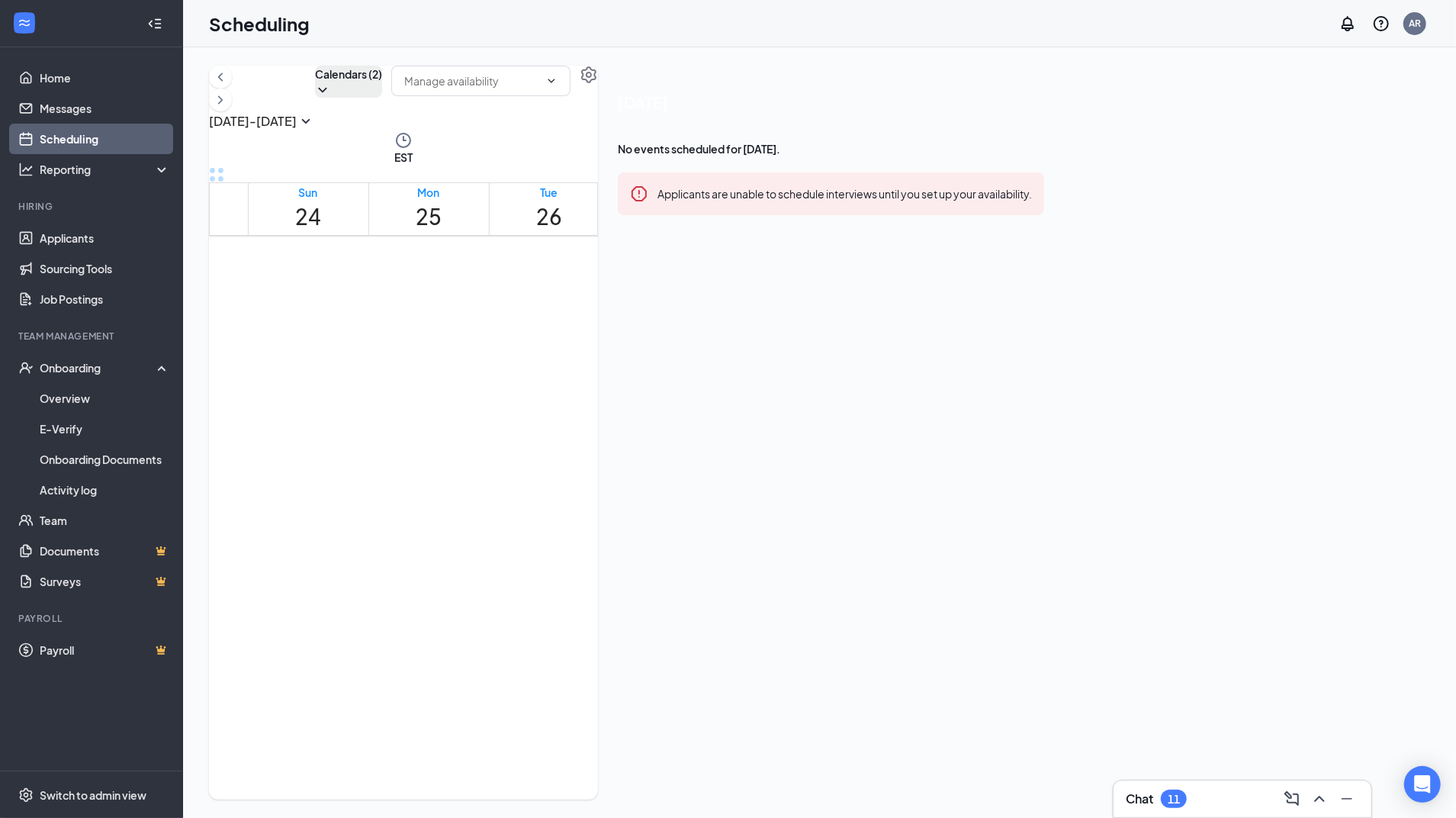
scroll to position [1741, 0]
click at [1349, 804] on icon "Minimize" at bounding box center [1347, 799] width 18 height 18
click at [232, 107] on button at bounding box center [220, 99] width 22 height 22
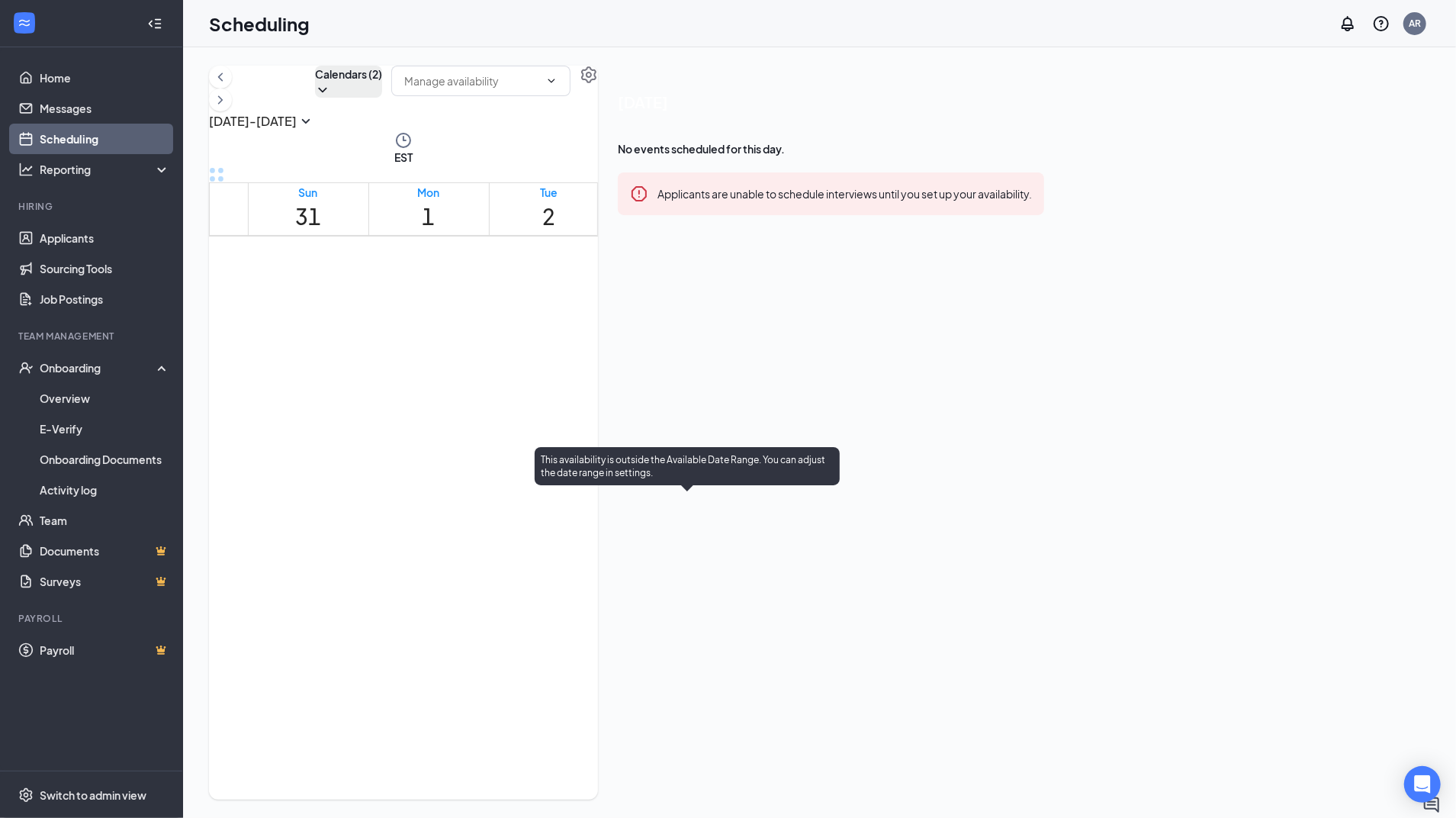
click at [666, 548] on div at bounding box center [666, 542] width 0 height 14
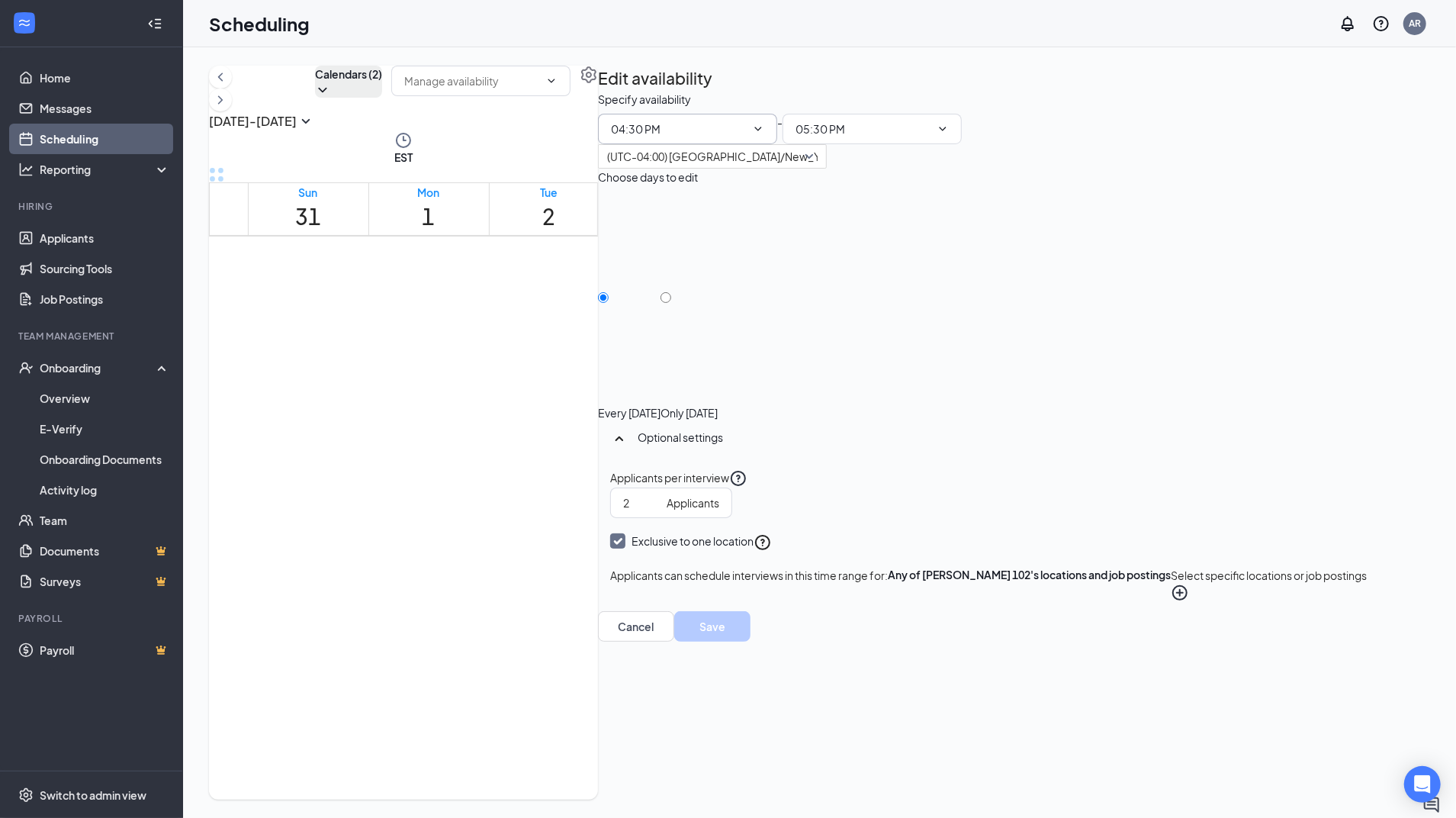
click at [777, 144] on span "04:30 PM" at bounding box center [687, 129] width 179 height 31
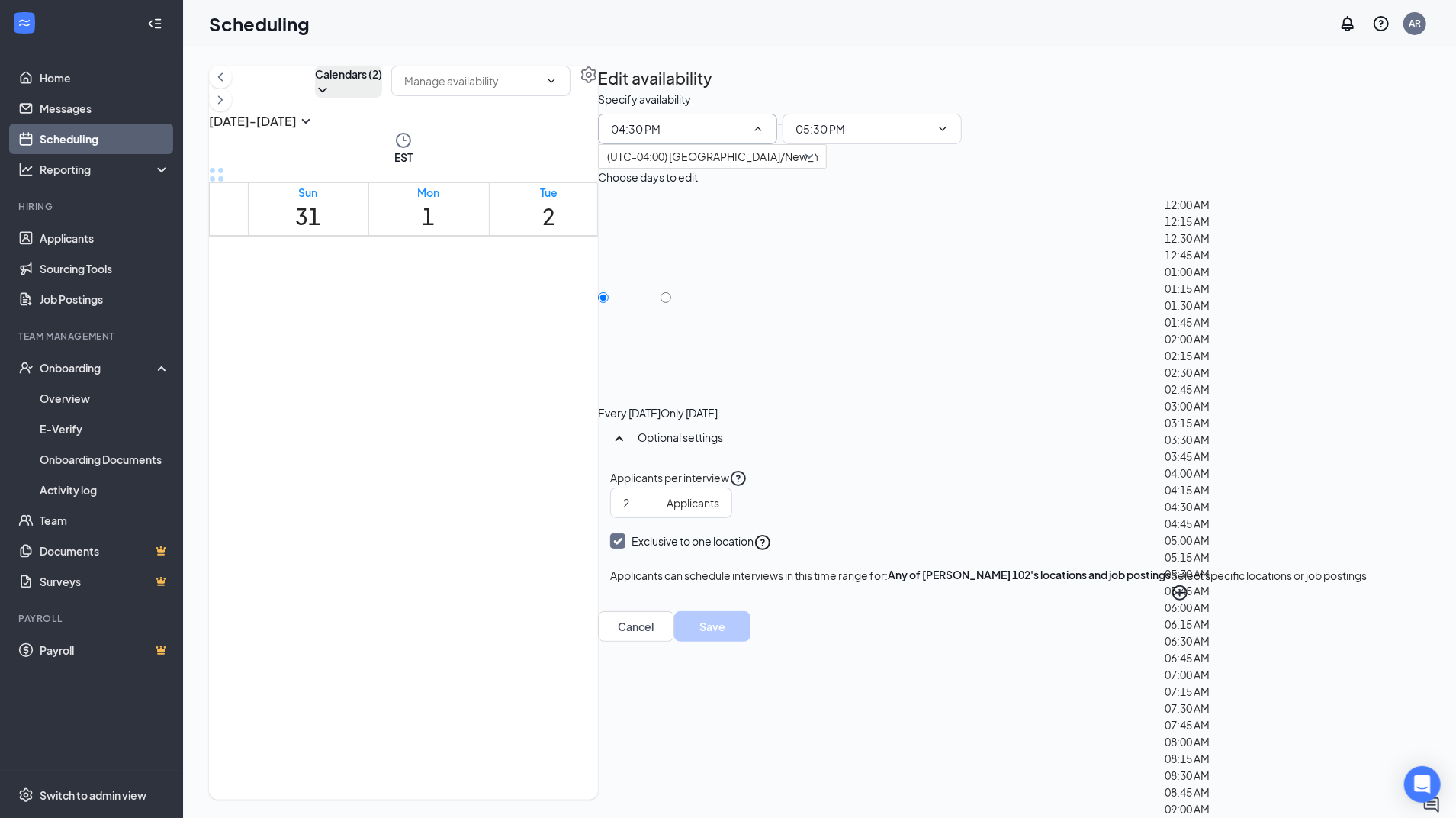
scroll to position [2080, 0]
type input "04:00 PM"
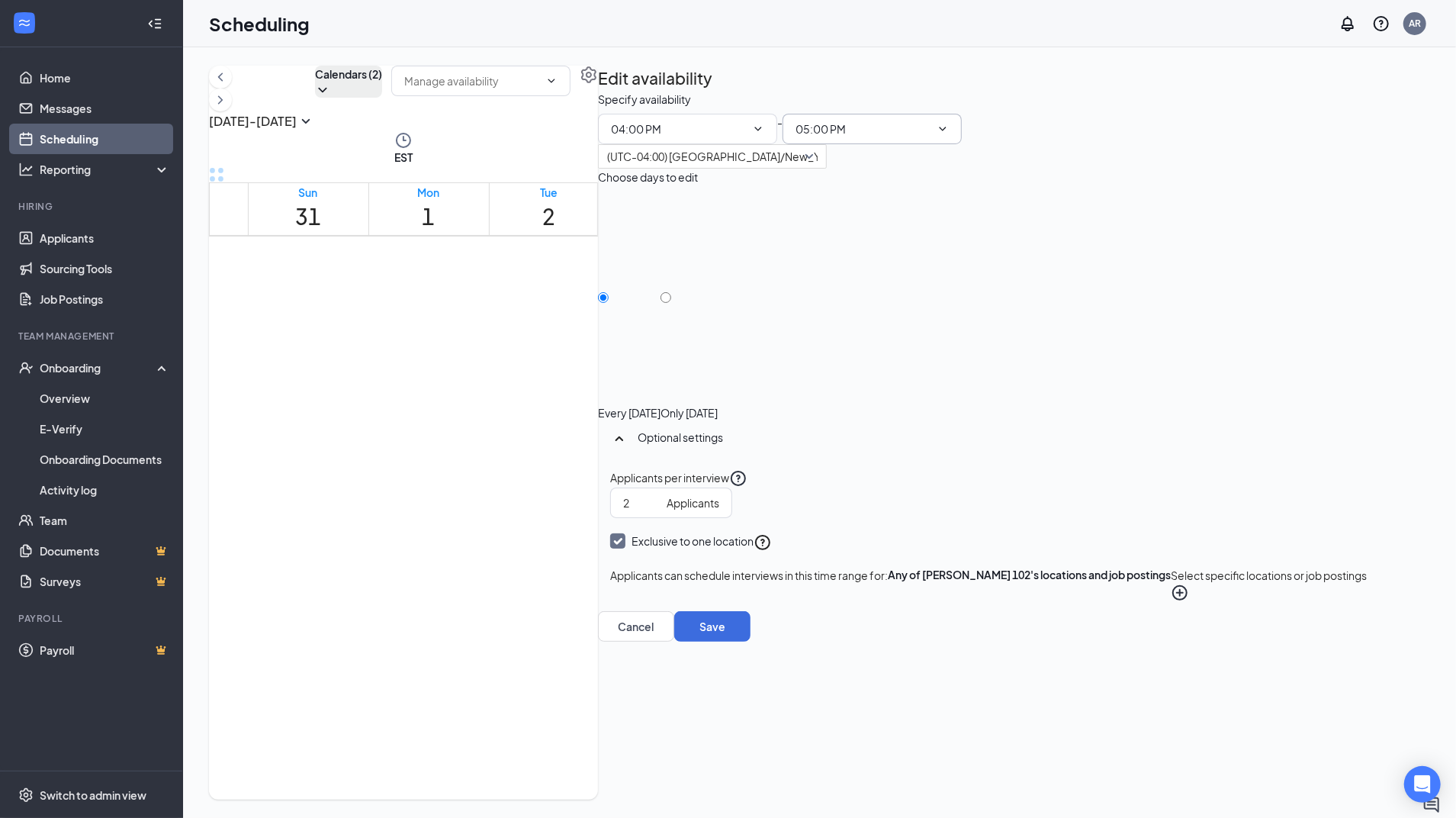
click at [946, 131] on icon "ChevronDown" at bounding box center [943, 128] width 7 height 4
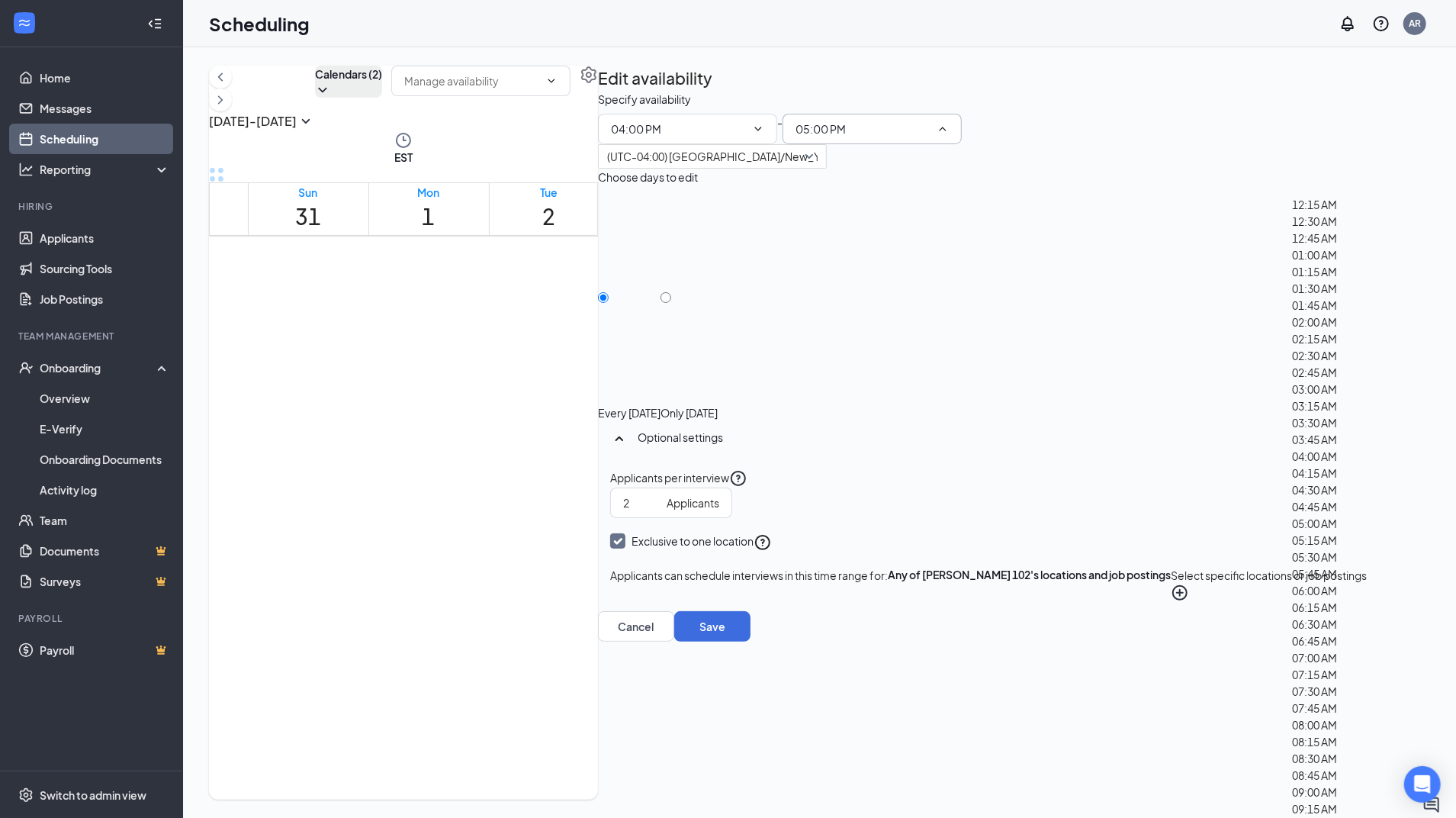
scroll to position [2331, 0]
type input "05:30 PM"
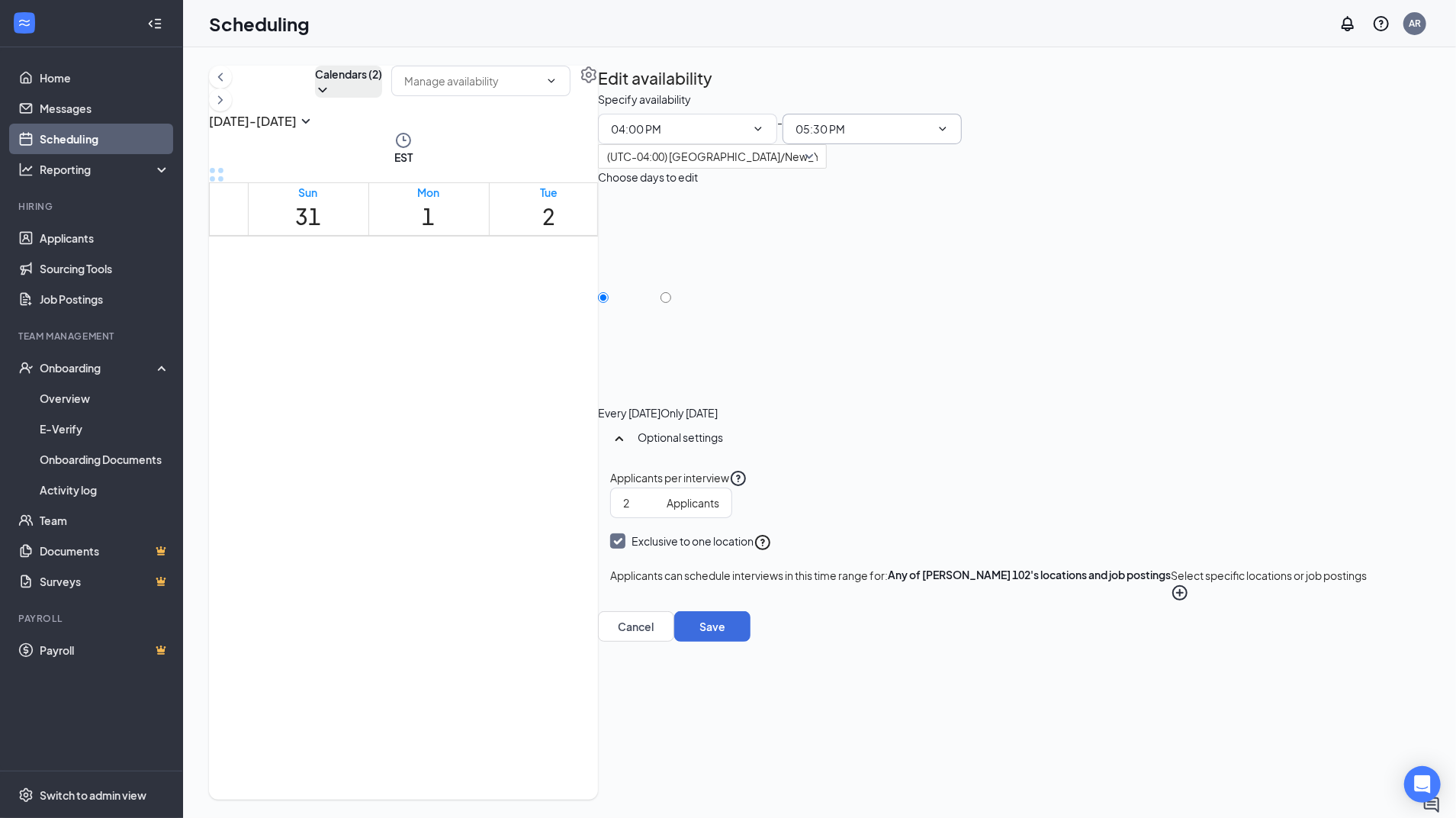
click at [1322, 107] on div "Specify availability" at bounding box center [988, 99] width 781 height 17
click at [750, 642] on button "Save" at bounding box center [712, 626] width 77 height 31
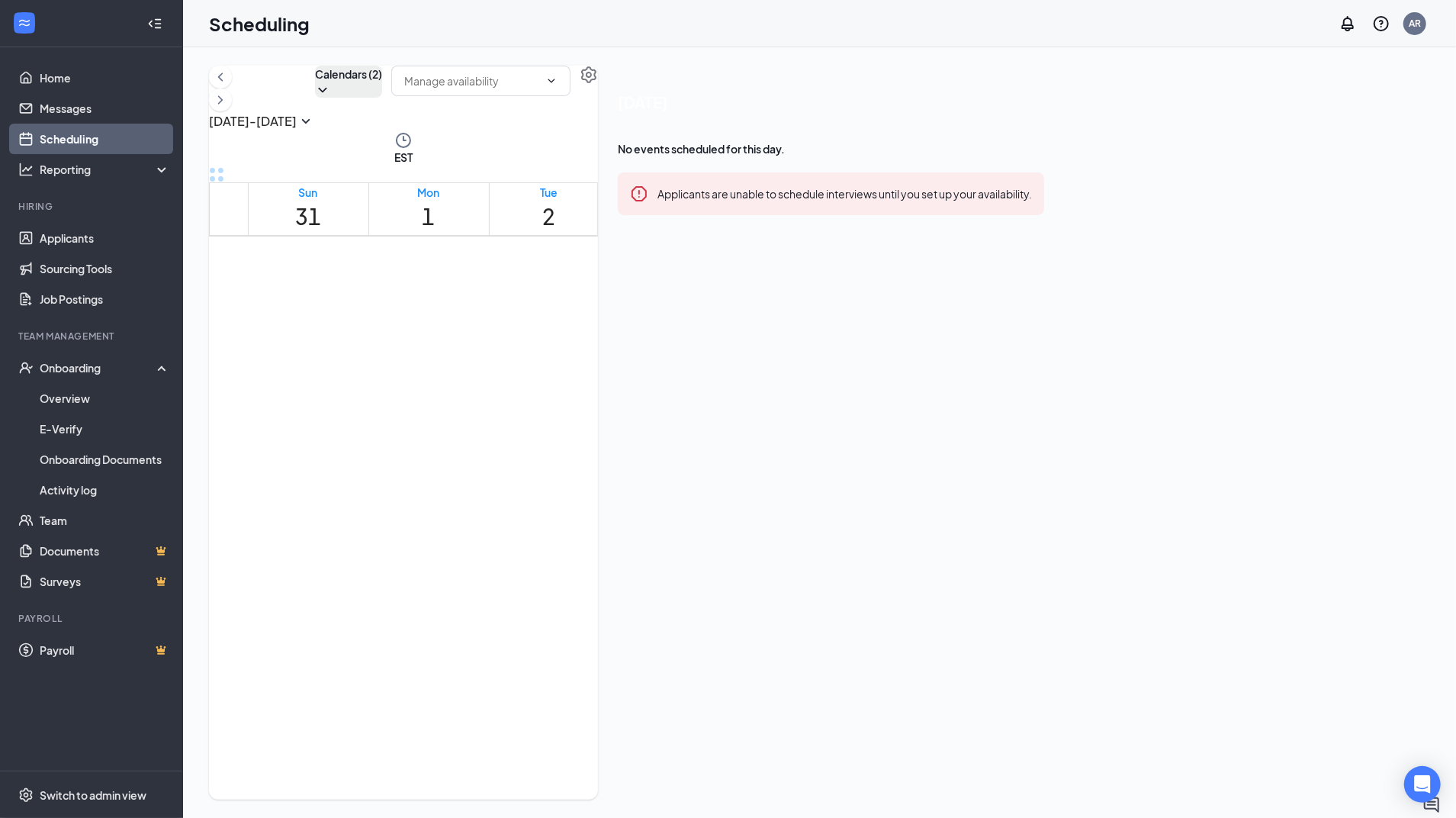
scroll to position [1701, 0]
click at [425, 391] on div at bounding box center [425, 398] width 0 height 14
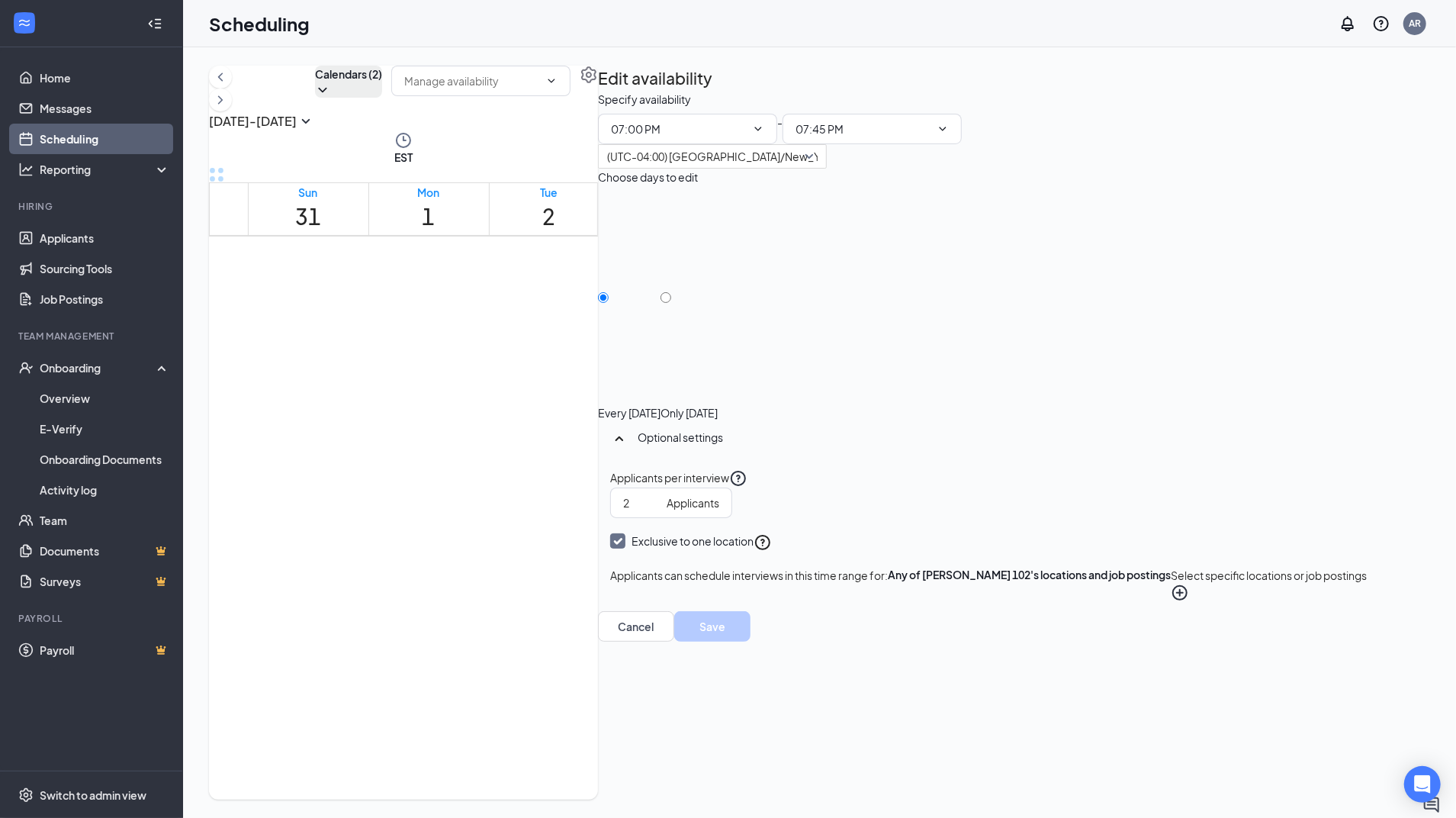
scroll to position [1376, 0]
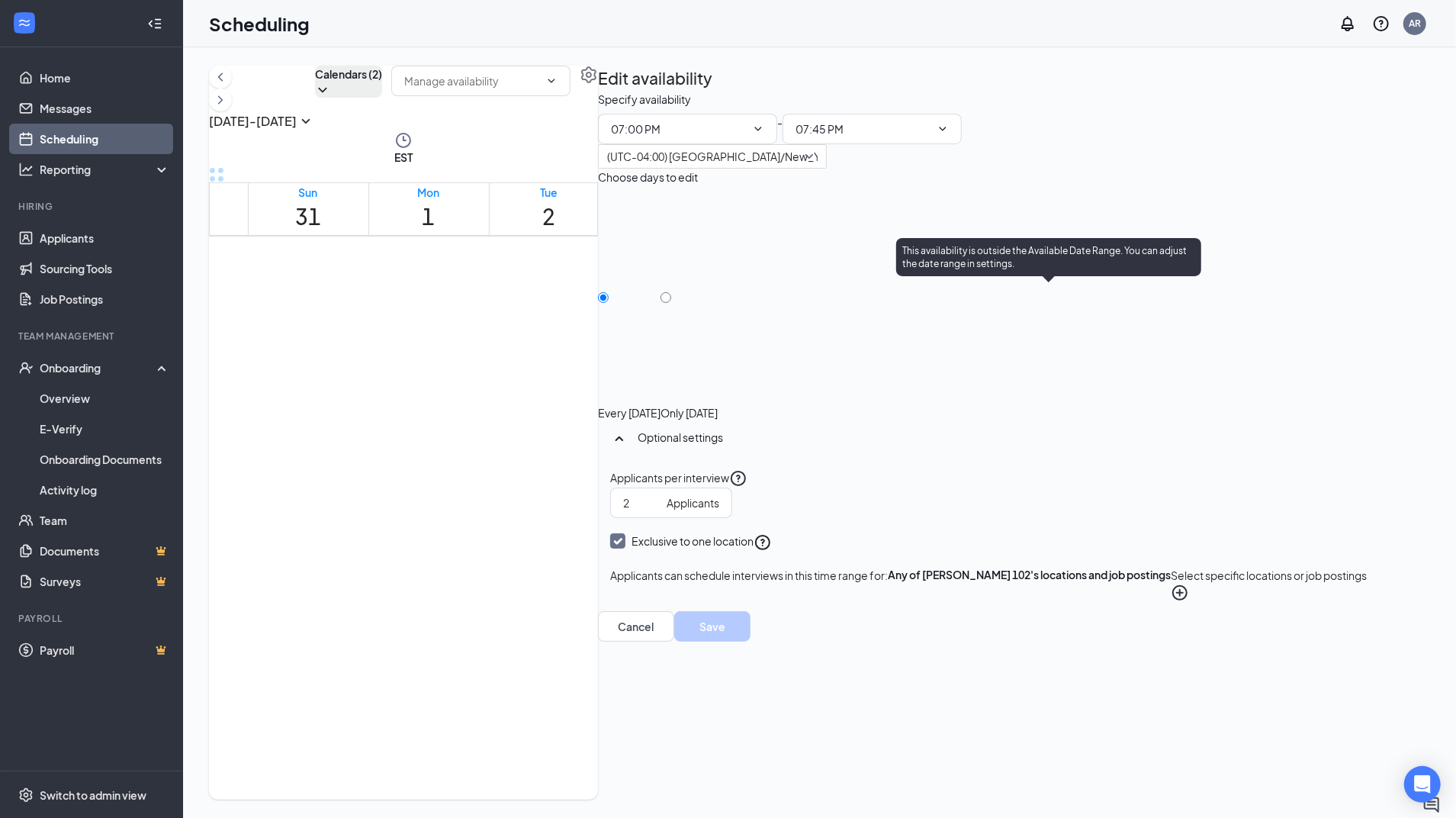
click at [1028, 340] on div at bounding box center [1028, 332] width 0 height 14
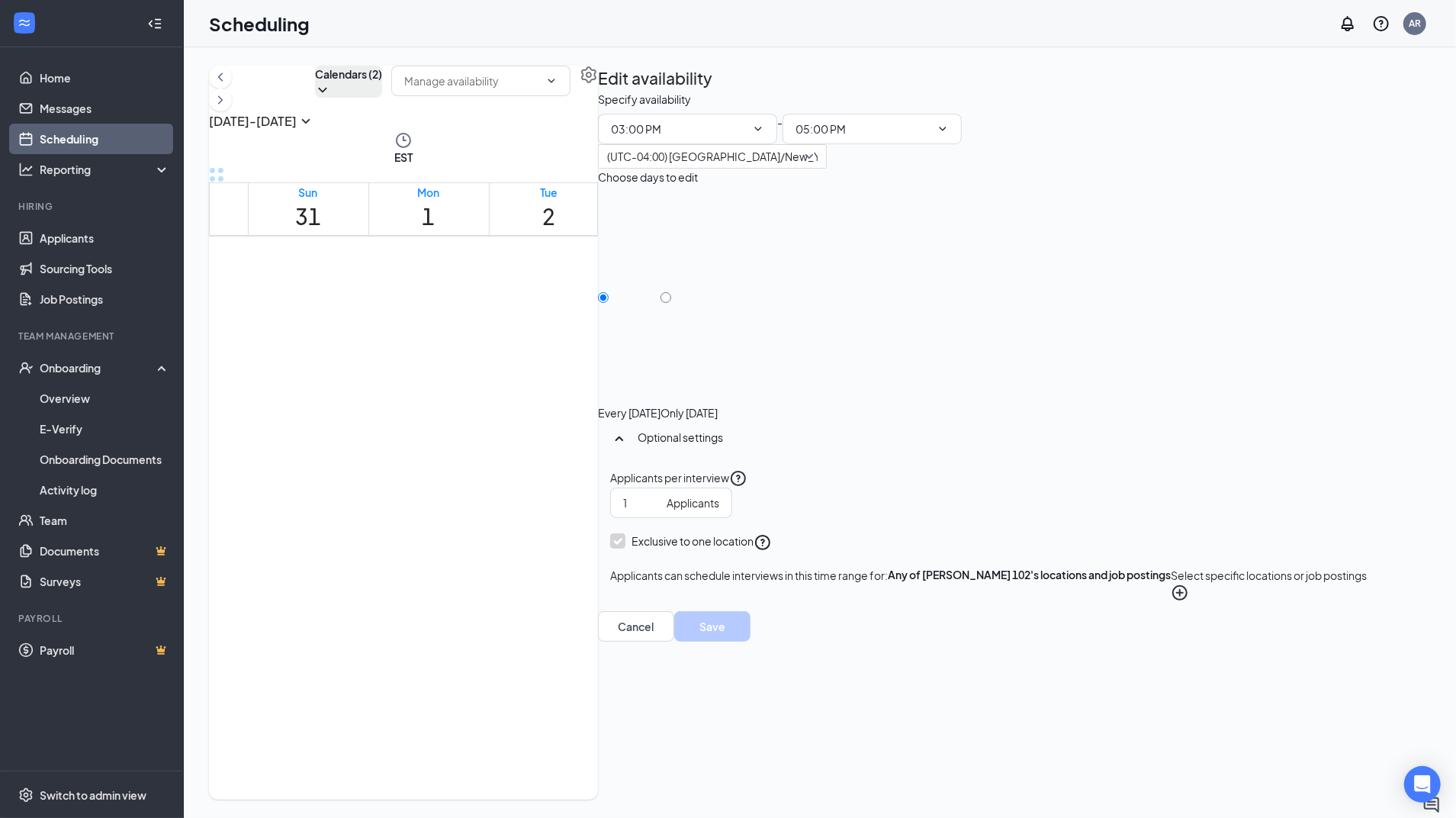
scroll to position [834, 0]
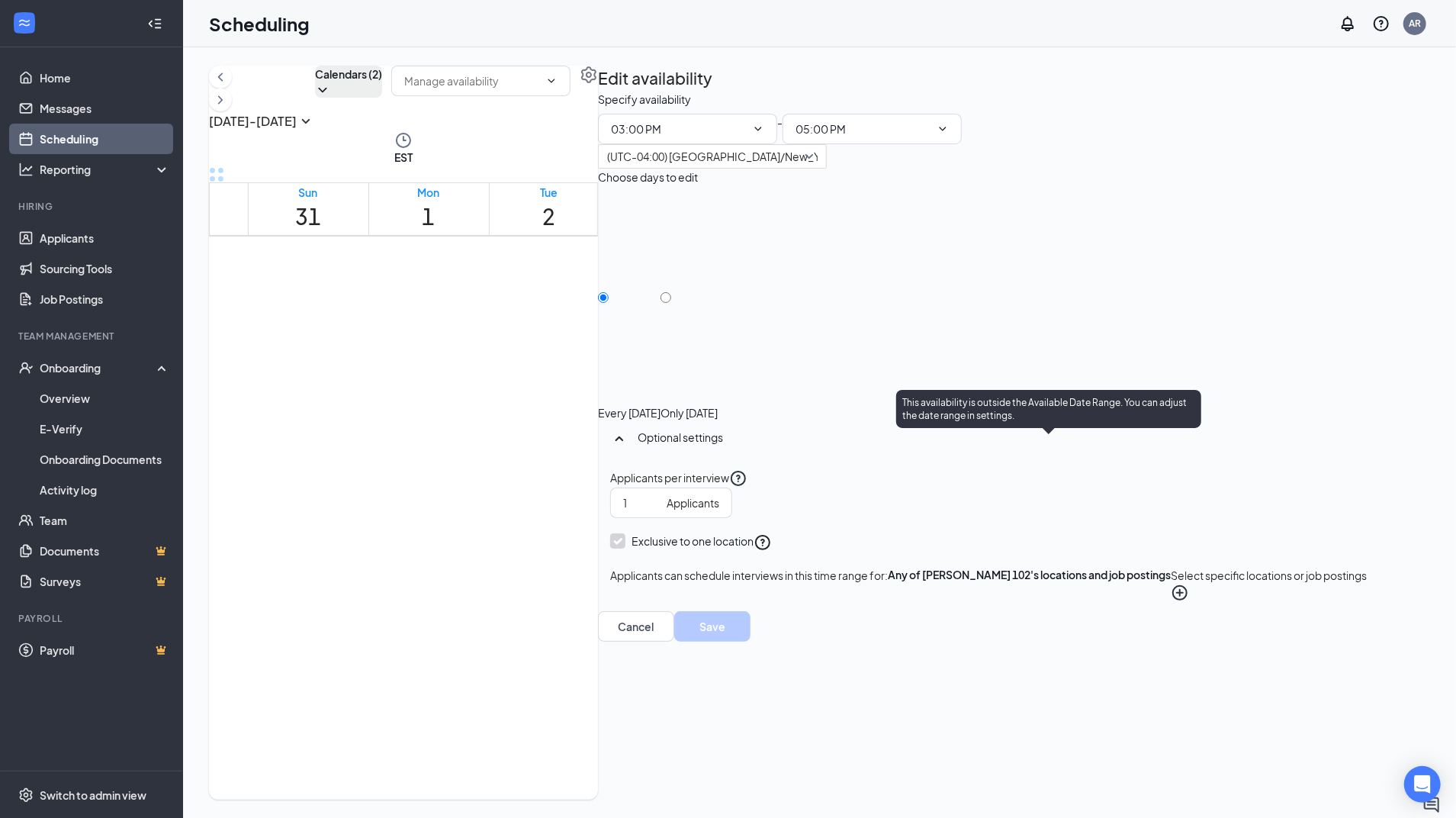
click at [1028, 478] on div "Wendys 102" at bounding box center [1000, 484] width 52 height 14
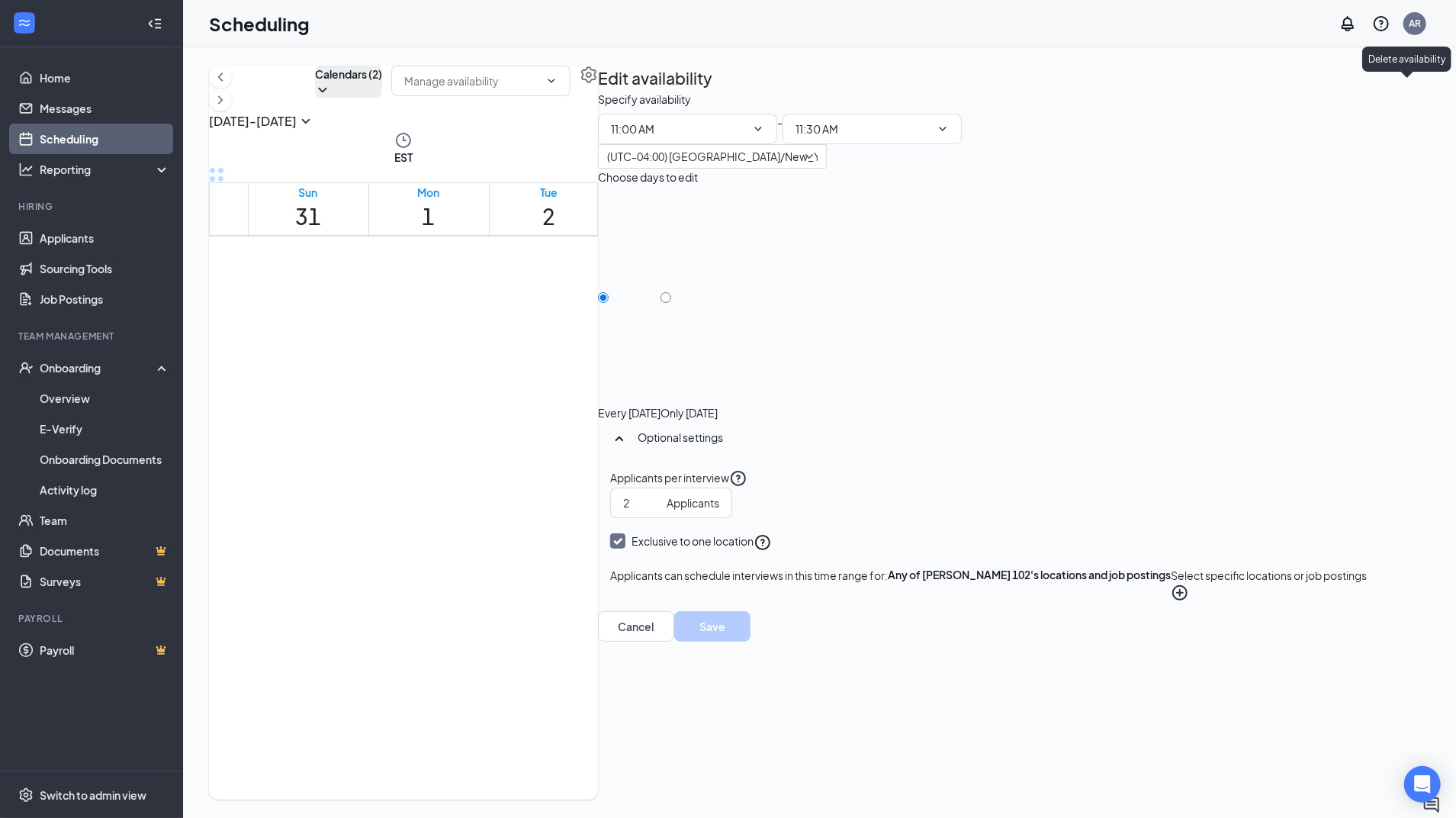
click at [614, 92] on icon "TrashOutline" at bounding box center [607, 100] width 13 height 15
radio input "true"
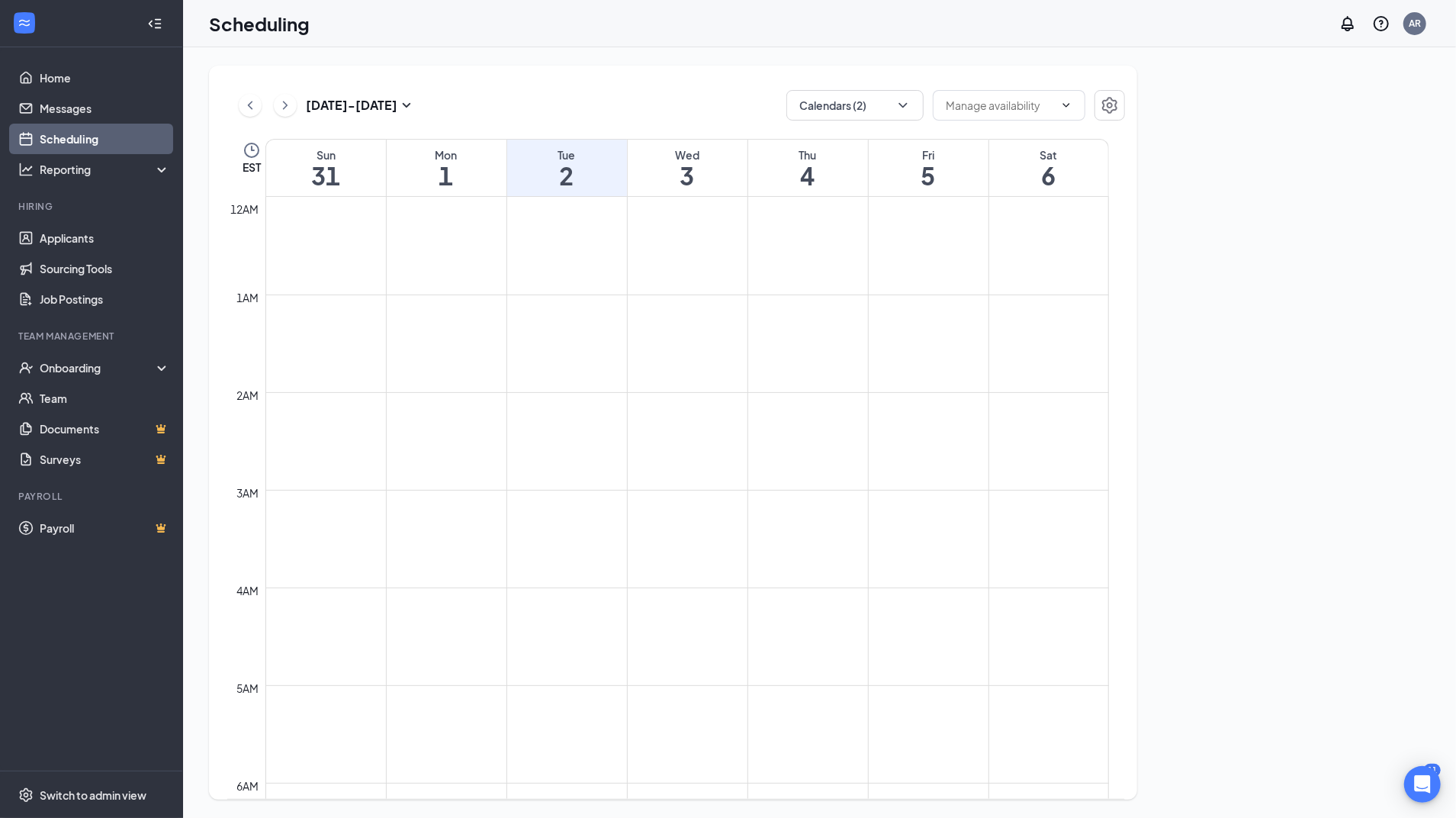
scroll to position [750, 0]
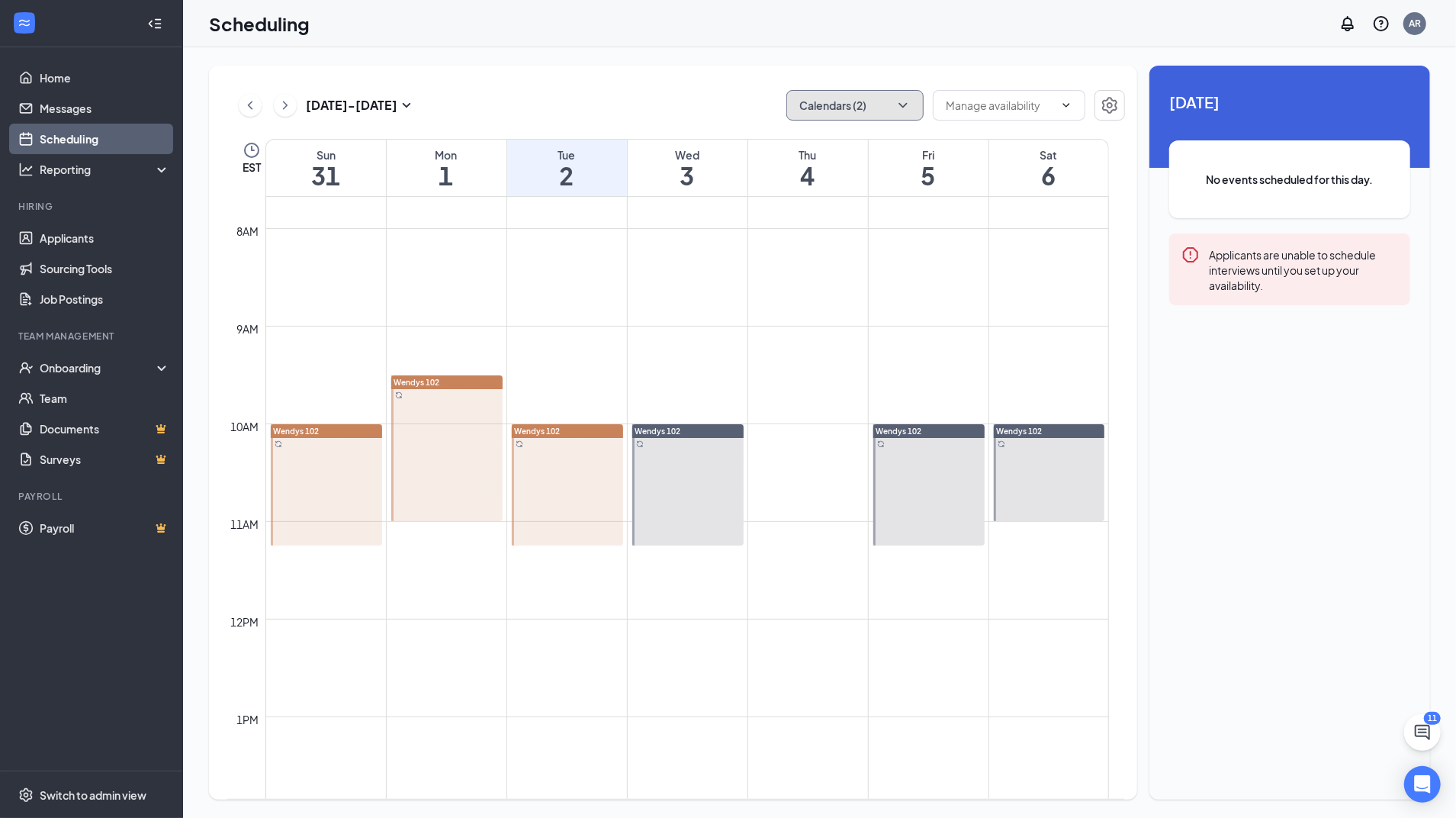
click at [899, 101] on icon "ChevronDown" at bounding box center [903, 105] width 15 height 15
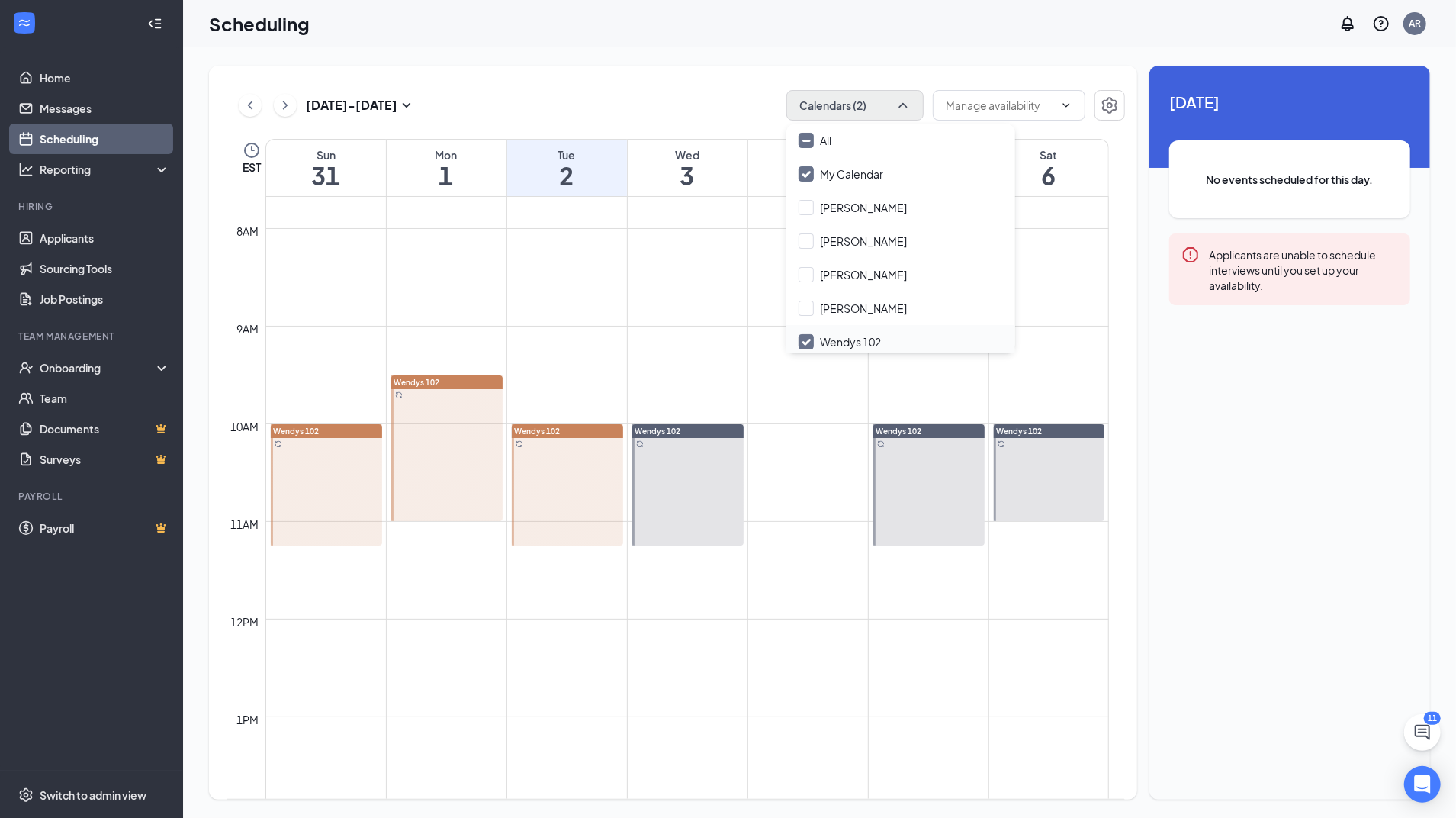
click at [804, 339] on input "Wendys 102" at bounding box center [839, 341] width 82 height 15
checkbox input "false"
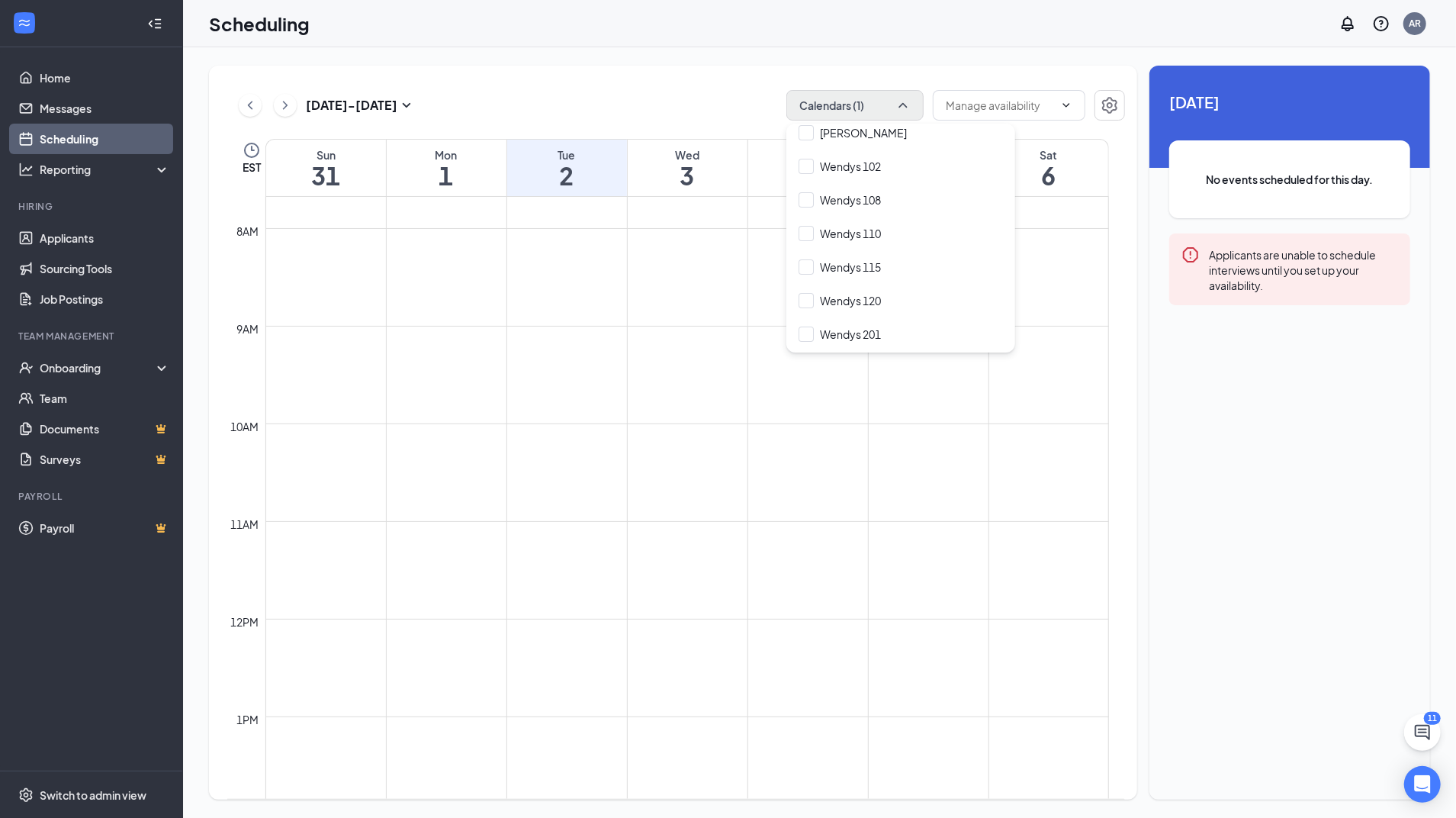
scroll to position [187, 0]
click at [804, 259] on input "Wendys 115" at bounding box center [839, 255] width 82 height 15
checkbox input "true"
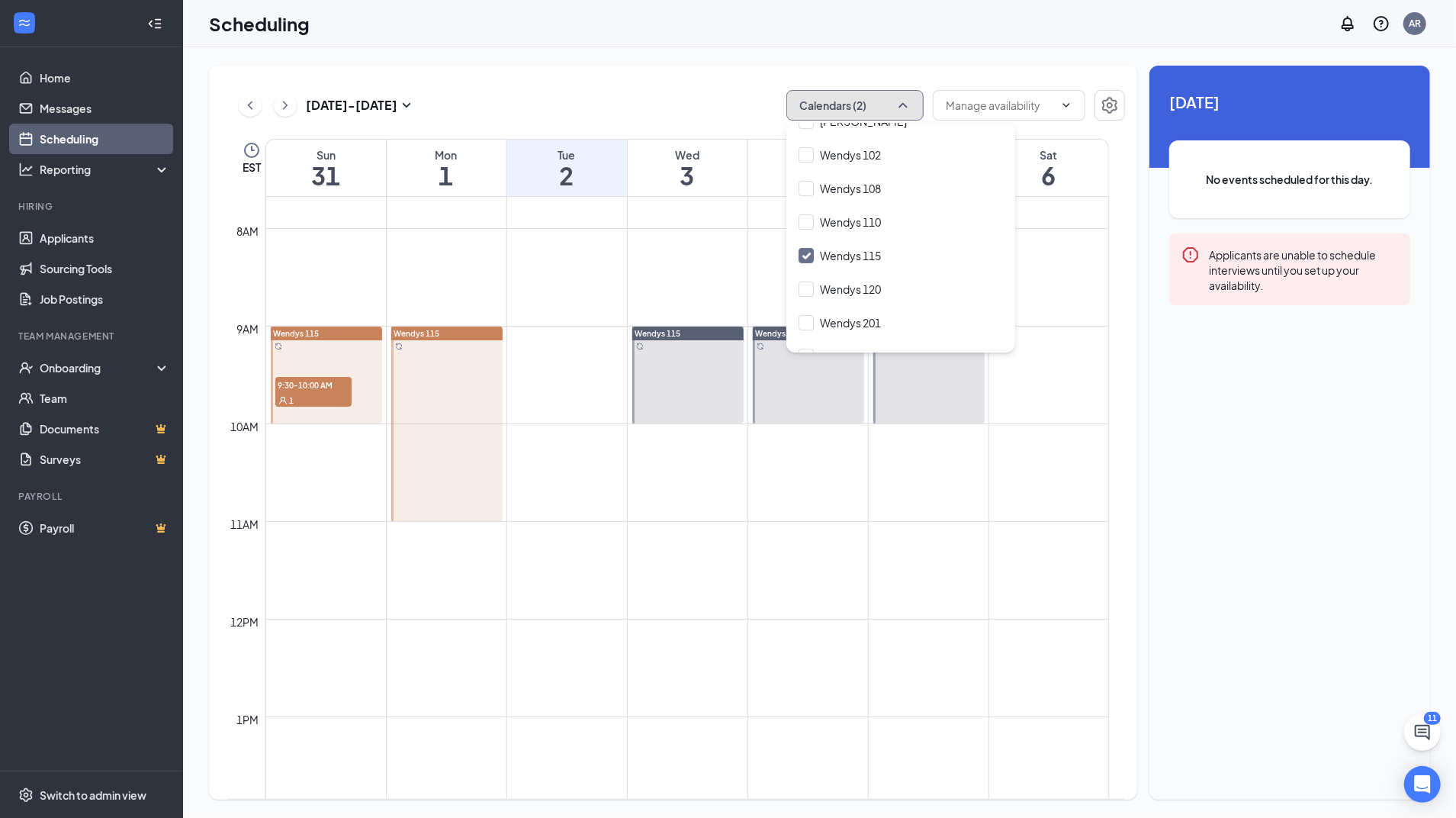
click at [900, 110] on icon "ChevronUp" at bounding box center [903, 105] width 15 height 15
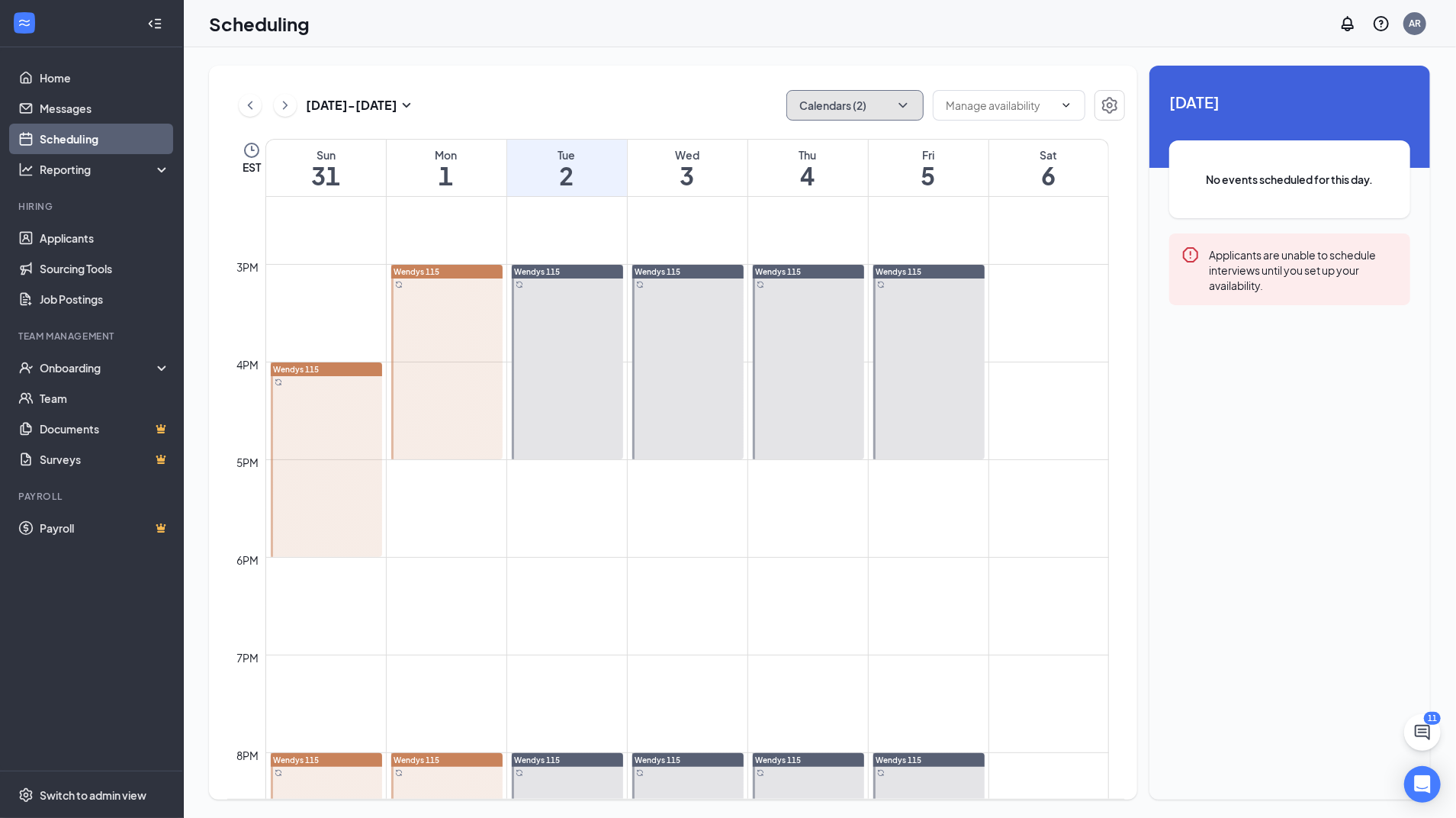
scroll to position [1399, 0]
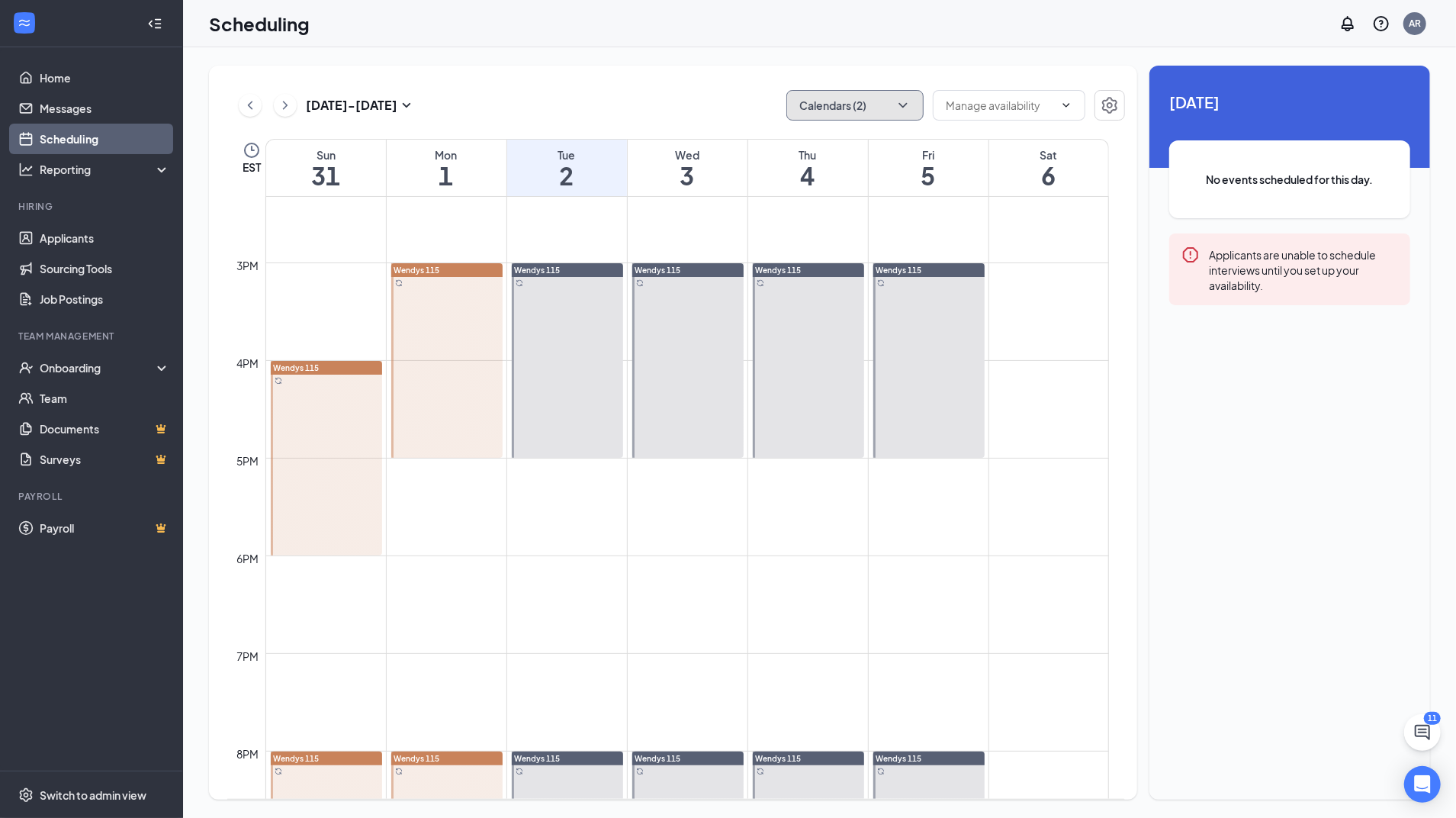
click at [419, 300] on div at bounding box center [447, 360] width 111 height 195
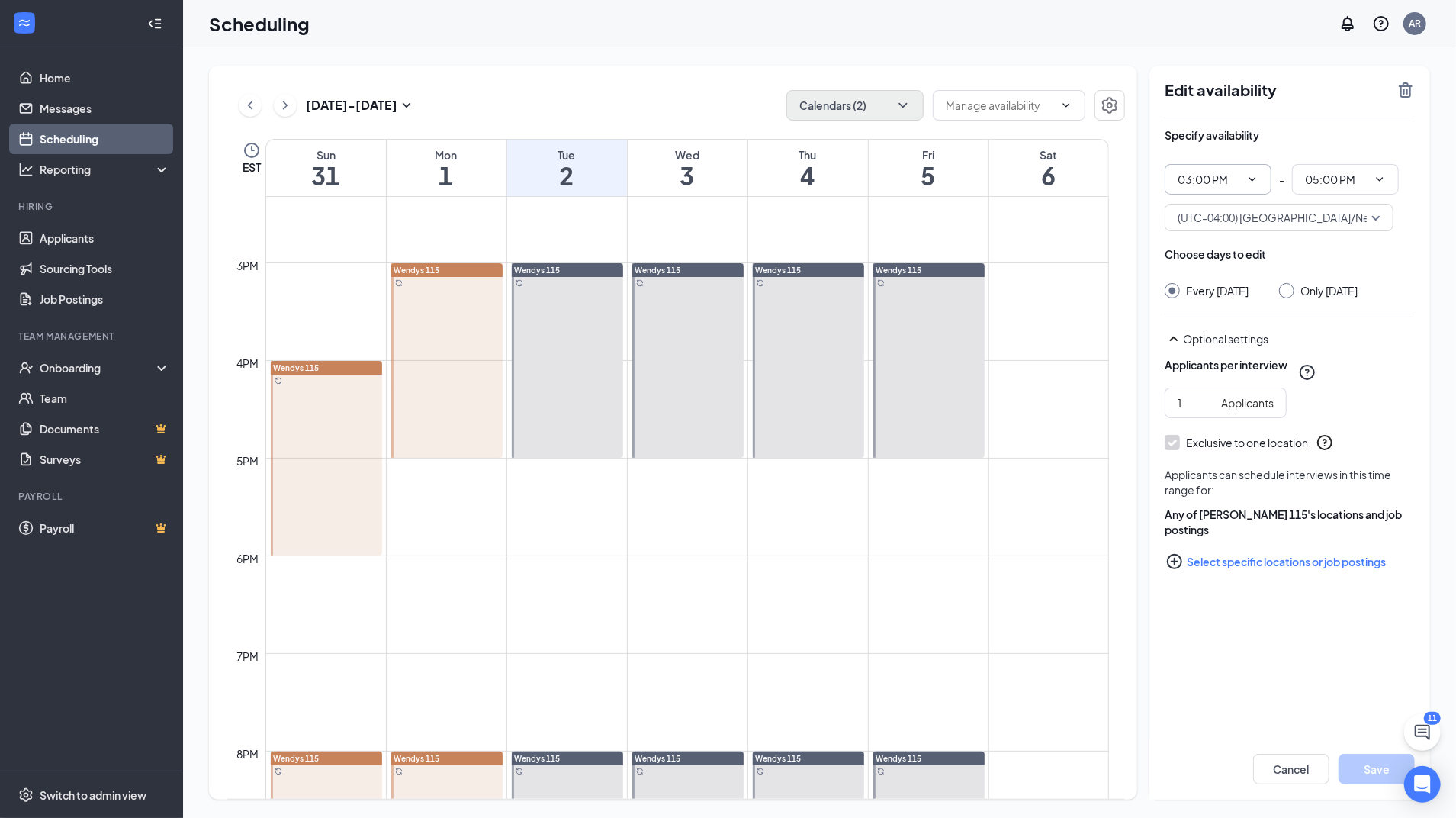
click at [1257, 181] on icon "ChevronDown" at bounding box center [1252, 179] width 12 height 12
click at [1223, 368] on div "04:00 PM" at bounding box center [1217, 362] width 82 height 17
type input "04:00 PM"
click at [1389, 186] on span "06:00 PM" at bounding box center [1345, 179] width 106 height 31
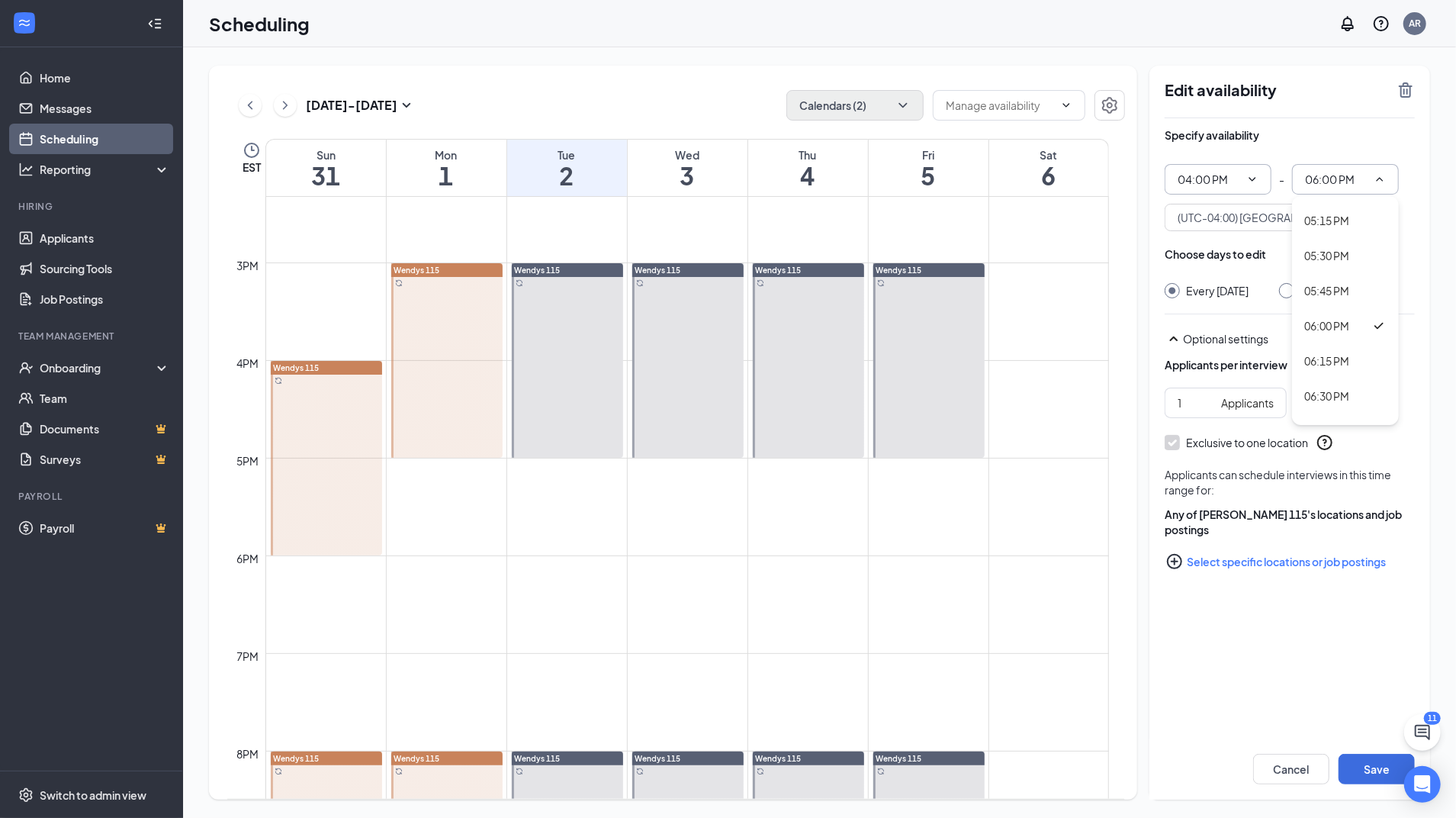
scroll to position [2358, 0]
click at [1373, 216] on div "05:00 PM" at bounding box center [1345, 206] width 106 height 35
type input "05:00 PM"
click at [1380, 754] on button "Save" at bounding box center [1377, 769] width 77 height 31
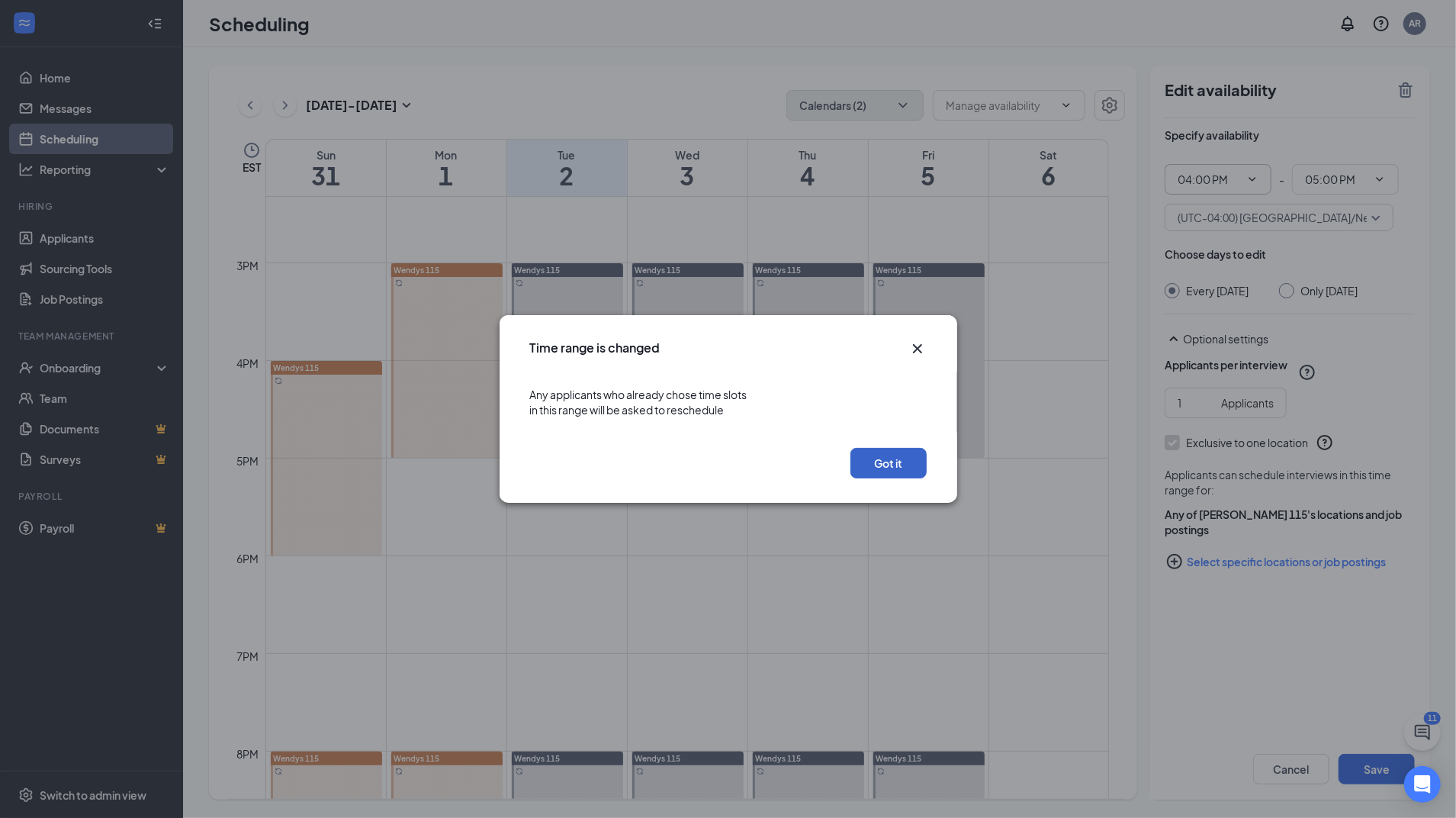
click at [911, 451] on button "Got it" at bounding box center [889, 463] width 77 height 31
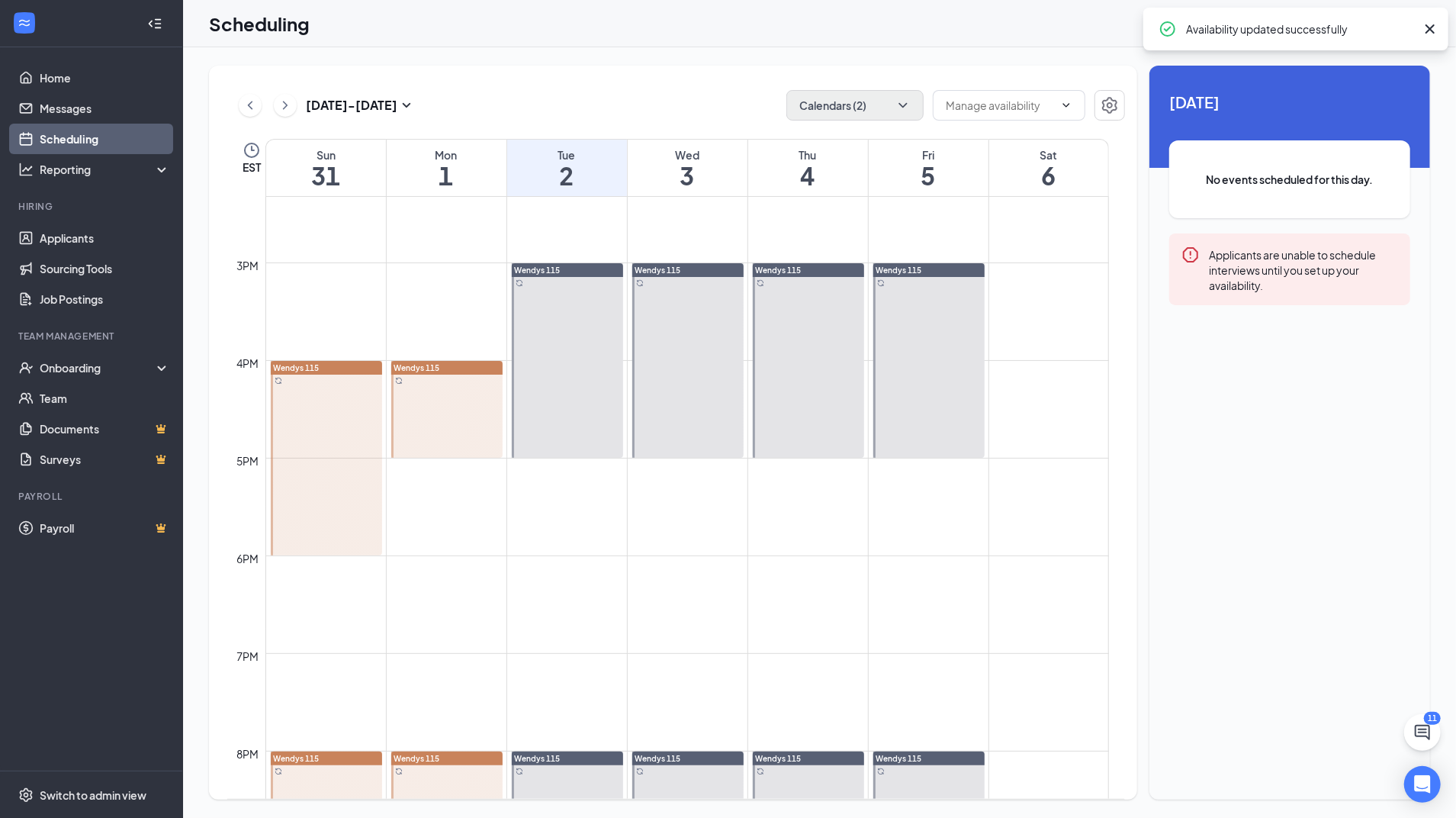
click at [326, 407] on div at bounding box center [326, 459] width 111 height 195
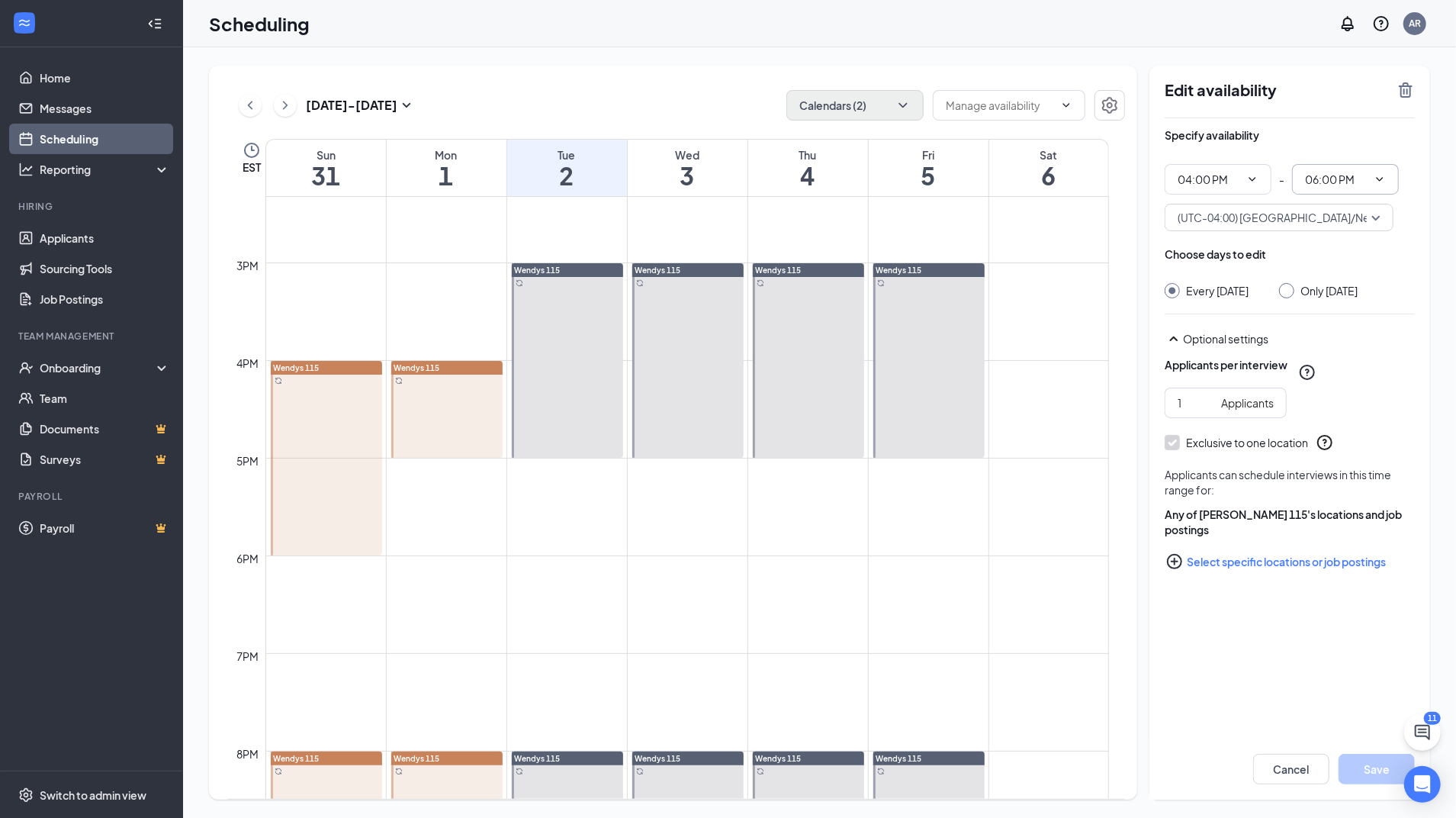
click at [1384, 185] on span "06:00 PM" at bounding box center [1345, 179] width 106 height 31
click at [1369, 315] on div "05:00 PM" at bounding box center [1345, 315] width 82 height 17
type input "05:00 PM"
click at [1369, 769] on button "Save" at bounding box center [1377, 769] width 77 height 31
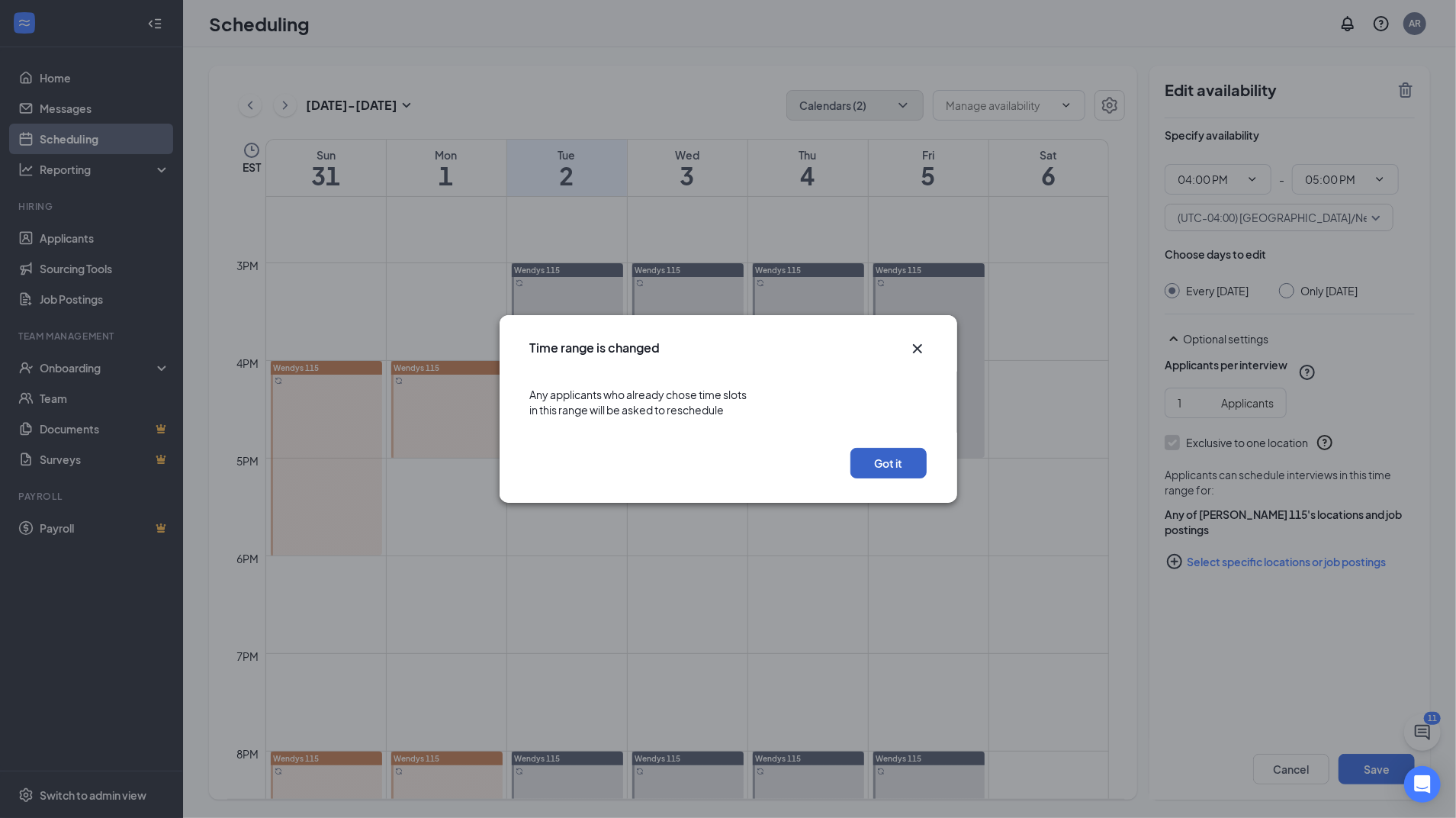
click at [915, 460] on button "Got it" at bounding box center [889, 463] width 77 height 31
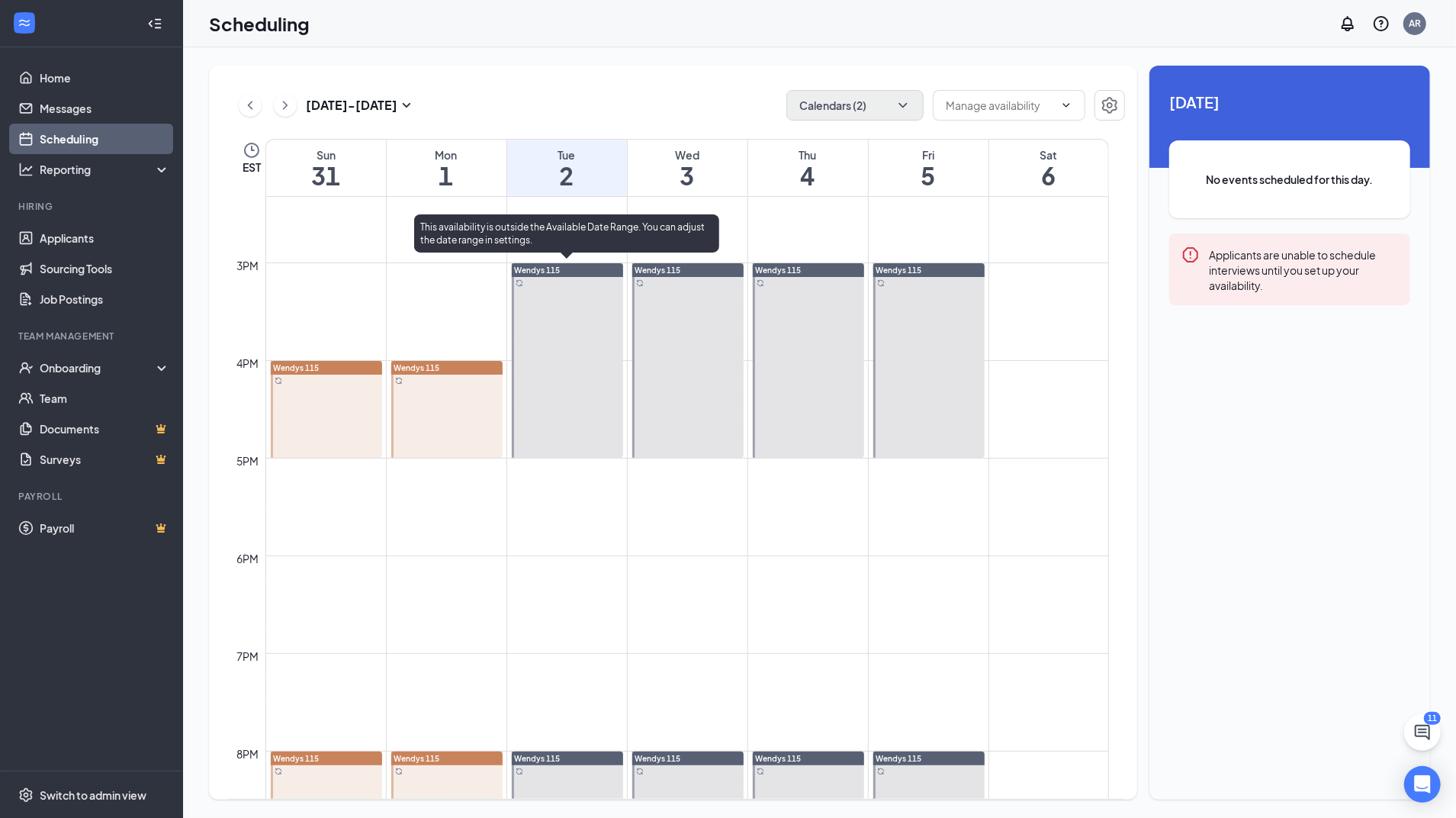
click at [562, 407] on div at bounding box center [567, 360] width 111 height 195
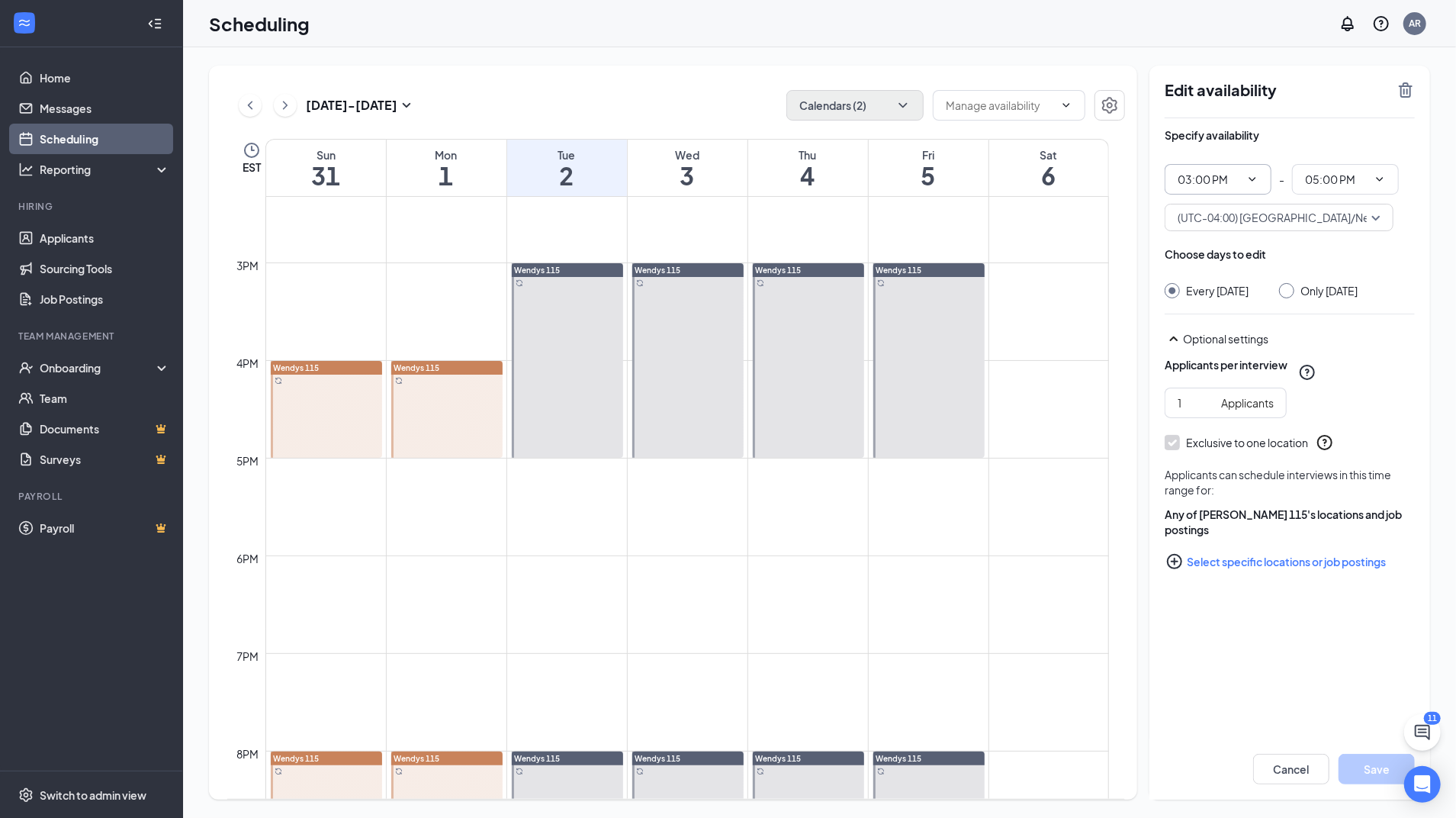
click at [1253, 183] on icon "ChevronDown" at bounding box center [1252, 179] width 12 height 12
click at [1231, 269] on div "04:00 PM" at bounding box center [1218, 260] width 106 height 35
type input "04:00 PM"
type input "06:00 PM"
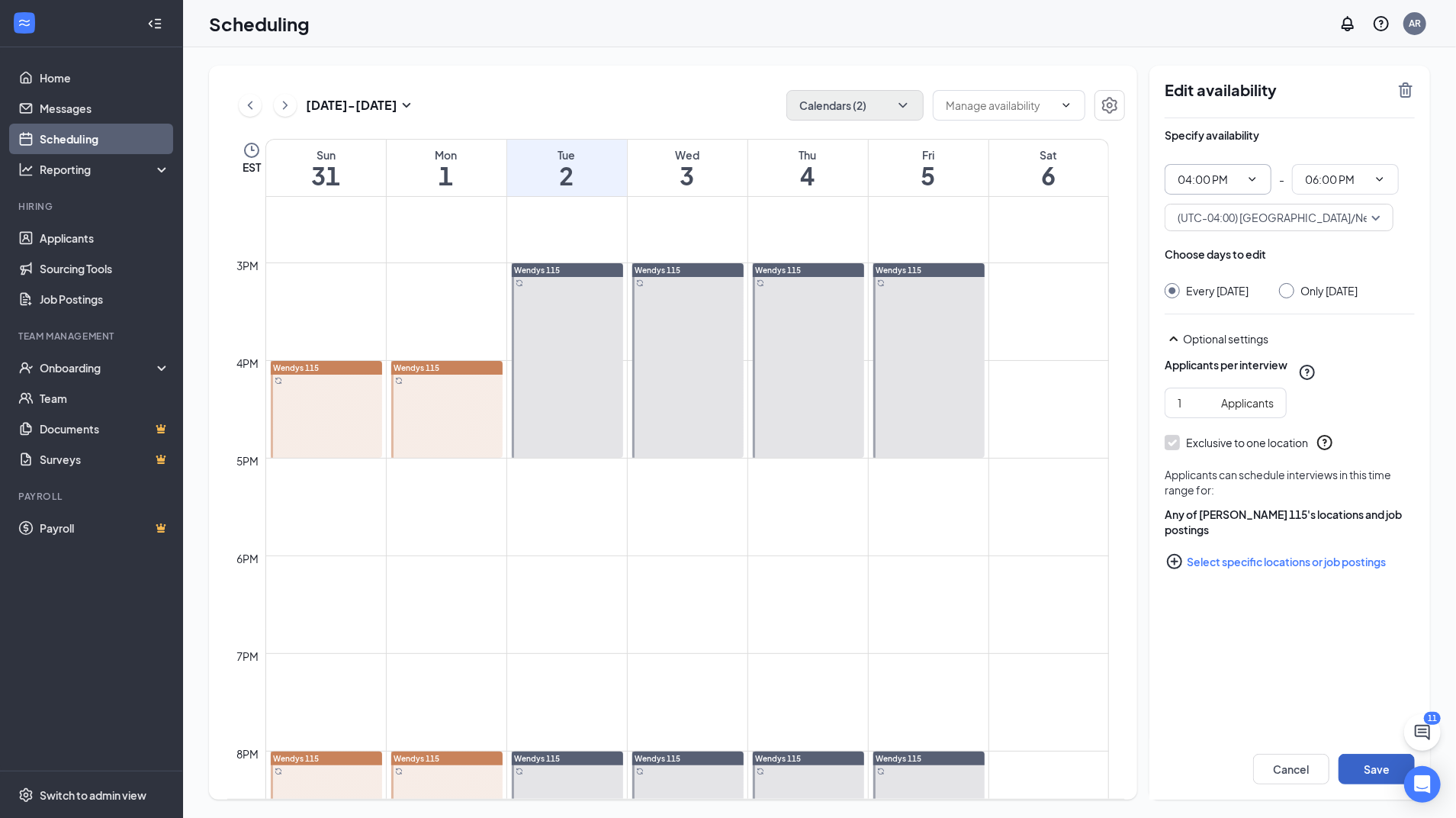
click at [1359, 780] on button "Save" at bounding box center [1377, 769] width 77 height 31
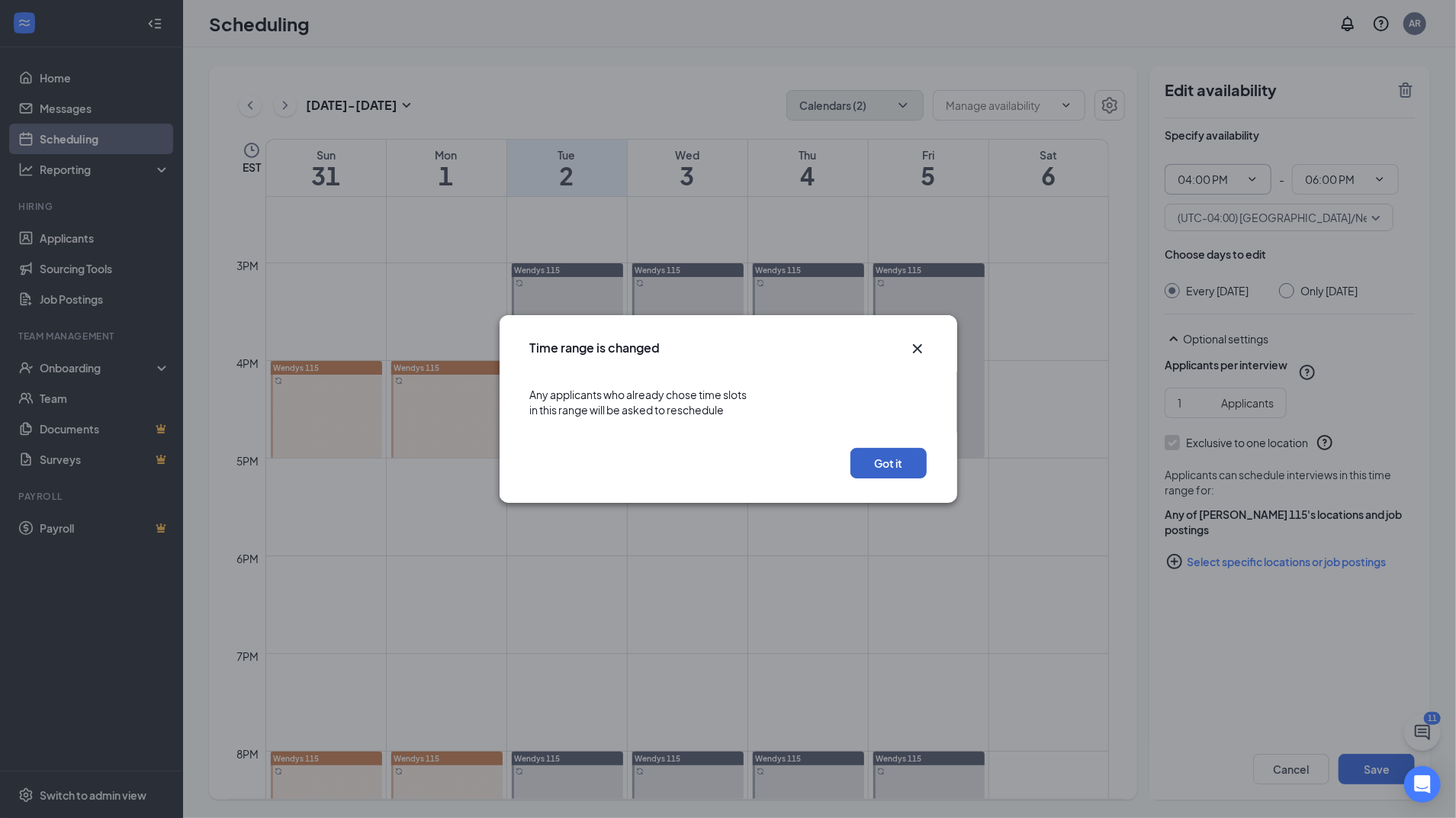
click at [882, 468] on button "Got it" at bounding box center [889, 463] width 77 height 31
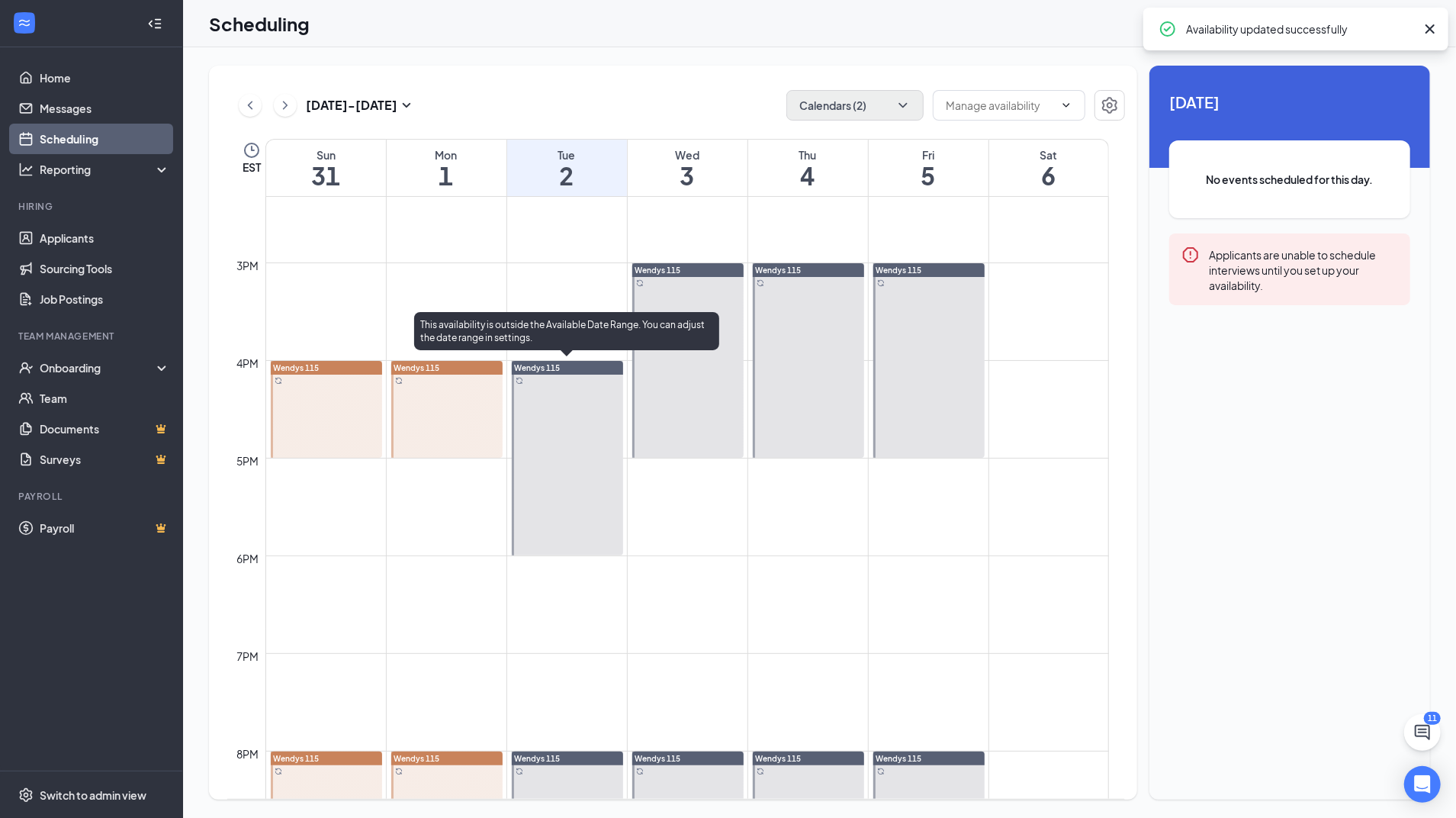
click at [555, 444] on div at bounding box center [567, 459] width 111 height 195
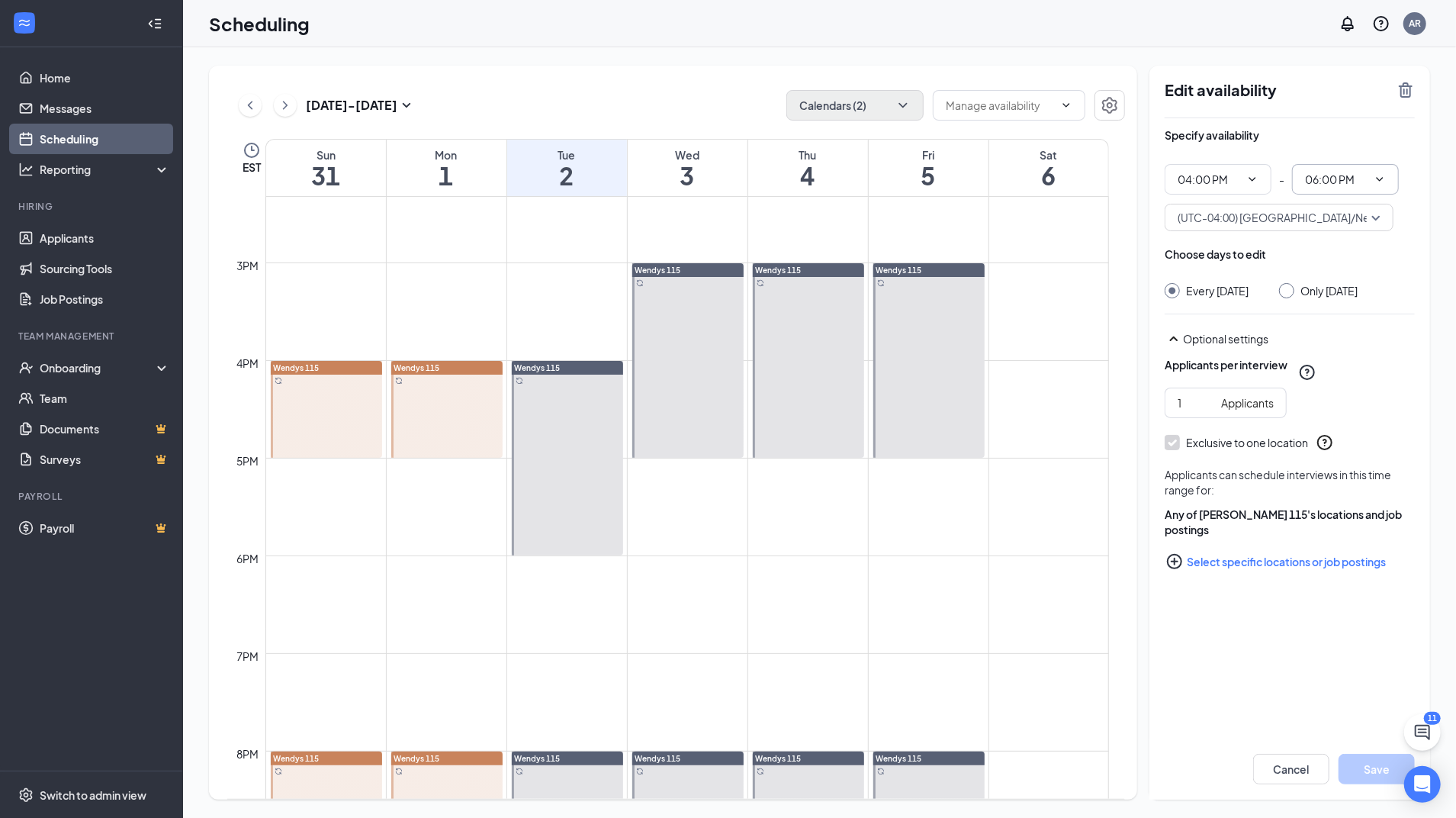
click at [1379, 186] on span "06:00 PM" at bounding box center [1345, 179] width 106 height 31
click at [1353, 384] on div "05:00 PM" at bounding box center [1345, 384] width 82 height 17
type input "05:00 PM"
click at [1358, 760] on button "Save" at bounding box center [1377, 769] width 77 height 31
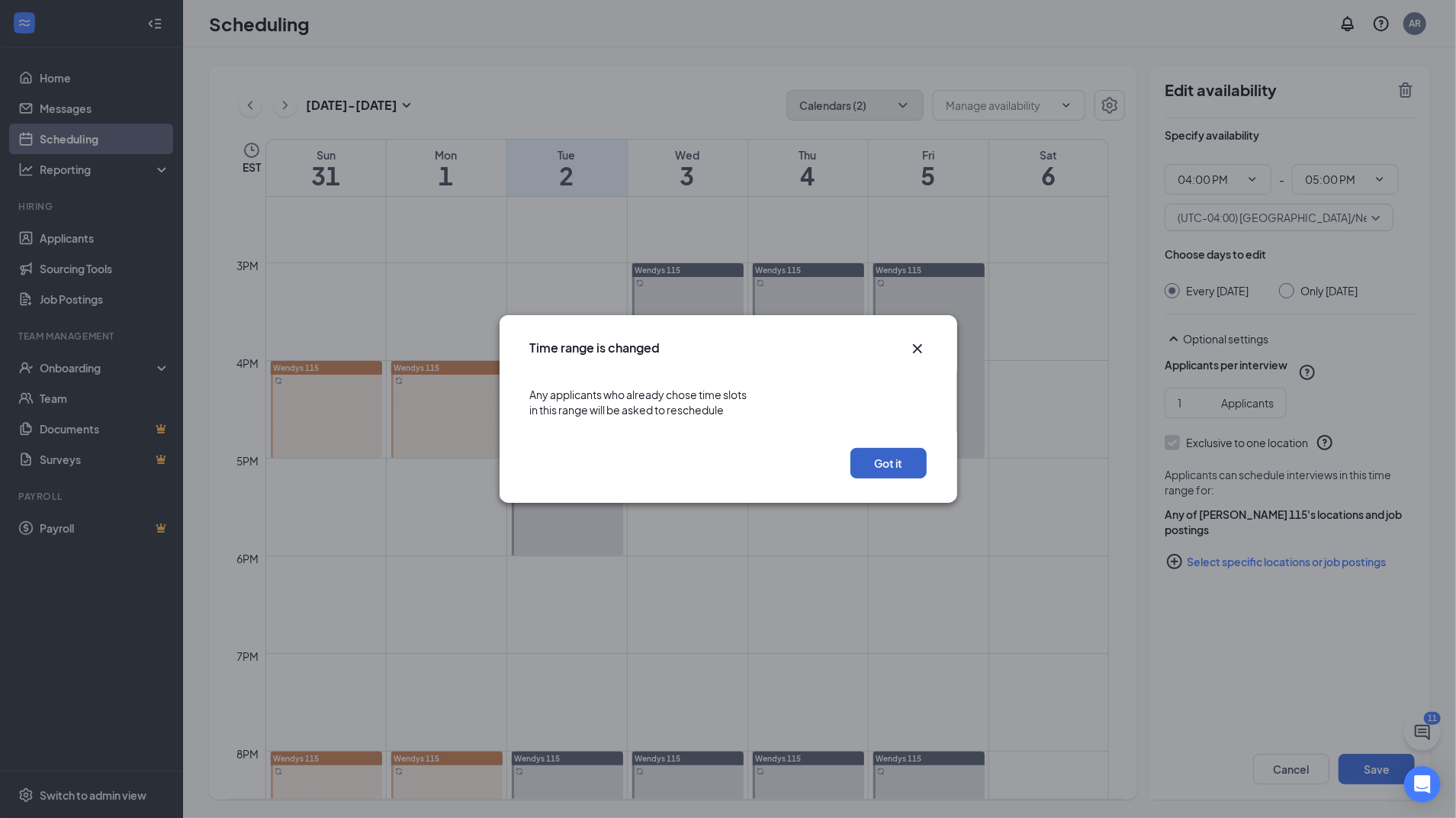
click at [912, 470] on button "Got it" at bounding box center [889, 463] width 77 height 31
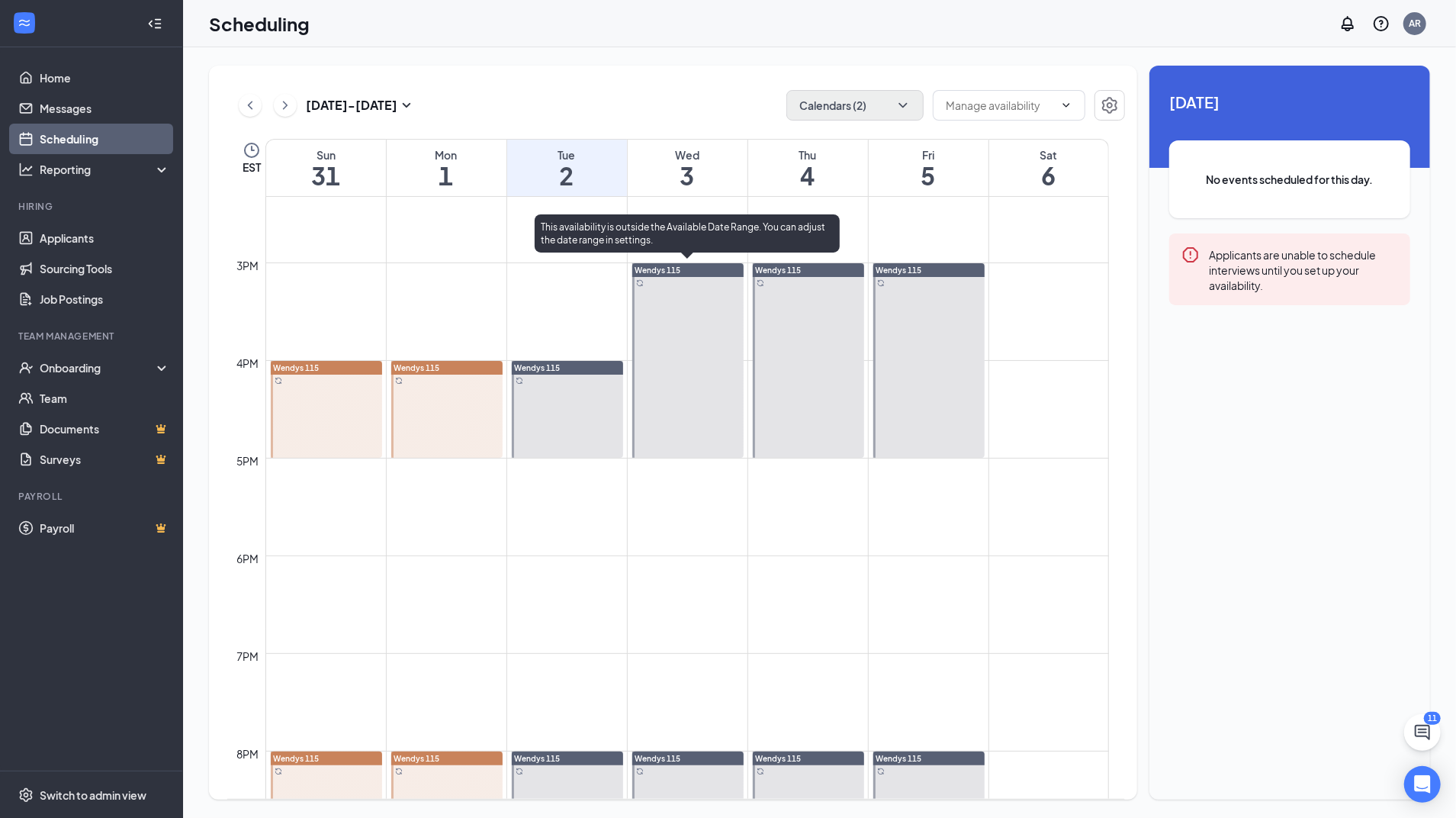
click at [685, 322] on div at bounding box center [688, 360] width 111 height 195
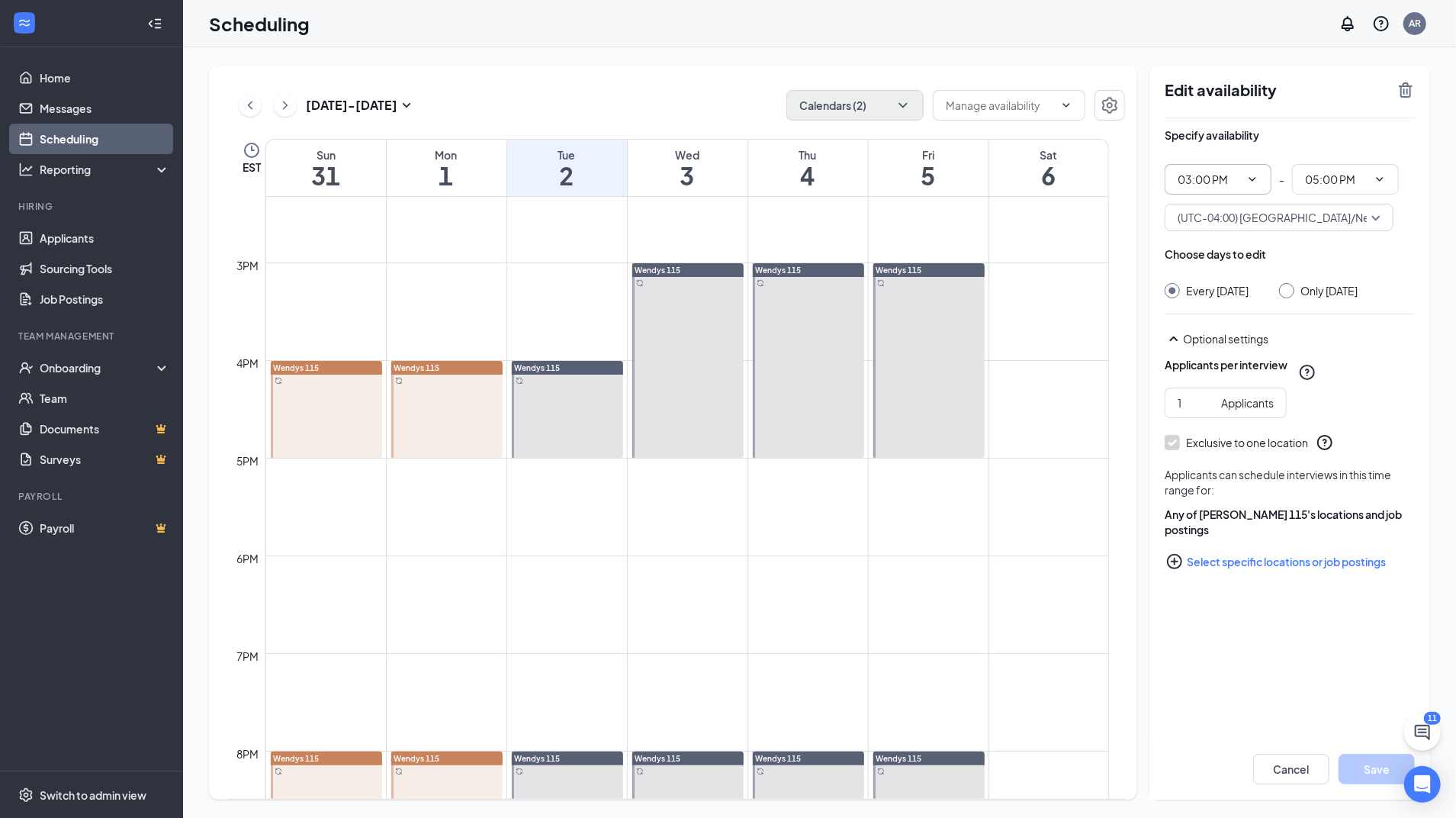
click at [1261, 178] on span "03:00 PM" at bounding box center [1218, 179] width 106 height 31
click at [1234, 373] on div "04:00 PM" at bounding box center [1217, 379] width 82 height 17
type input "04:00 PM"
click at [1366, 178] on input "06:00 PM" at bounding box center [1335, 179] width 62 height 17
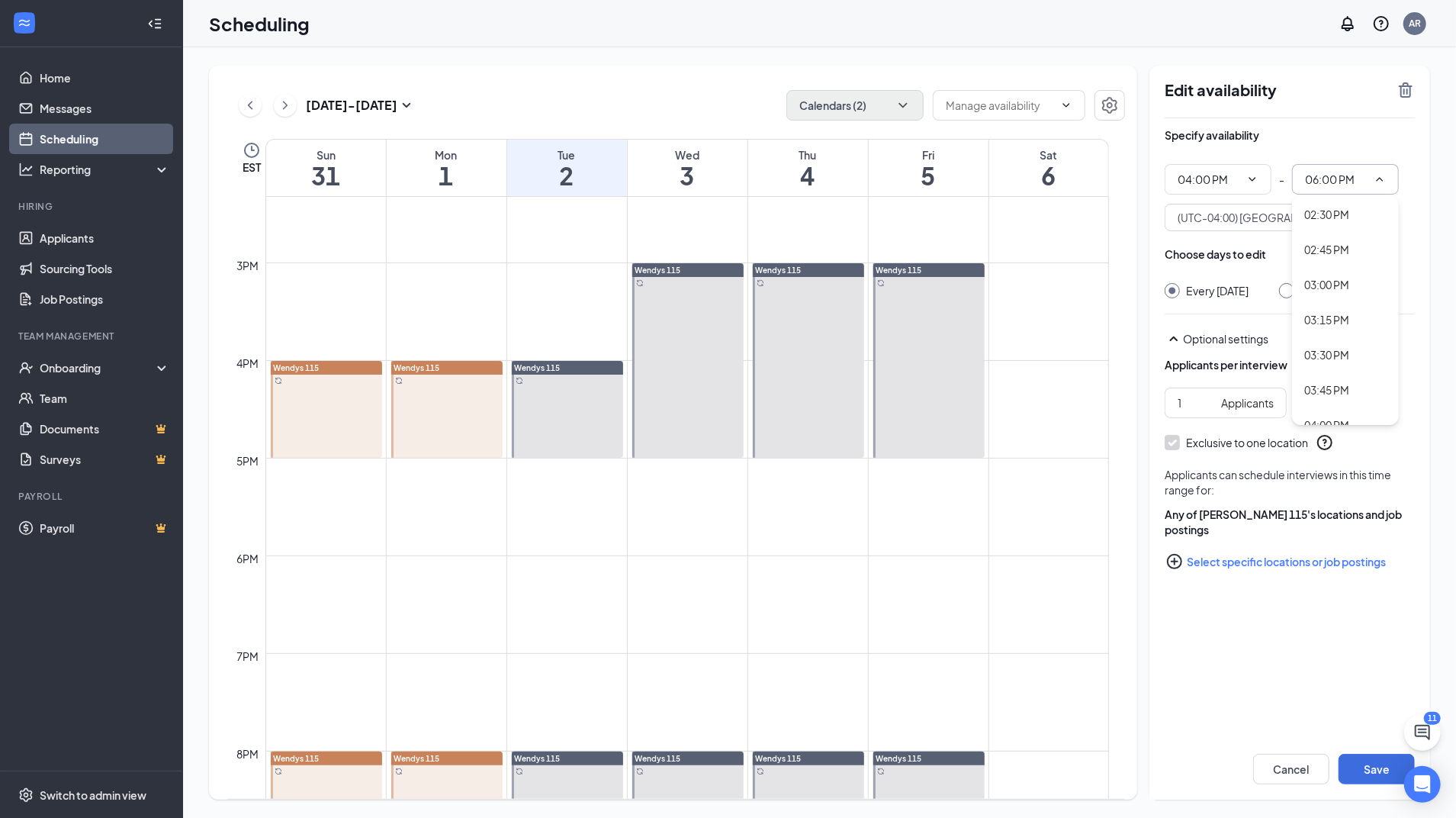
scroll to position [2199, 0]
click at [1345, 360] on div "05:00 PM" at bounding box center [1326, 365] width 45 height 17
type input "05:00 PM"
click at [1368, 765] on button "Save" at bounding box center [1377, 769] width 77 height 31
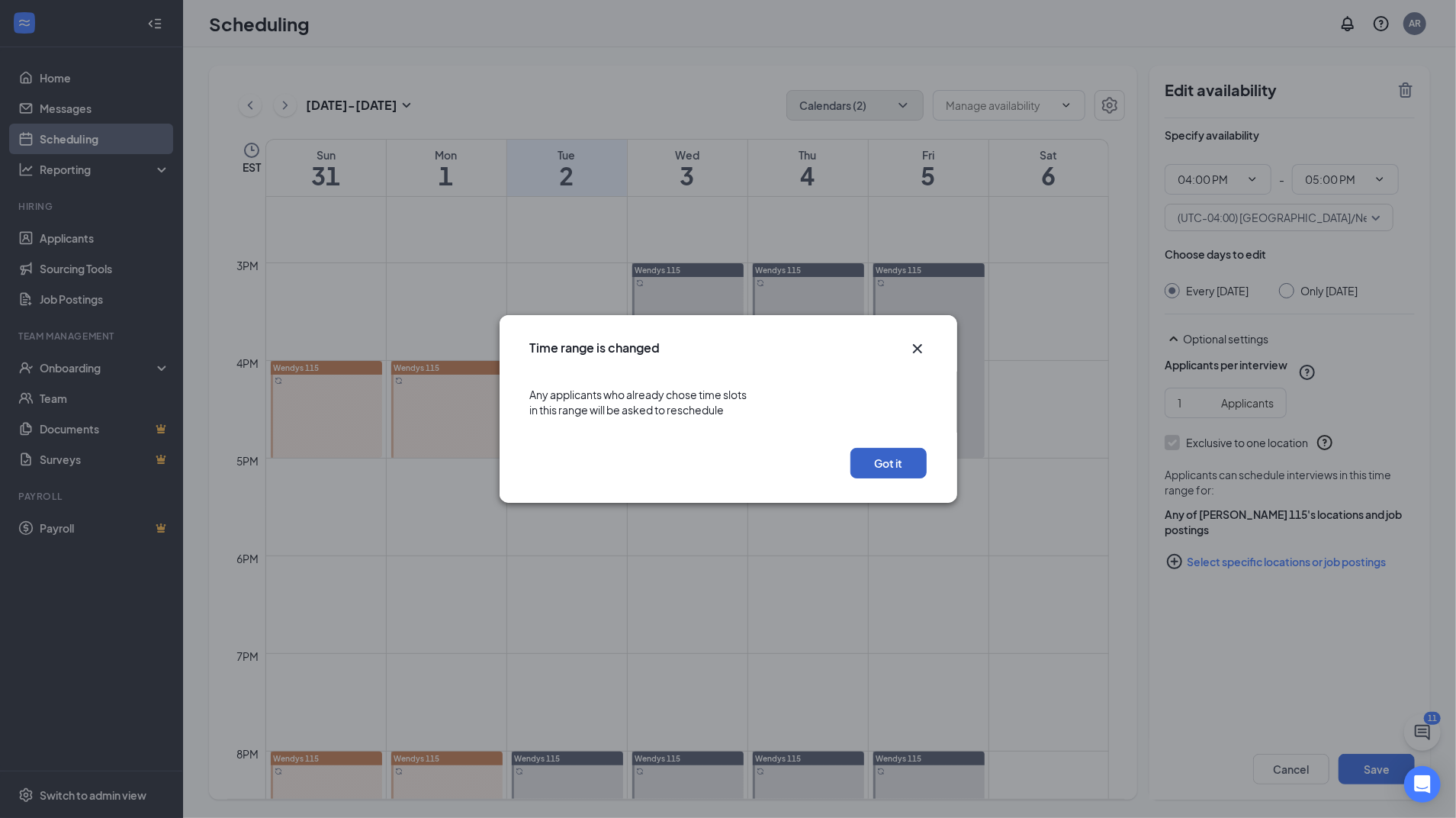
click at [904, 464] on button "Got it" at bounding box center [889, 463] width 77 height 31
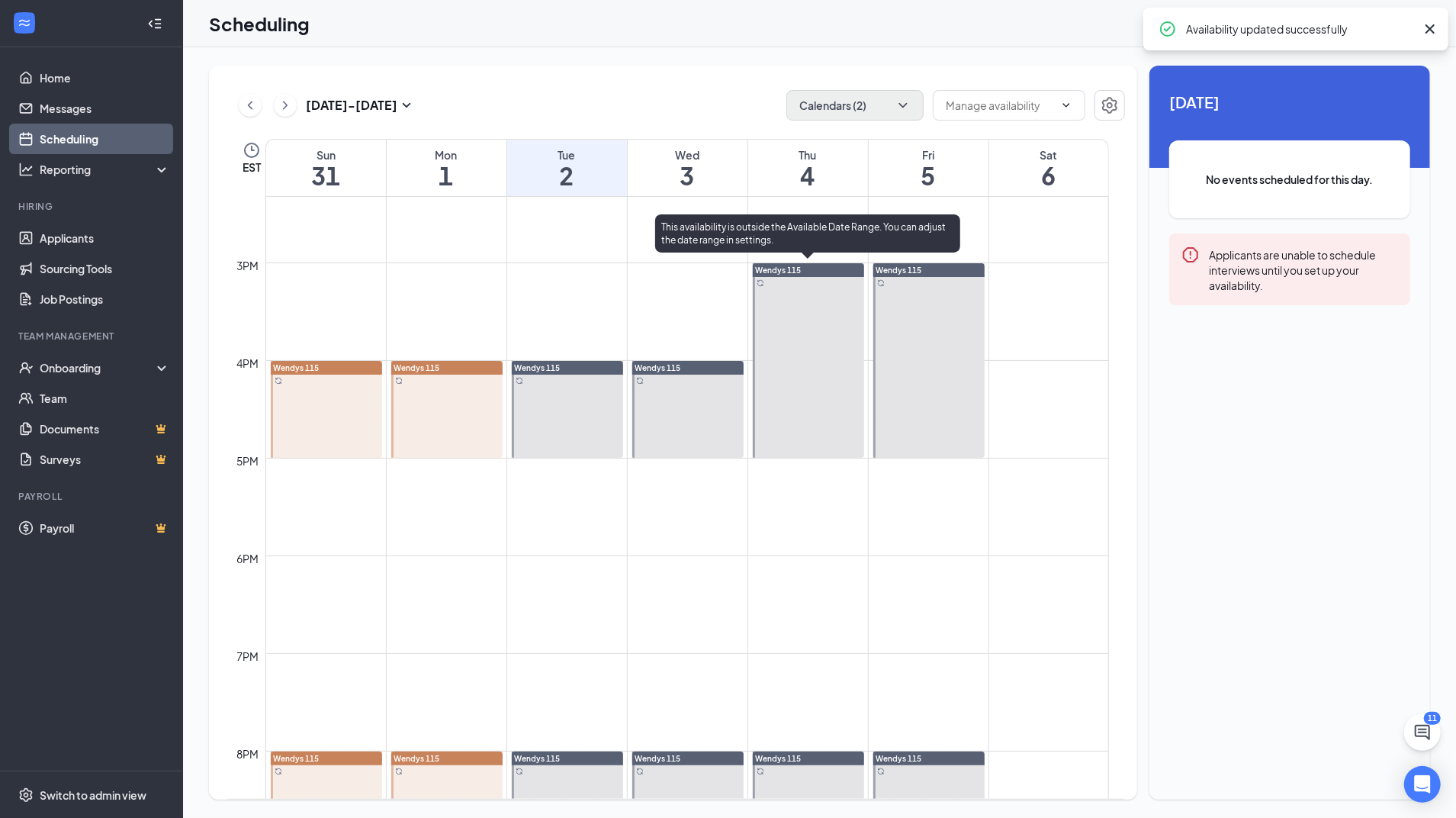
click at [781, 361] on div at bounding box center [809, 360] width 111 height 195
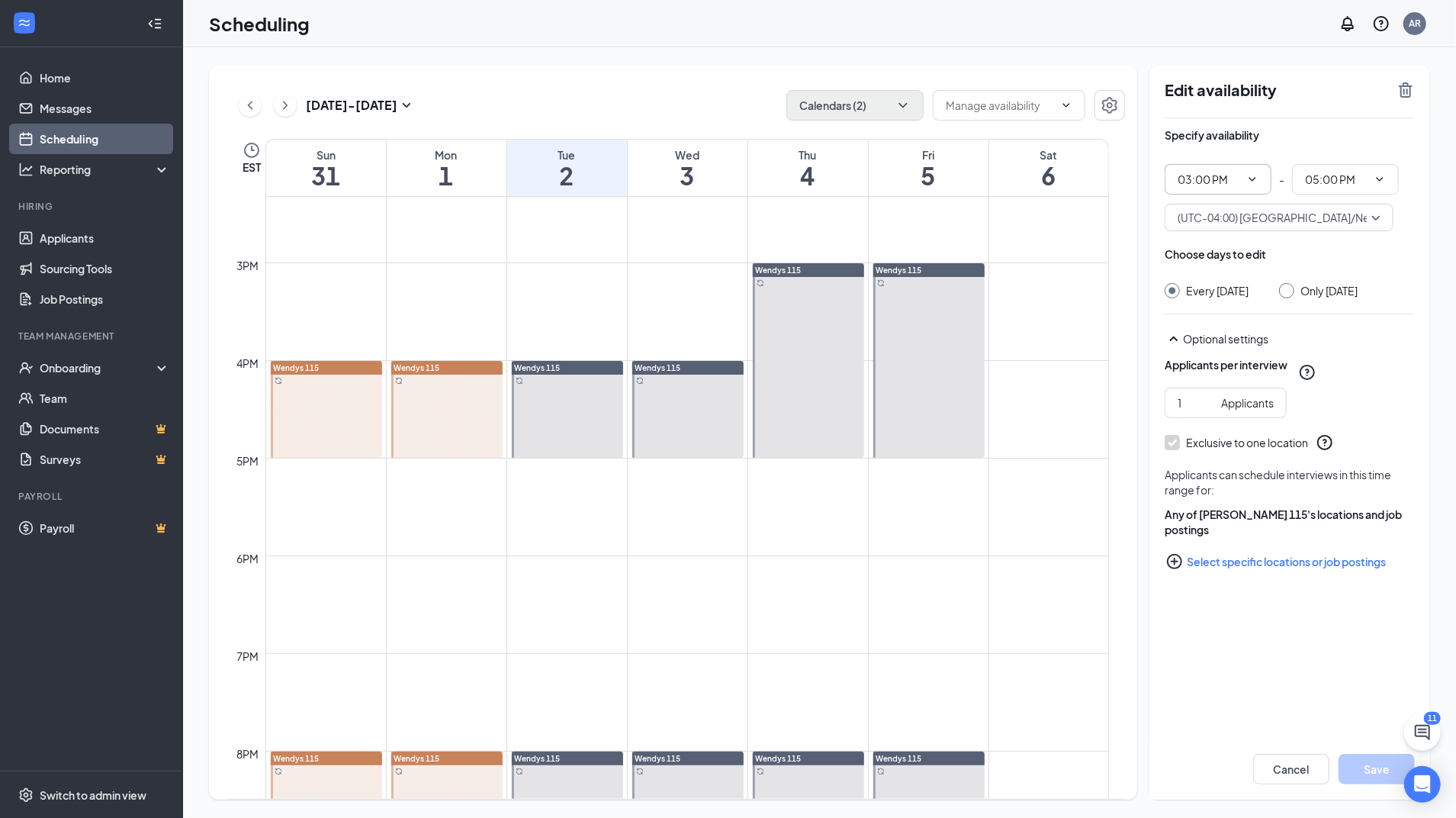
click at [1268, 178] on span "03:00 PM" at bounding box center [1218, 179] width 106 height 31
click at [1226, 325] on div "04:00 PM" at bounding box center [1217, 326] width 82 height 17
type input "04:00 PM"
click at [1353, 176] on input "06:00 PM" at bounding box center [1335, 179] width 62 height 17
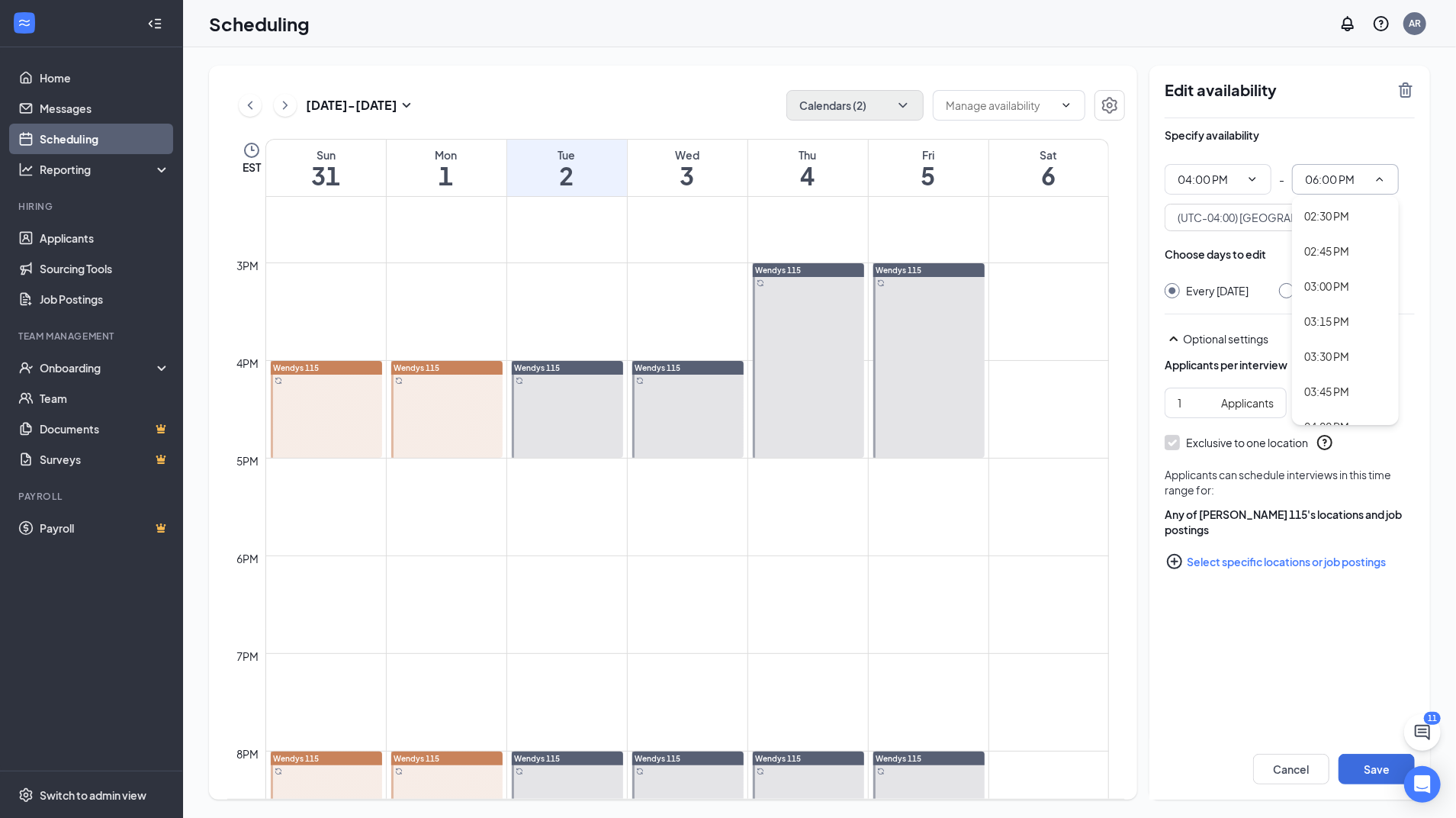
scroll to position [2198, 0]
click at [1345, 367] on div "05:00 PM" at bounding box center [1326, 367] width 45 height 17
type input "05:00 PM"
click at [1386, 772] on button "Save" at bounding box center [1377, 769] width 77 height 31
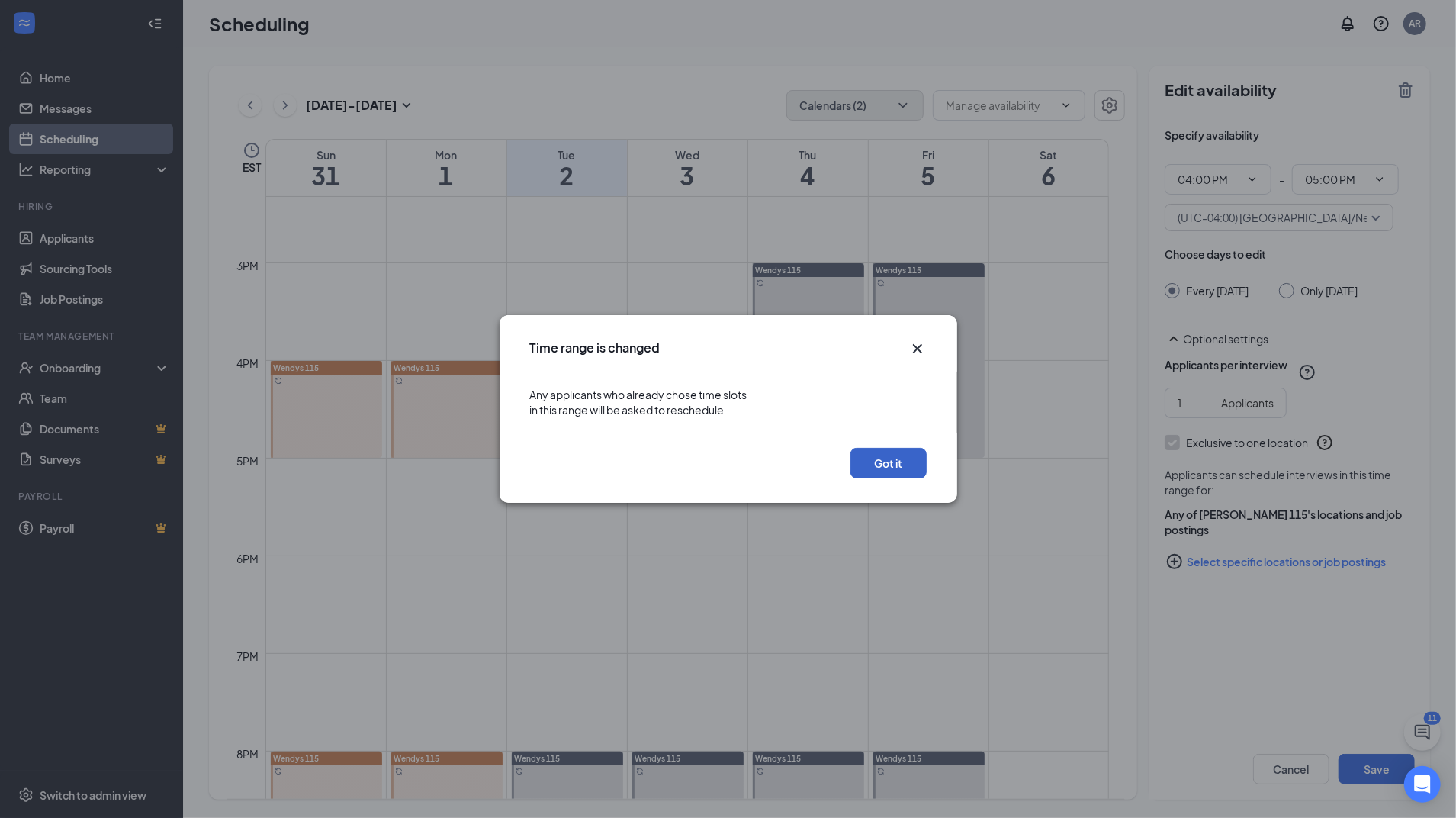
click at [887, 457] on button "Got it" at bounding box center [889, 463] width 77 height 31
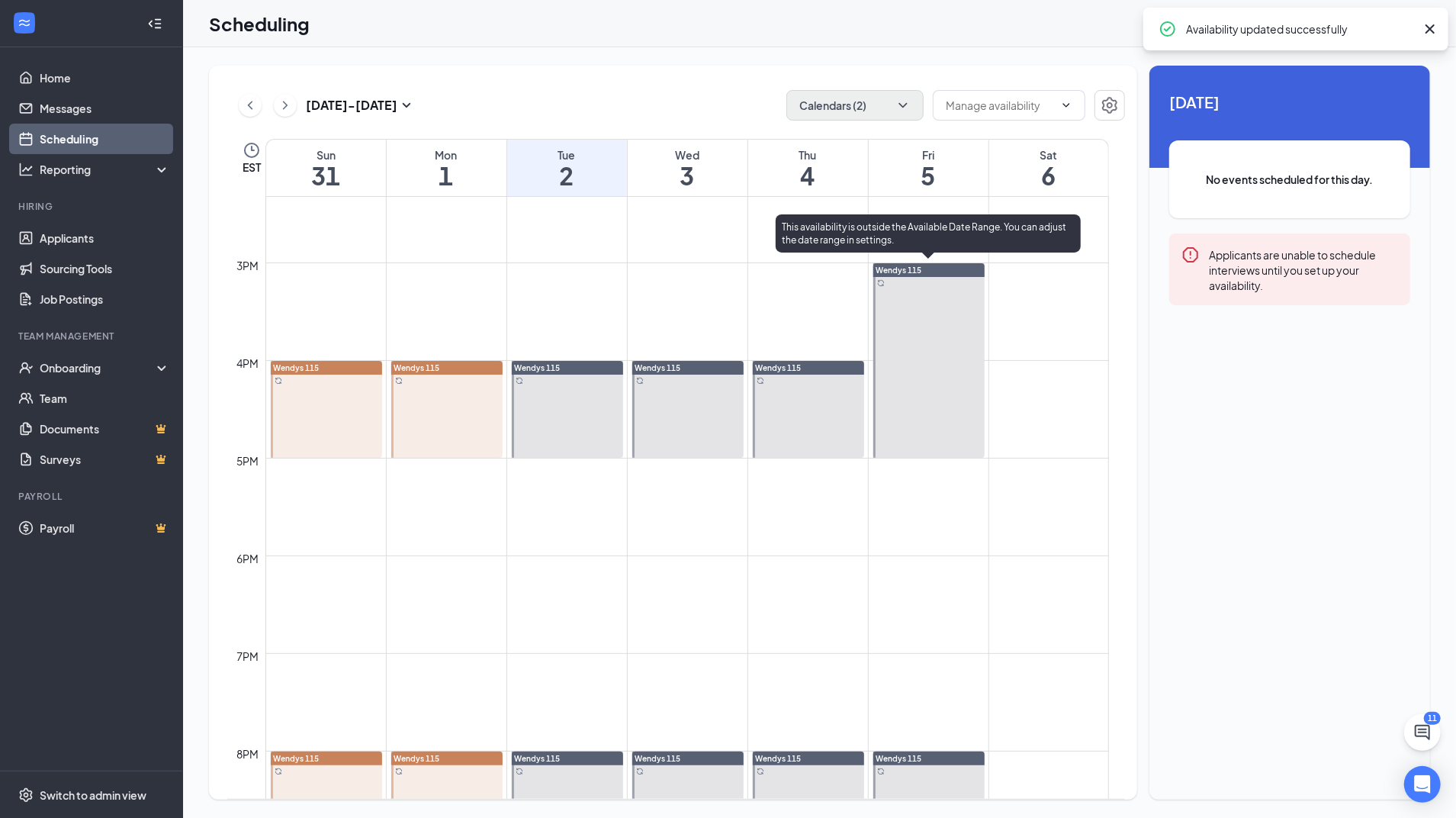
click at [917, 381] on div at bounding box center [929, 360] width 111 height 195
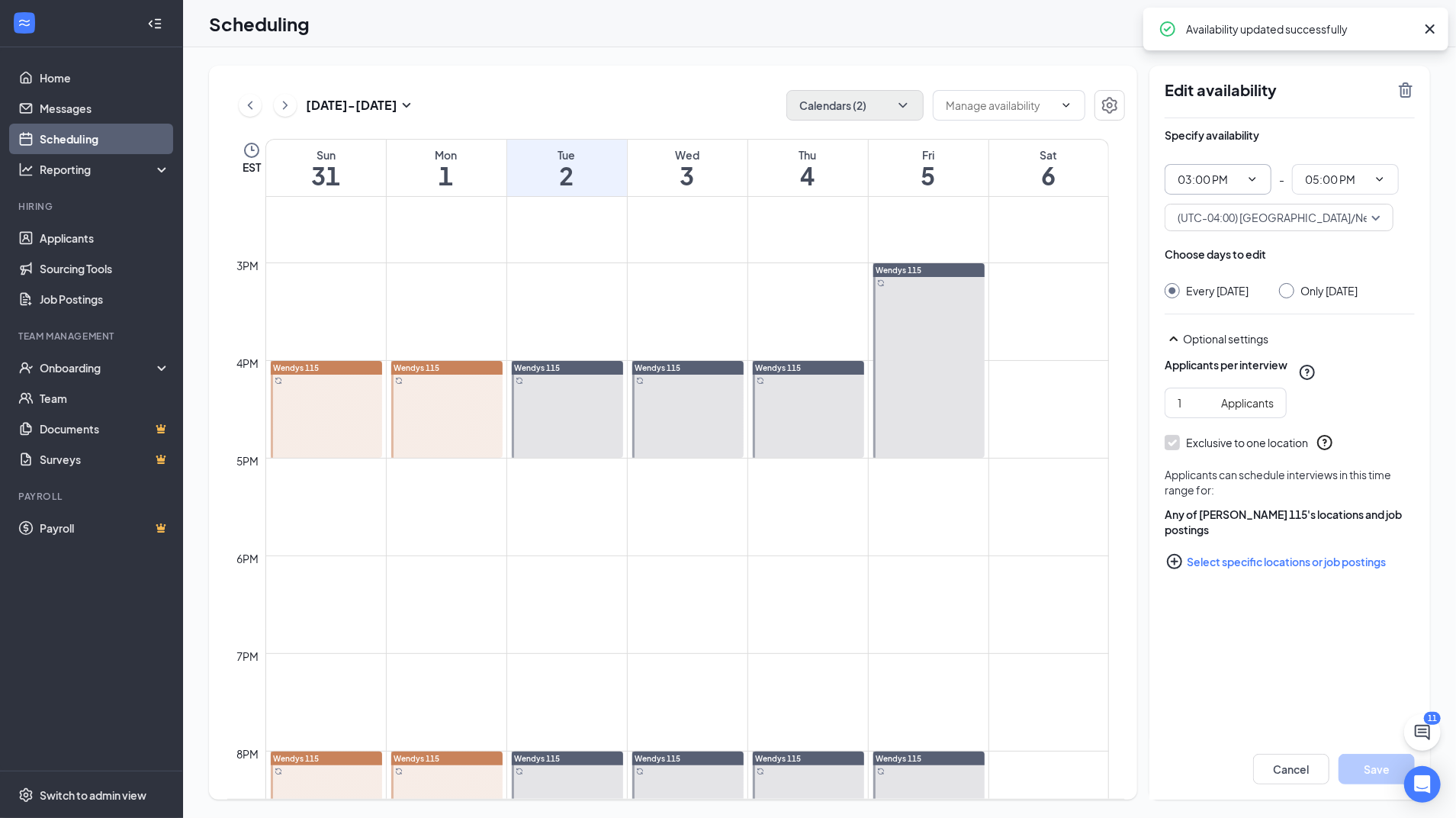
click at [1257, 176] on icon "ChevronDown" at bounding box center [1252, 179] width 12 height 12
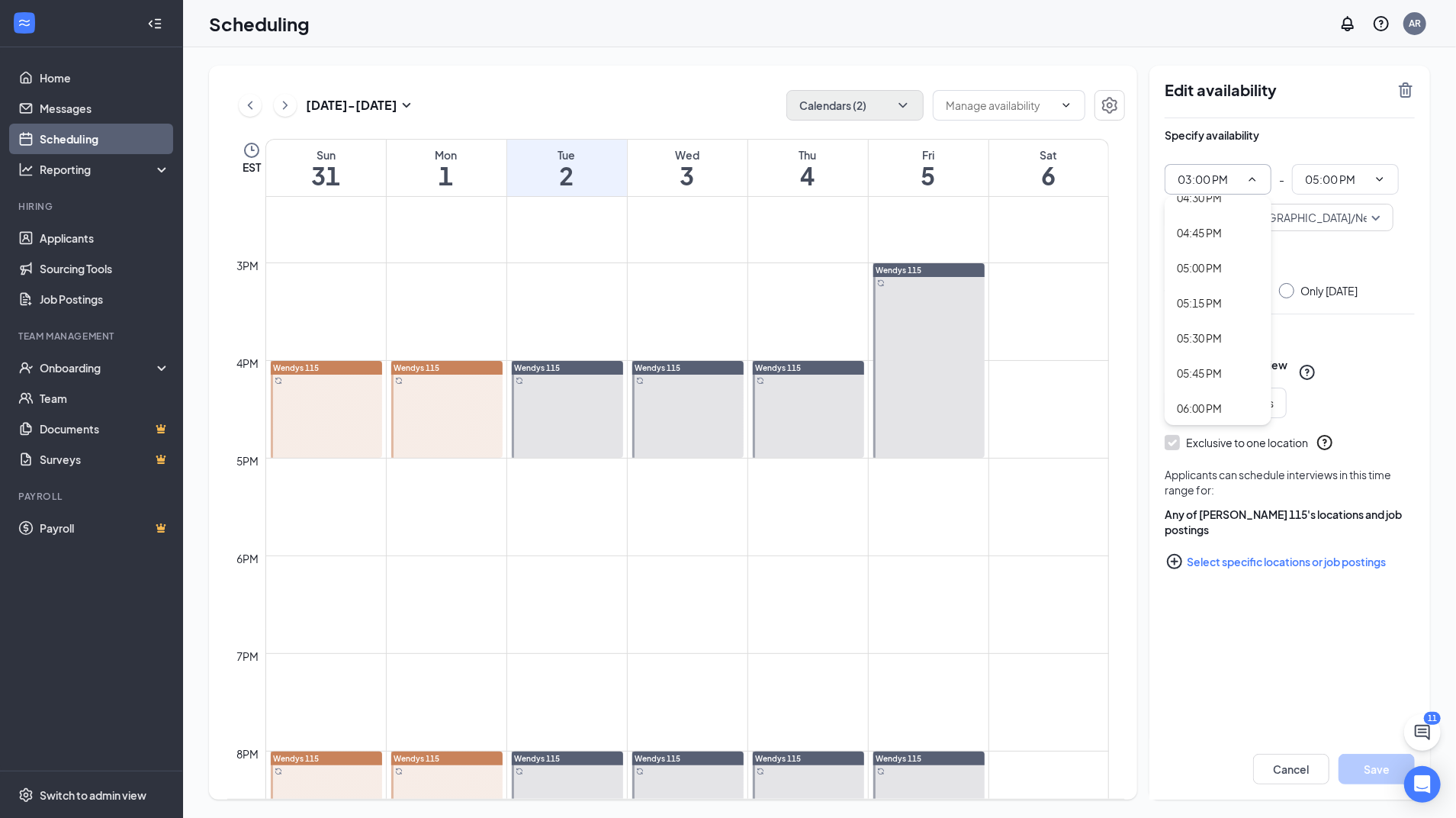
scroll to position [2132, 0]
click at [1231, 324] on div "04:00 PM" at bounding box center [1217, 327] width 82 height 17
type input "04:00 PM"
click at [1325, 192] on span "06:00 PM" at bounding box center [1345, 179] width 106 height 31
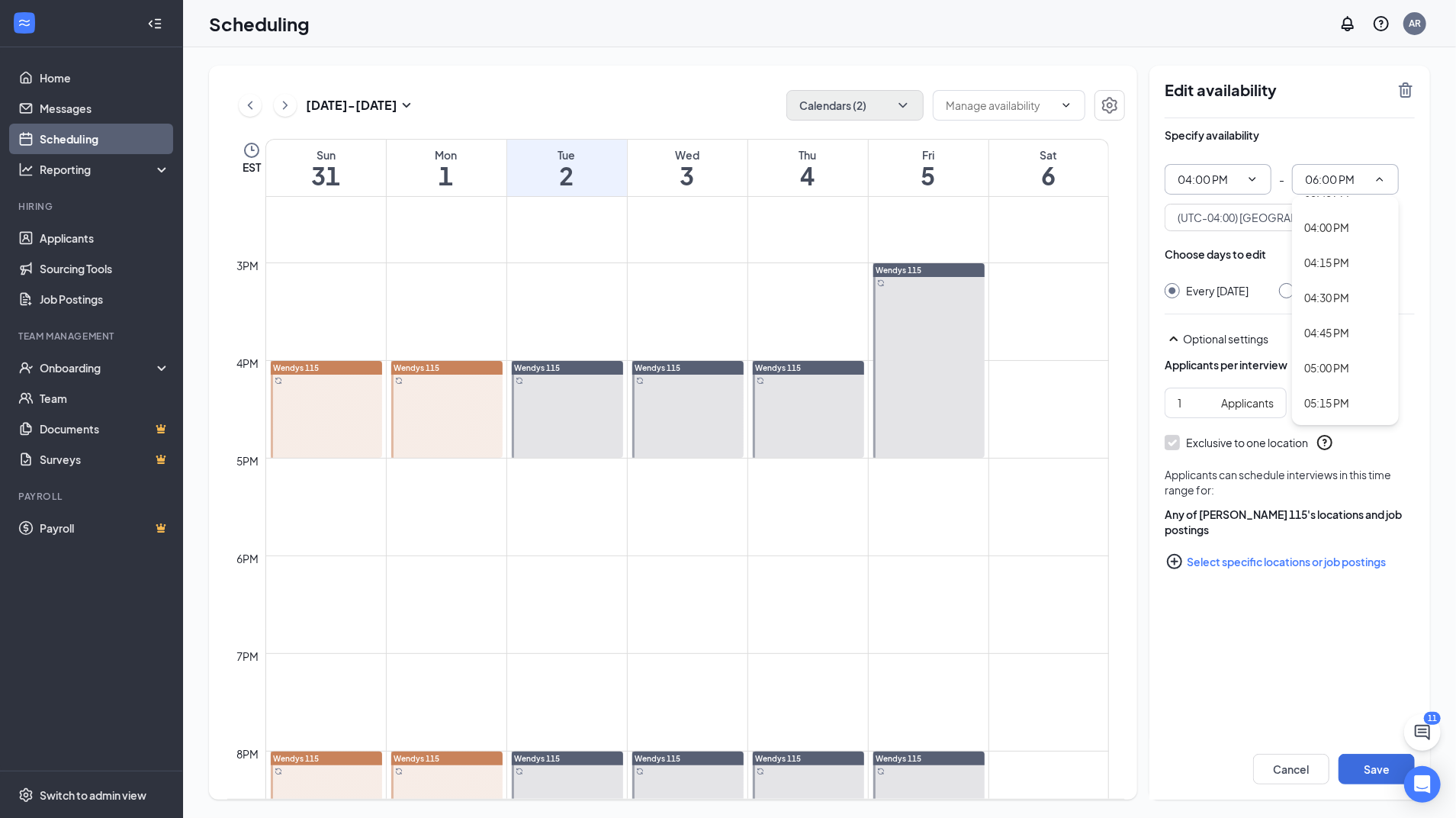
scroll to position [2263, 0]
click at [1353, 303] on div "05:00 PM" at bounding box center [1345, 300] width 82 height 17
type input "05:00 PM"
click at [1353, 763] on button "Save" at bounding box center [1377, 769] width 77 height 31
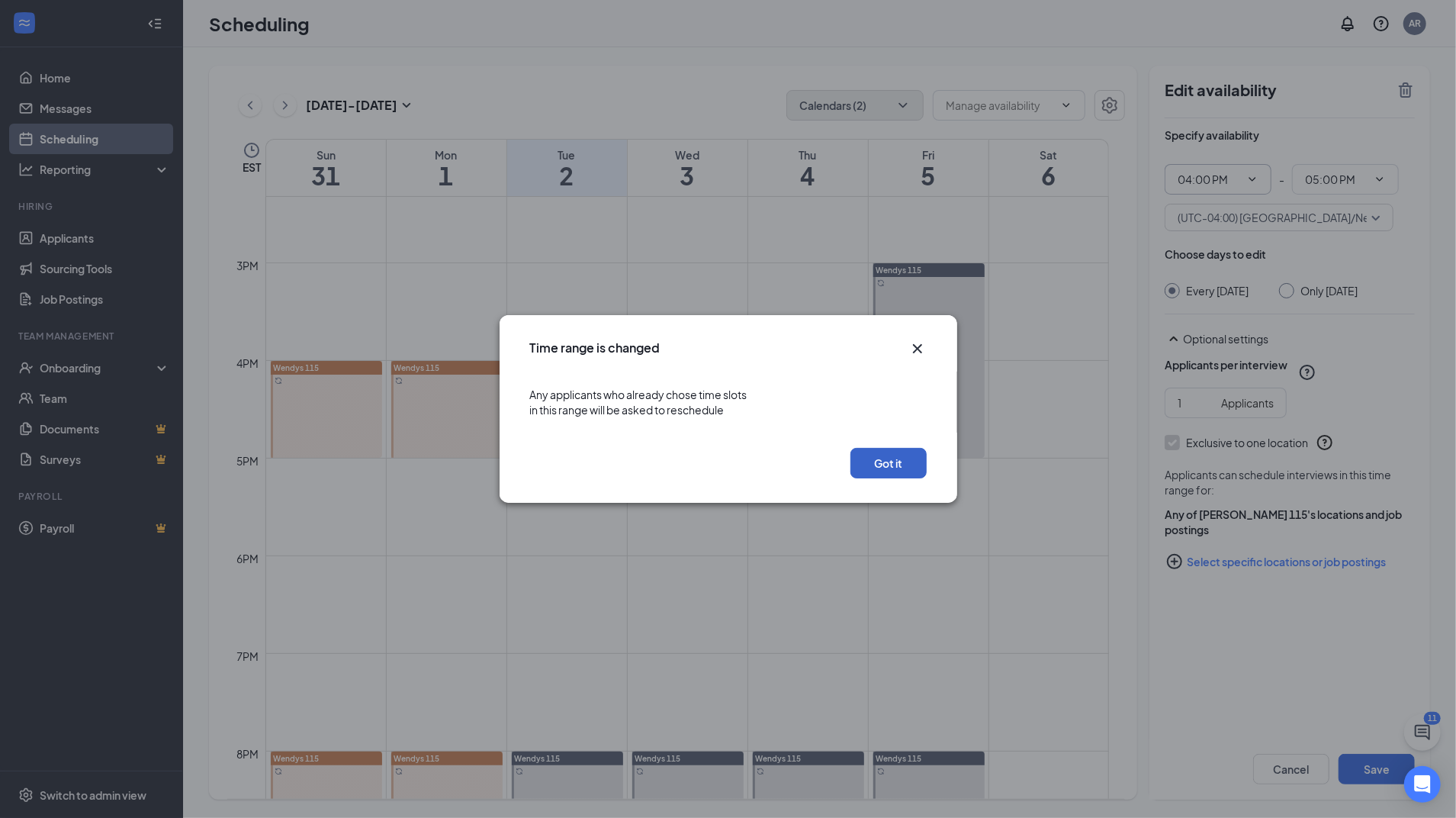
click at [895, 471] on button "Got it" at bounding box center [889, 463] width 77 height 31
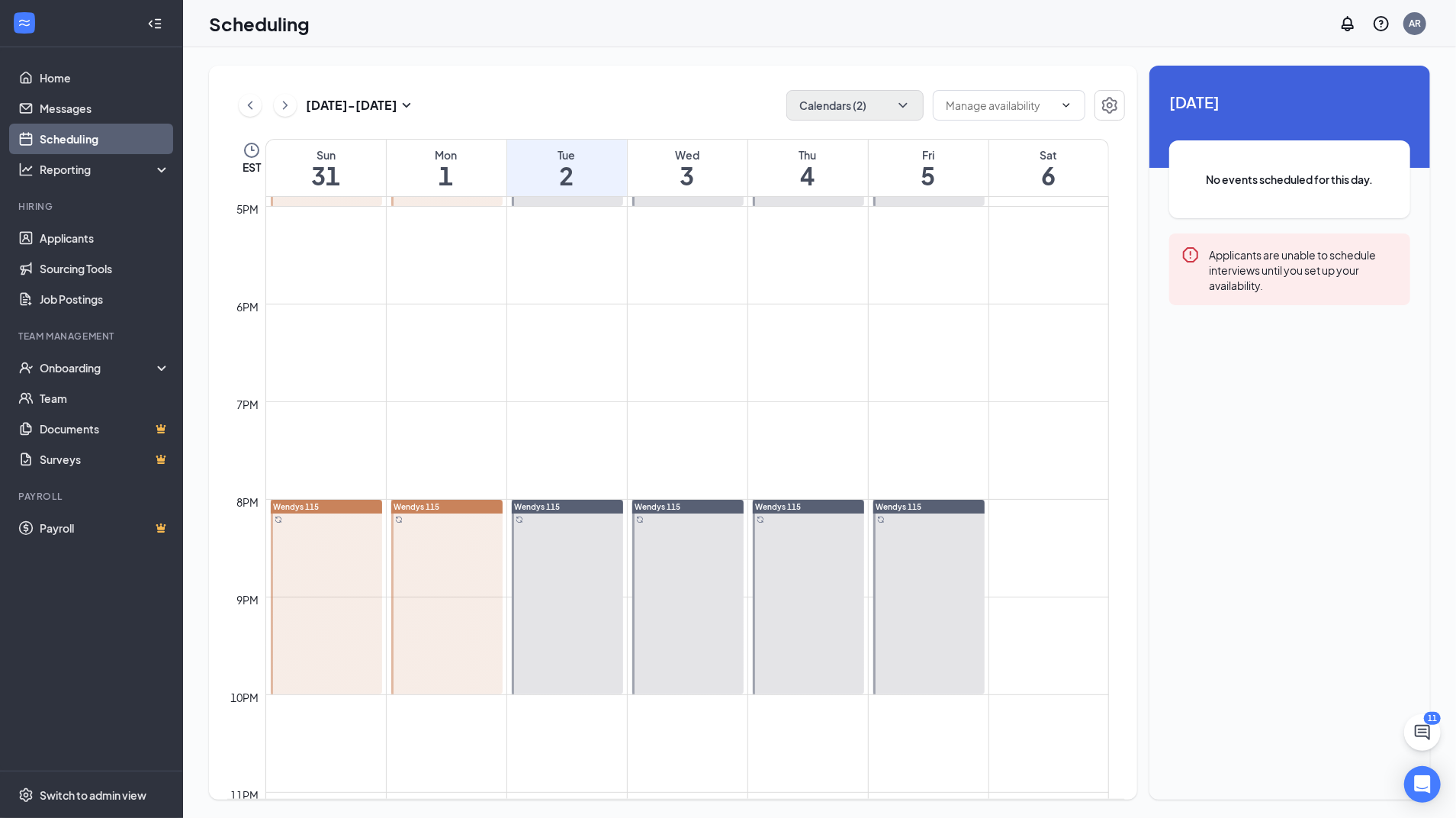
scroll to position [1643, 0]
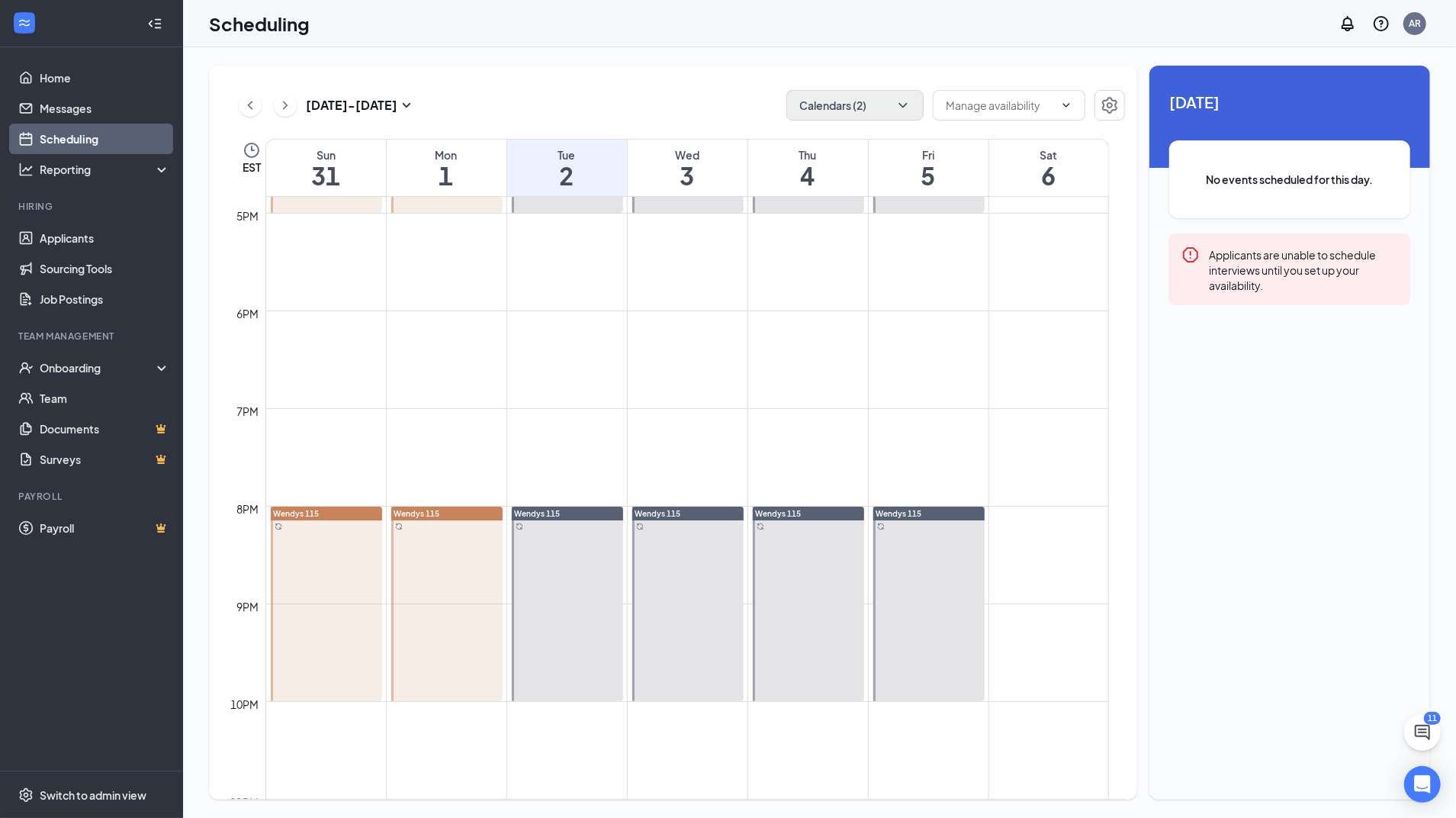
click at [279, 613] on div at bounding box center [326, 604] width 111 height 195
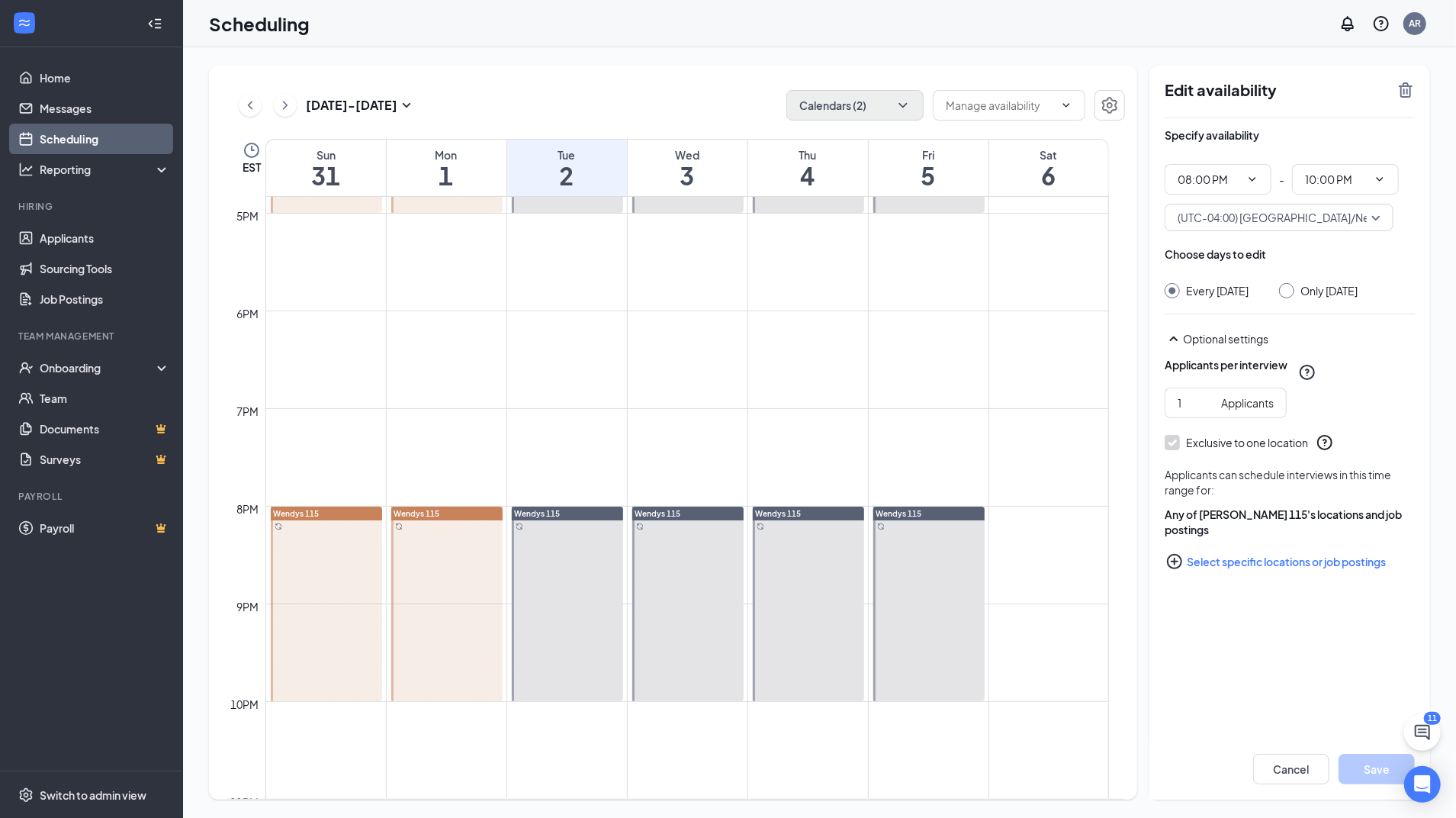
click at [1401, 96] on icon "TrashOutline" at bounding box center [1405, 90] width 13 height 15
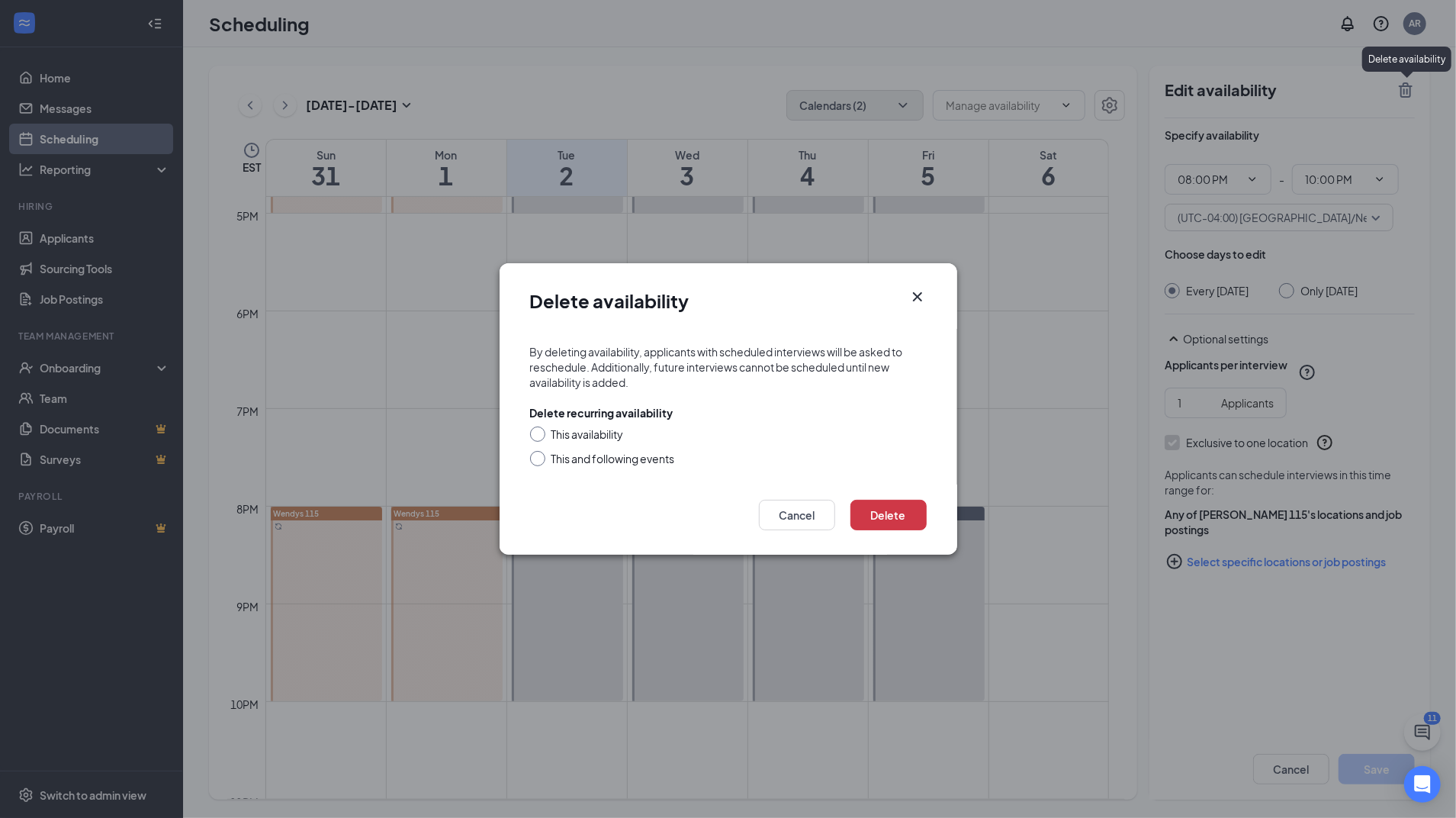
click at [666, 455] on div "This and following events" at bounding box center [613, 459] width 123 height 15
click at [541, 455] on input "This and following events" at bounding box center [535, 456] width 11 height 11
radio input "true"
click at [892, 521] on button "Delete" at bounding box center [889, 514] width 77 height 31
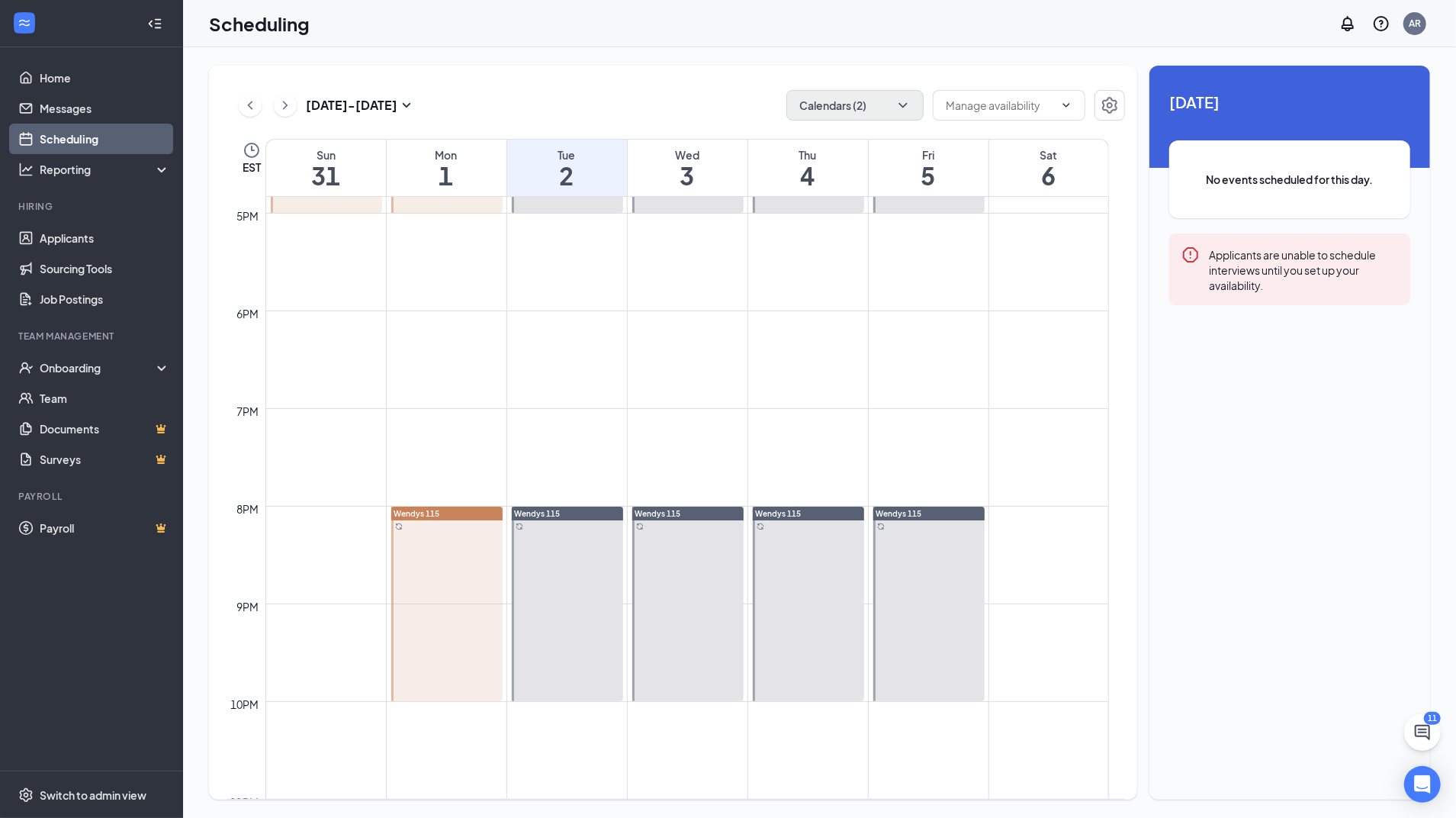
click at [476, 622] on div at bounding box center [447, 604] width 111 height 195
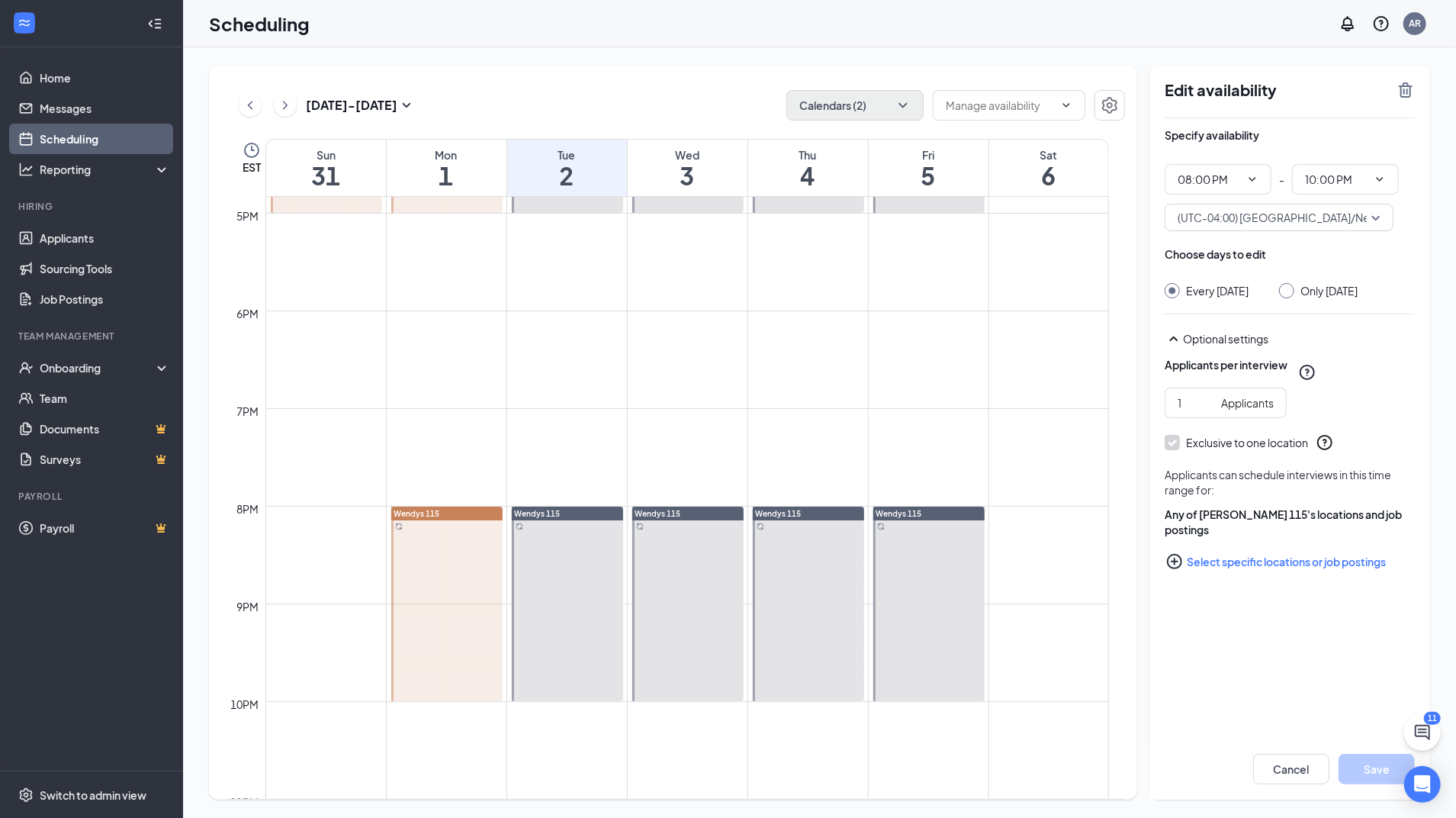
click at [1395, 87] on div "Edit availability" at bounding box center [1290, 99] width 250 height 37
click at [1395, 93] on div "Edit availability" at bounding box center [1290, 99] width 250 height 37
click at [1399, 89] on icon "TrashOutline" at bounding box center [1405, 90] width 18 height 18
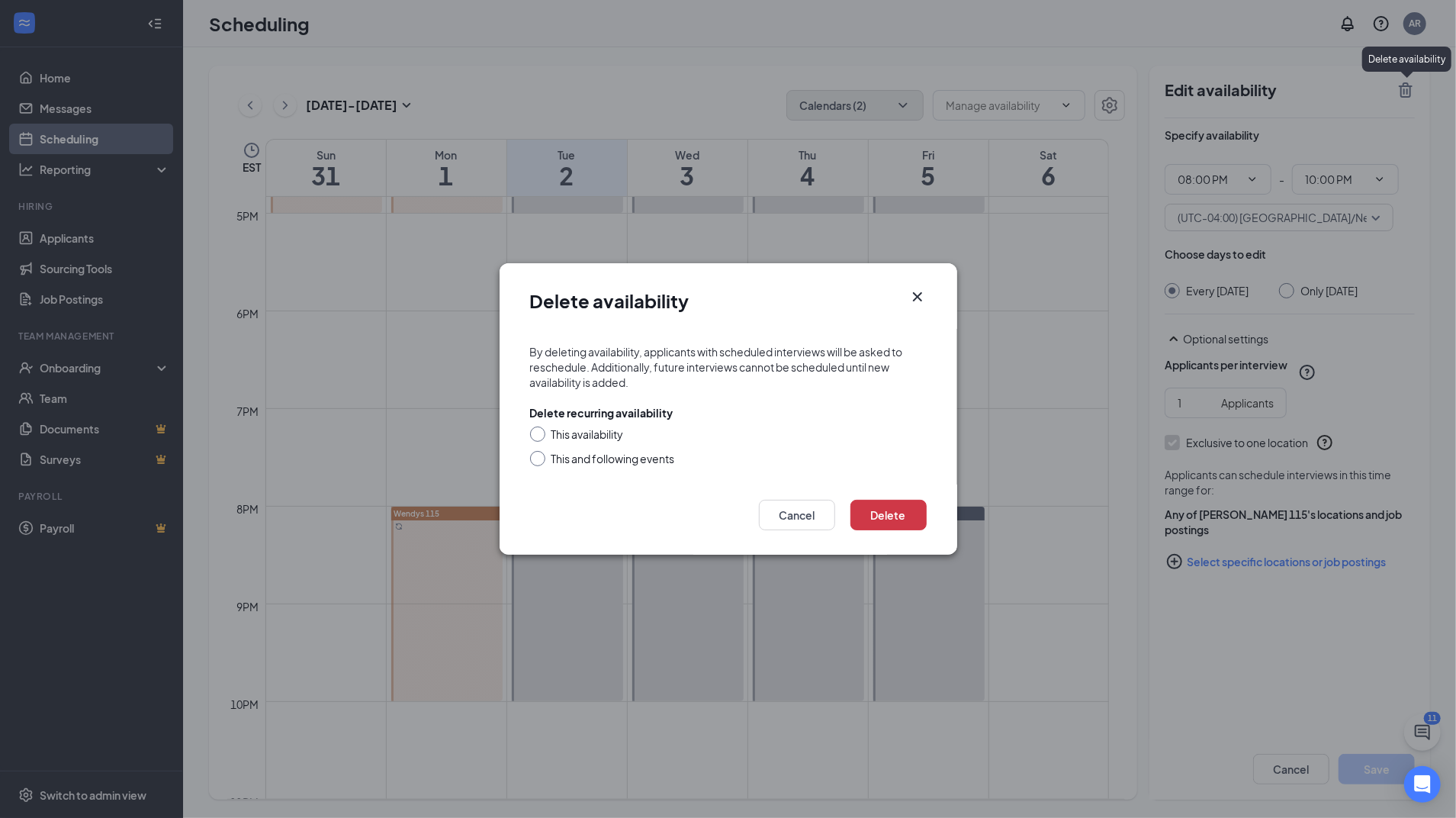
click at [664, 455] on div "This and following events" at bounding box center [613, 459] width 123 height 15
click at [541, 455] on input "This and following events" at bounding box center [535, 456] width 11 height 11
radio input "true"
click at [875, 508] on button "Delete" at bounding box center [889, 514] width 77 height 31
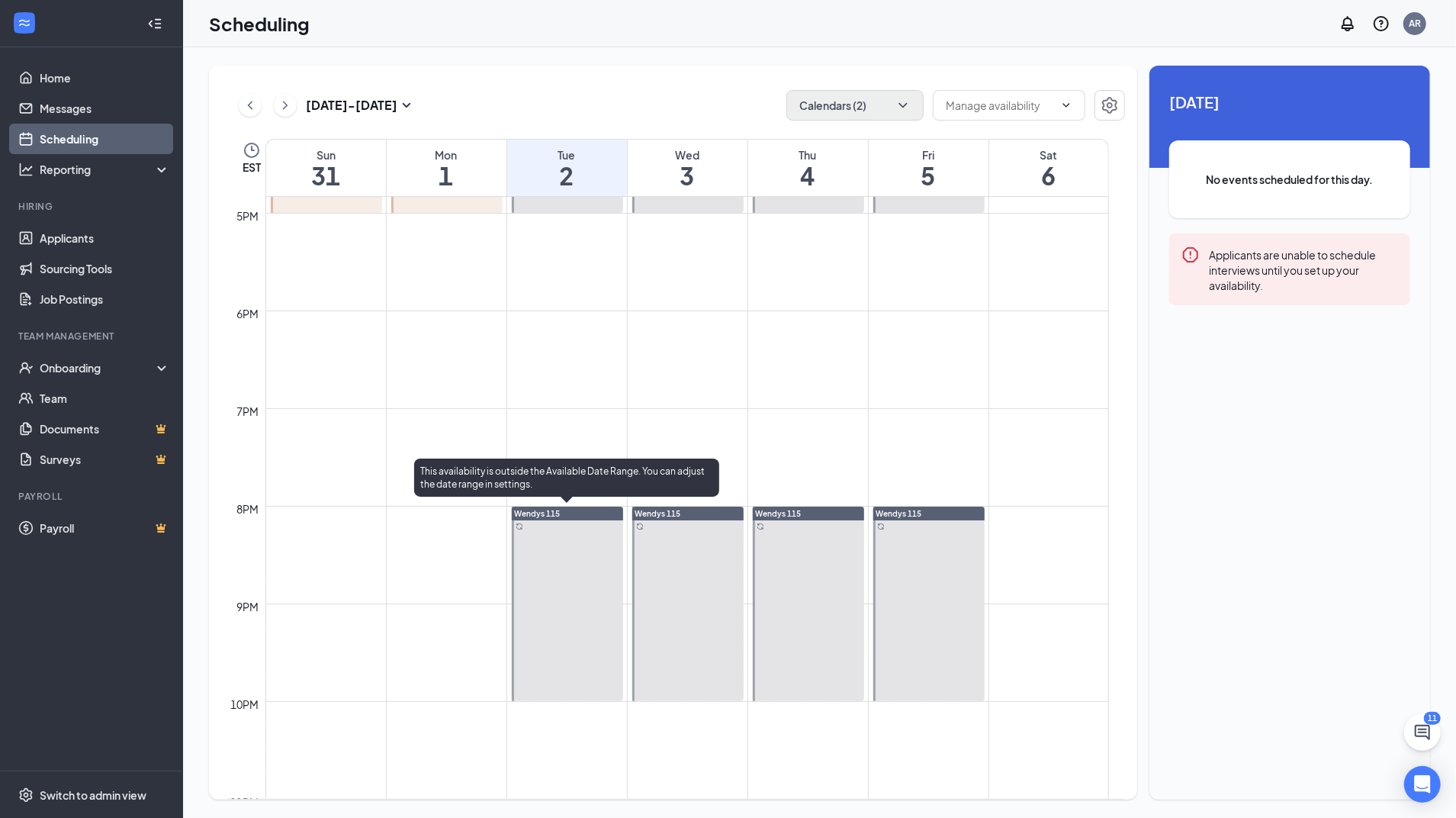
click at [596, 584] on div at bounding box center [567, 604] width 111 height 195
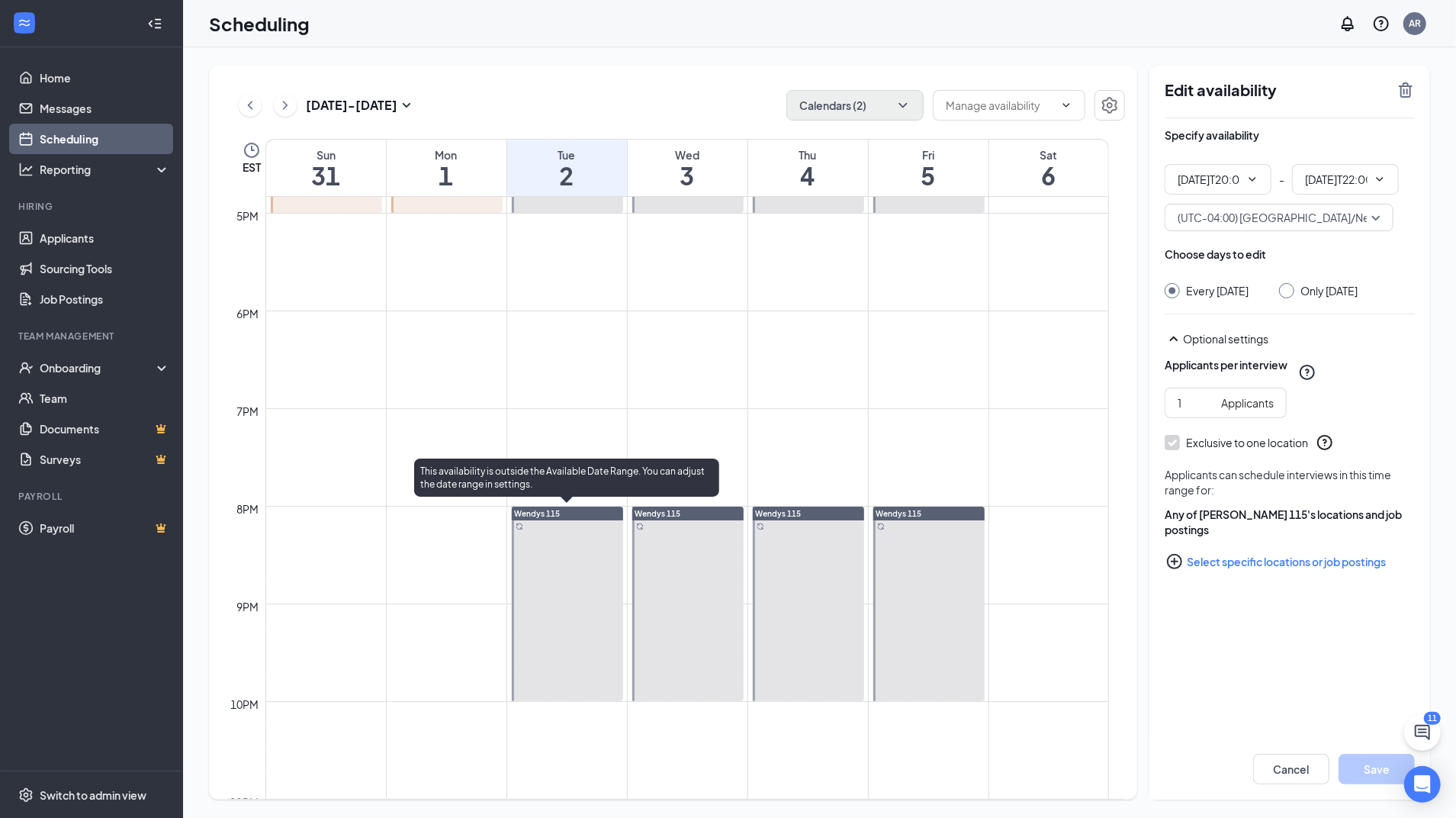
type input "08:00 PM"
type input "10:00 PM"
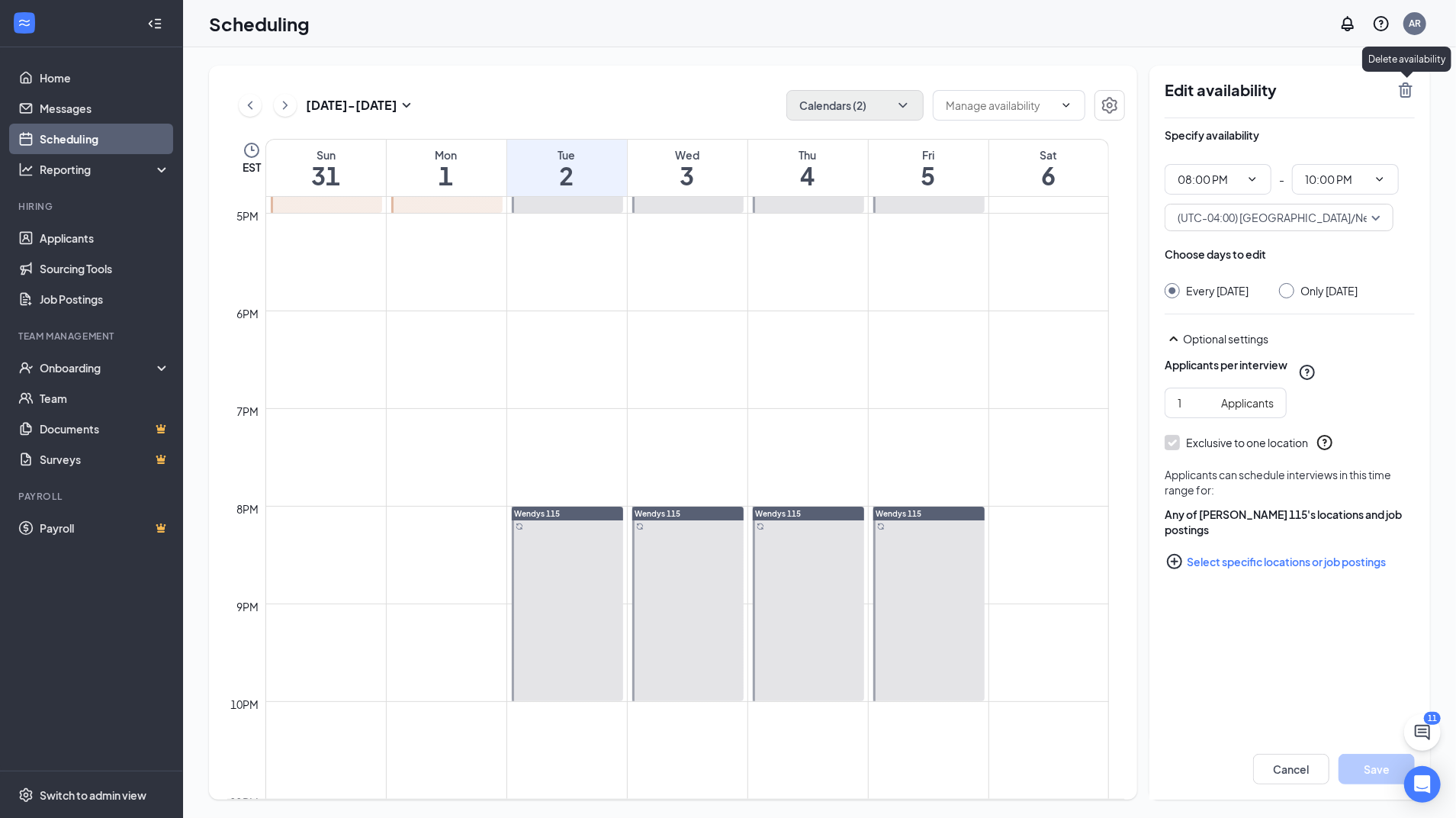
click at [1409, 91] on icon "TrashOutline" at bounding box center [1405, 90] width 18 height 18
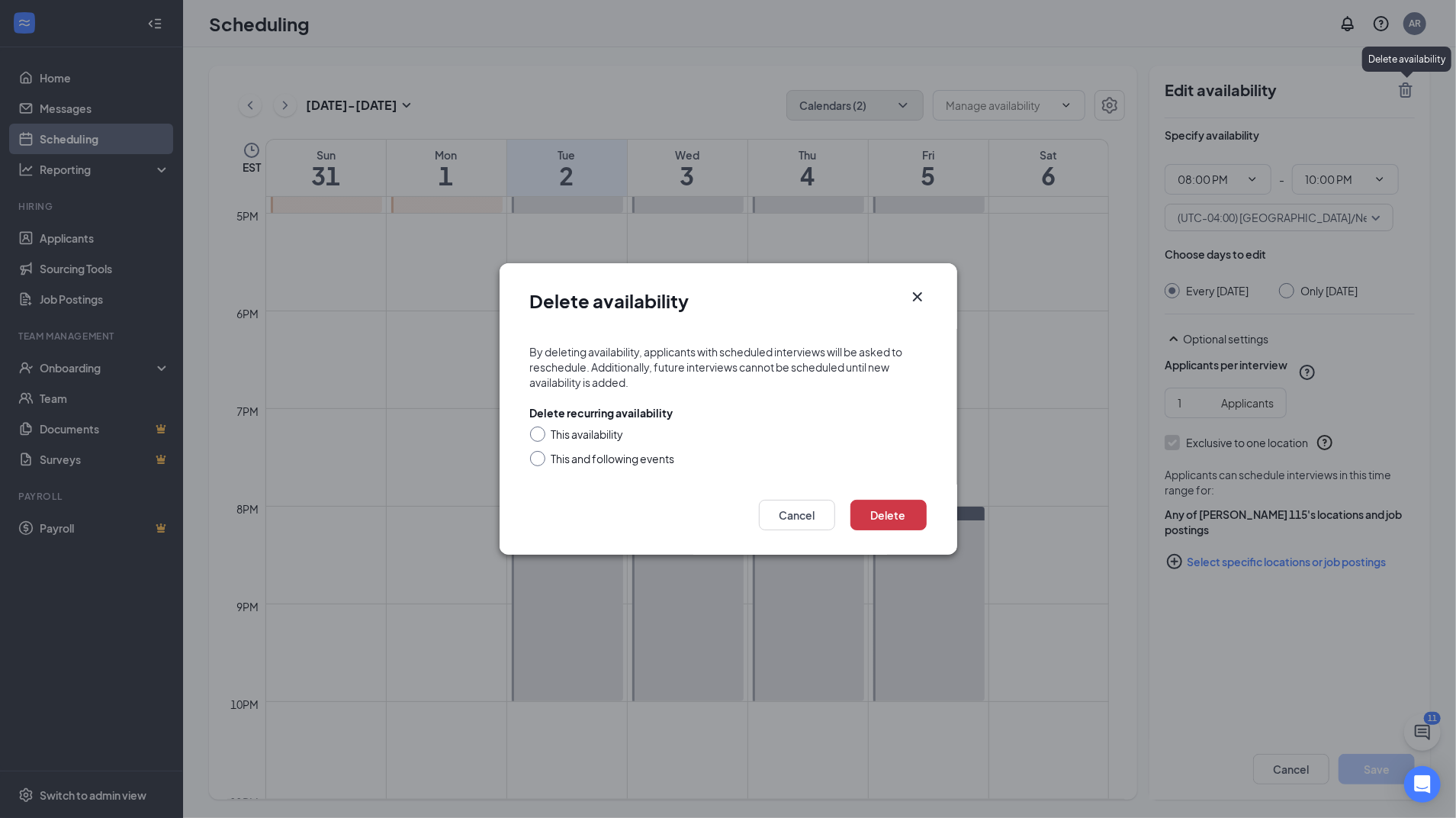
click at [657, 464] on div "This and following events" at bounding box center [613, 459] width 123 height 15
click at [541, 462] on input "This and following events" at bounding box center [535, 456] width 11 height 11
radio input "true"
click at [891, 517] on button "Delete" at bounding box center [889, 514] width 77 height 31
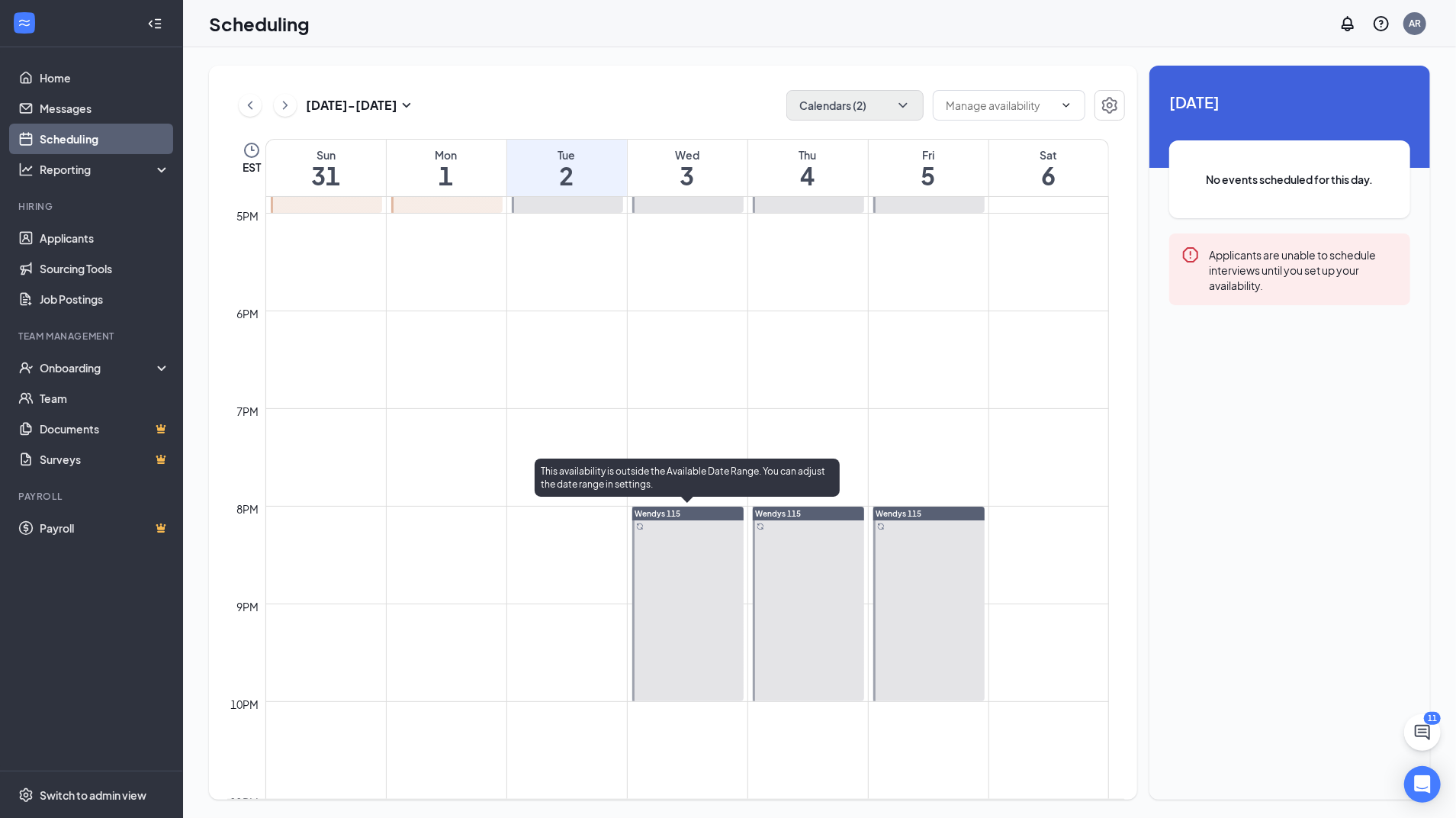
click at [697, 549] on div at bounding box center [688, 604] width 111 height 195
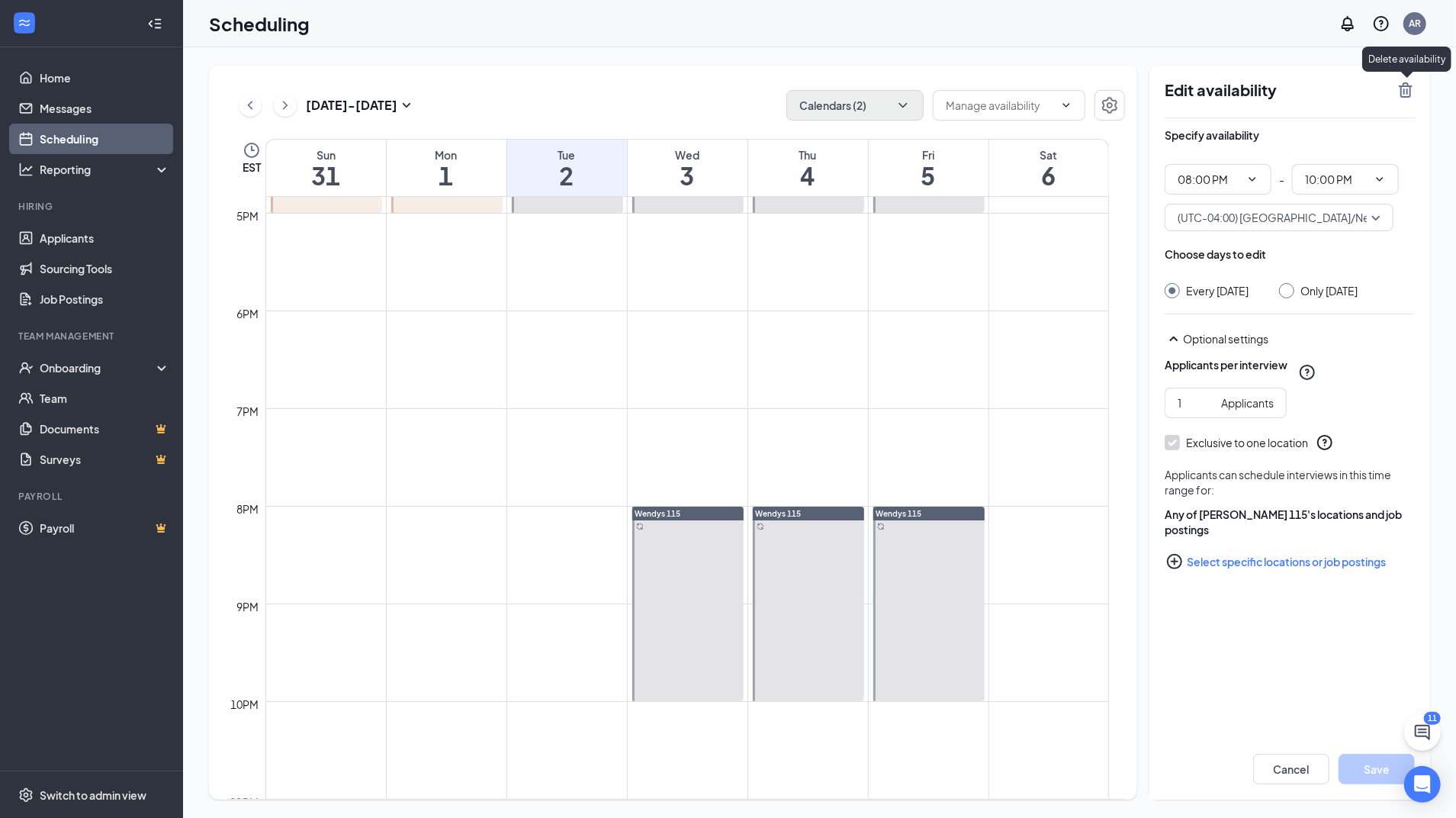
click at [1409, 93] on icon "TrashOutline" at bounding box center [1405, 90] width 18 height 18
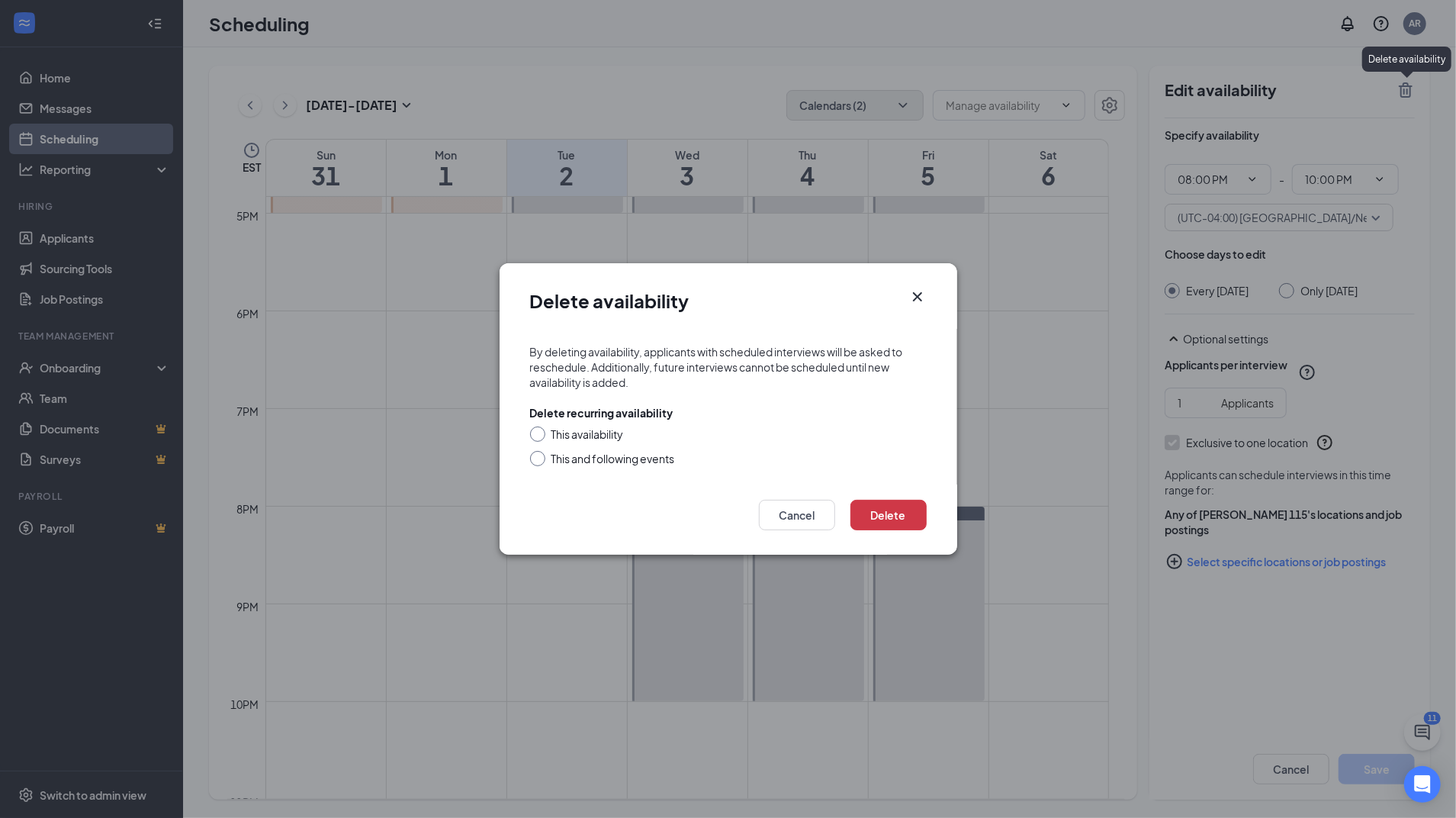
click at [641, 456] on div "This and following events" at bounding box center [613, 459] width 123 height 15
click at [541, 456] on input "This and following events" at bounding box center [535, 456] width 11 height 11
radio input "true"
click at [895, 514] on button "Delete" at bounding box center [889, 514] width 77 height 31
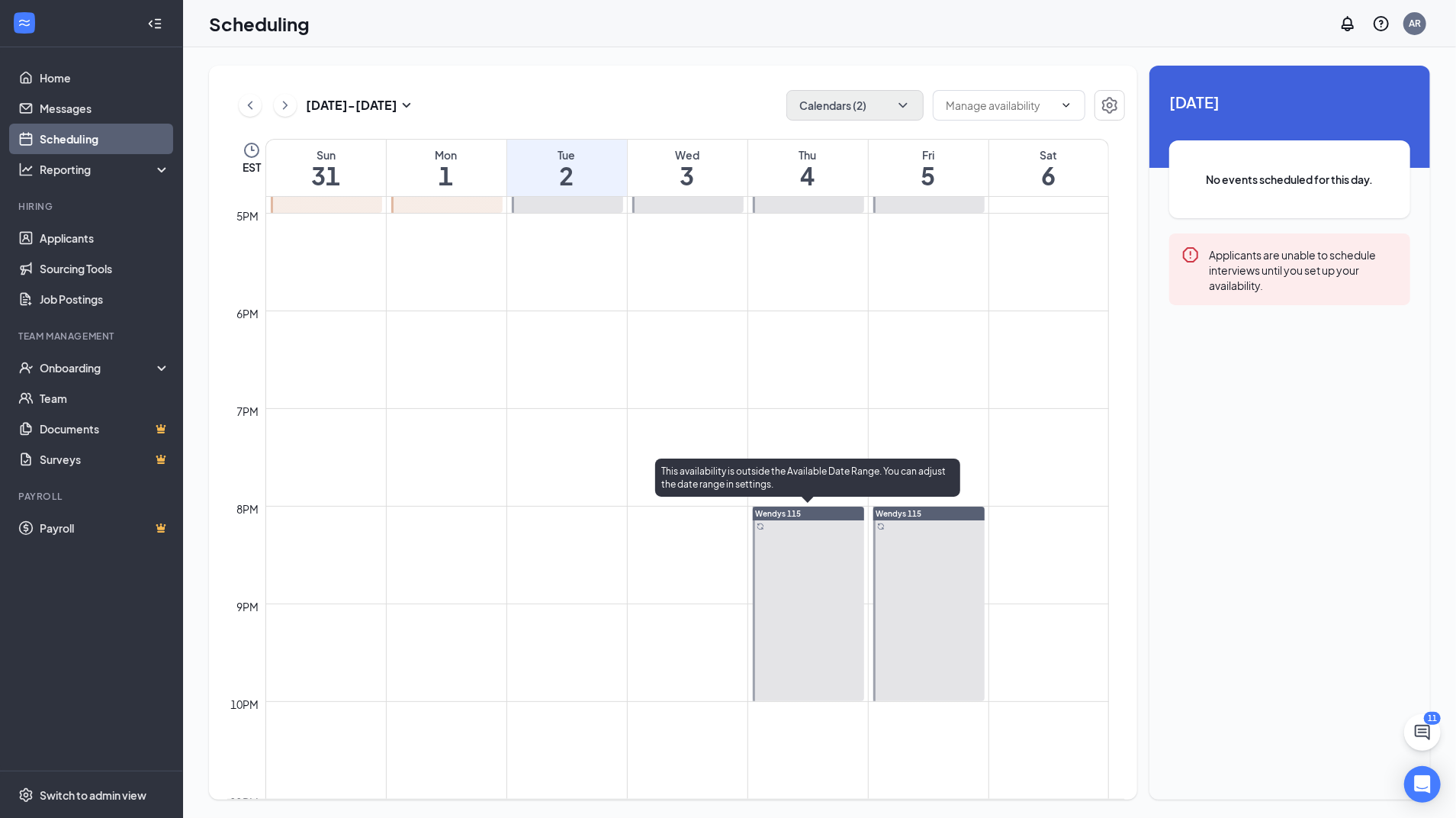
click at [839, 533] on div at bounding box center [809, 604] width 111 height 195
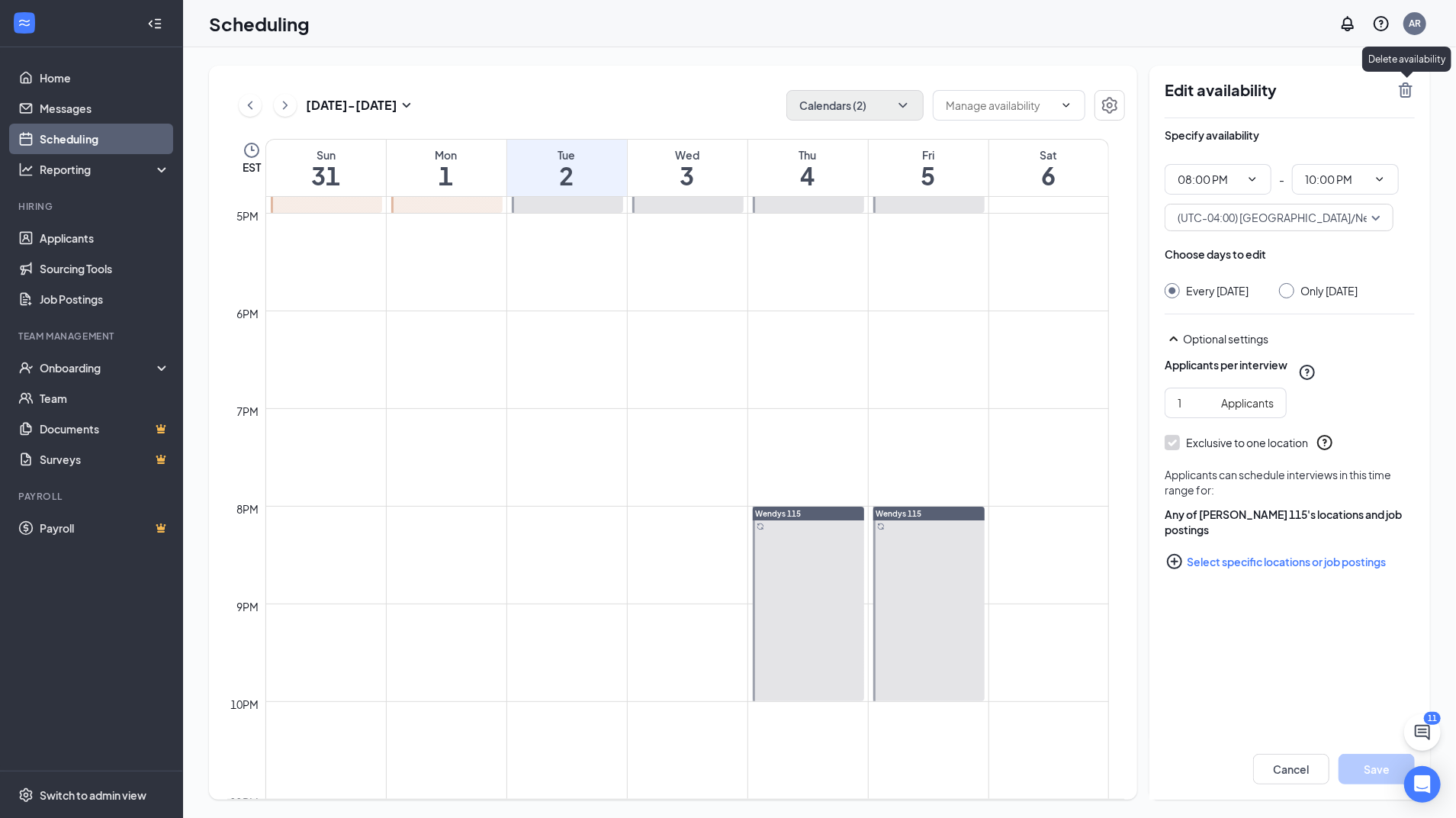
click at [1412, 96] on icon "TrashOutline" at bounding box center [1405, 90] width 18 height 18
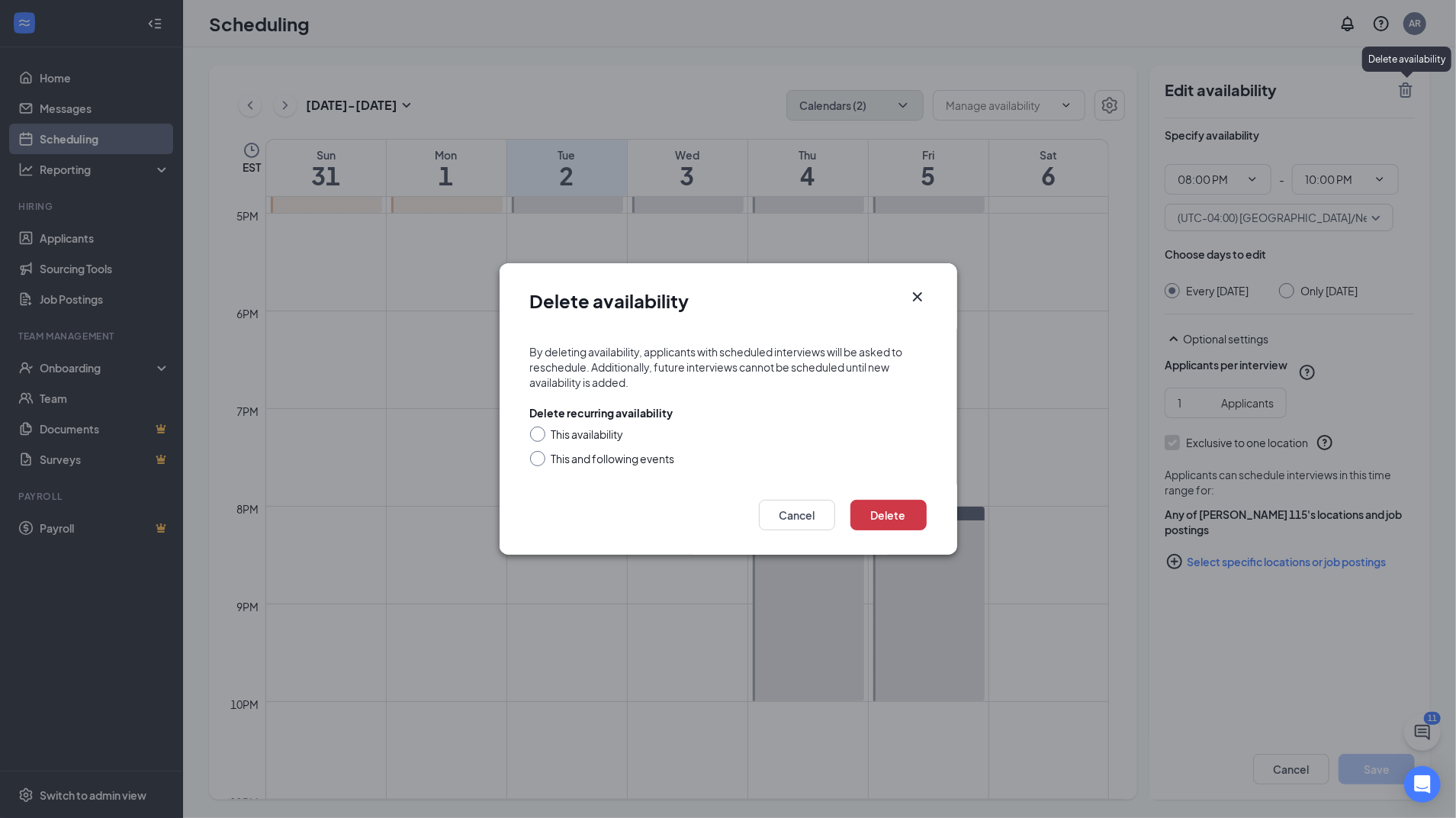
click at [636, 464] on div "This and following events" at bounding box center [613, 459] width 123 height 15
click at [541, 462] on input "This and following events" at bounding box center [535, 456] width 11 height 11
radio input "true"
click at [891, 508] on button "Delete" at bounding box center [889, 514] width 77 height 31
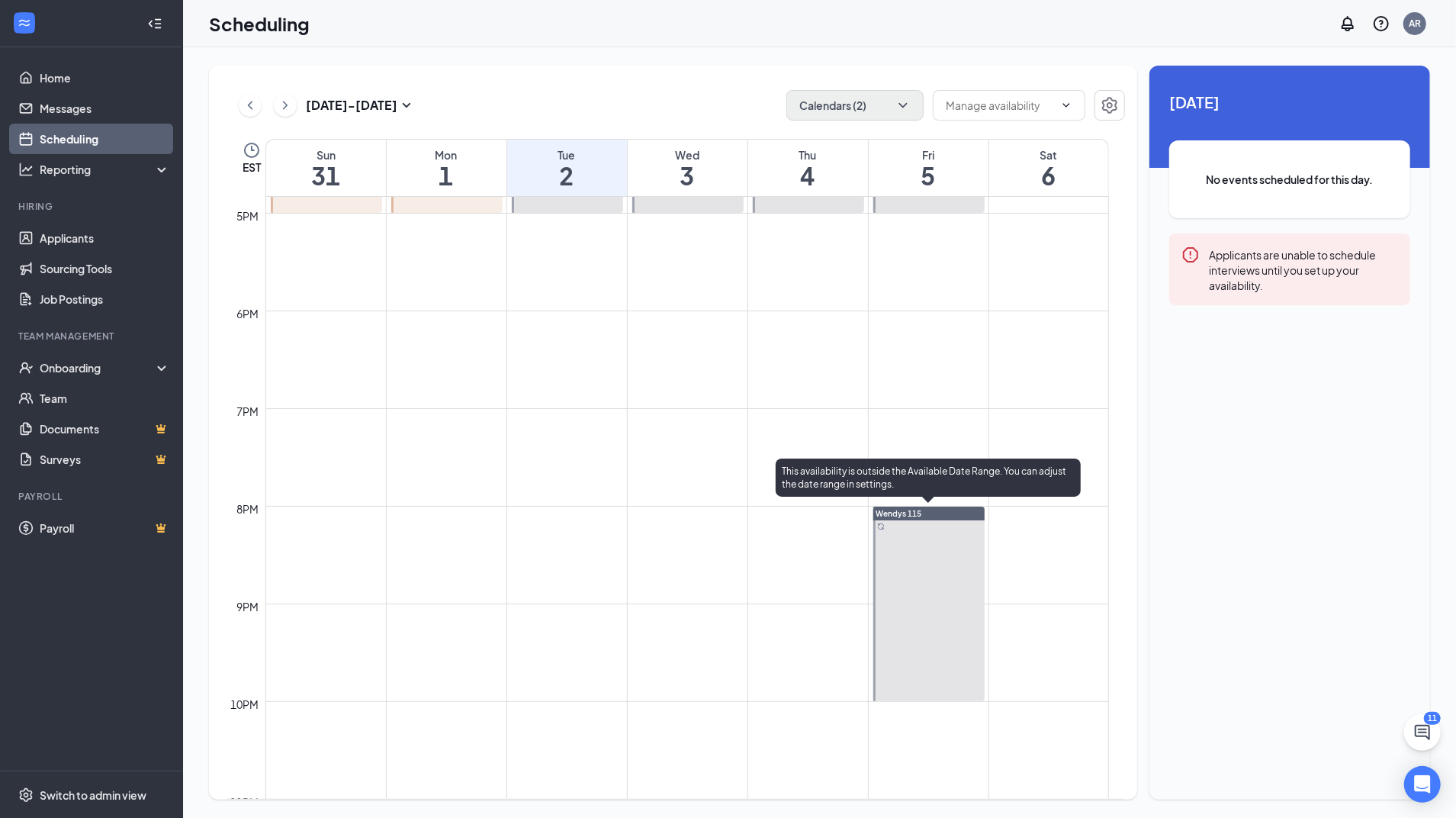
click at [905, 548] on div at bounding box center [929, 604] width 111 height 195
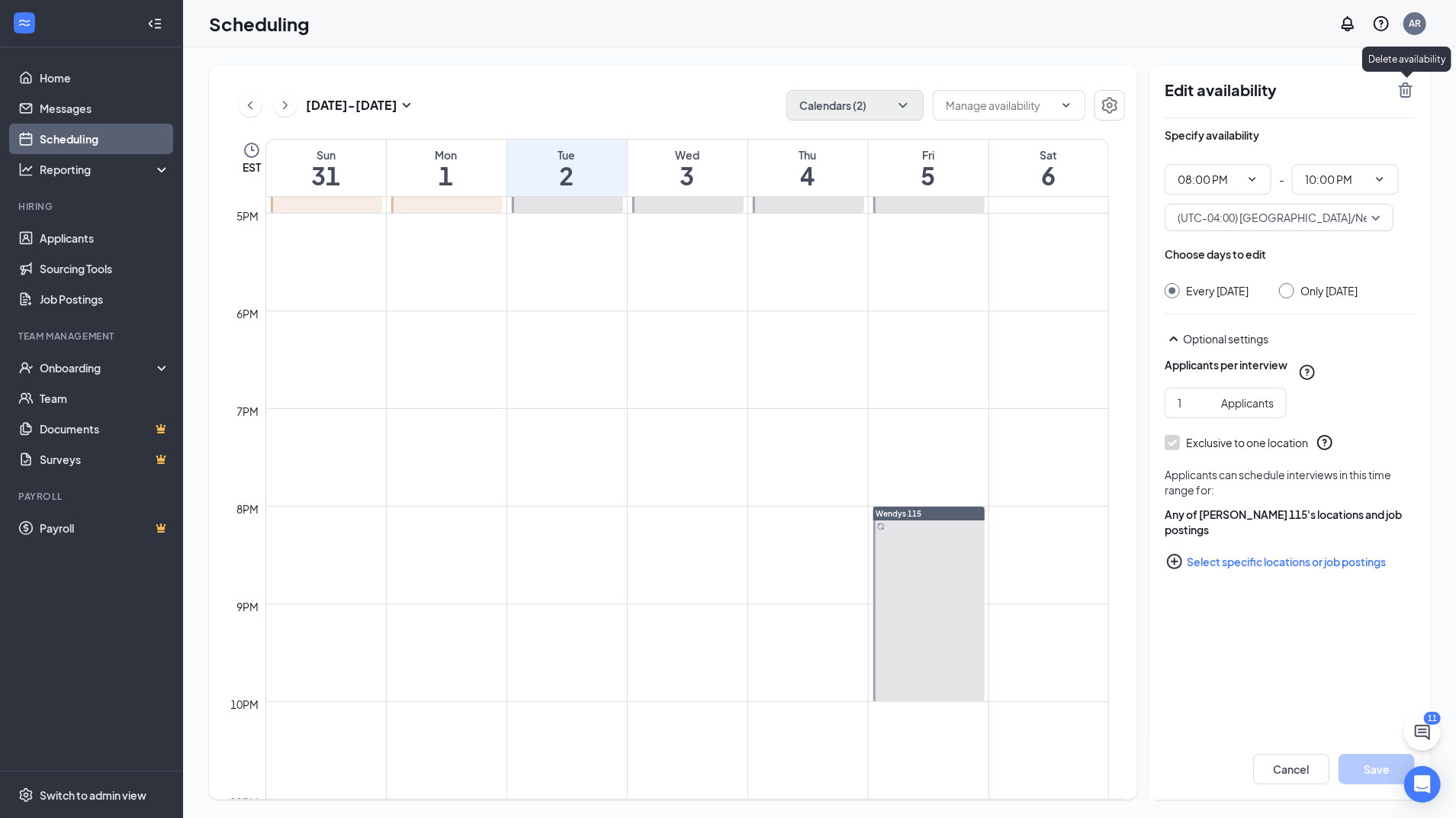
click at [1404, 92] on icon "TrashOutline" at bounding box center [1405, 90] width 18 height 18
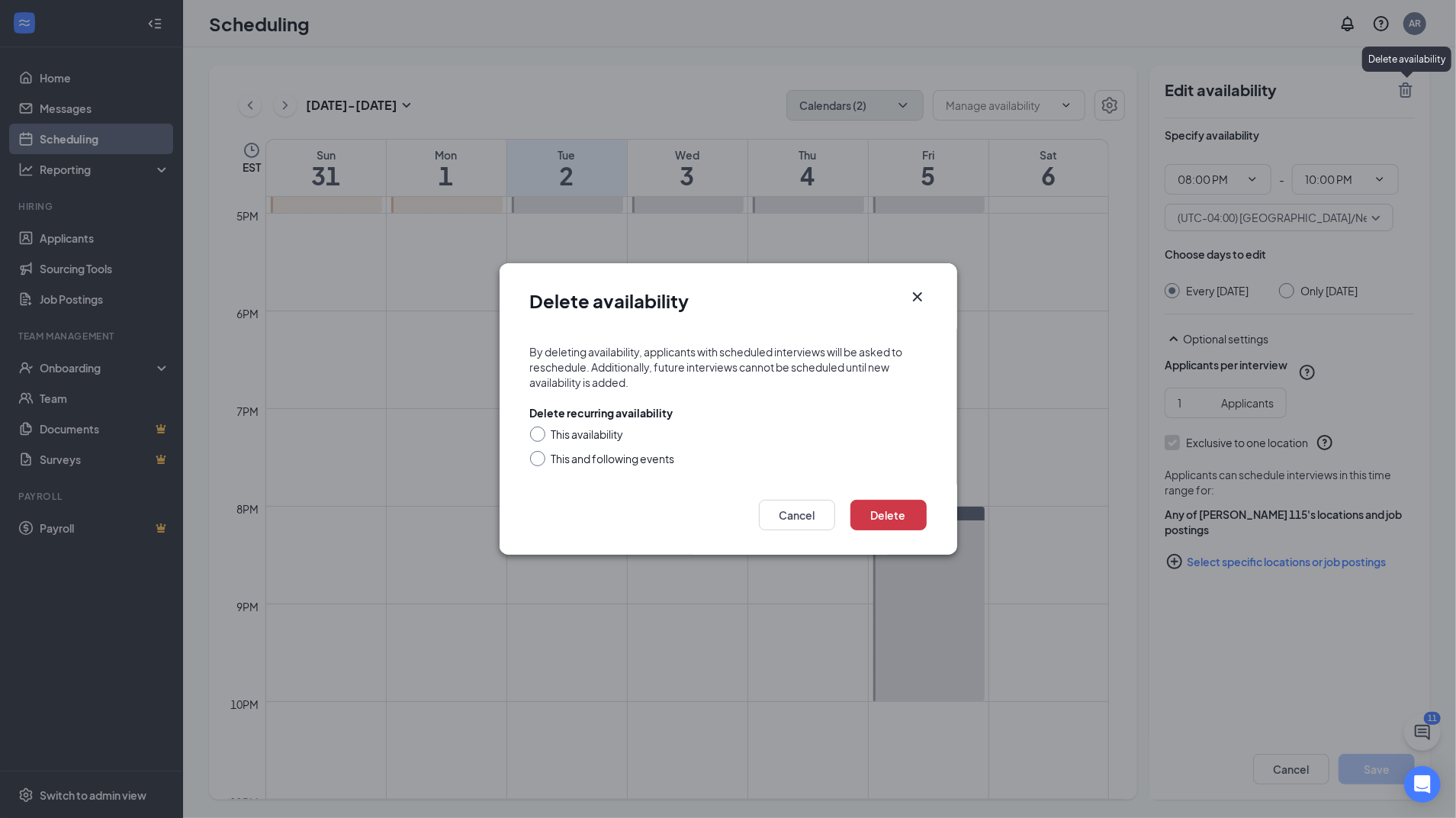
click at [645, 458] on div "This and following events" at bounding box center [613, 459] width 123 height 15
click at [541, 458] on input "This and following events" at bounding box center [535, 456] width 11 height 11
radio input "true"
click at [915, 513] on button "Delete" at bounding box center [889, 514] width 77 height 31
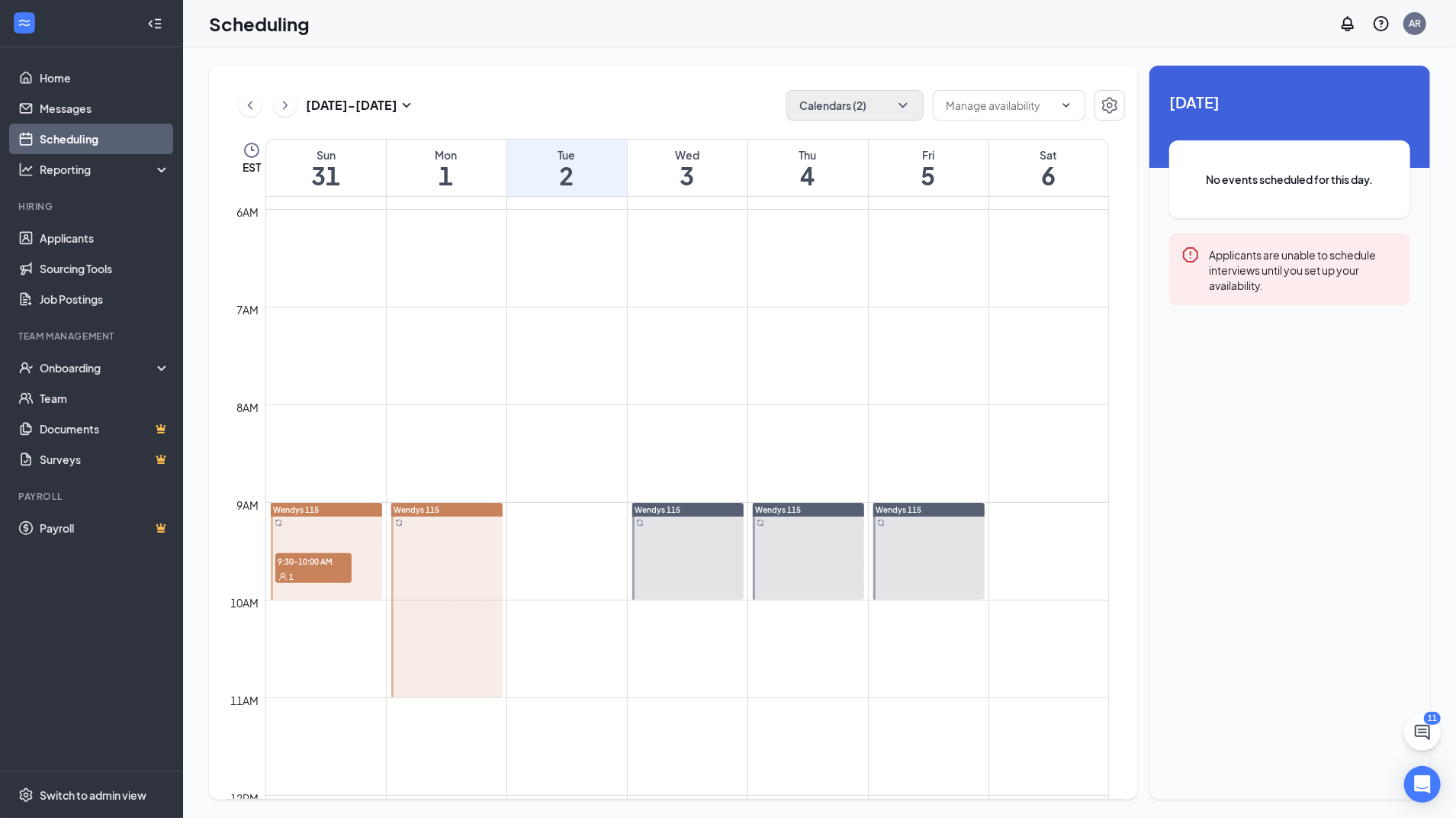
scroll to position [562, 0]
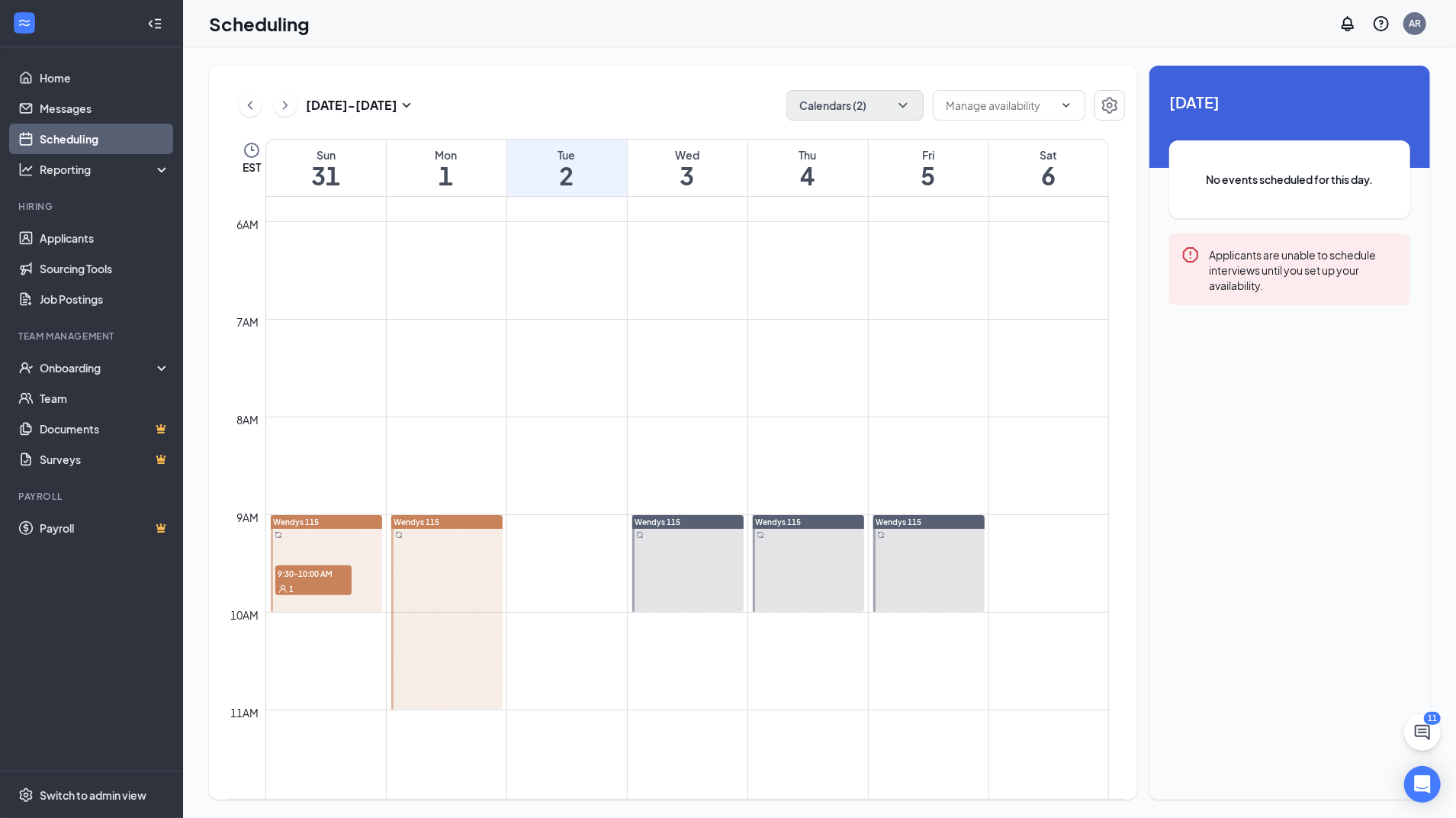
click at [472, 639] on div at bounding box center [447, 612] width 111 height 195
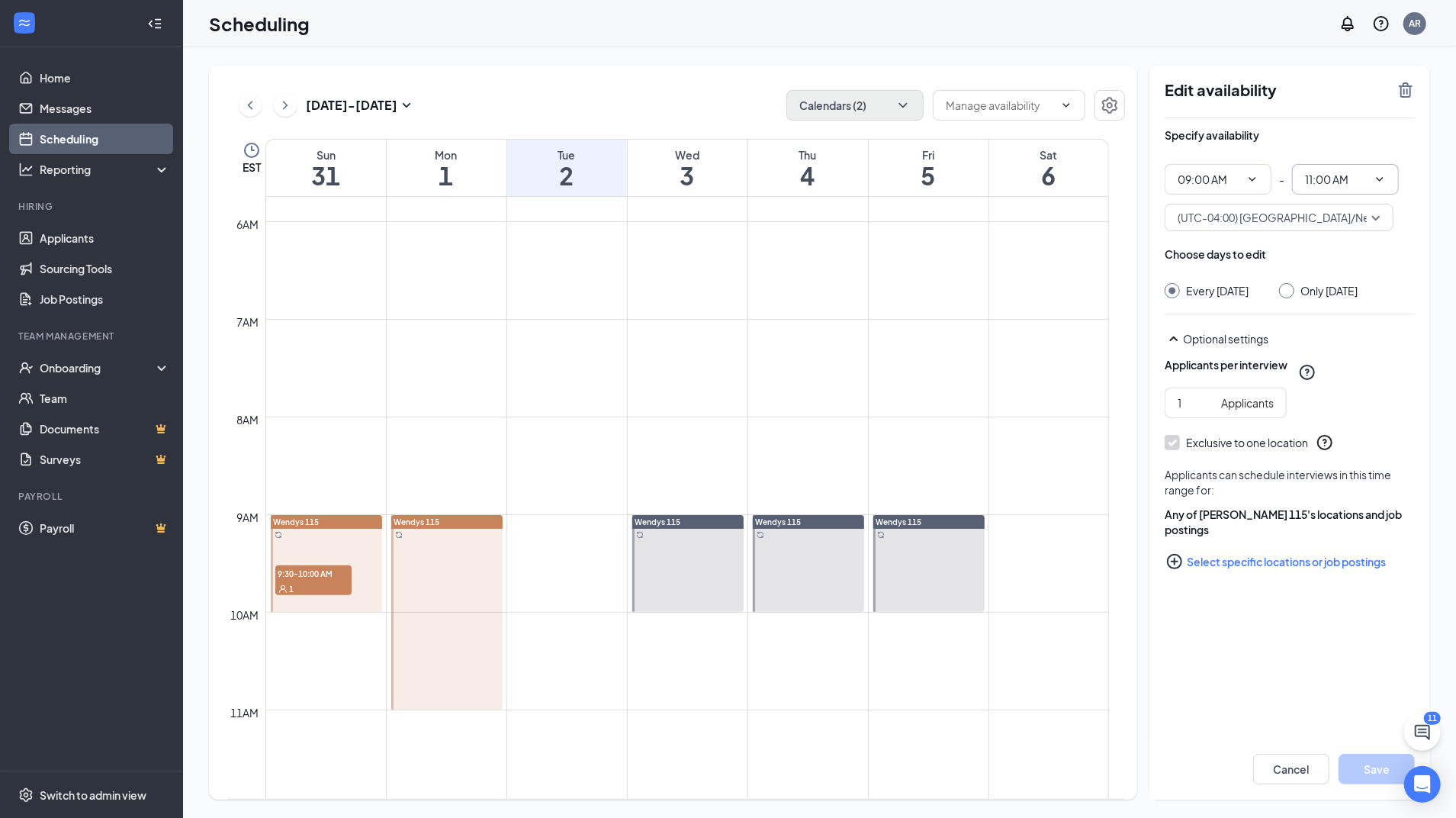
click at [1387, 181] on span "11:00 AM" at bounding box center [1345, 179] width 106 height 31
click at [1351, 231] on div "10:00 AM" at bounding box center [1345, 224] width 82 height 17
type input "10:00 AM"
click at [1368, 766] on button "Save" at bounding box center [1377, 769] width 77 height 31
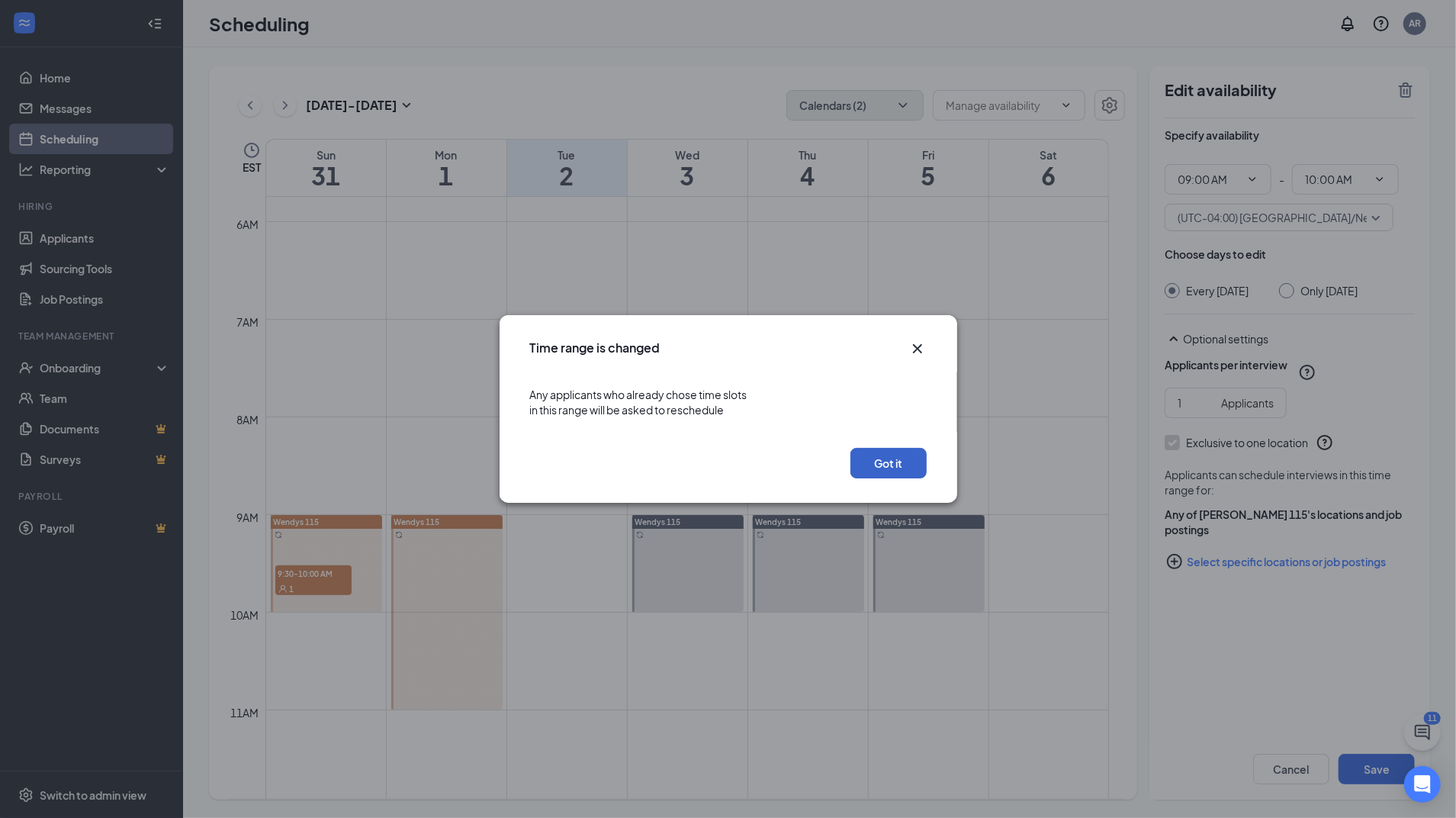
click at [914, 462] on button "Got it" at bounding box center [889, 463] width 77 height 31
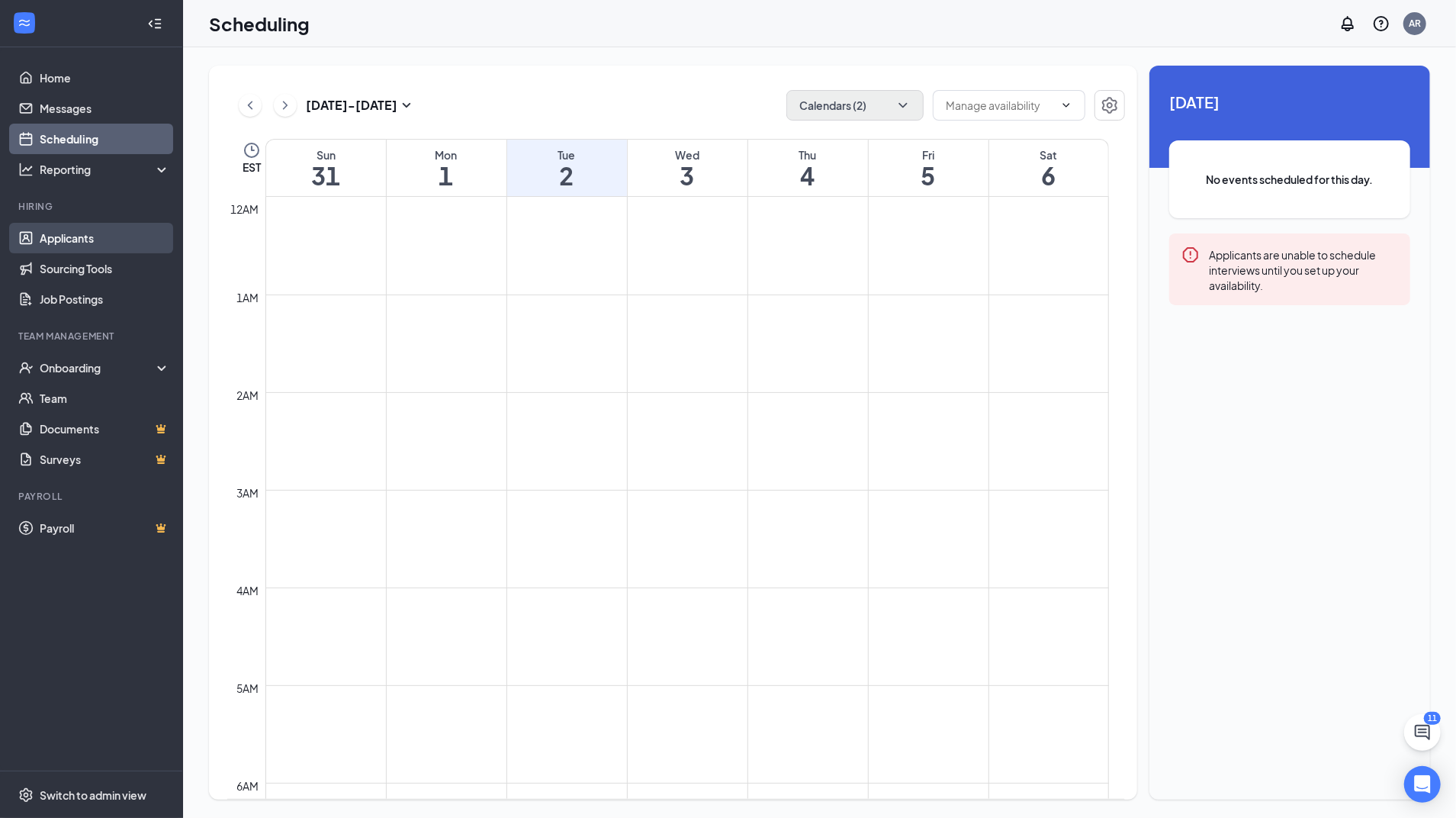
click at [44, 242] on link "Applicants" at bounding box center [105, 238] width 131 height 31
